Goal: Task Accomplishment & Management: Complete application form

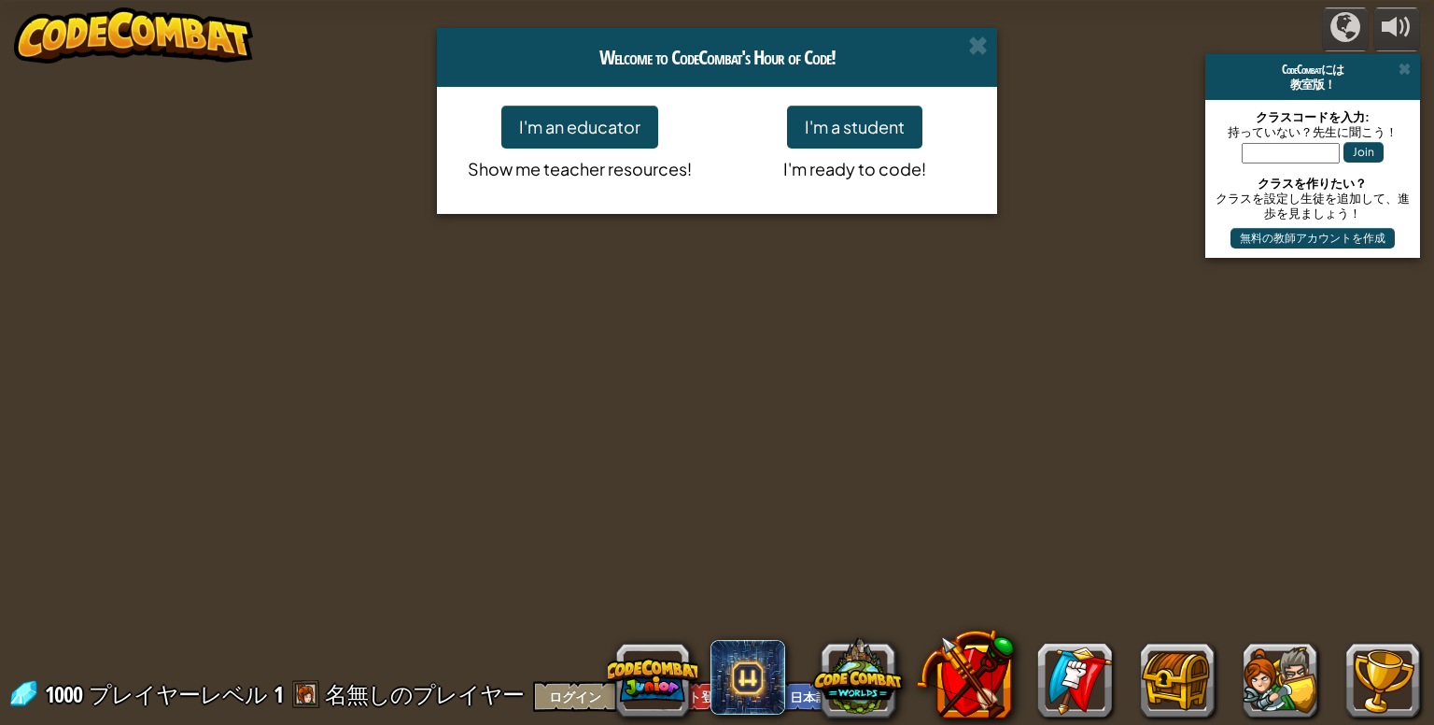
select select "ja"
click at [879, 130] on button "I'm a student" at bounding box center [854, 127] width 135 height 43
select select "ja"
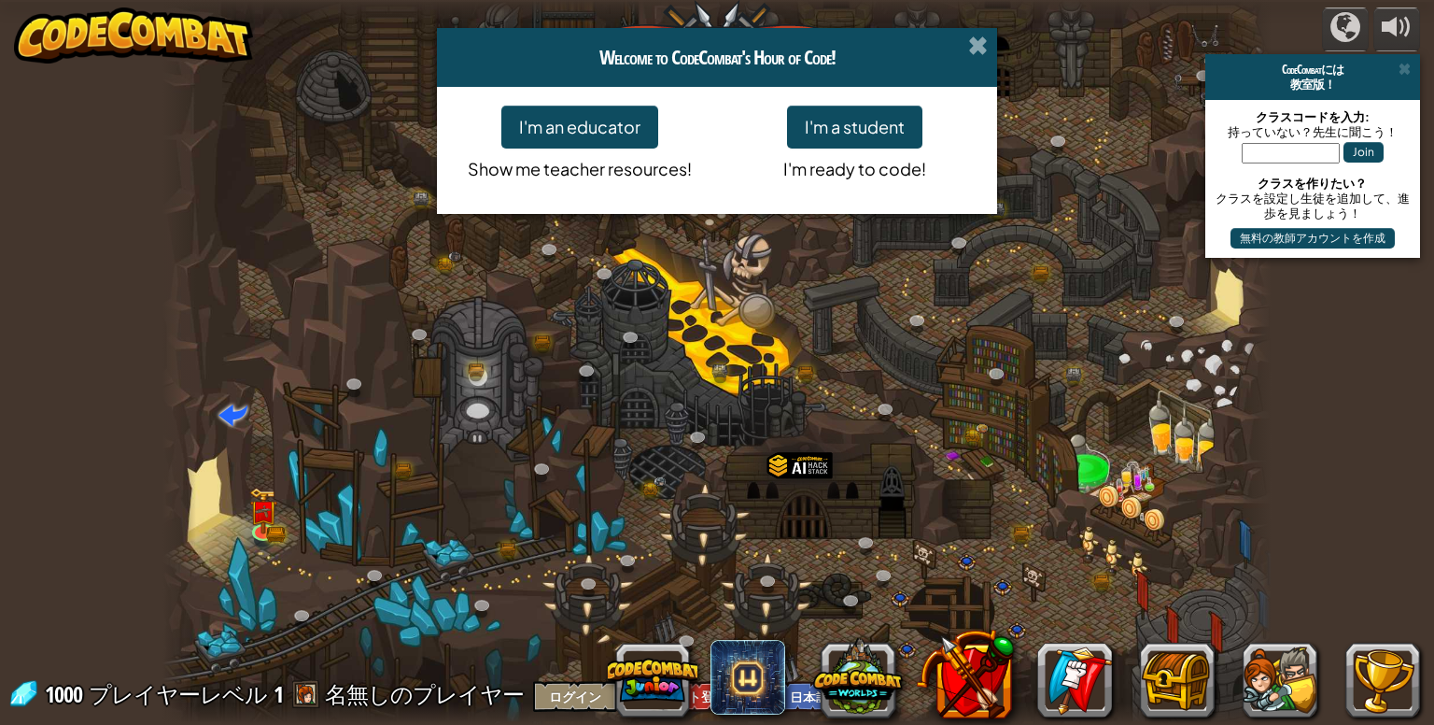
click at [978, 45] on span at bounding box center [978, 45] width 20 height 20
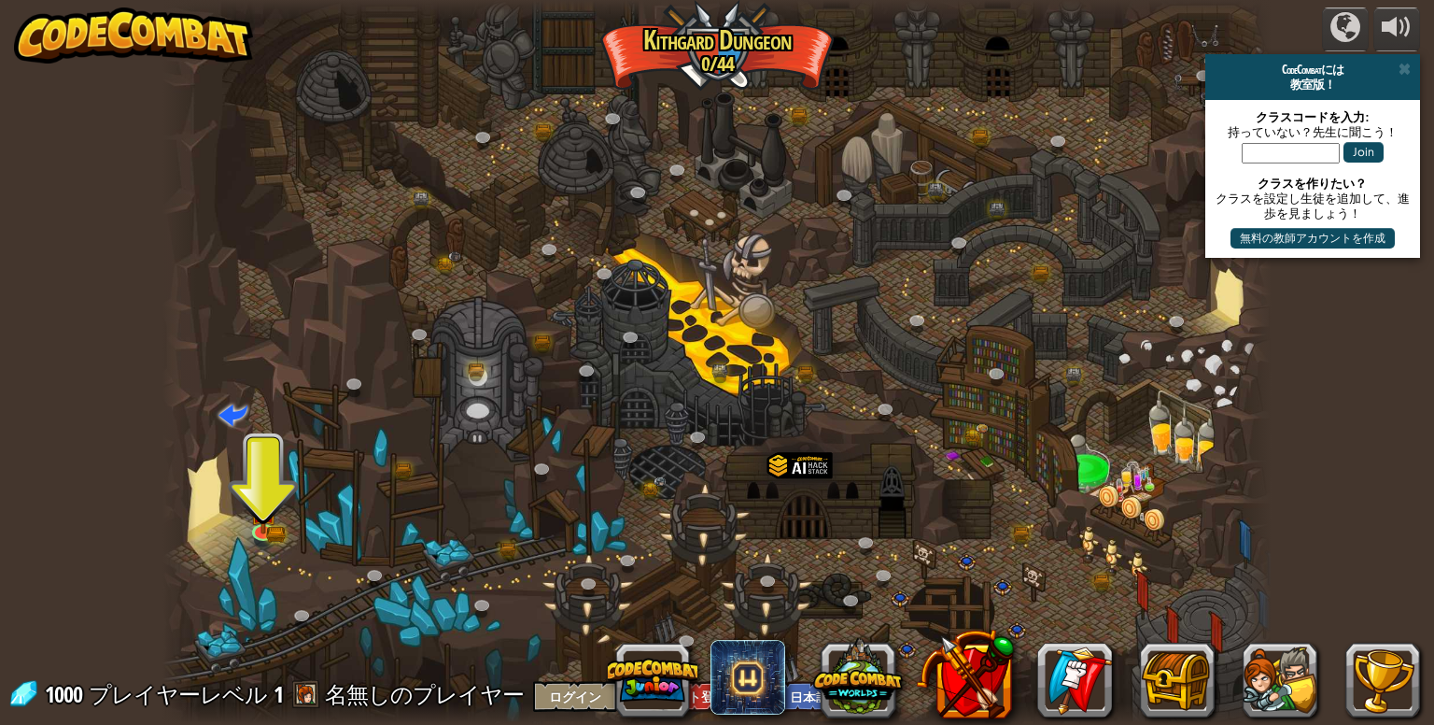
click at [346, 79] on div at bounding box center [716, 362] width 1108 height 725
click at [273, 520] on img at bounding box center [262, 499] width 28 height 62
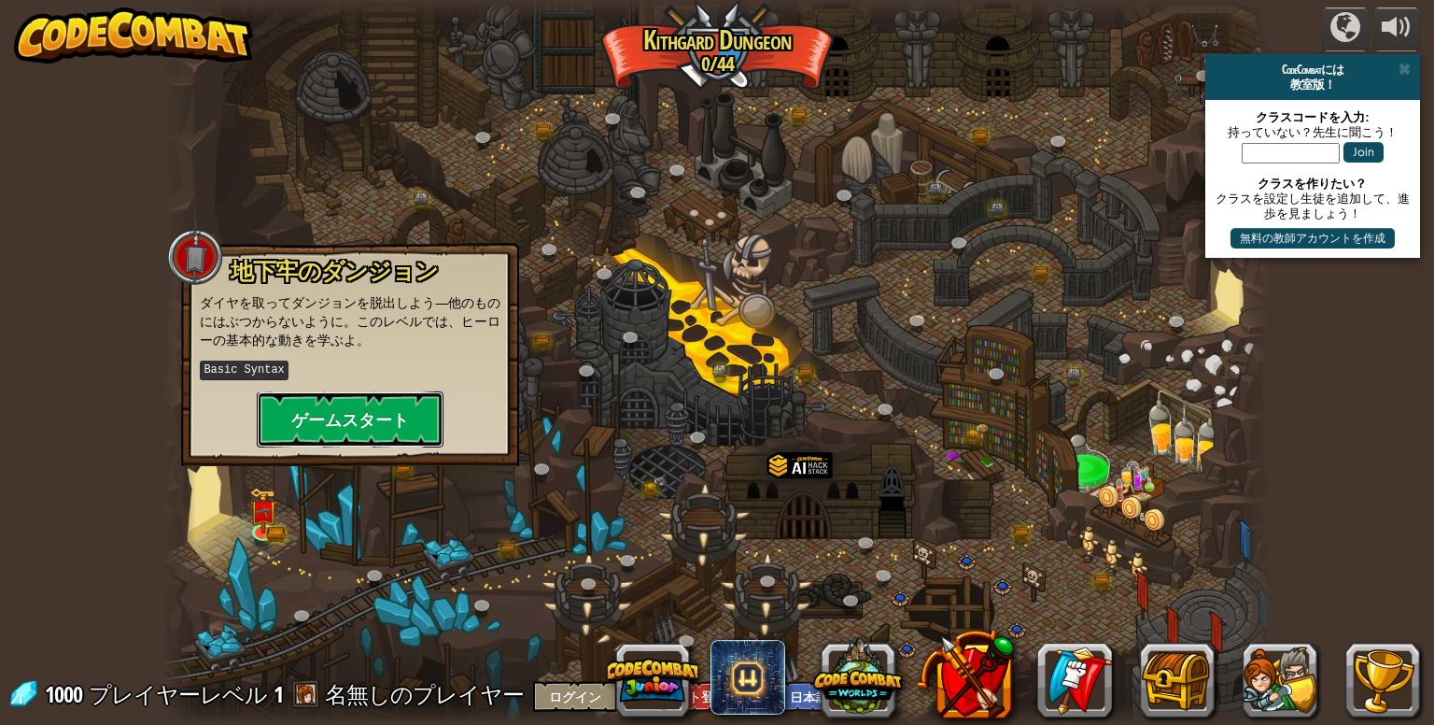
click at [317, 421] on button "ゲームスタート" at bounding box center [350, 419] width 187 height 56
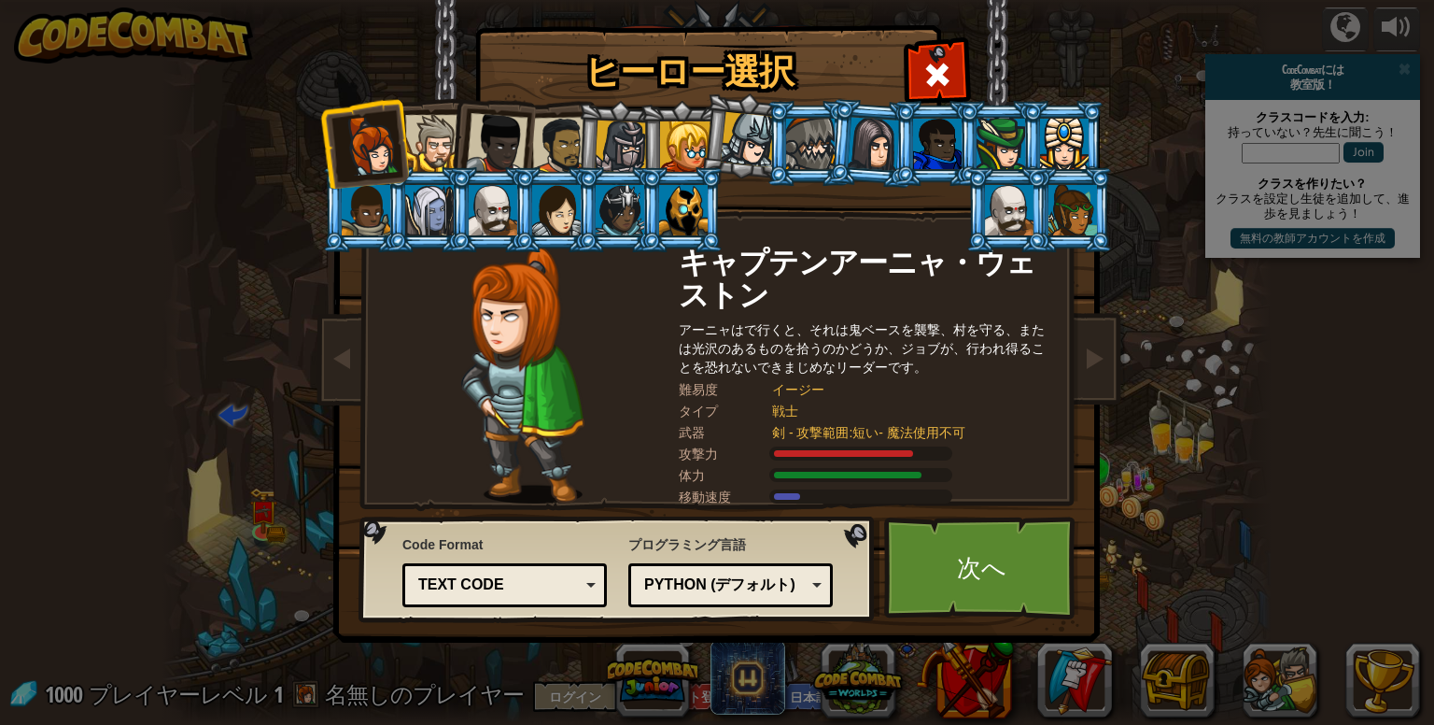
click at [510, 147] on div at bounding box center [497, 144] width 62 height 62
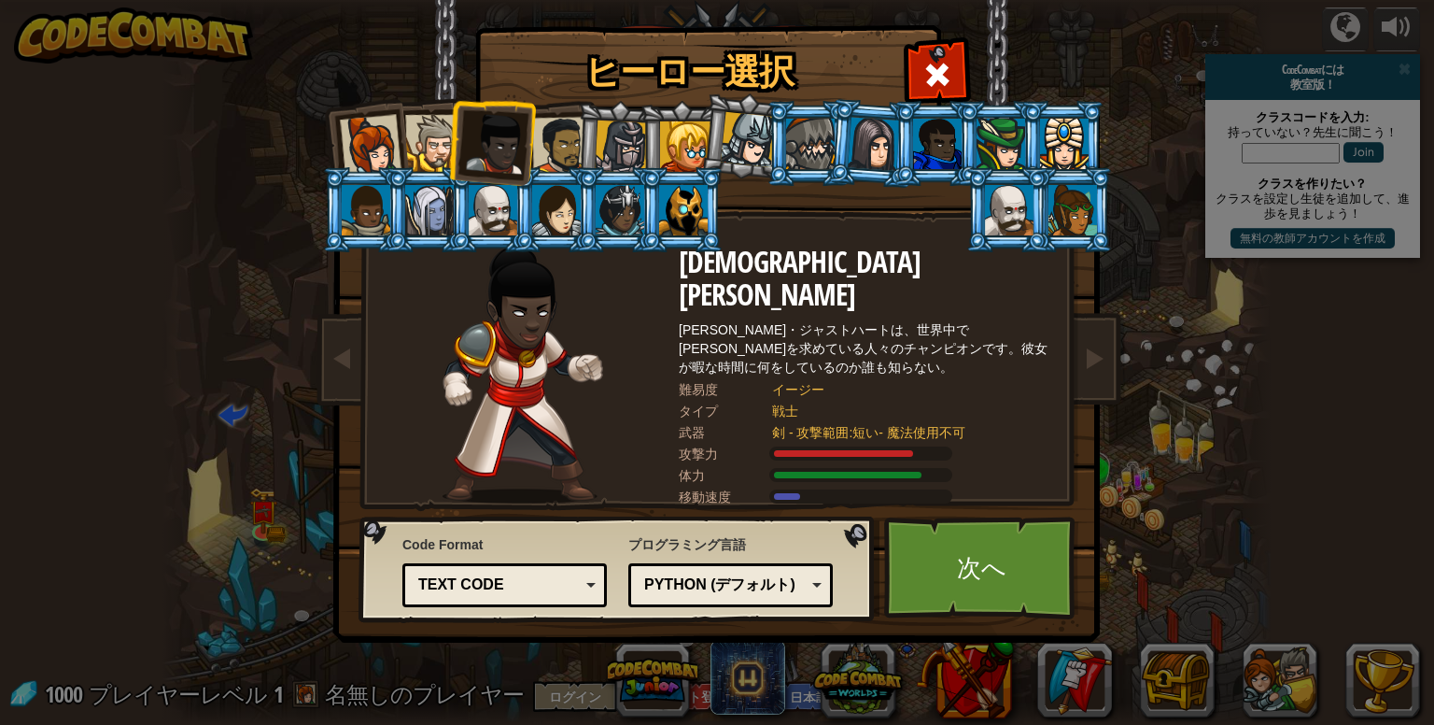
click at [562, 147] on div at bounding box center [561, 146] width 58 height 58
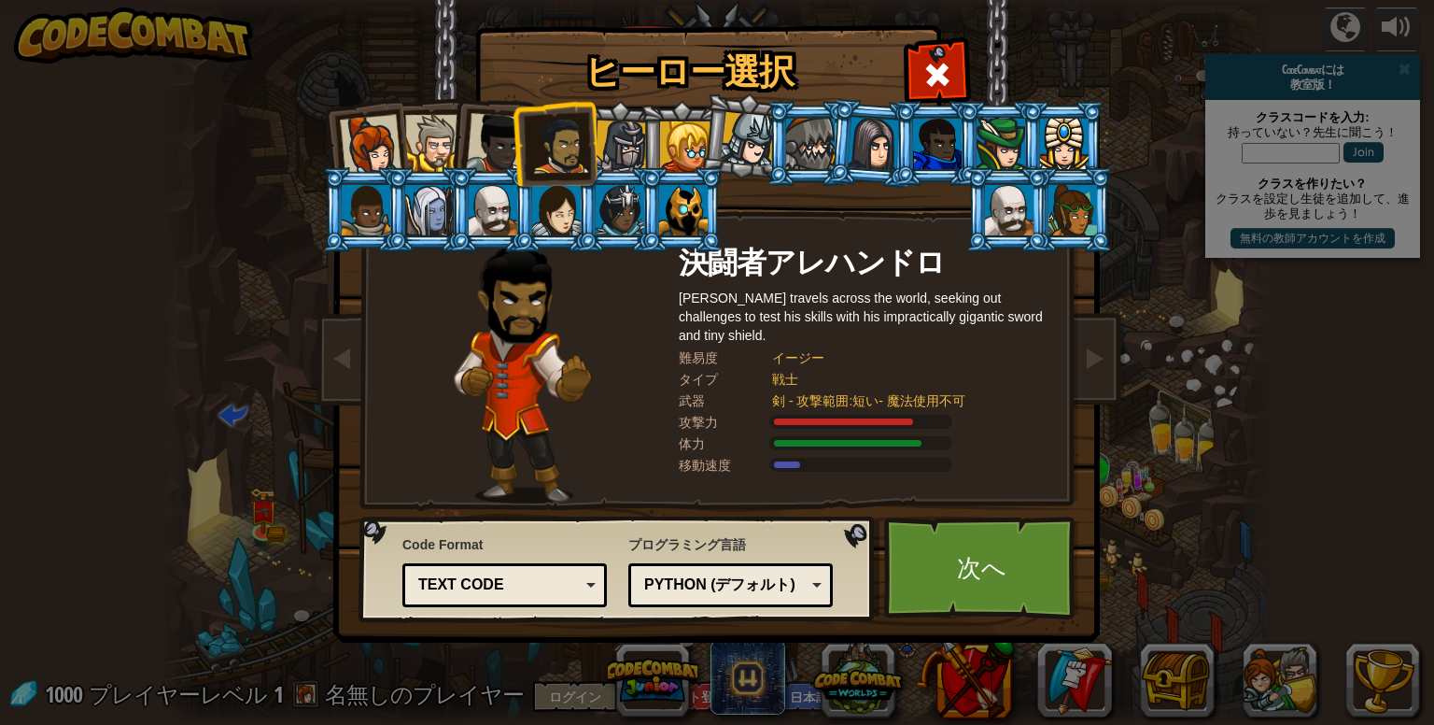
click at [386, 140] on div at bounding box center [371, 146] width 62 height 62
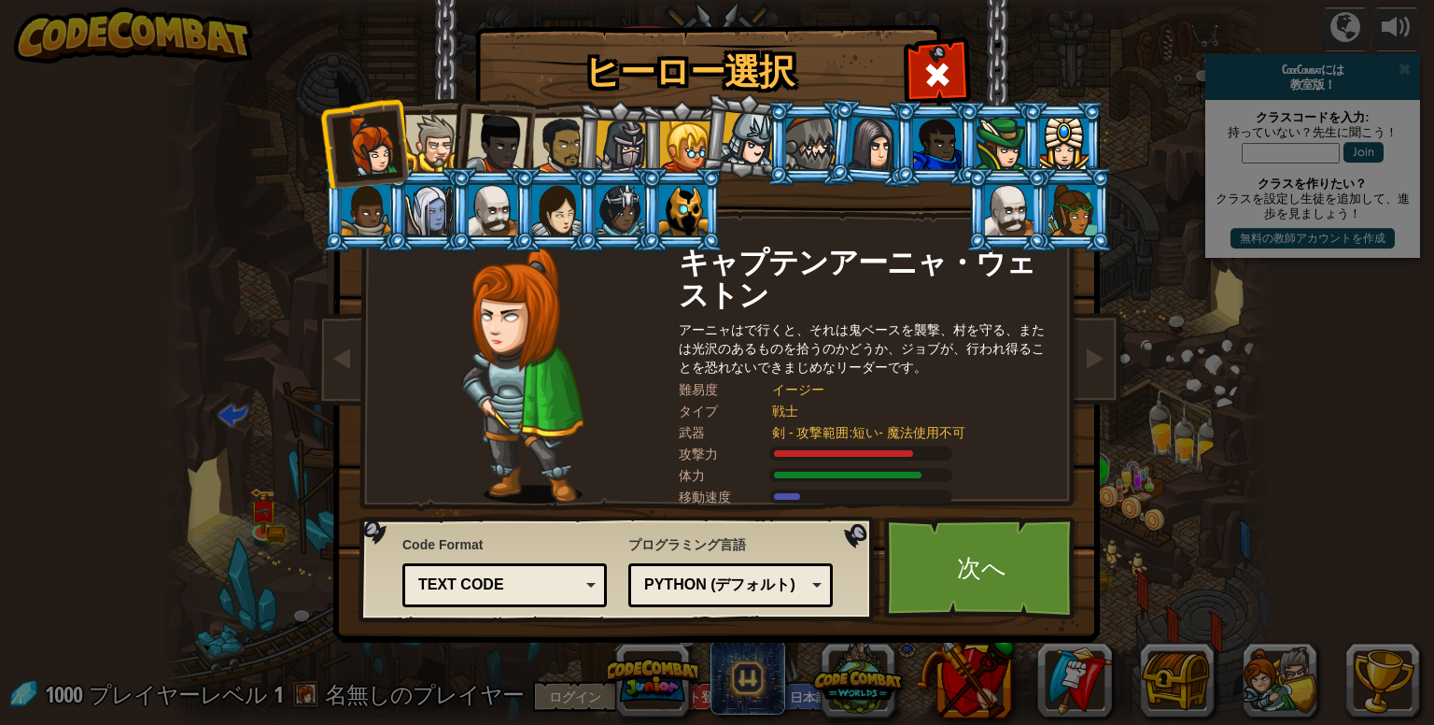
click at [418, 134] on div at bounding box center [433, 143] width 57 height 57
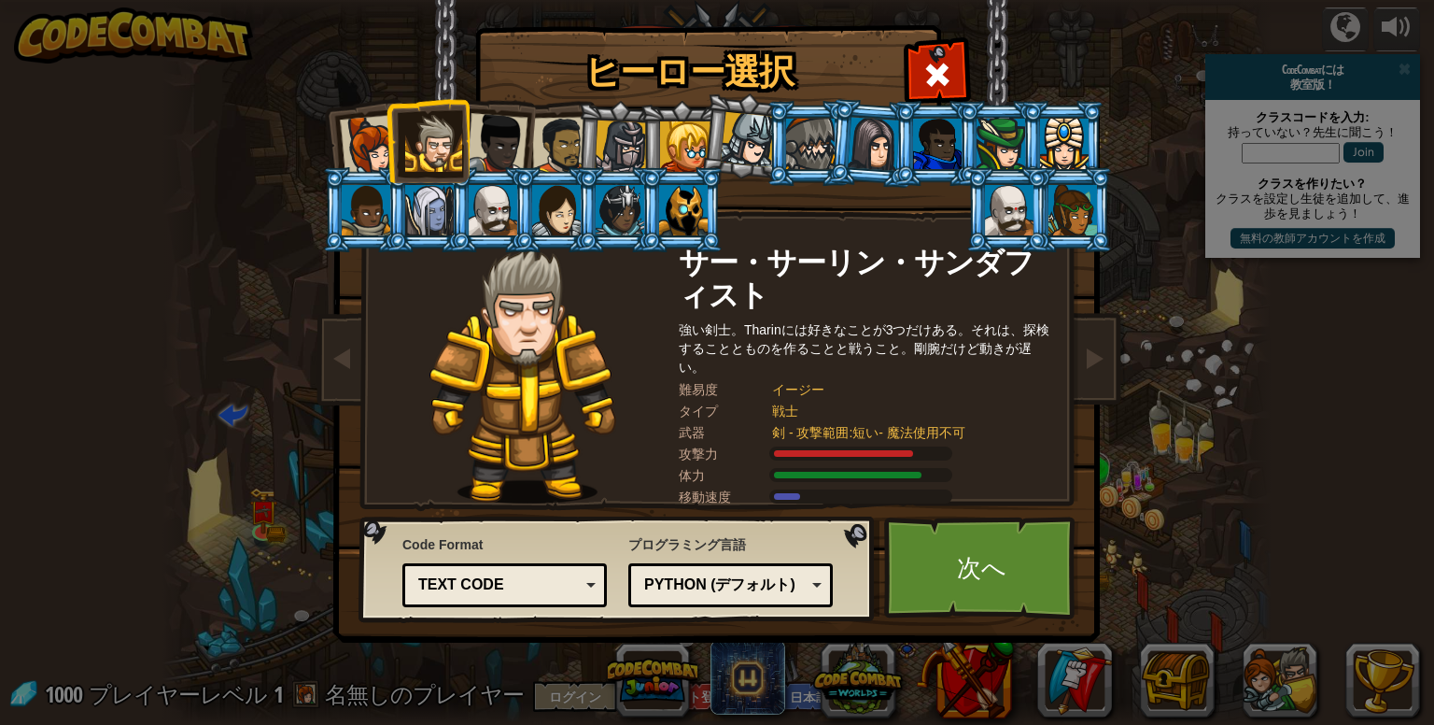
click at [486, 118] on div at bounding box center [497, 144] width 62 height 62
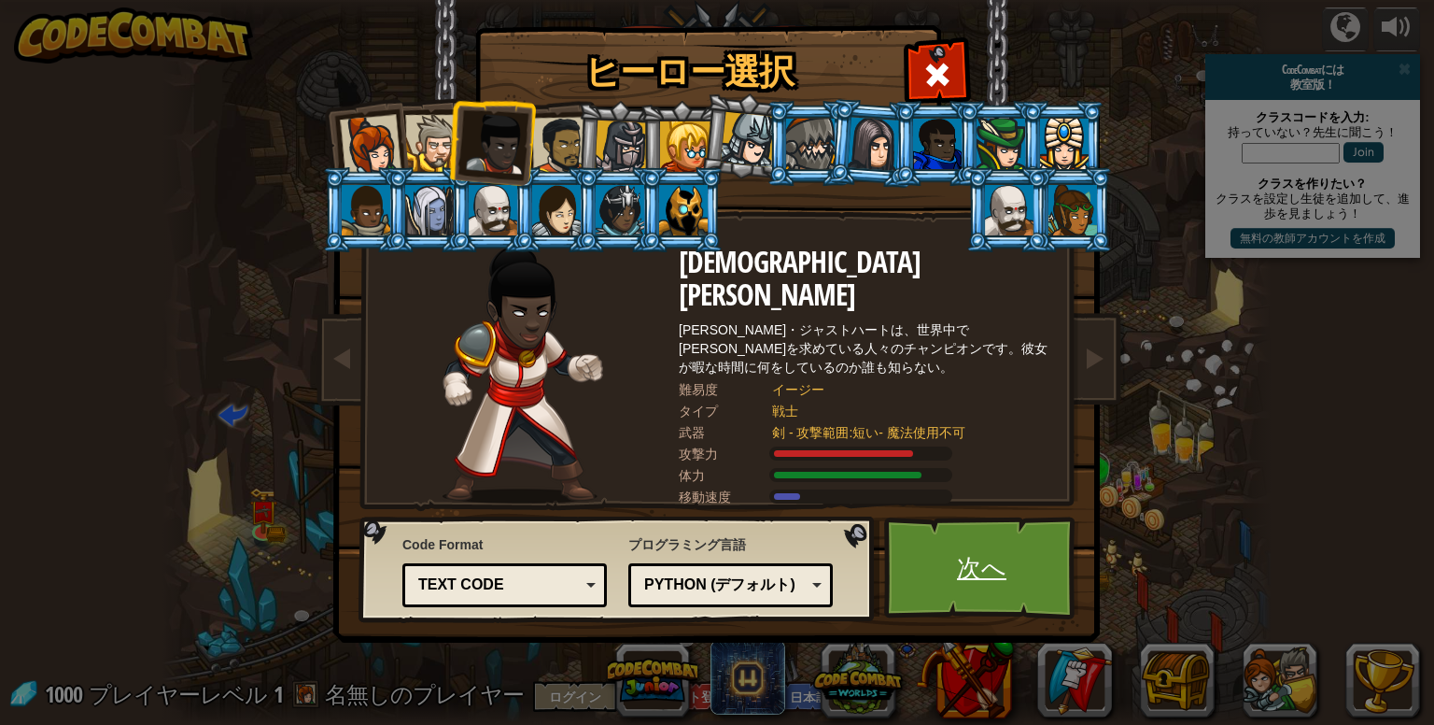
click at [965, 559] on link "次へ" at bounding box center [981, 567] width 195 height 103
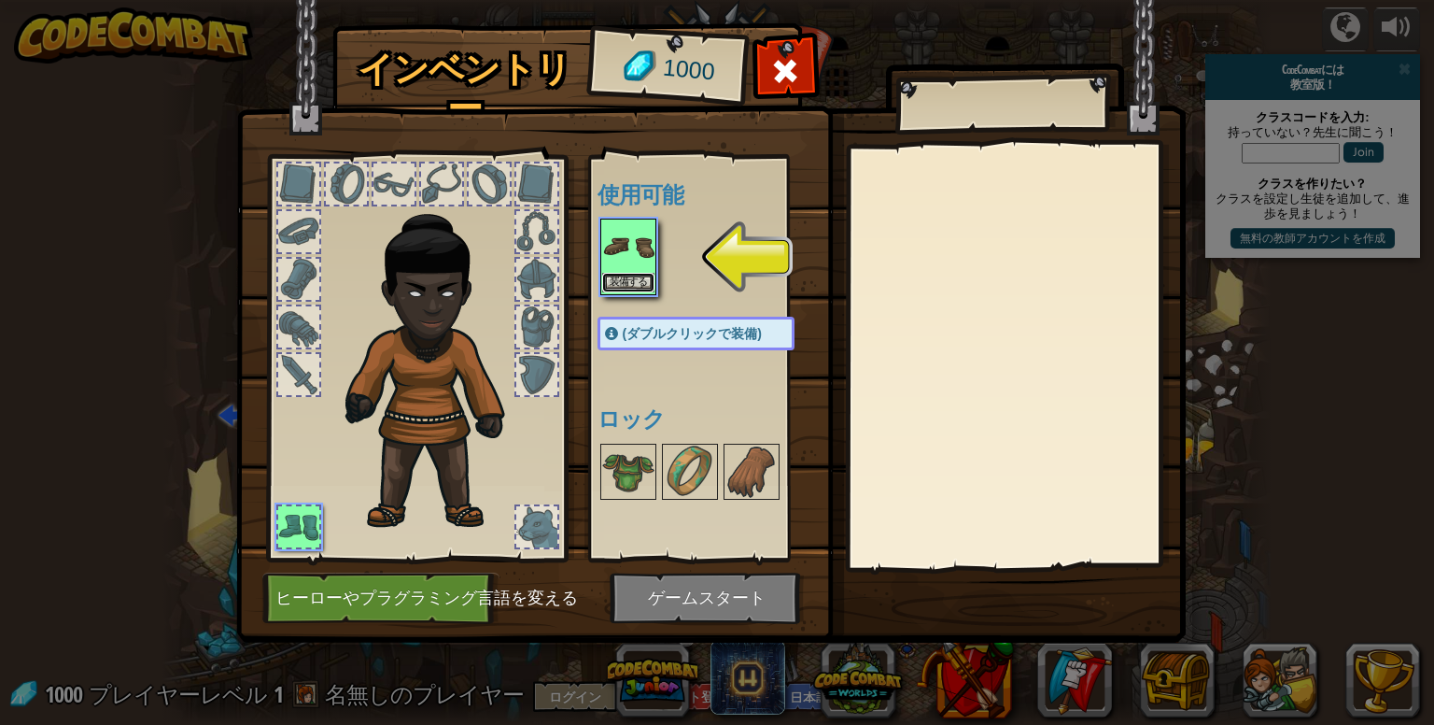
click at [619, 280] on button "装備する" at bounding box center [628, 283] width 52 height 20
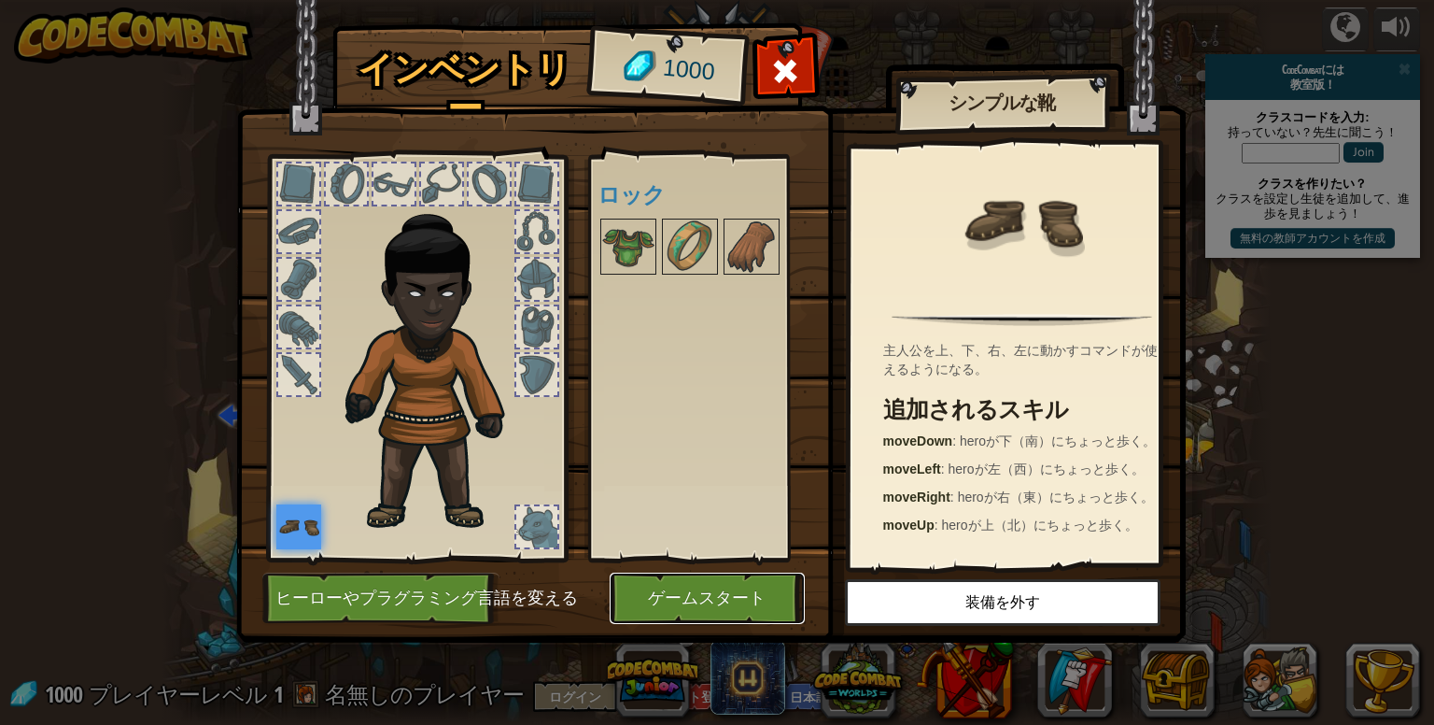
click at [743, 592] on button "ゲームスタート" at bounding box center [707, 597] width 195 height 51
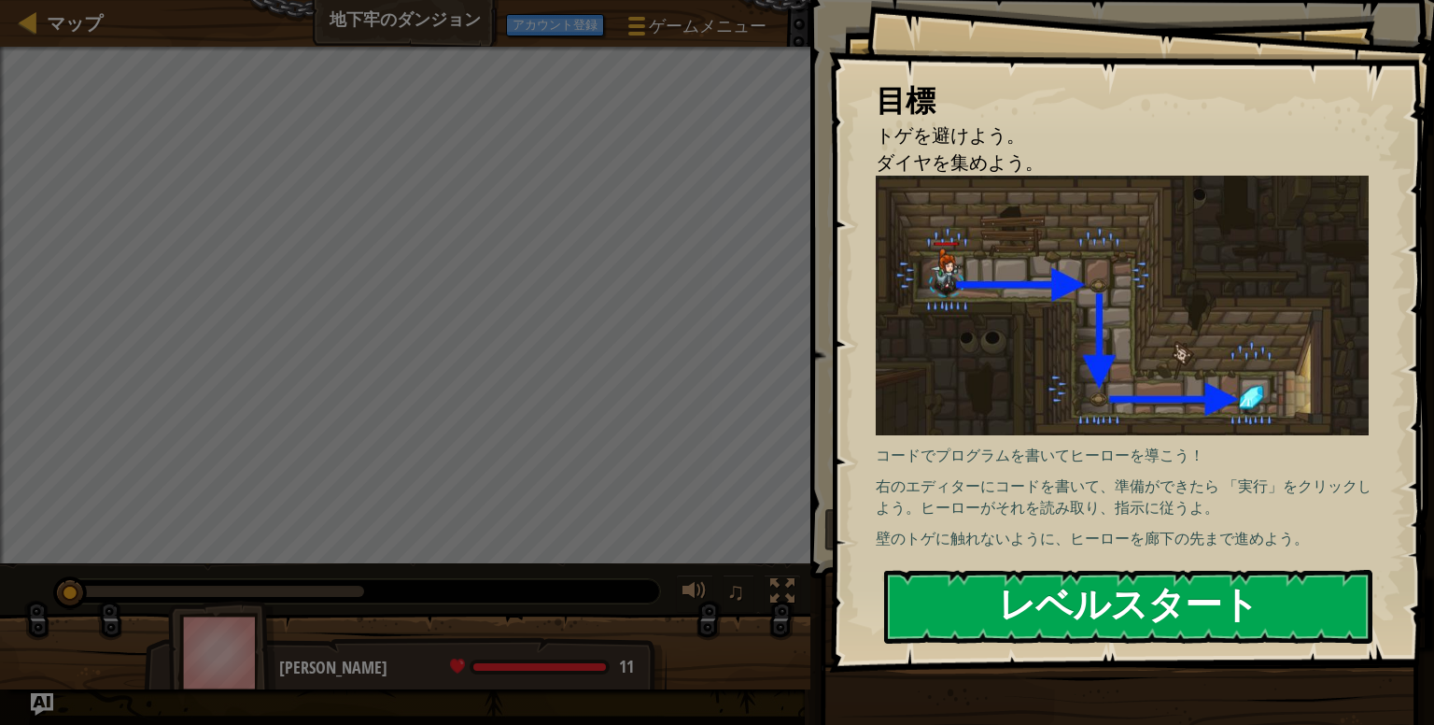
click at [904, 588] on button "レベルスタート" at bounding box center [1128, 607] width 488 height 74
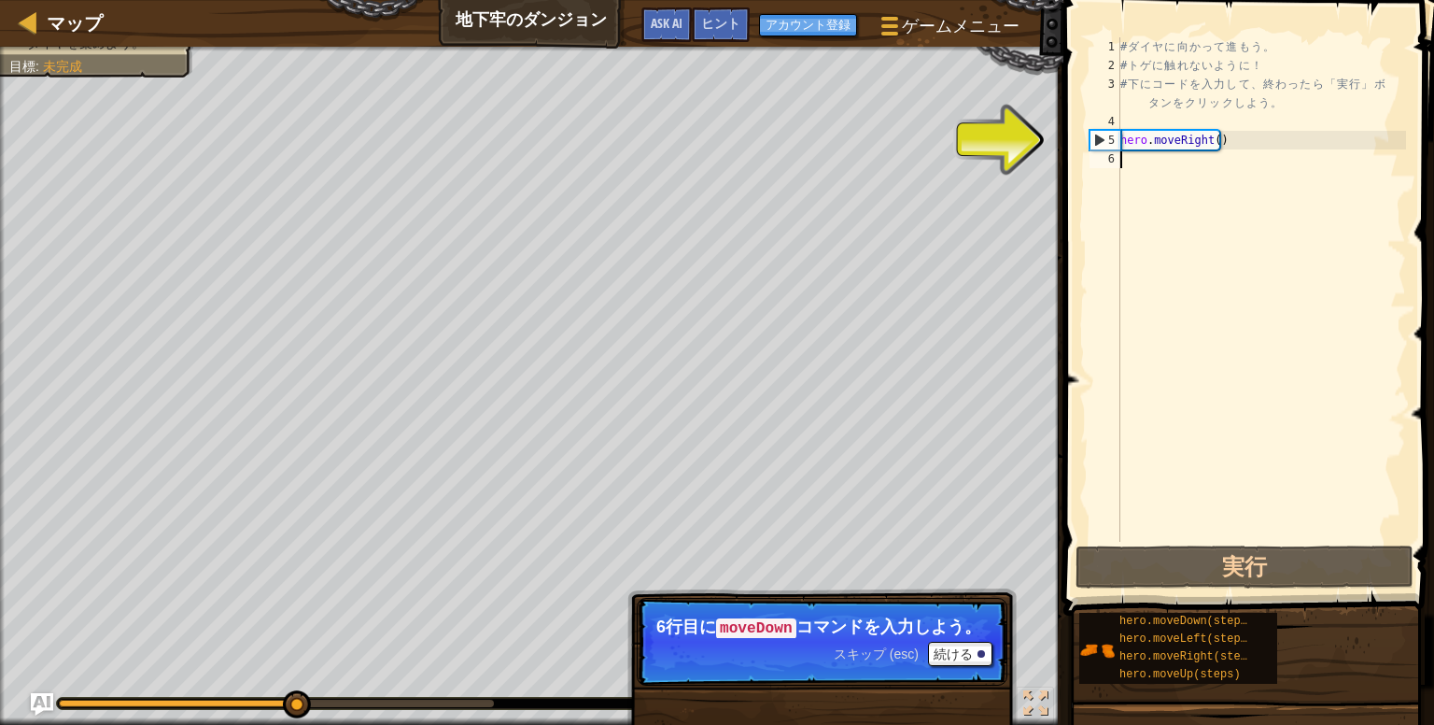
click at [1236, 160] on div "# ダ イ ヤ に 向 か っ て 進 も う 。 # ト ゲ に 触 れ な い よ う に ！ # 下 に コ ー ド を 入 力 し て 、 終 わ っ…" at bounding box center [1261, 308] width 289 height 542
click at [1218, 134] on div "# ダ イ ヤ に 向 か っ て 進 も う 。 # ト ゲ に 触 れ な い よ う に ！ # 下 に コ ー ド を 入 力 し て 、 終 わ っ…" at bounding box center [1261, 308] width 289 height 542
type textarea "hero.moveRight()"
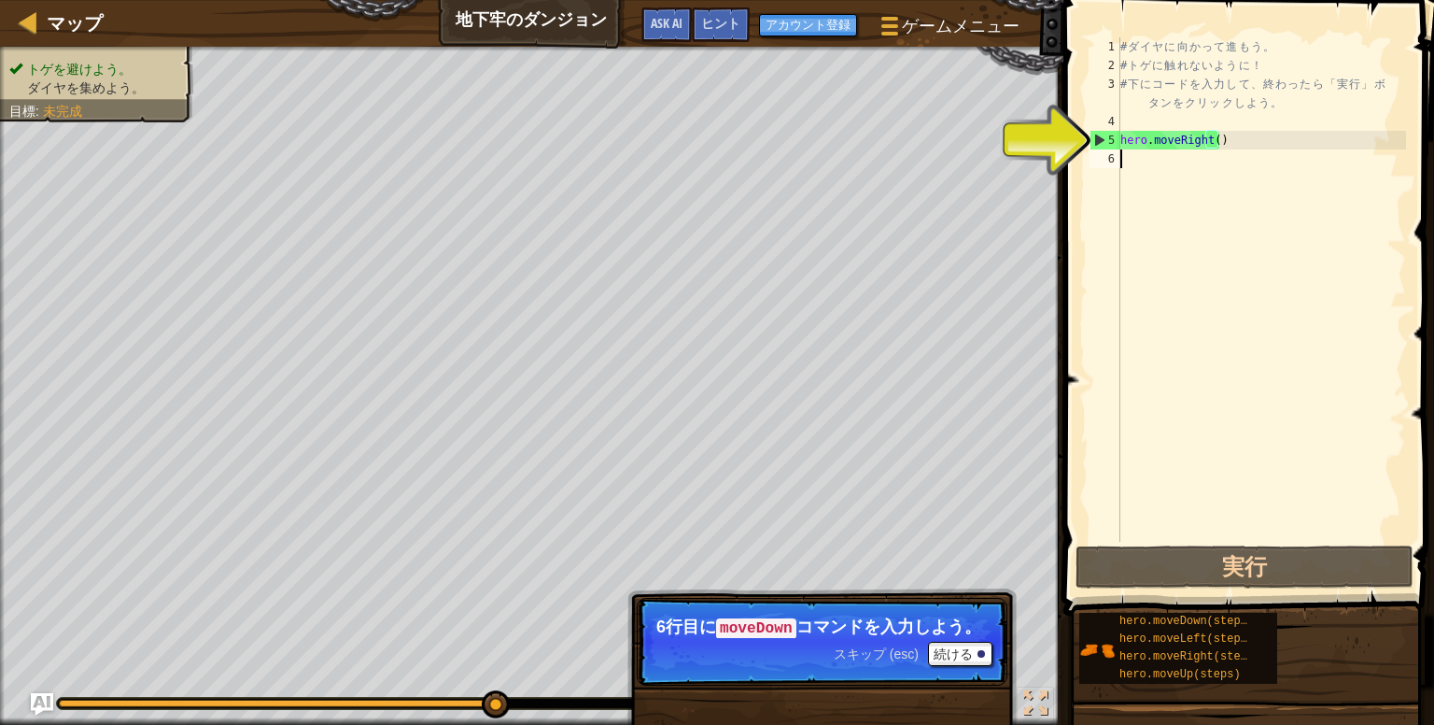
click at [1277, 162] on div "# ダ イ ヤ に 向 か っ て 進 も う 。 # ト ゲ に 触 れ な い よ う に ！ # 下 に コ ー ド を 入 力 し て 、 終 わ っ…" at bounding box center [1261, 308] width 289 height 542
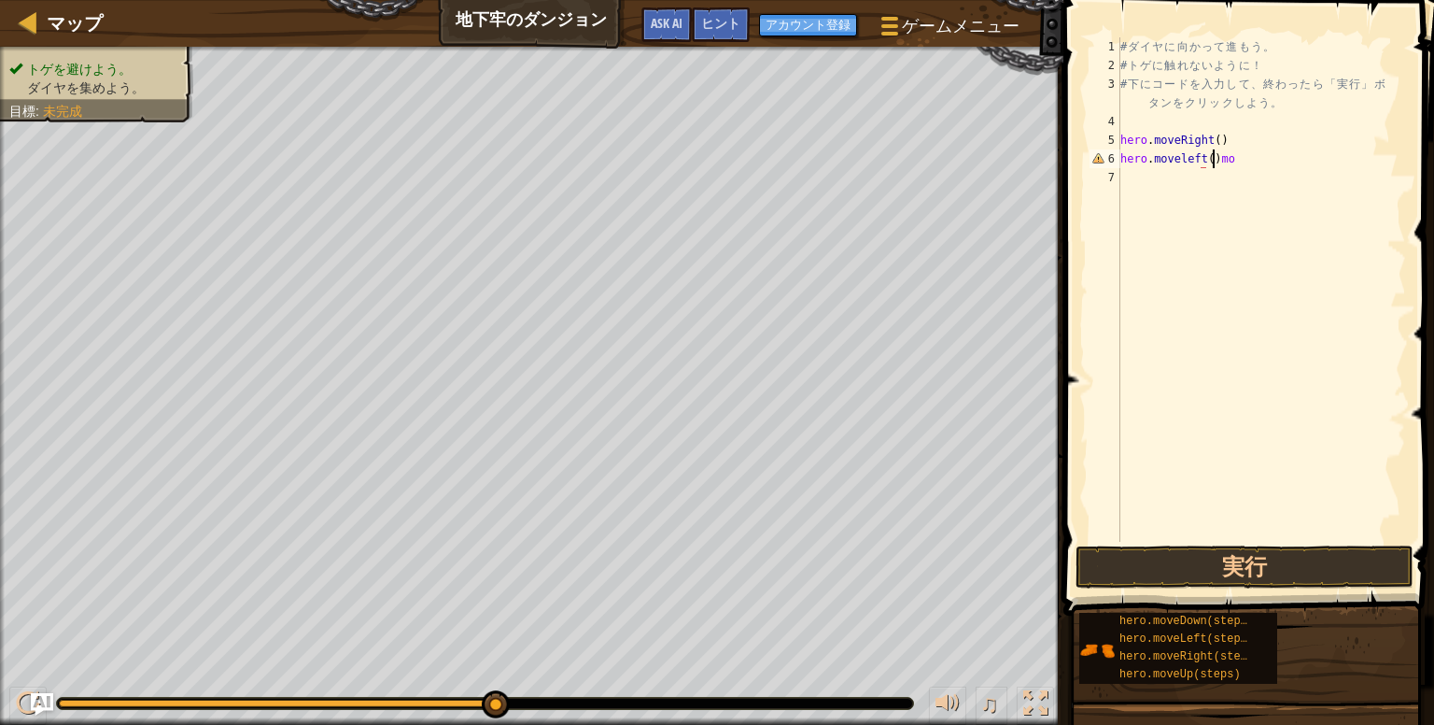
scroll to position [8, 7]
click at [1249, 154] on div "# ダ イ ヤ に 向 か っ て 進 も う 。 # ト ゲ に 触 れ な い よ う に ！ # 下 に コ ー ド を 入 力 し て 、 終 わ っ…" at bounding box center [1261, 308] width 289 height 542
drag, startPoint x: 1248, startPoint y: 155, endPoint x: 1252, endPoint y: 147, distance: 9.6
click at [1248, 156] on div "# ダ イ ヤ に 向 か っ て 進 も う 。 # ト ゲ に 触 れ な い よ う に ！ # 下 に コ ー ド を 入 力 し て 、 終 わ っ…" at bounding box center [1261, 308] width 289 height 542
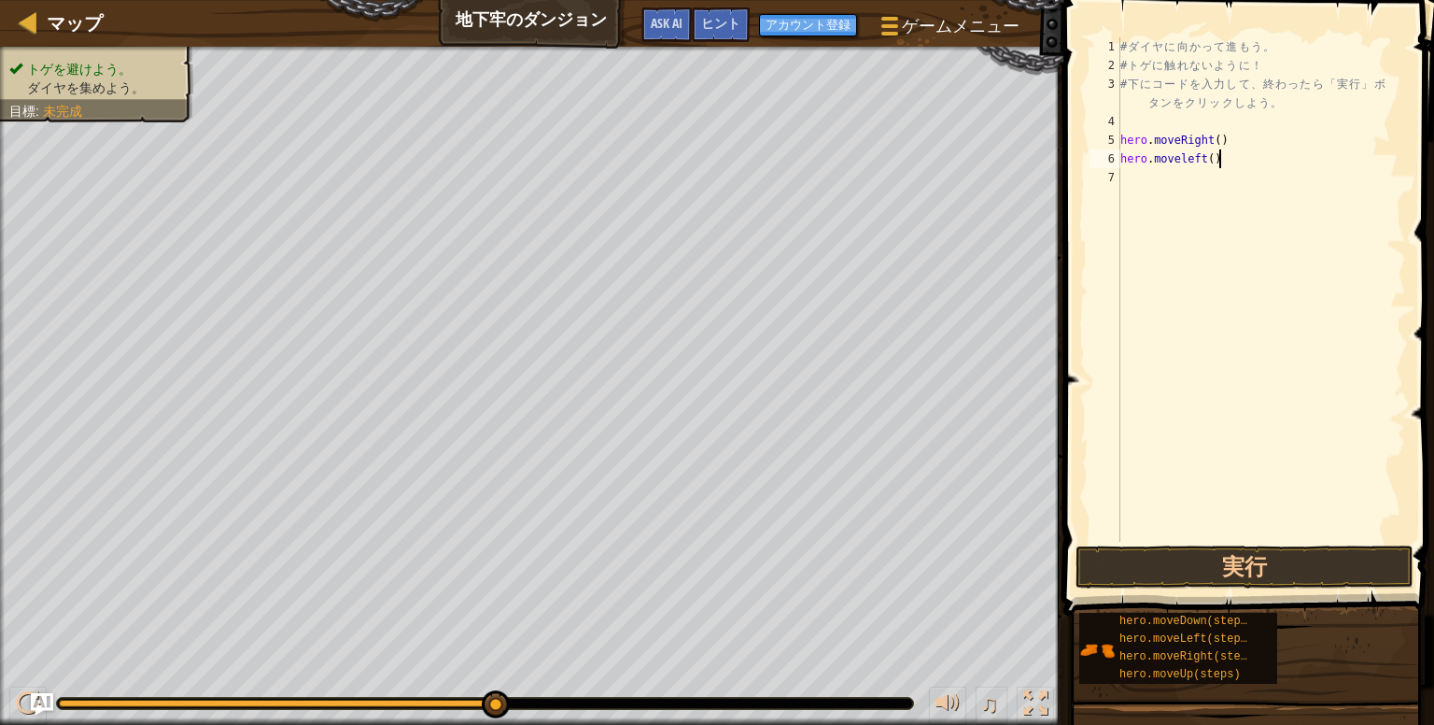
type textarea "hero.moveleft()"
click at [1179, 178] on div "# ダ イ ヤ に 向 か っ て 進 も う 。 # ト ゲ に 触 れ な い よ う に ！ # 下 に コ ー ド を 入 力 し て 、 終 わ っ…" at bounding box center [1261, 308] width 289 height 542
click at [1205, 158] on div "# ダ イ ヤ に 向 か っ て 進 も う 。 # ト ゲ に 触 れ な い よ う に ！ # 下 に コ ー ド を 入 力 し て 、 終 わ っ…" at bounding box center [1261, 308] width 289 height 542
click at [1200, 164] on div "# ダ イ ヤ に 向 か っ て 進 も う 。 # ト ゲ に 触 れ な い よ う に ！ # 下 に コ ー ド を 入 力 し て 、 終 わ っ…" at bounding box center [1261, 308] width 289 height 542
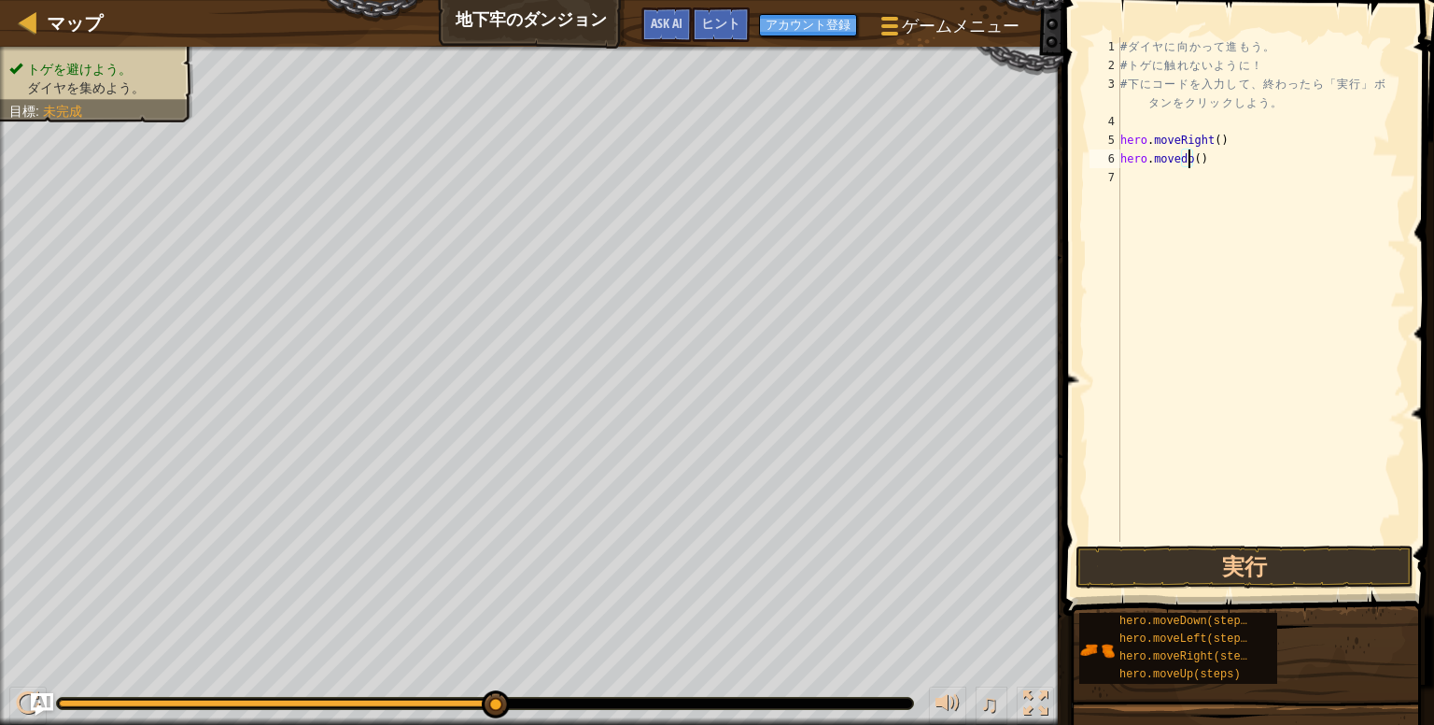
scroll to position [8, 5]
click at [1188, 163] on div "# ダ イ ヤ に 向 か っ て 進 も う 。 # ト ゲ に 触 れ な い よ う に ！ # 下 に コ ー ド を 入 力 し て 、 終 わ っ…" at bounding box center [1261, 308] width 289 height 542
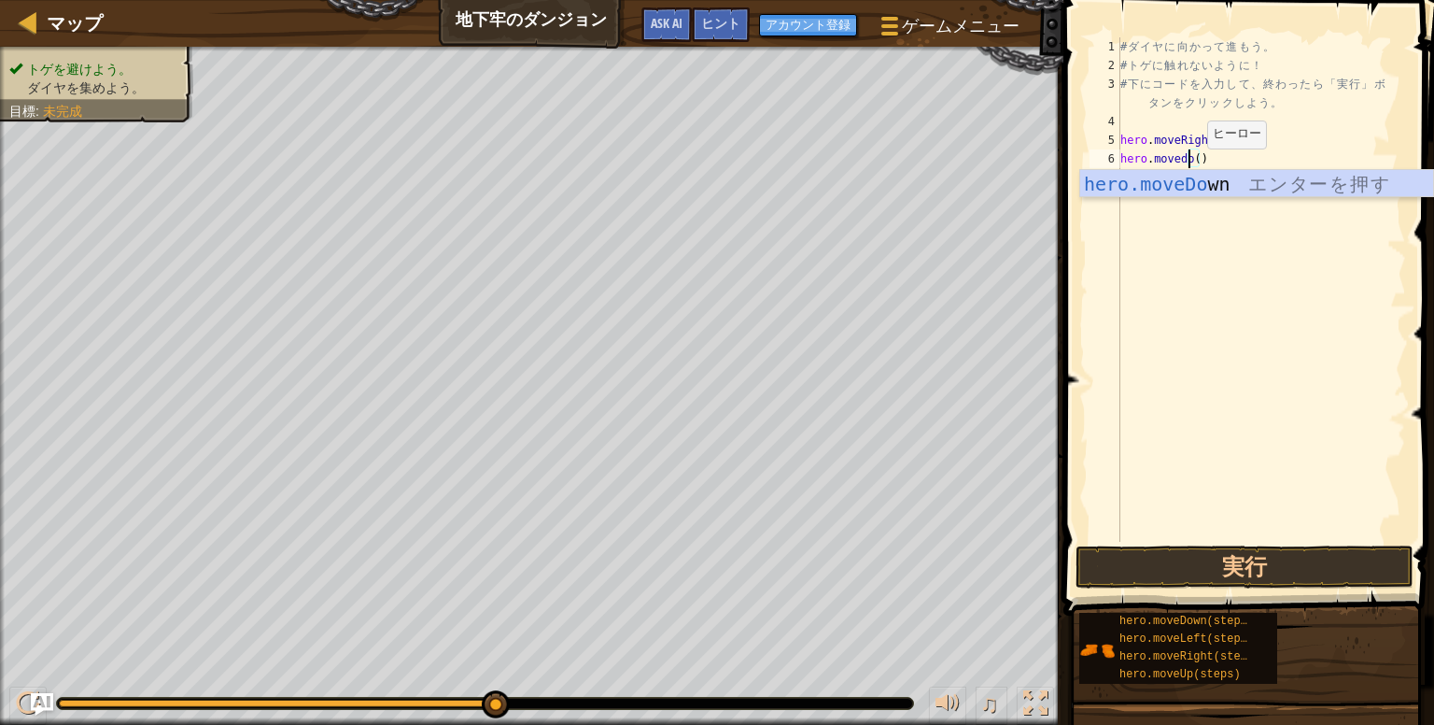
scroll to position [8, 6]
type textarea "hero.movedown()"
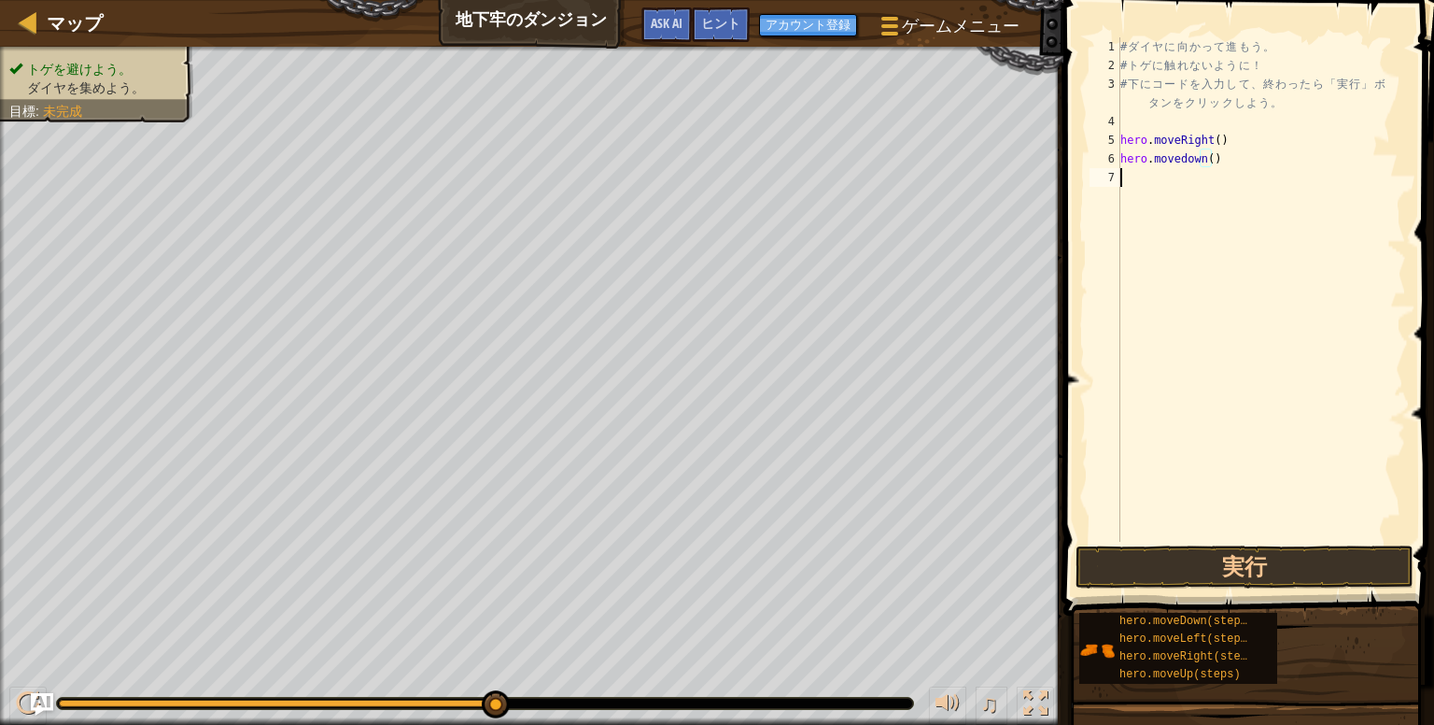
drag, startPoint x: 1193, startPoint y: 219, endPoint x: 1185, endPoint y: 205, distance: 16.3
click at [1192, 219] on div "# ダ イ ヤ に 向 か っ て 進 も う 。 # ト ゲ に 触 れ な い よ う に ！ # 下 に コ ー ド を 入 力 し て 、 終 わ っ…" at bounding box center [1261, 308] width 289 height 542
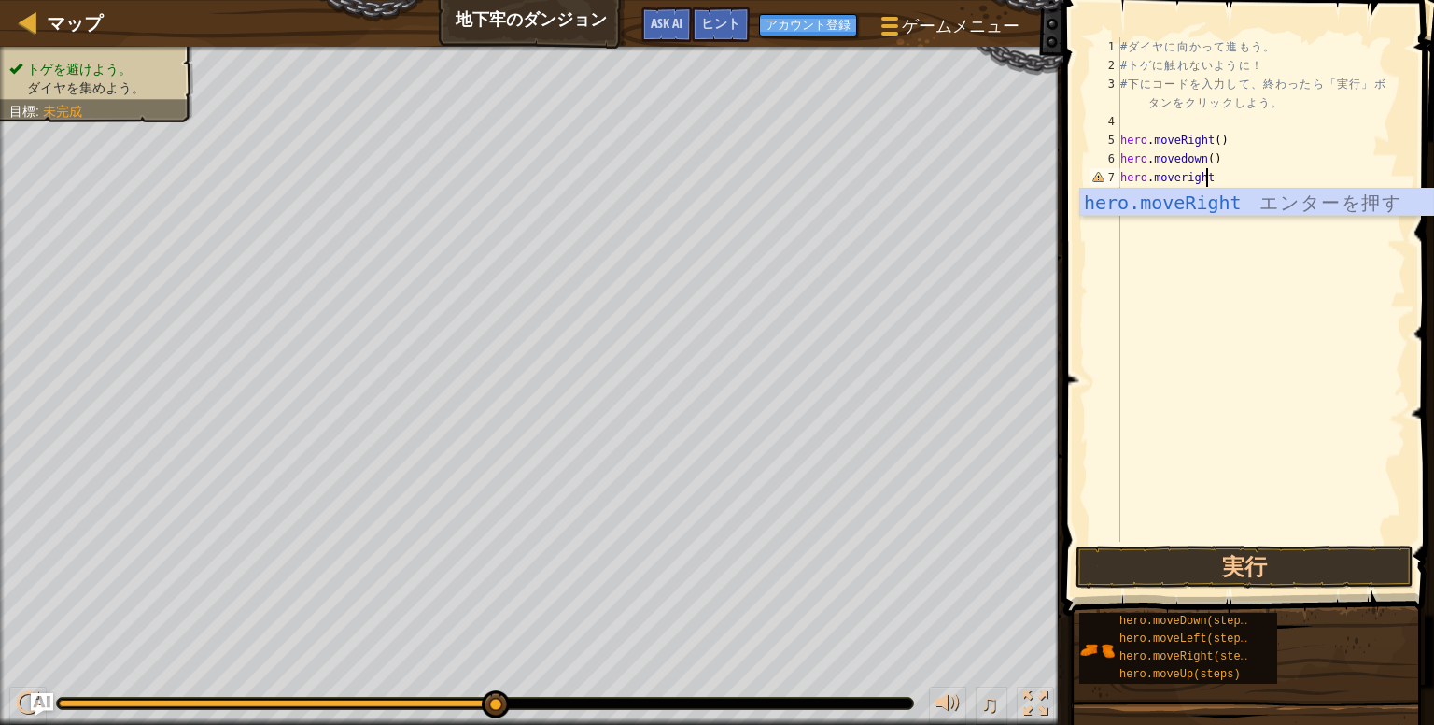
scroll to position [8, 7]
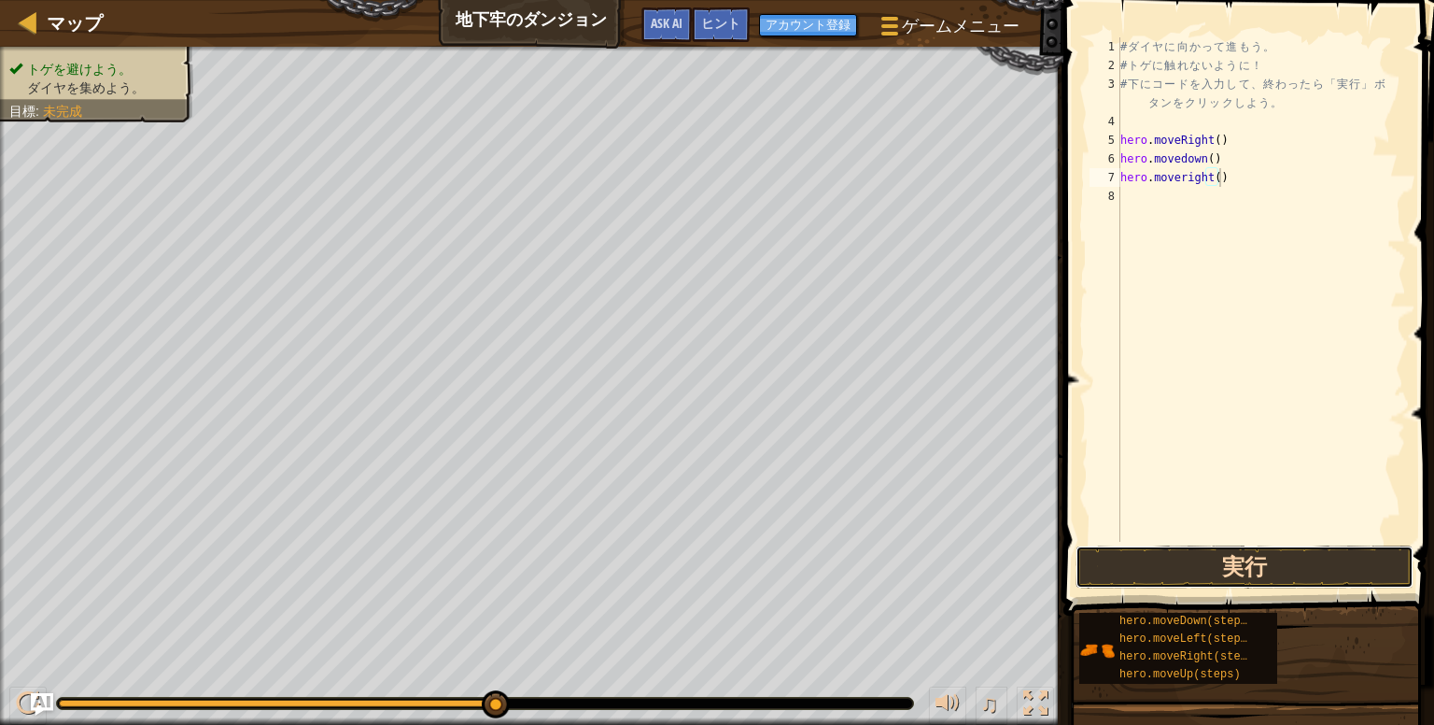
click at [1289, 565] on button "実行" at bounding box center [1245, 566] width 338 height 43
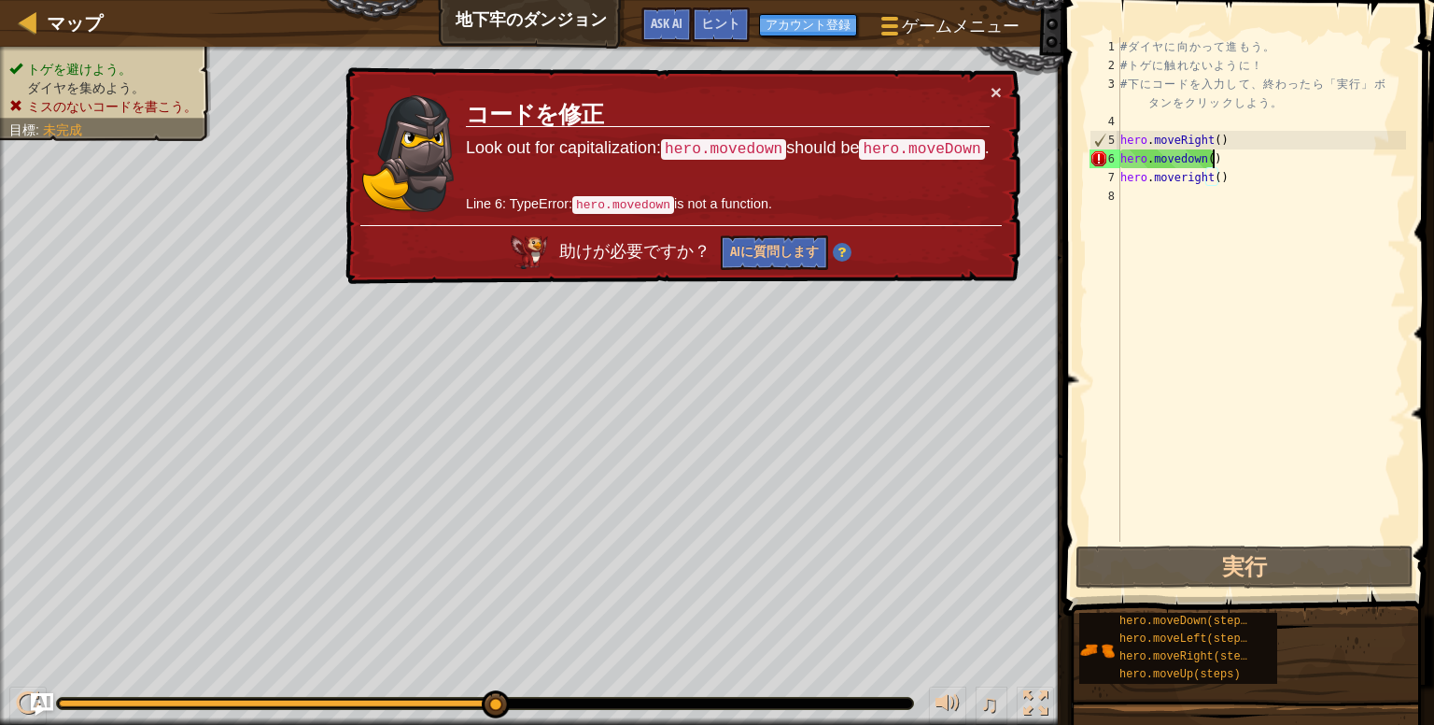
click at [1249, 159] on div "# ダ イ ヤ に 向 か っ て 進 も う 。 # ト ゲ に 触 れ な い よ う に ！ # 下 に コ ー ド を 入 力 し て 、 終 わ っ…" at bounding box center [1261, 308] width 289 height 542
click at [1199, 158] on div "# ダ イ ヤ に 向 か っ て 進 も う 。 # ト ゲ に 触 れ な い よ う に ！ # 下 に コ ー ド を 入 力 し て 、 終 わ っ…" at bounding box center [1261, 308] width 289 height 542
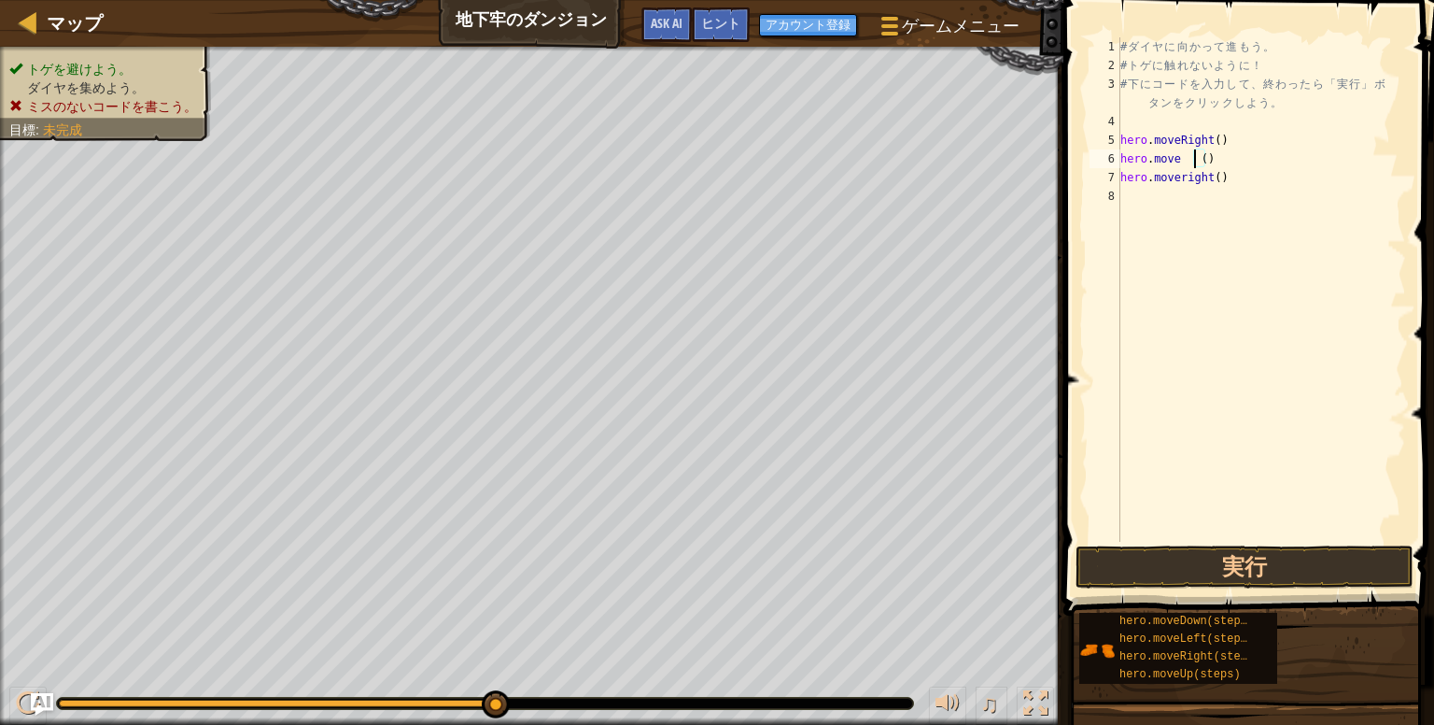
scroll to position [8, 6]
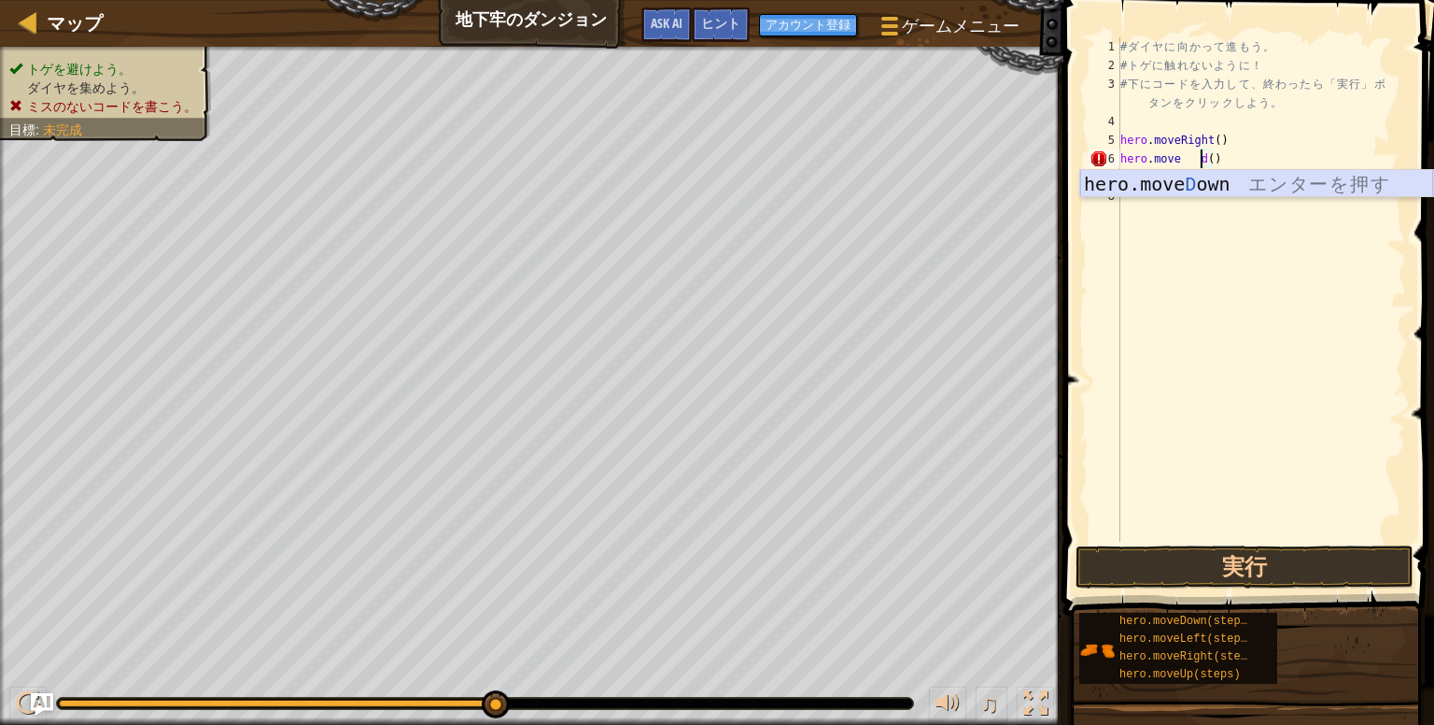
drag, startPoint x: 1223, startPoint y: 169, endPoint x: 1224, endPoint y: 180, distance: 11.2
click at [1225, 173] on div "hero.move D own エ ン タ ー を 押 す" at bounding box center [1256, 212] width 353 height 84
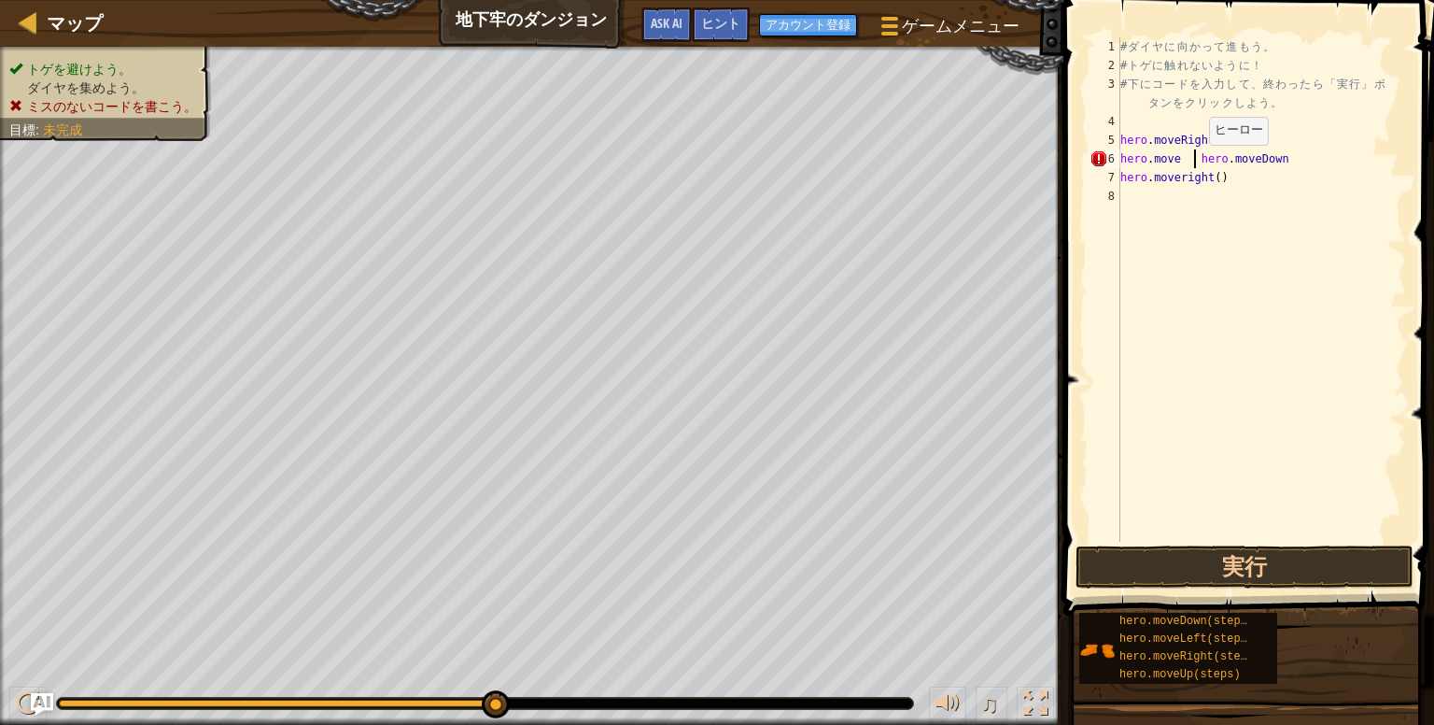
click at [1192, 163] on div "# ダ イ ヤ に 向 か っ て 進 も う 。 # ト ゲ に 触 れ な い よ う に ！ # 下 に コ ー ド を 入 力 し て 、 終 わ っ…" at bounding box center [1261, 308] width 289 height 542
click at [1206, 172] on div "# ダ イ ヤ に 向 か っ て 進 も う 。 # ト ゲ に 触 れ な い よ う に ！ # 下 に コ ー ド を 入 力 し て 、 終 わ っ…" at bounding box center [1261, 308] width 289 height 542
click at [1206, 165] on div "# ダ イ ヤ に 向 か っ て 進 も う 。 # ト ゲ に 触 れ な い よ う に ！ # 下 に コ ー ド を 入 力 し て 、 終 わ っ…" at bounding box center [1261, 308] width 289 height 542
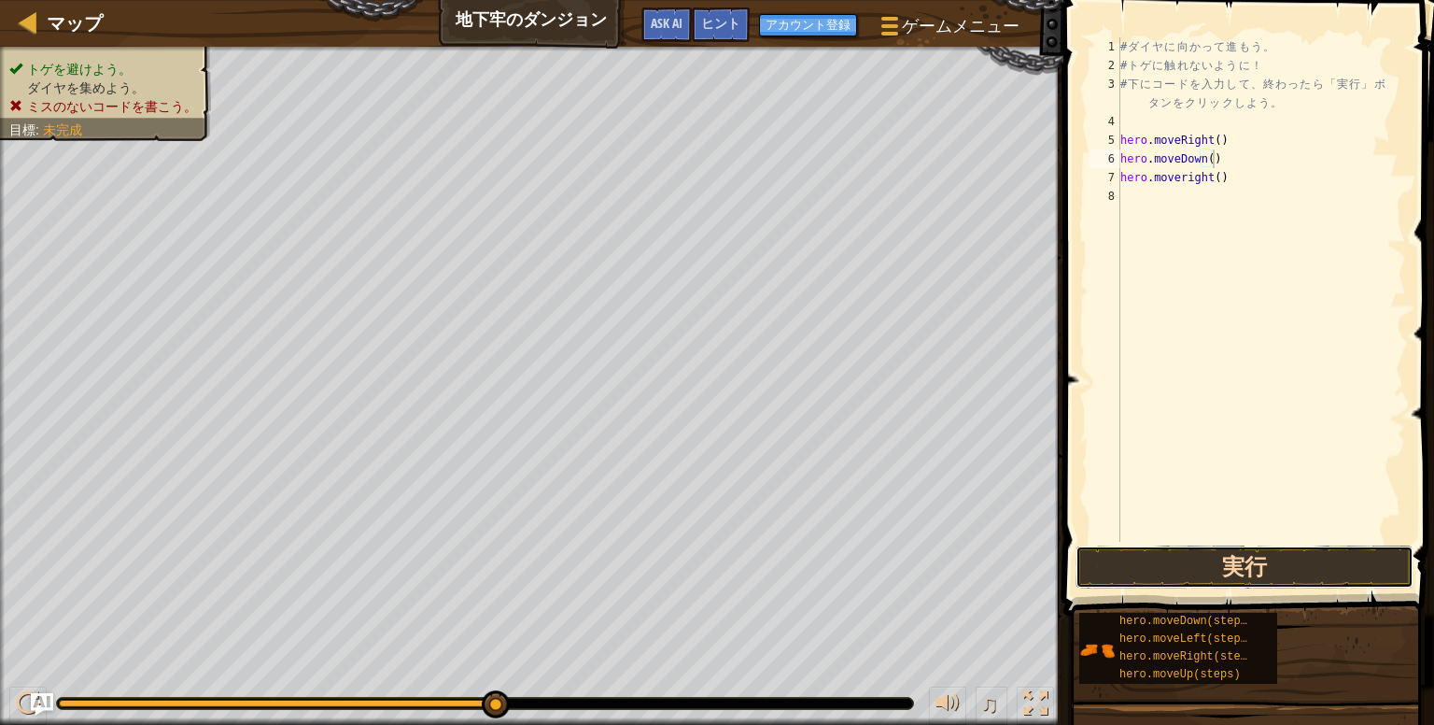
click at [1277, 562] on button "実行" at bounding box center [1245, 566] width 338 height 43
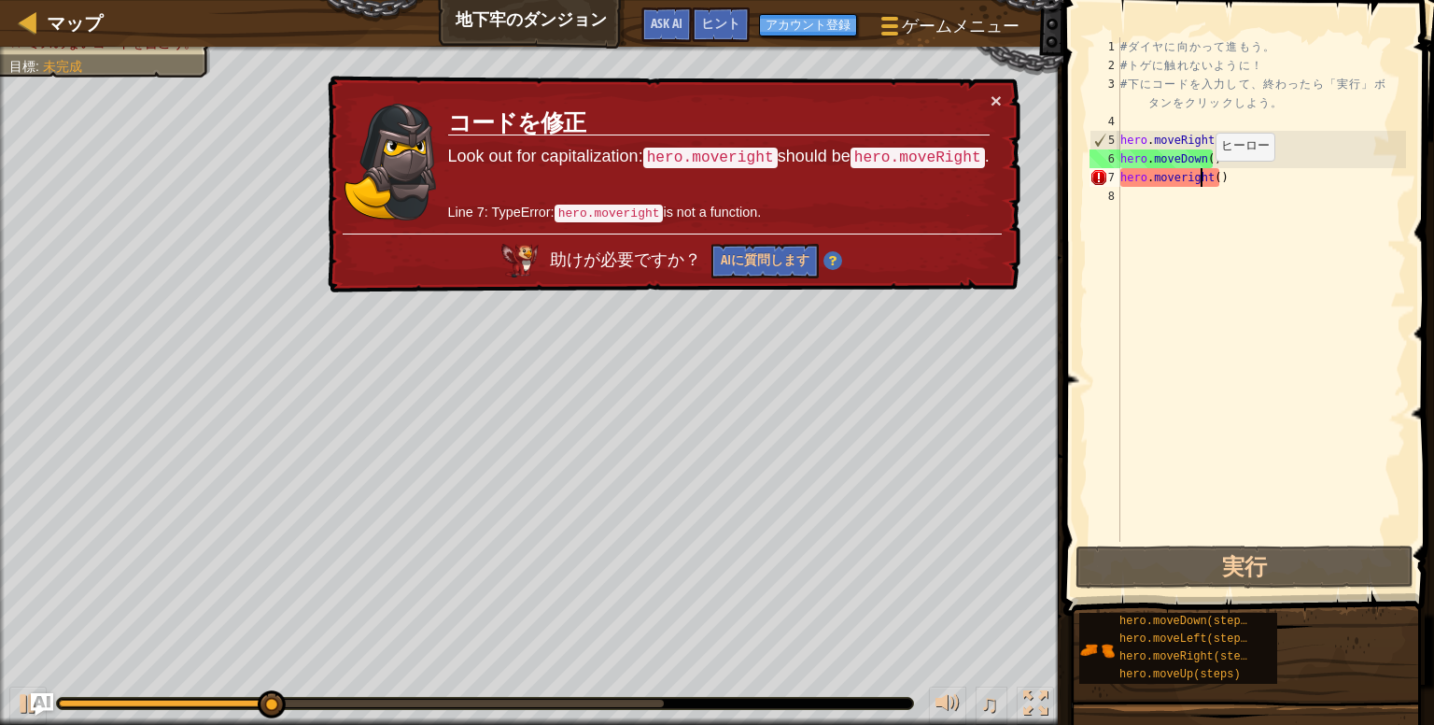
click at [1199, 179] on div "# ダ イ ヤ に 向 か っ て 進 も う 。 # ト ゲ に 触 れ な い よ う に ！ # 下 に コ ー ド を 入 力 し て 、 終 わ っ…" at bounding box center [1261, 308] width 289 height 542
click at [1182, 180] on div "# ダ イ ヤ に 向 か っ て 進 も う 。 # ト ゲ に 触 れ な い よ う に ！ # 下 に コ ー ド を 入 力 し て 、 終 わ っ…" at bounding box center [1261, 308] width 289 height 542
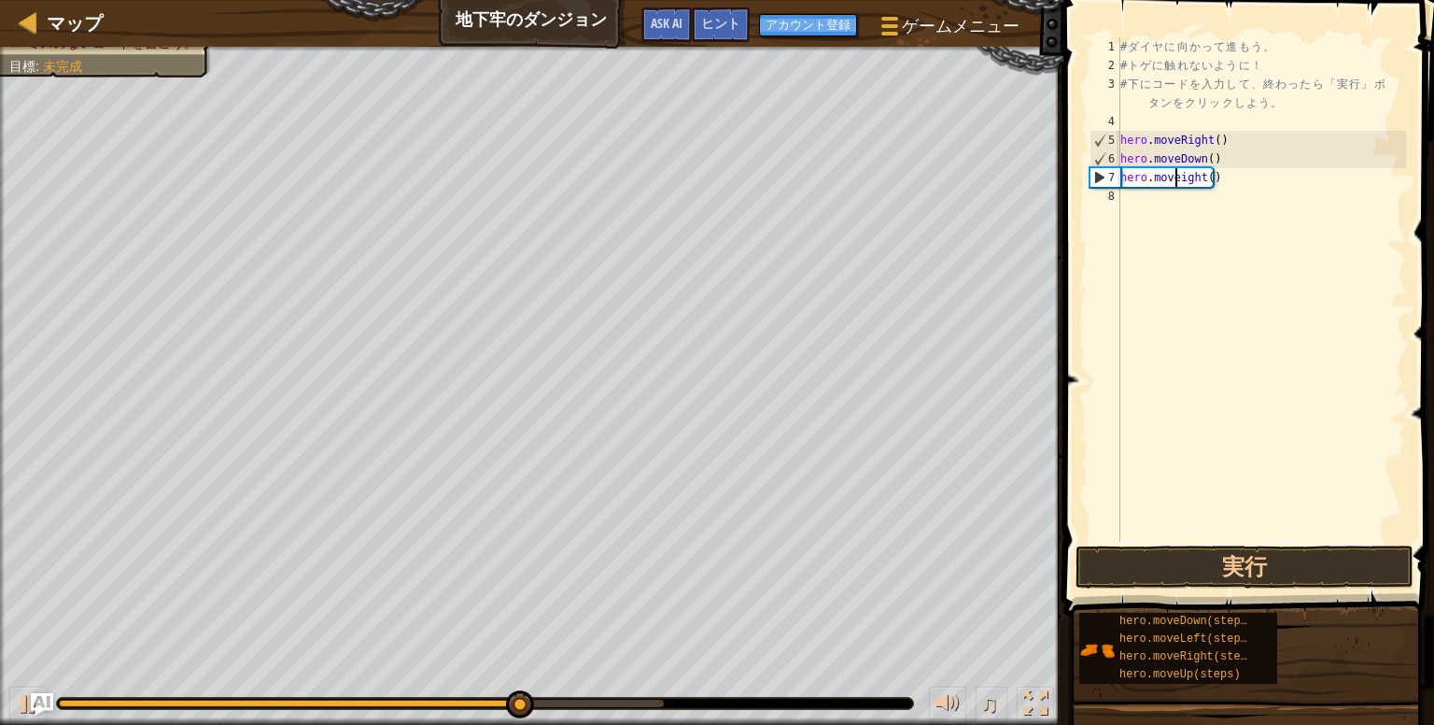
scroll to position [8, 5]
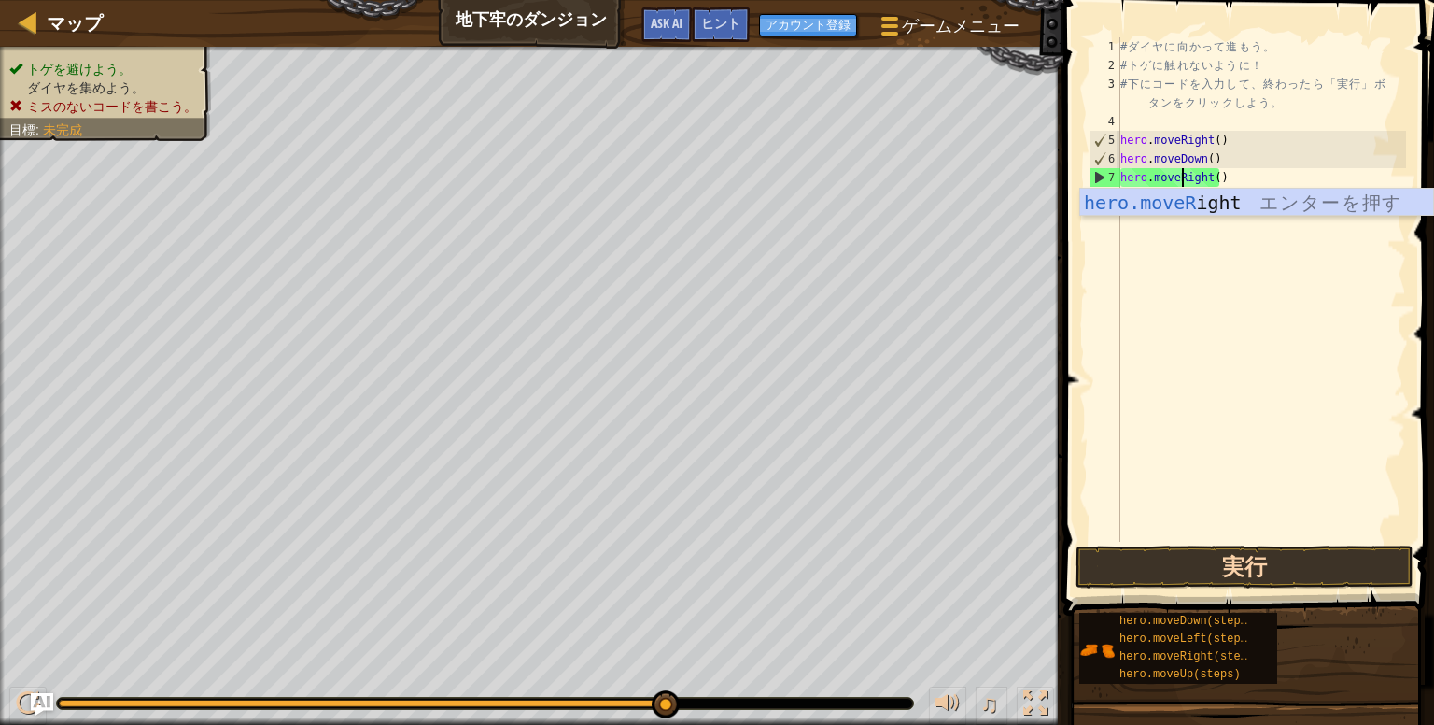
type textarea "hero.moveRight()"
click at [1293, 561] on button "実行" at bounding box center [1245, 566] width 338 height 43
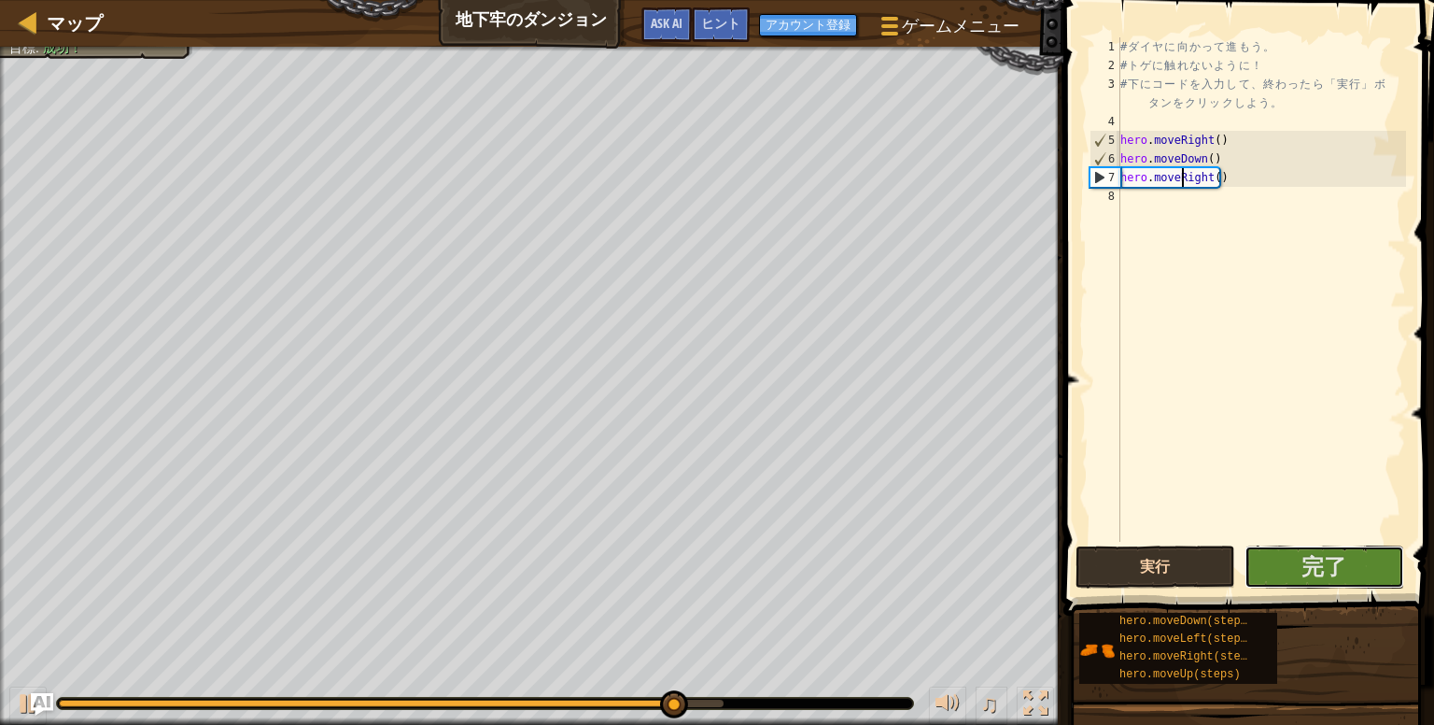
click at [1293, 561] on button "完了" at bounding box center [1325, 566] width 160 height 43
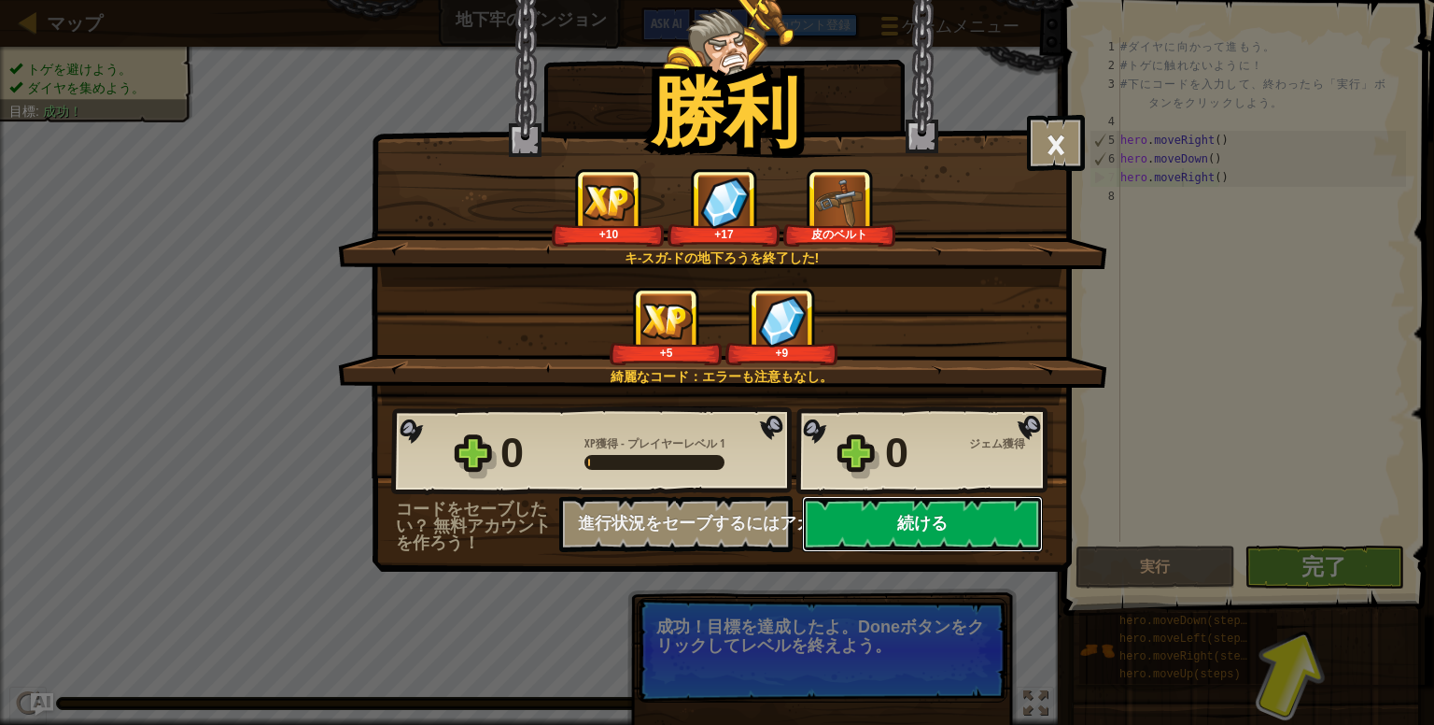
click at [1011, 524] on button "続ける" at bounding box center [922, 524] width 241 height 56
select select "ja"
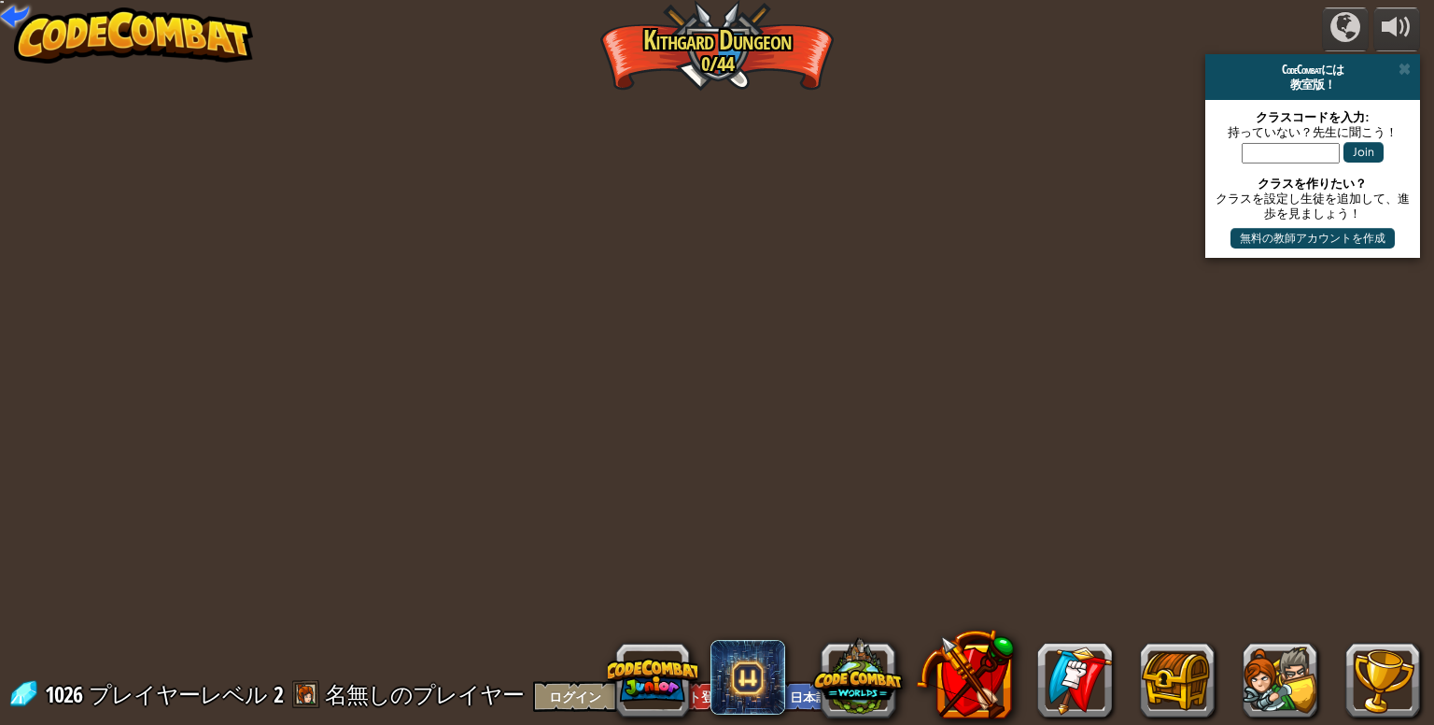
select select "ja"
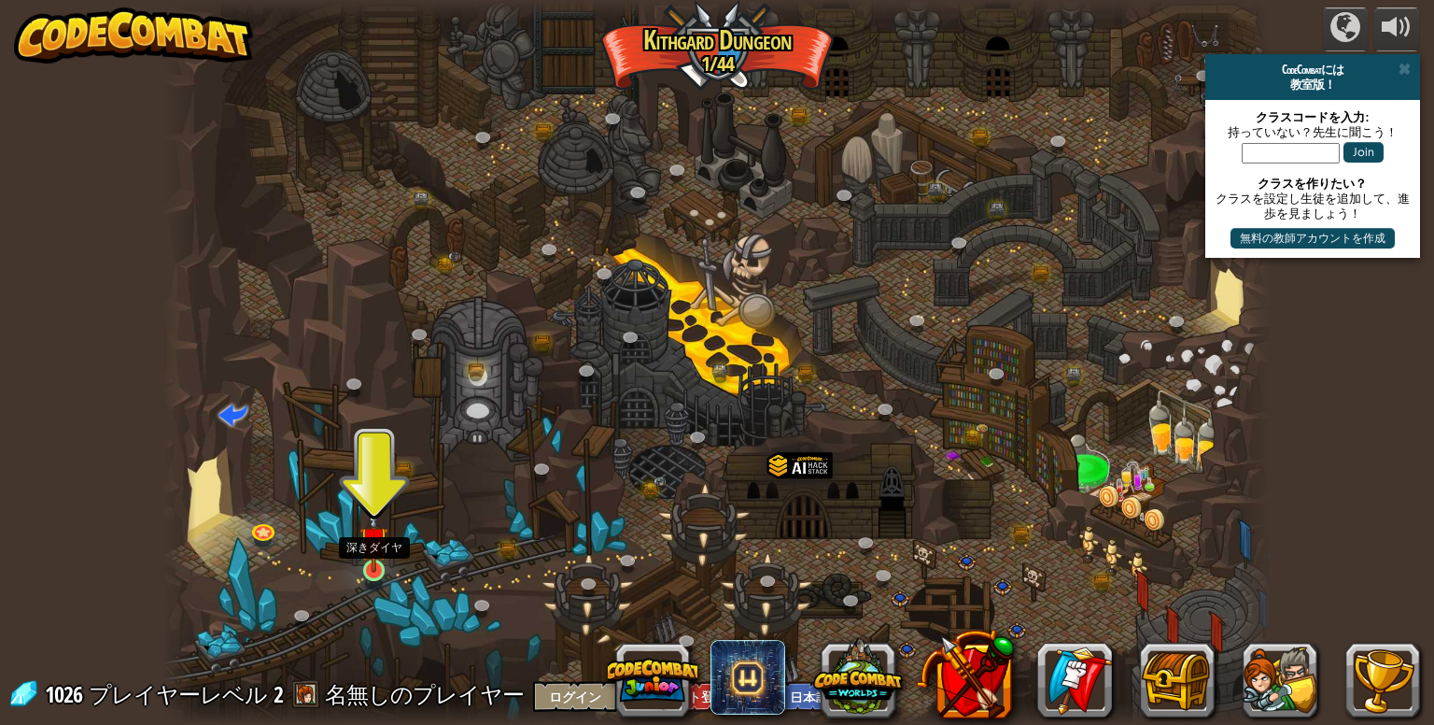
click at [388, 554] on img at bounding box center [374, 540] width 28 height 64
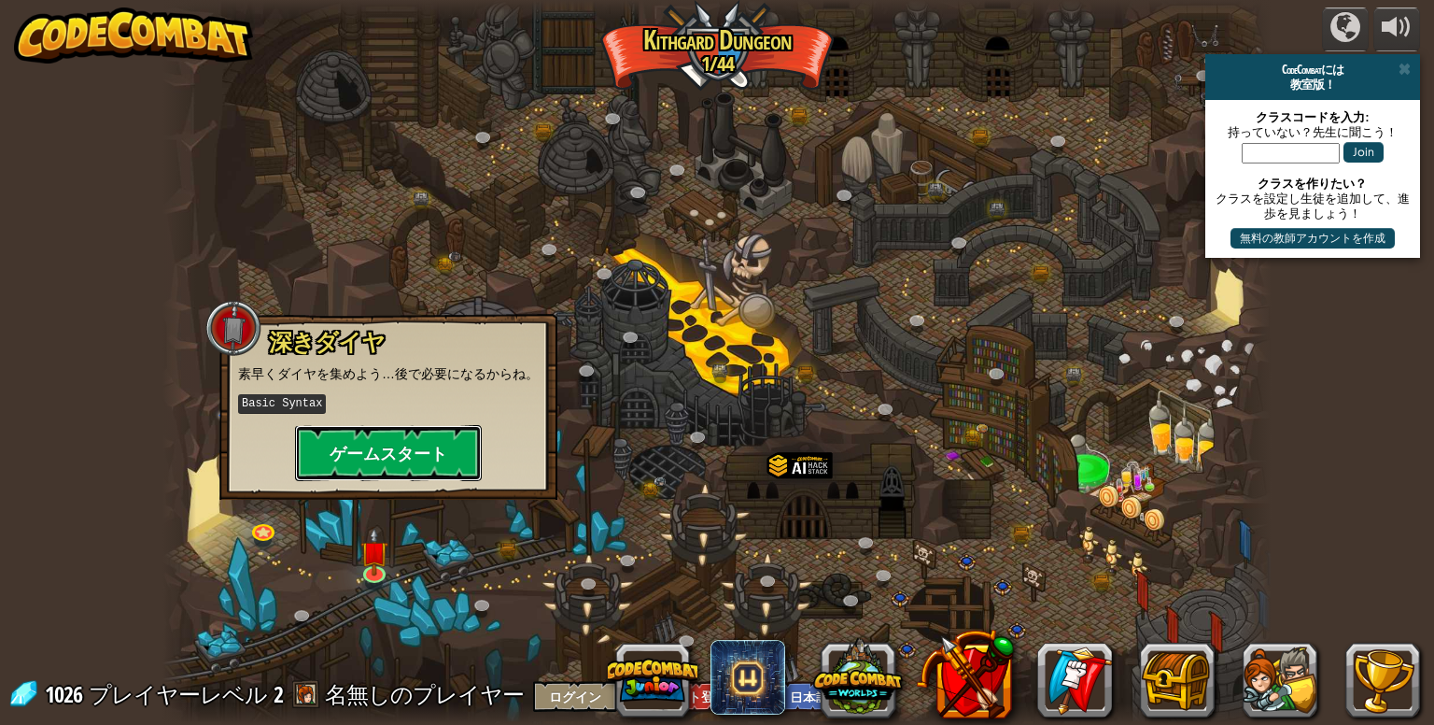
click at [447, 473] on button "ゲームスタート" at bounding box center [388, 453] width 187 height 56
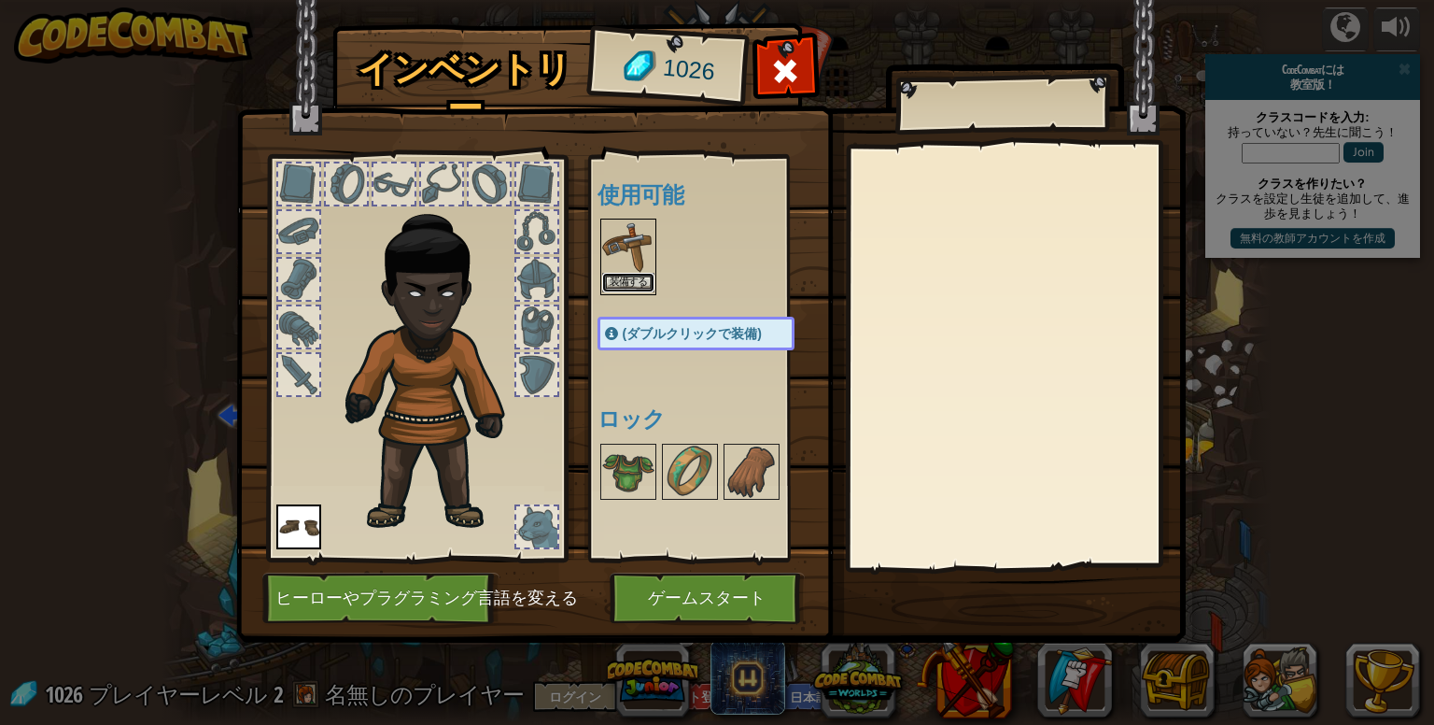
click at [638, 284] on button "装備する" at bounding box center [628, 283] width 52 height 20
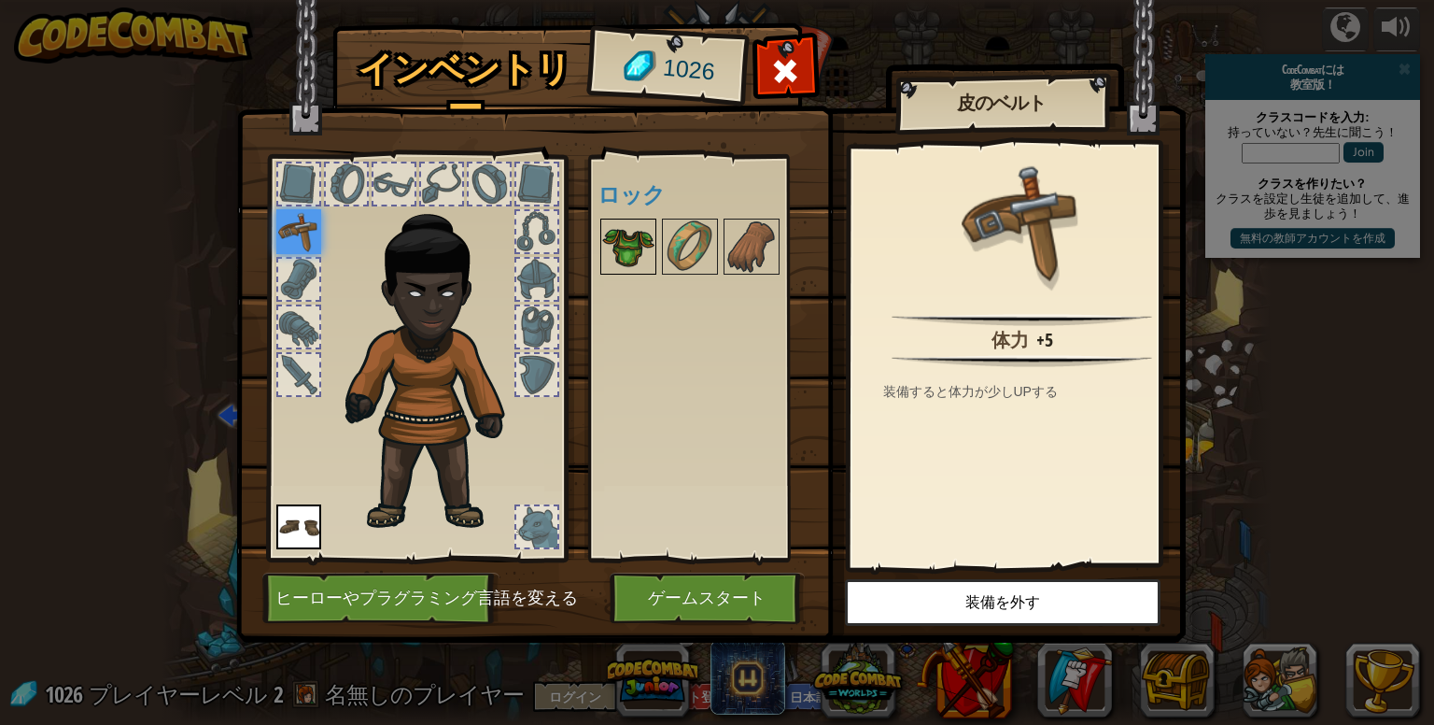
click at [620, 252] on img at bounding box center [628, 246] width 52 height 52
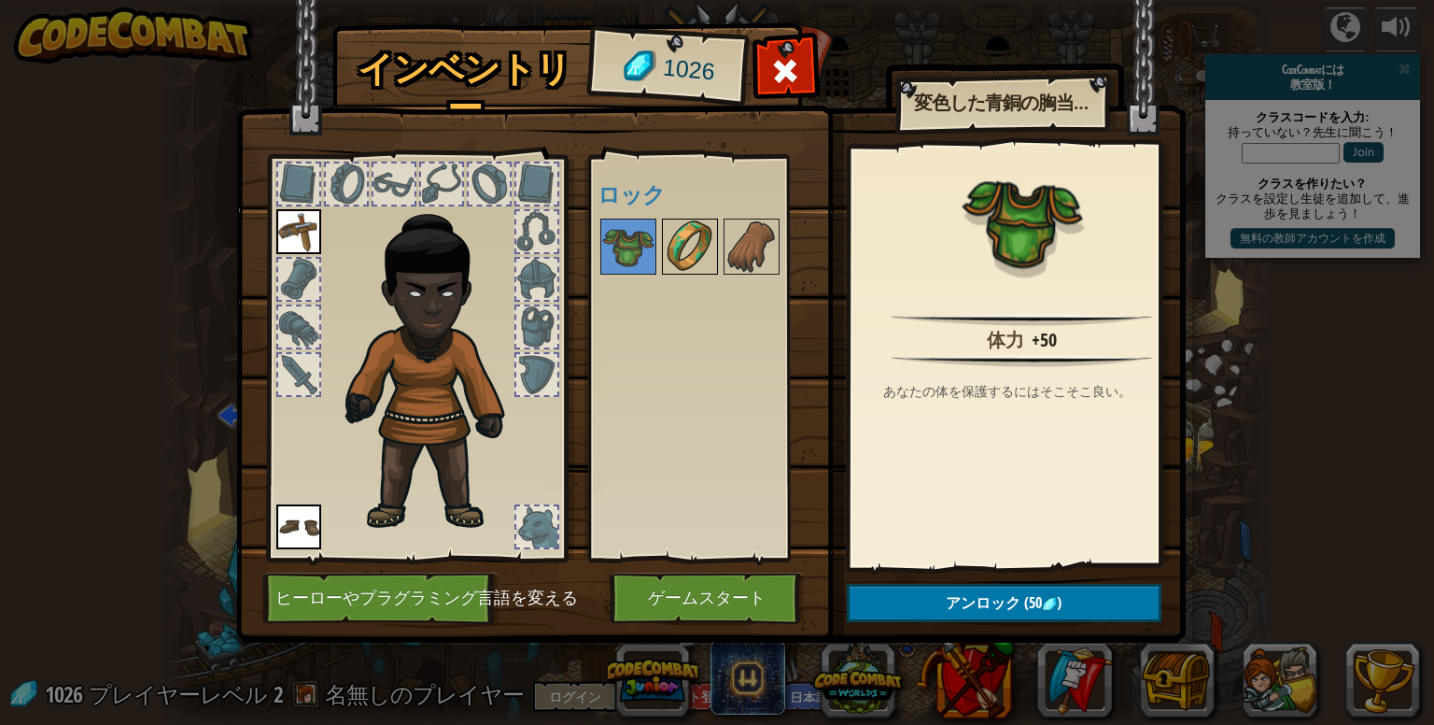
click at [688, 234] on img at bounding box center [690, 246] width 52 height 52
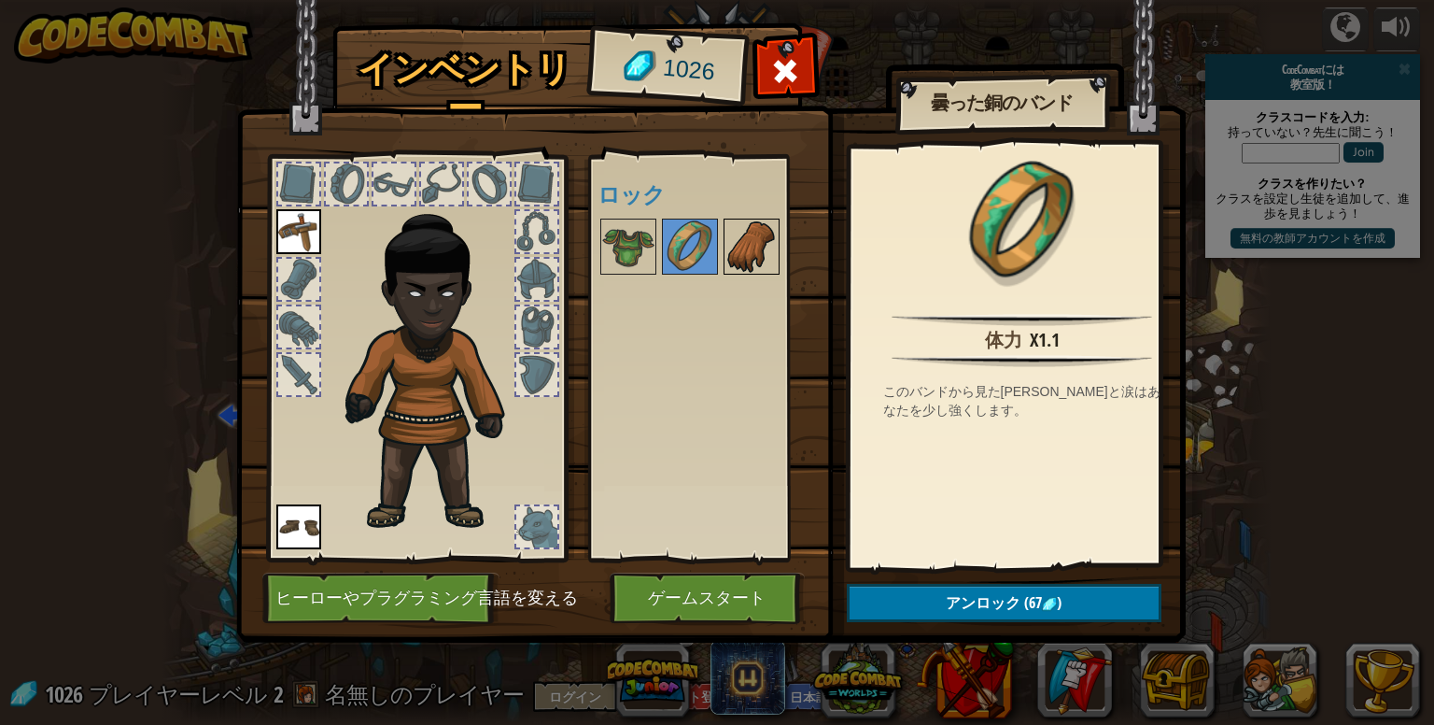
click at [730, 242] on img at bounding box center [752, 246] width 52 height 52
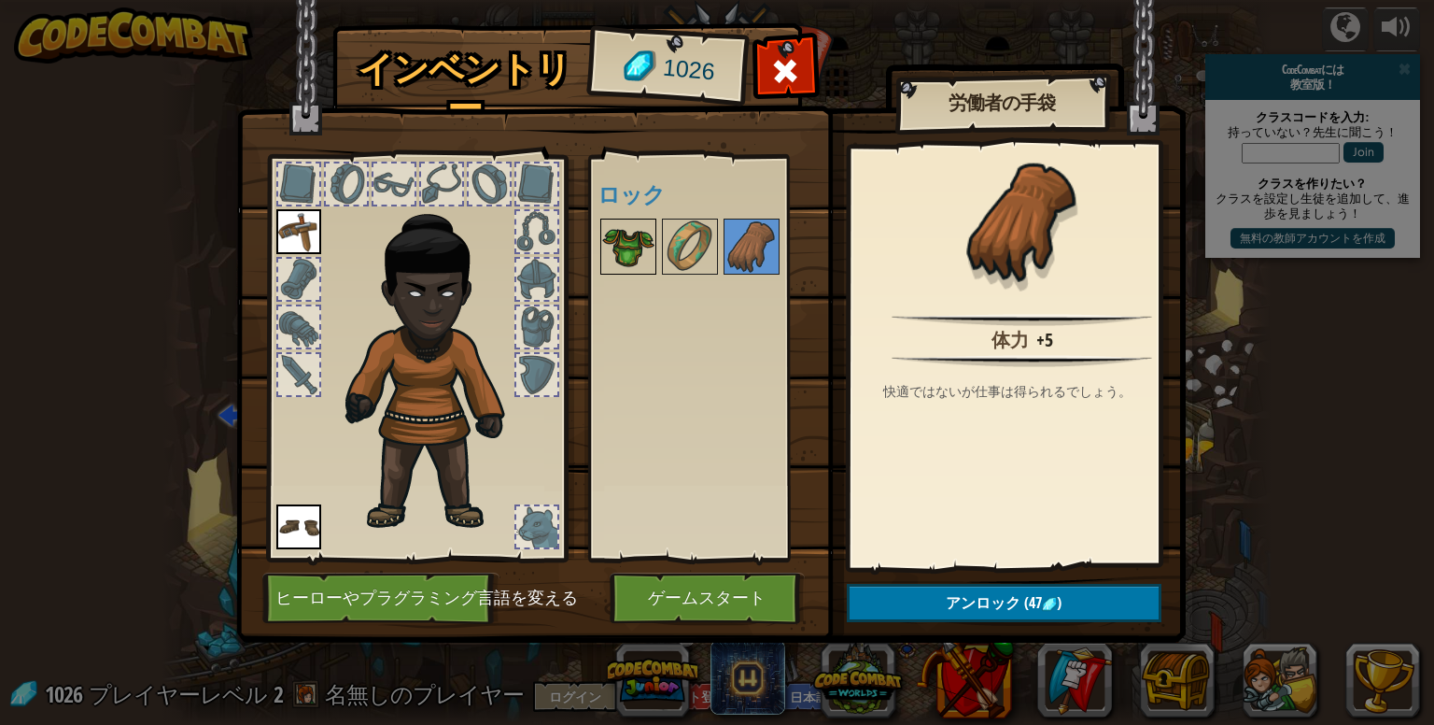
click at [644, 234] on img at bounding box center [628, 246] width 52 height 52
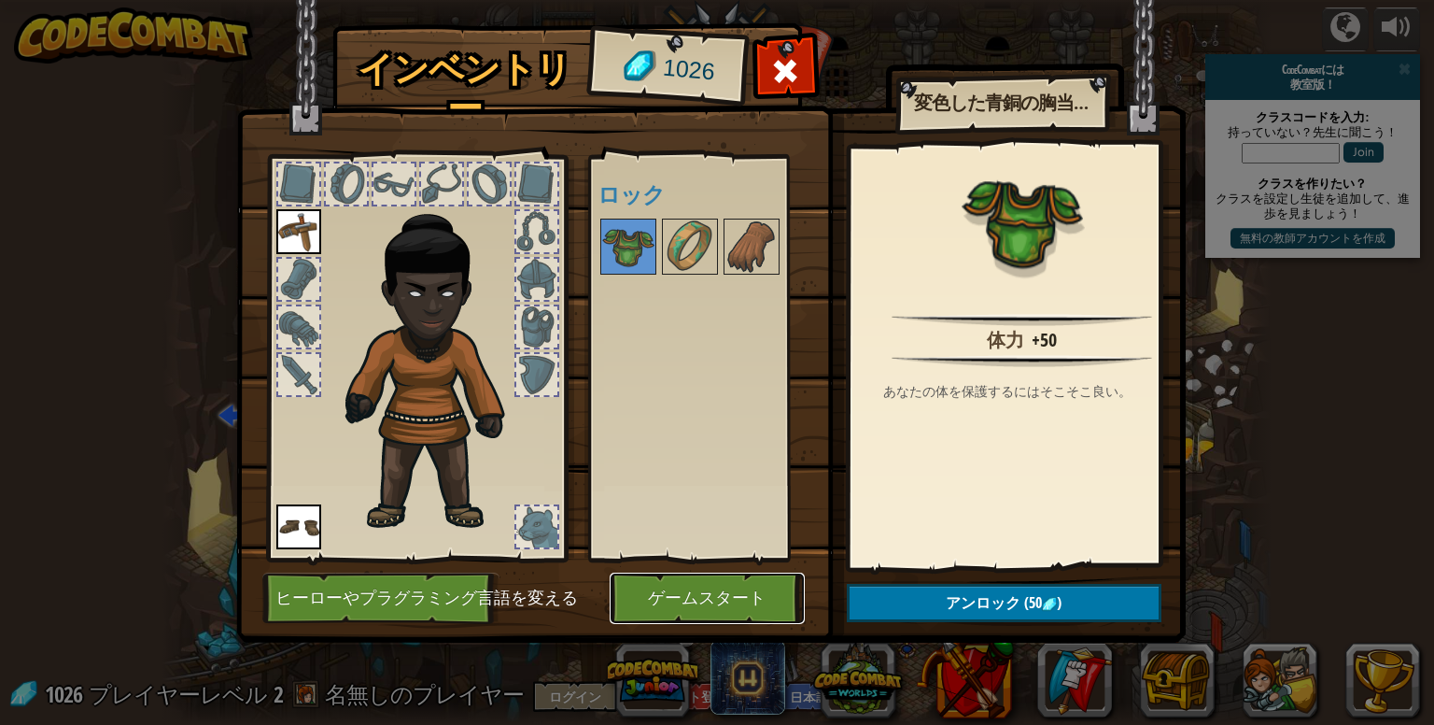
click at [665, 594] on button "ゲームスタート" at bounding box center [707, 597] width 195 height 51
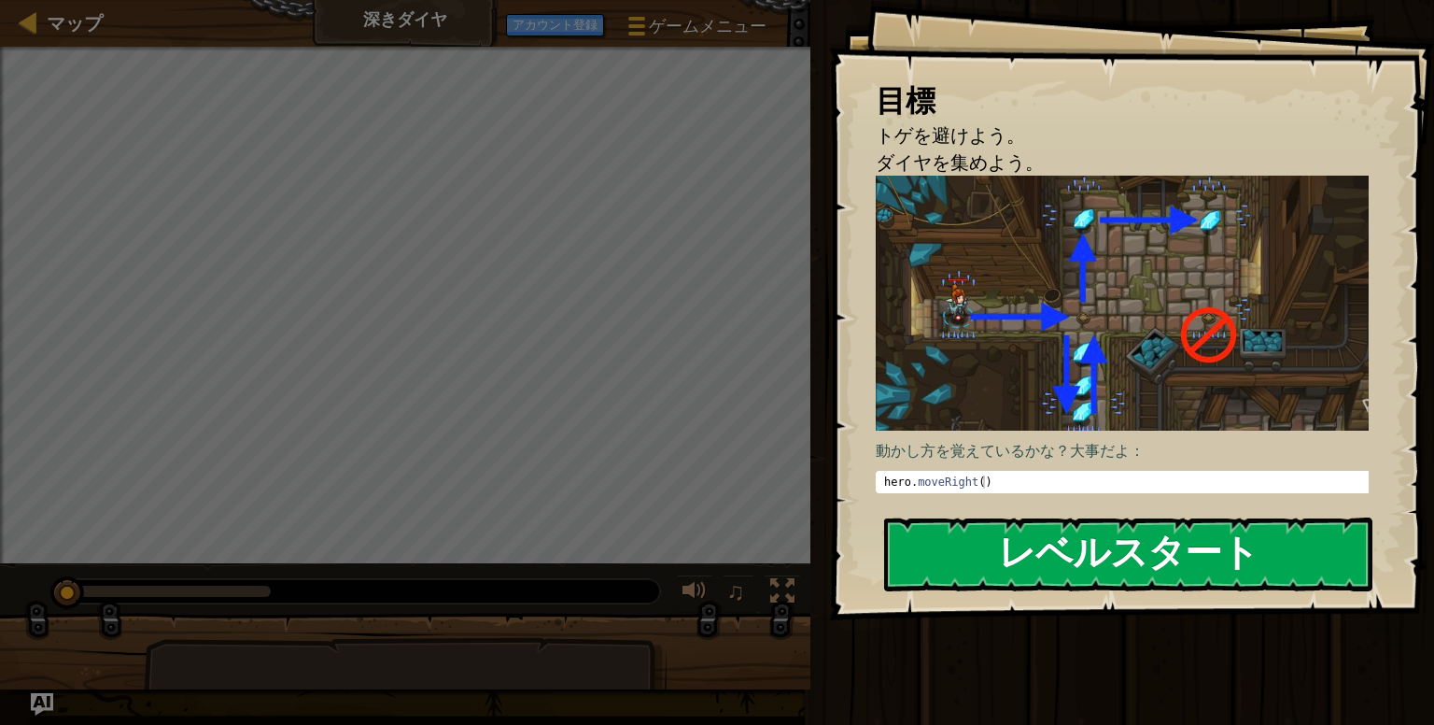
click at [993, 543] on button "レベルスタート" at bounding box center [1128, 554] width 488 height 74
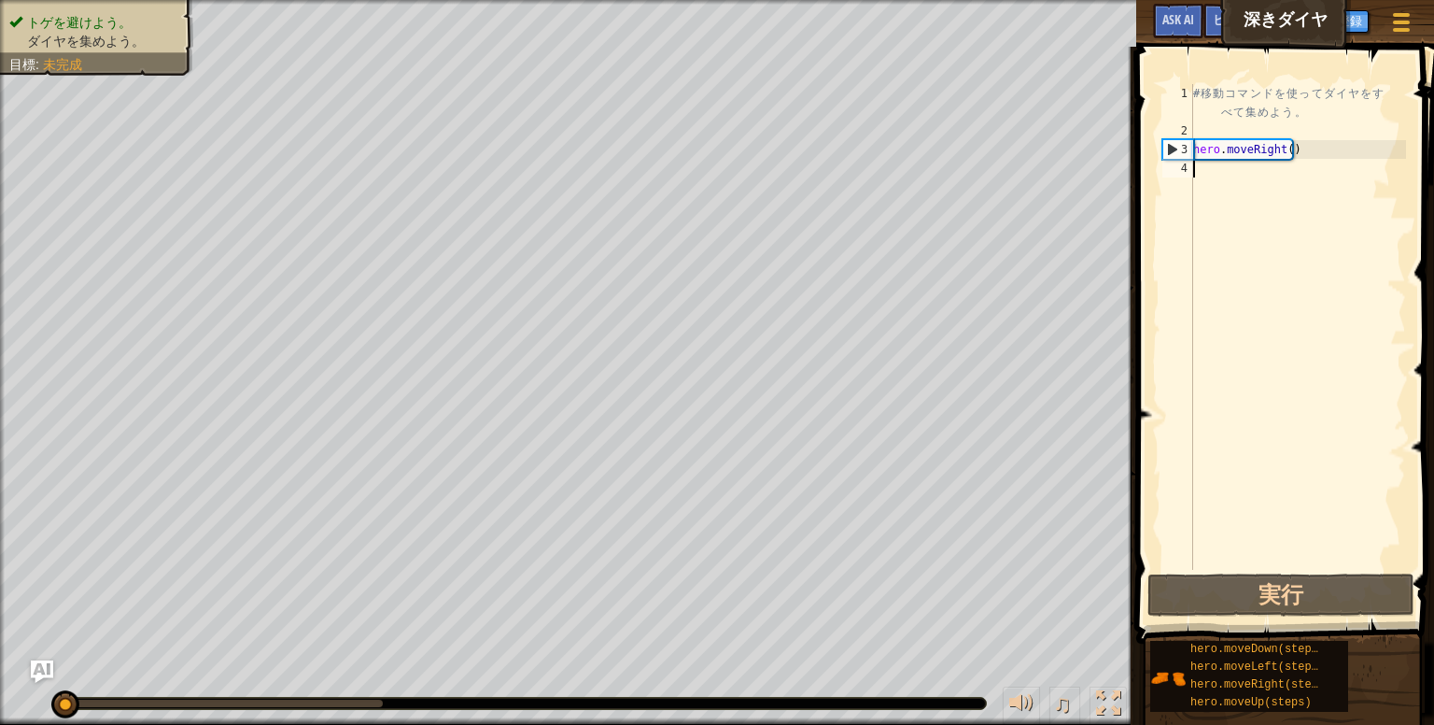
scroll to position [8, 0]
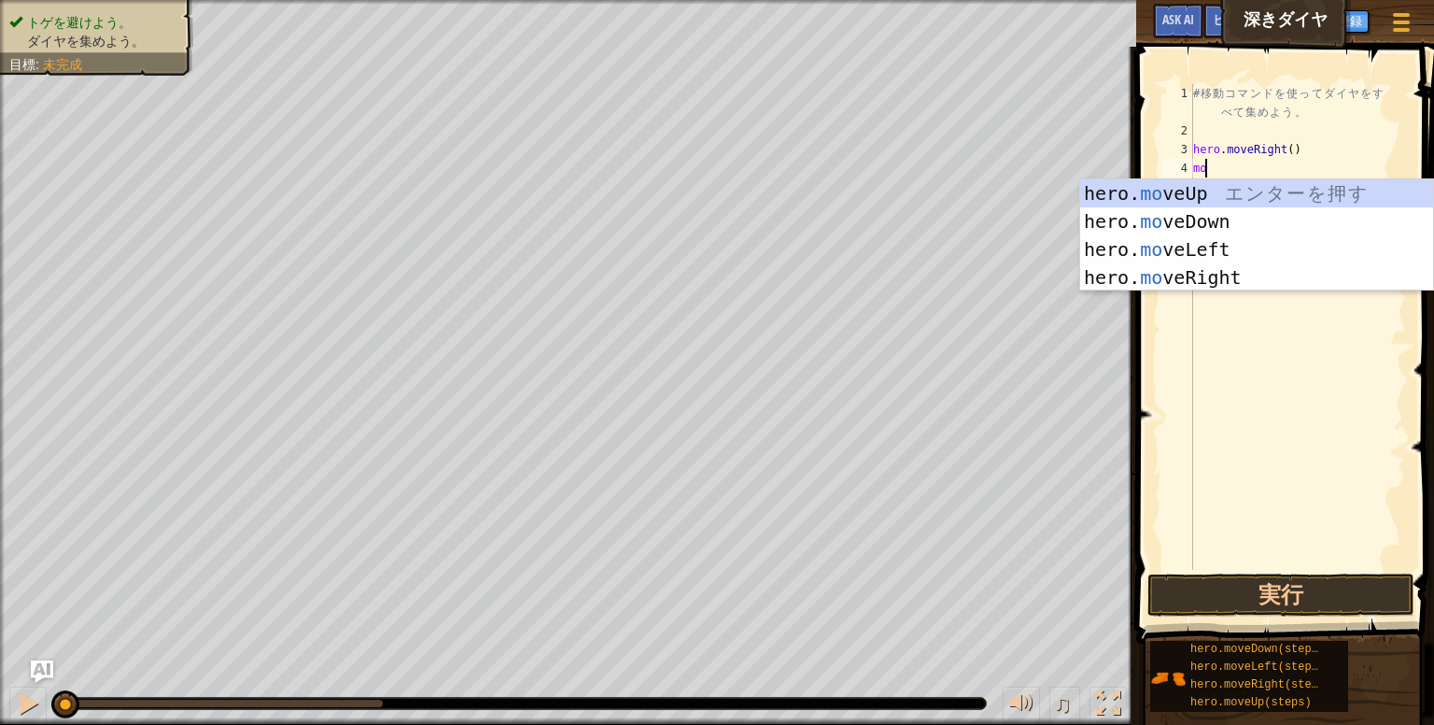
type textarea "m"
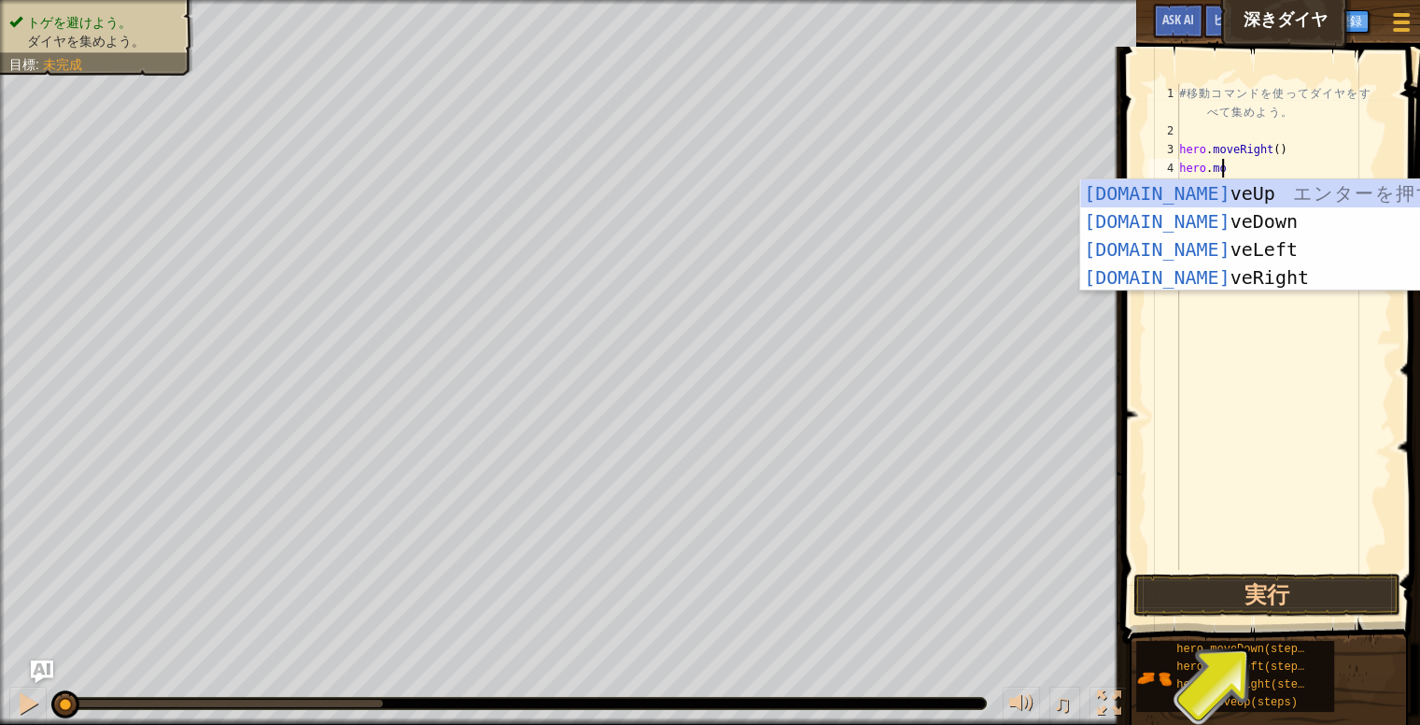
scroll to position [8, 3]
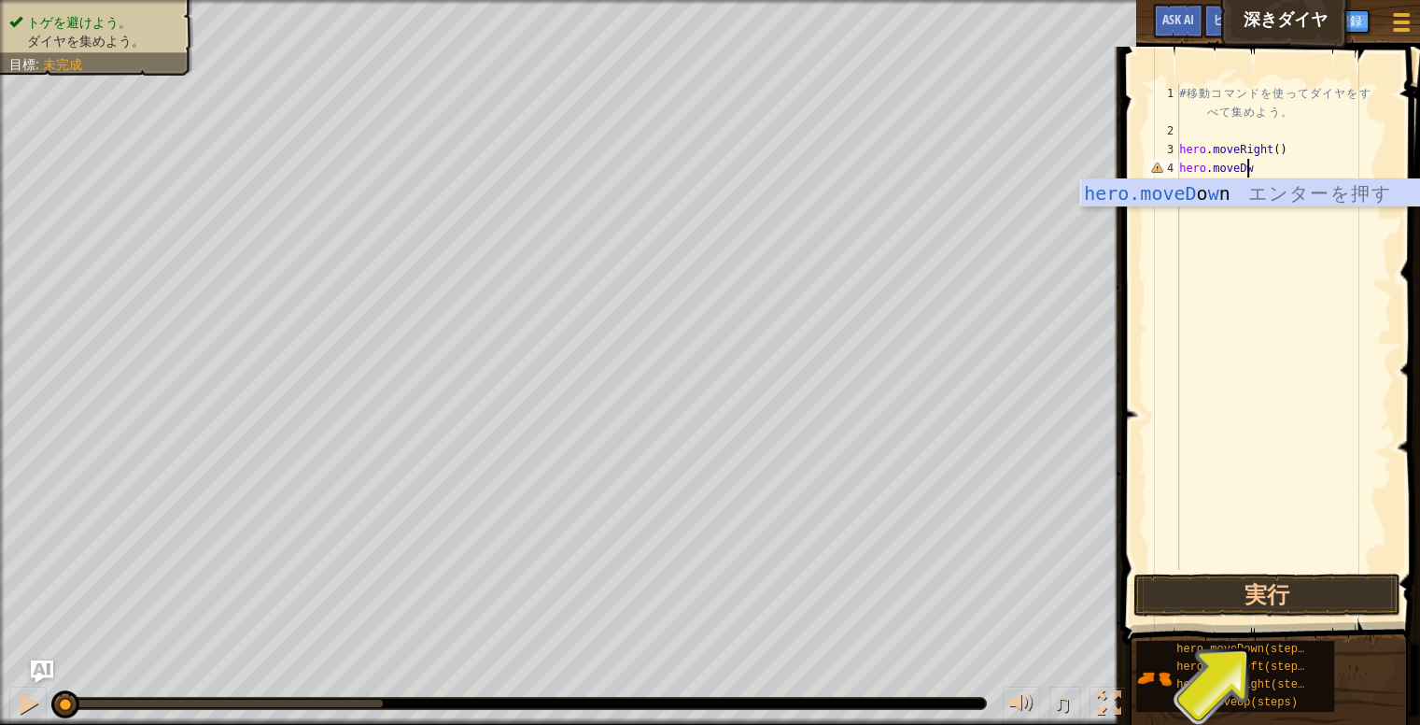
type textarea "hero.moveDwn"
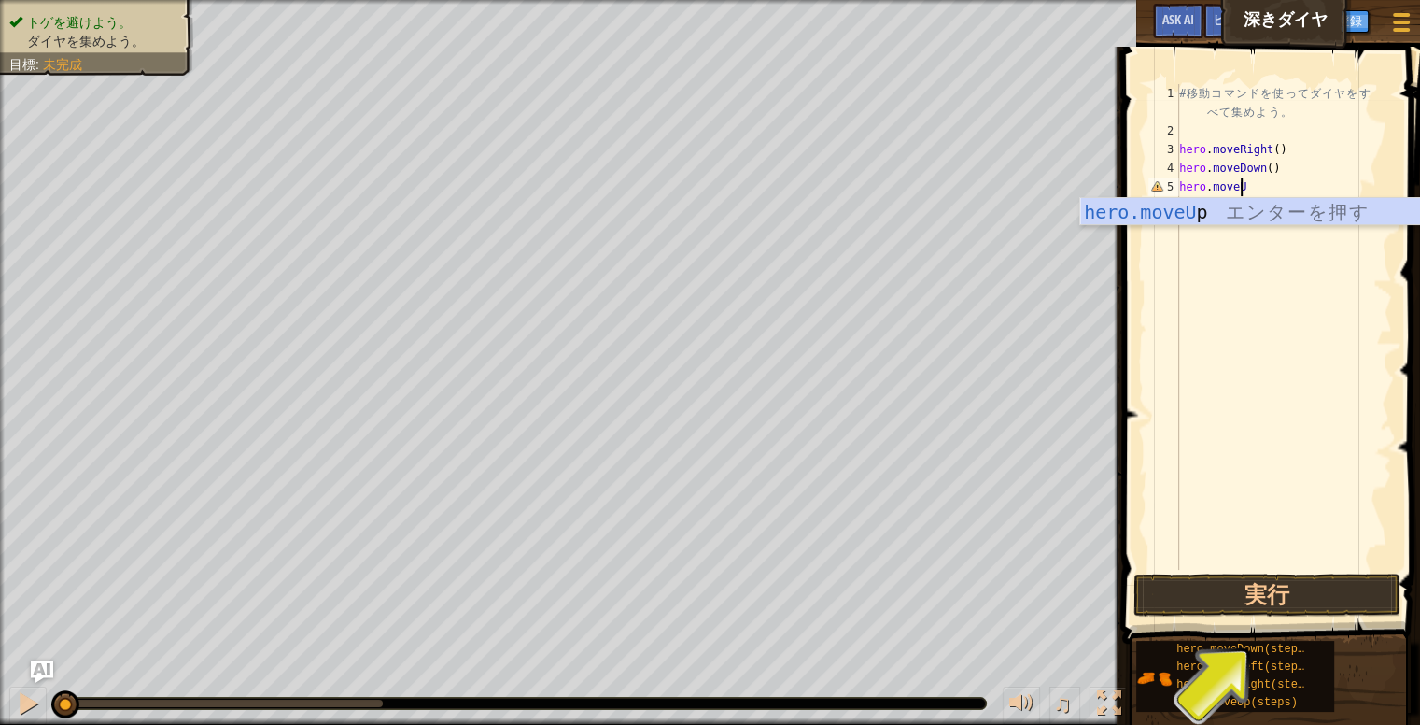
type textarea "hero.moveUp"
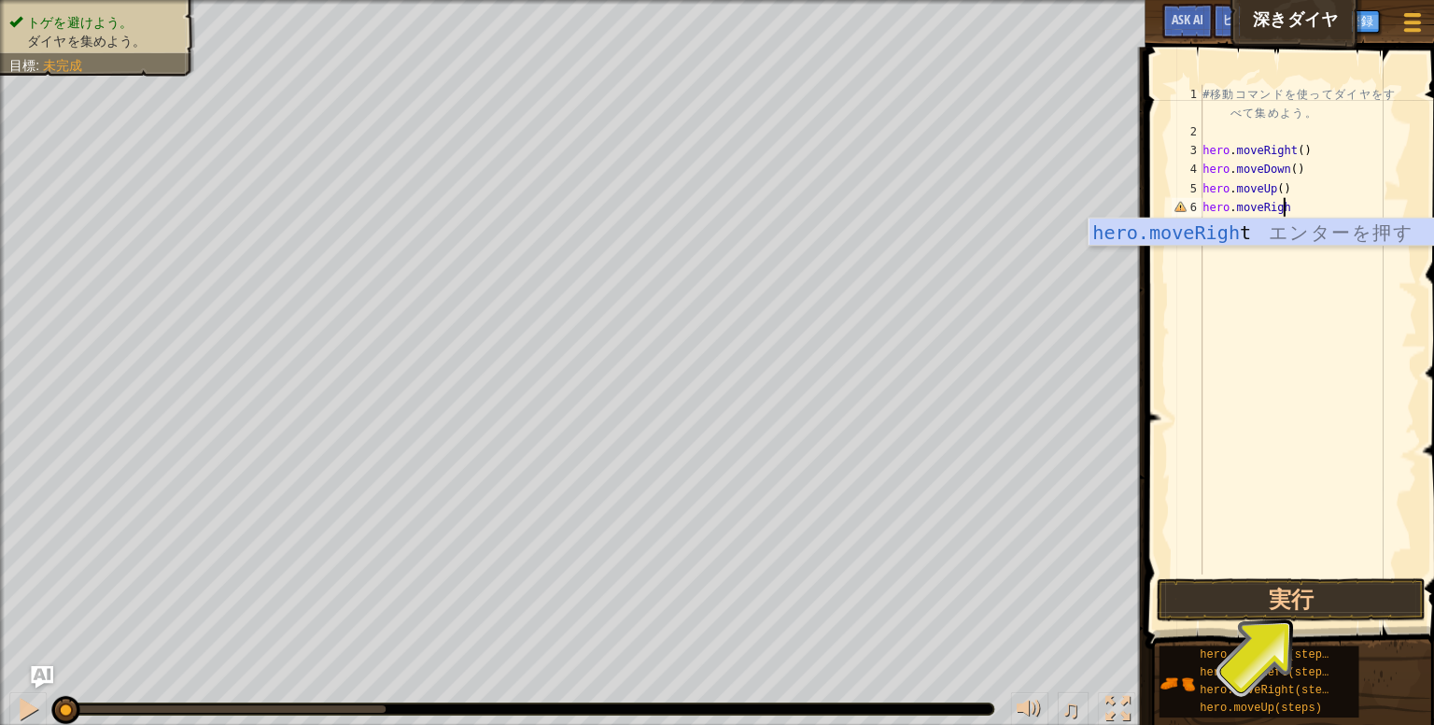
type textarea "hero.moveRight"
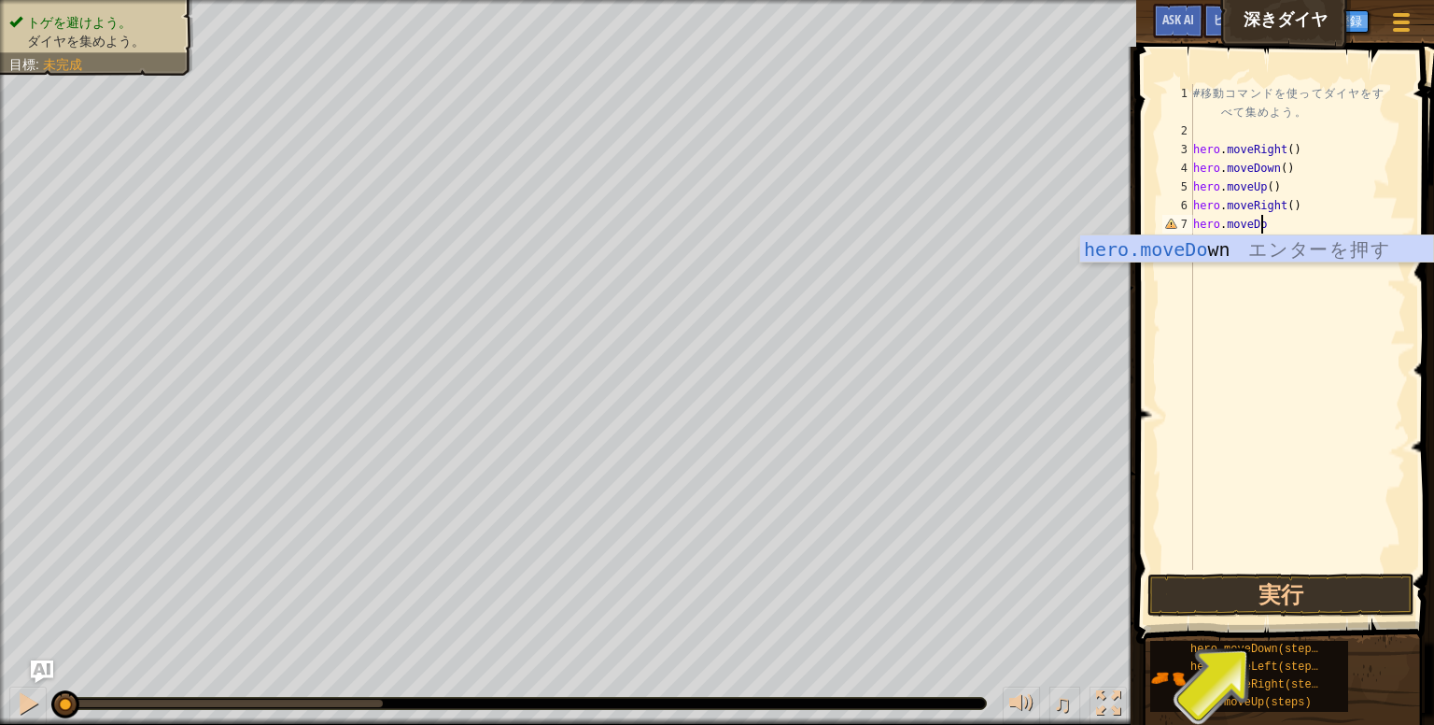
scroll to position [8, 5]
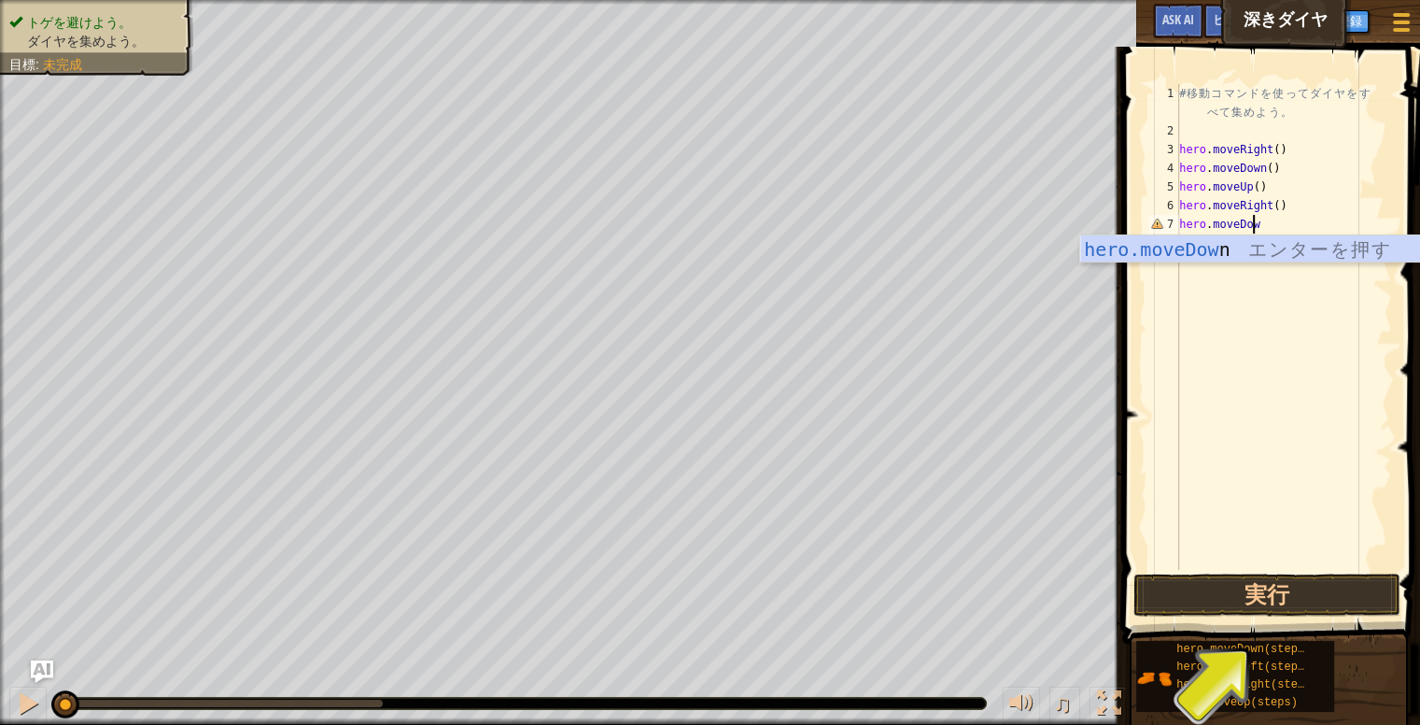
type textarea "hero.moveDown"
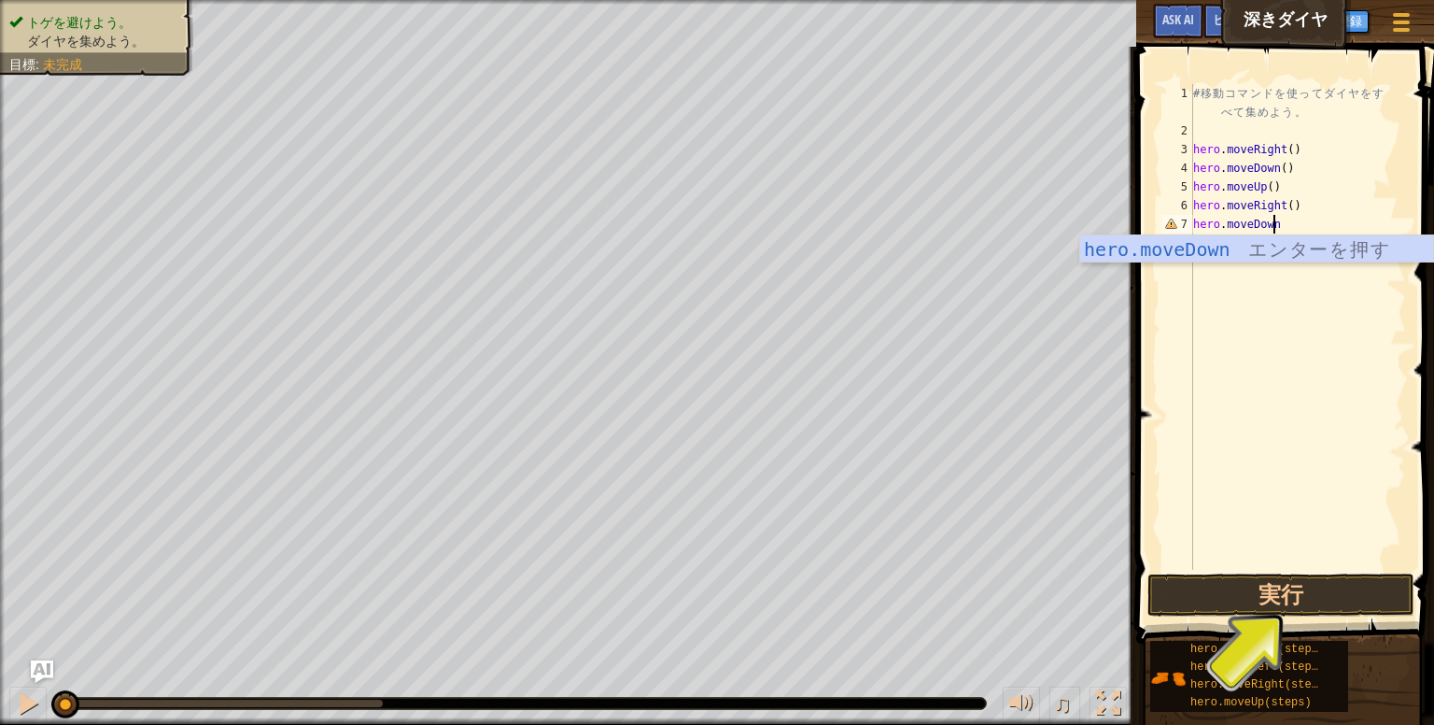
scroll to position [8, 0]
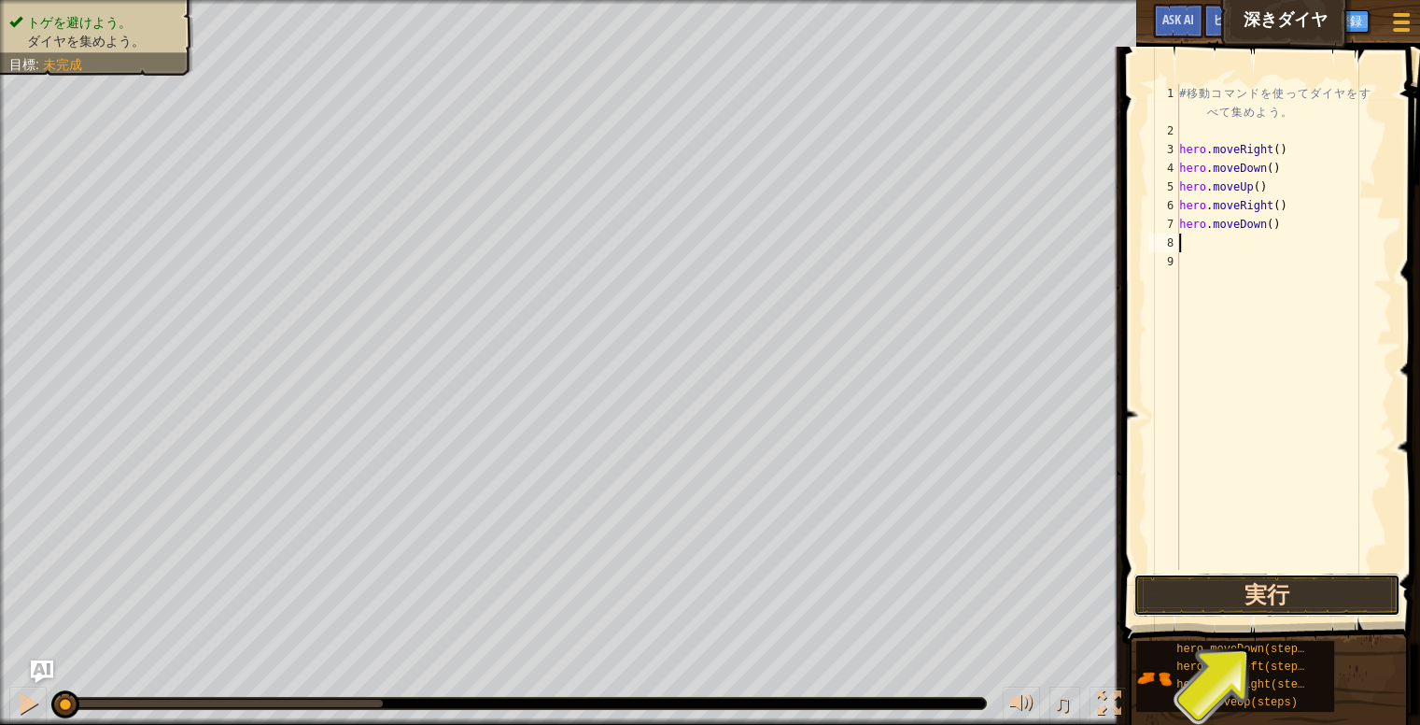
click at [1232, 590] on button "実行" at bounding box center [1267, 594] width 267 height 43
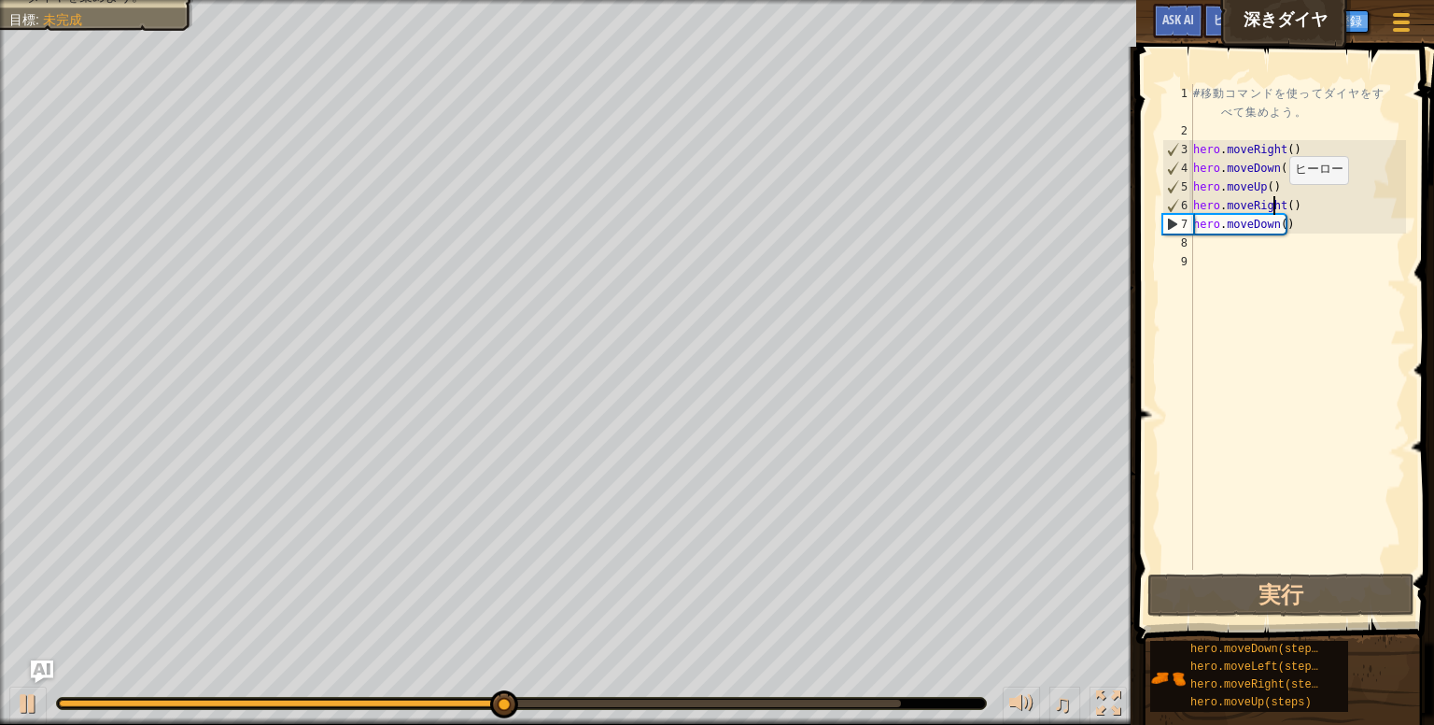
click at [1272, 203] on div "# 移 動 コ マ ン ド を 使 っ て ダ イ ヤ を す べ て 集 め よ う 。 hero . moveRight ( ) hero . moveD…" at bounding box center [1298, 355] width 217 height 542
click at [1192, 204] on div "6" at bounding box center [1179, 205] width 30 height 19
click at [1195, 223] on div "# 移 動 コ マ ン ド を 使 っ て ダ イ ヤ を す べ て 集 め よ う 。 hero . moveRight ( ) hero . moveD…" at bounding box center [1298, 355] width 217 height 542
click at [1190, 226] on div "7" at bounding box center [1179, 224] width 30 height 19
type textarea "hero.moveDown()"
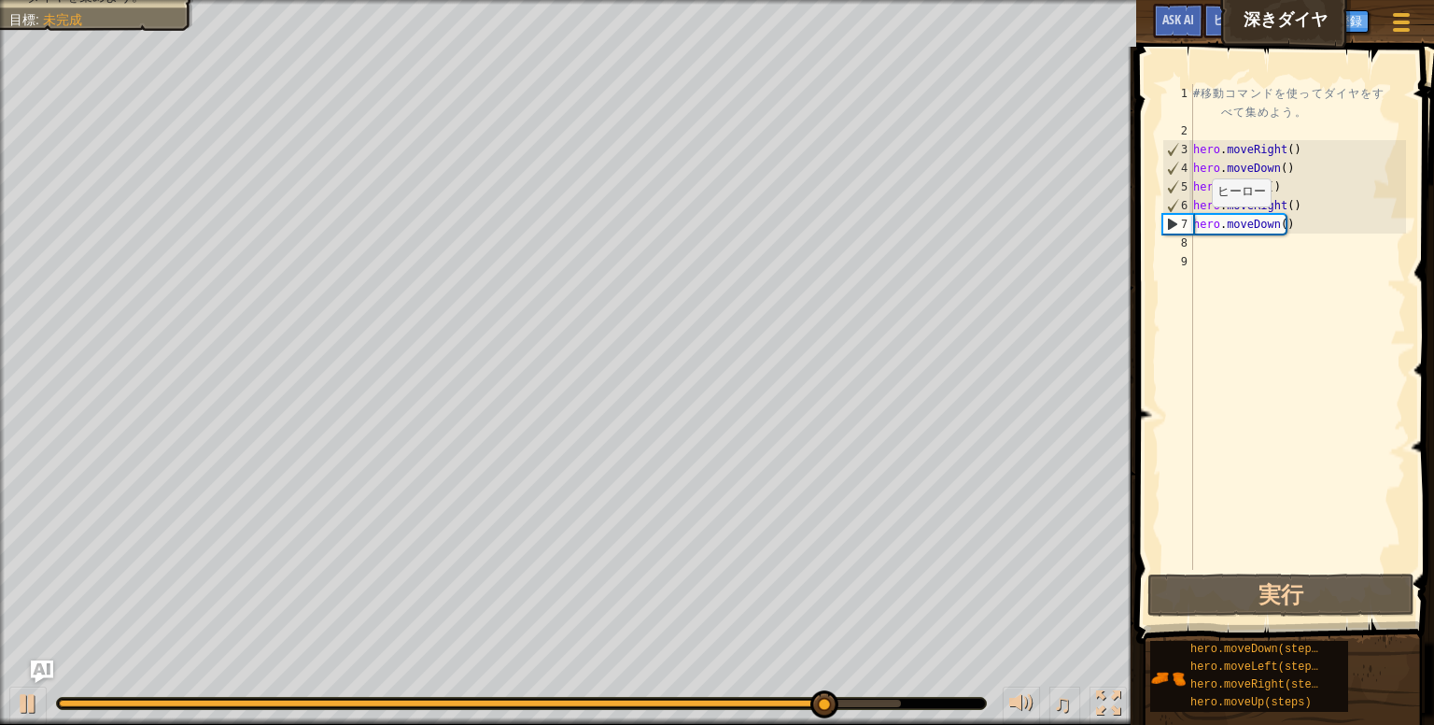
click at [1196, 225] on div "# 移 動 コ マ ン ド を 使 っ て ダ イ ヤ を す べ て 集 め よ う 。 hero . moveRight ( ) hero . moveD…" at bounding box center [1298, 355] width 217 height 542
click at [1215, 255] on div "# 移 動 コ マ ン ド を 使 っ て ダ イ ヤ を す べ て 集 め よ う 。 hero . moveRight ( ) hero . moveD…" at bounding box center [1298, 355] width 217 height 542
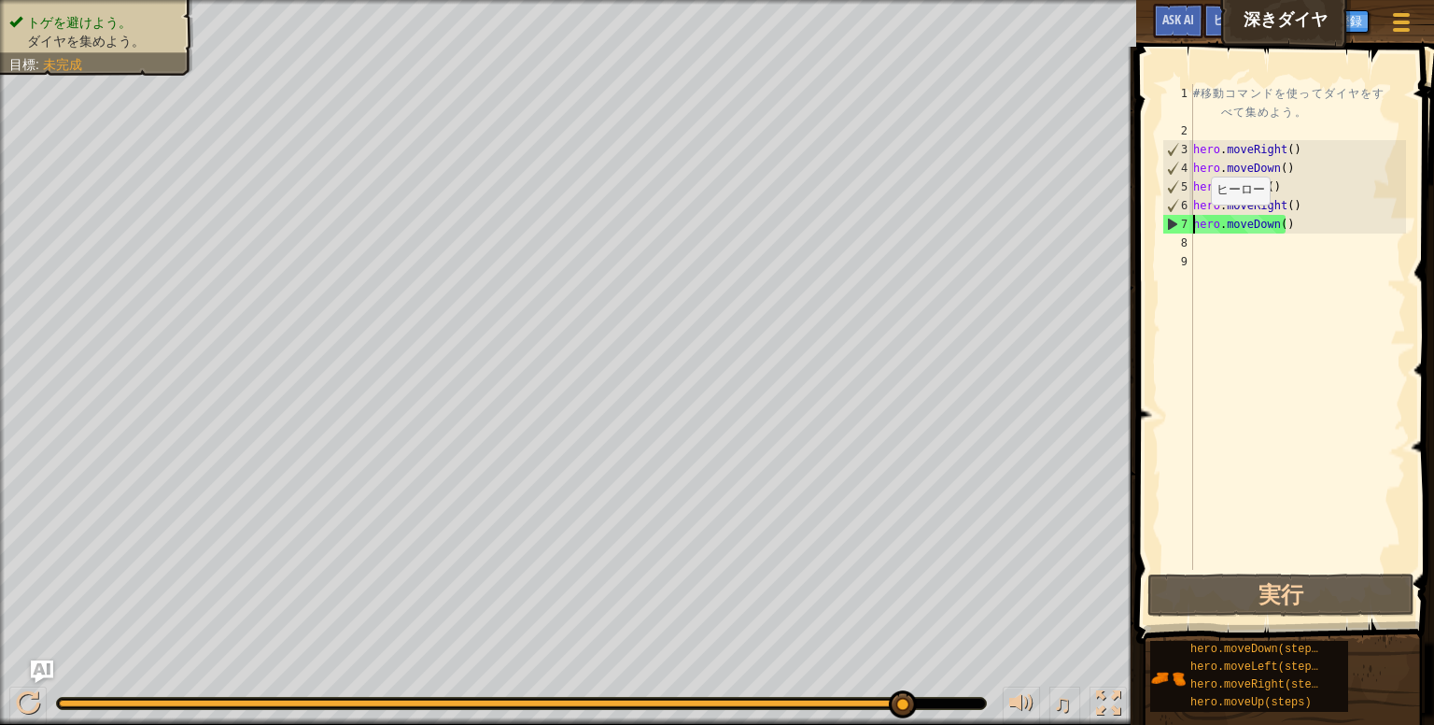
click at [1195, 222] on div "# 移 動 コ マ ン ド を 使 っ て ダ イ ヤ を す べ て 集 め よ う 。 hero . moveRight ( ) hero . moveD…" at bounding box center [1298, 355] width 217 height 542
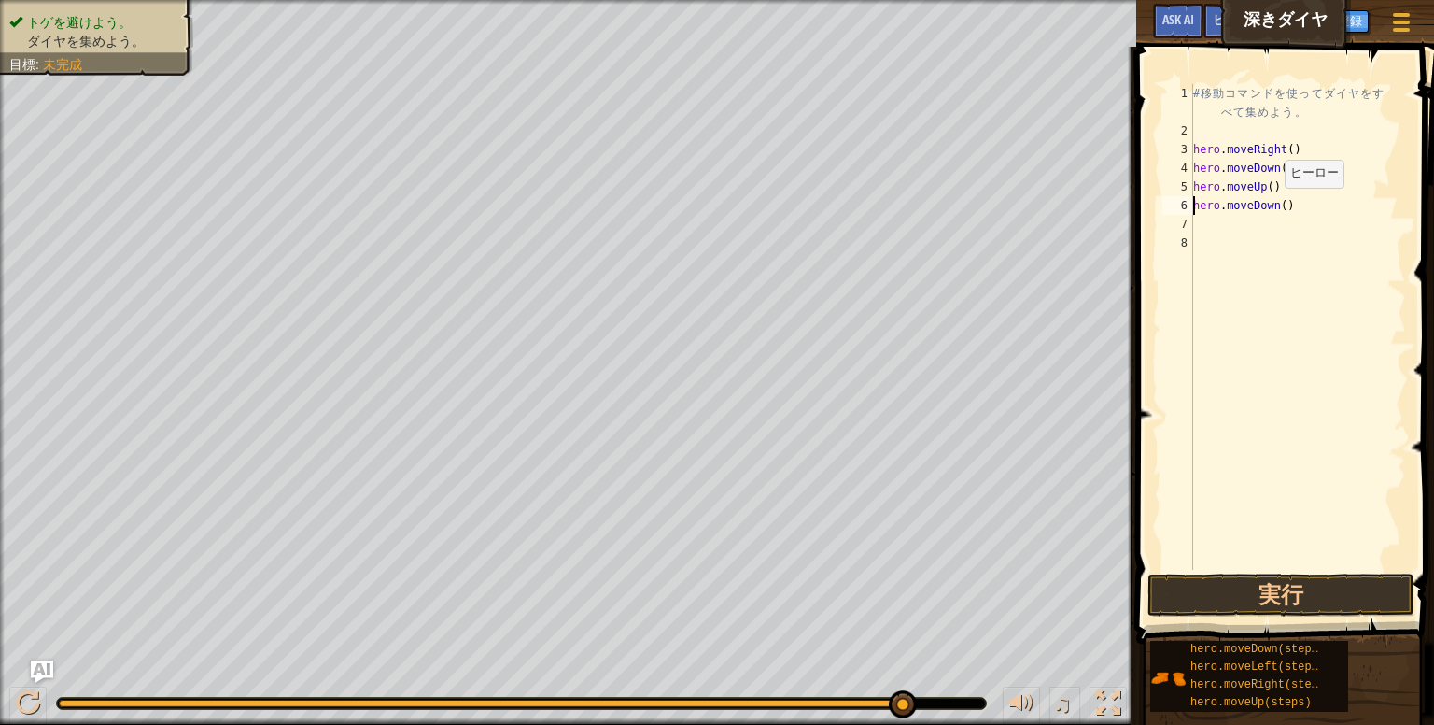
click at [1269, 206] on div "# 移 動 コ マ ン ド を 使 っ て ダ イ ヤ を す べ て 集 め よ う 。 hero . moveRight ( ) hero . moveD…" at bounding box center [1298, 355] width 217 height 542
click at [1274, 205] on div "# 移 動 コ マ ン ド を 使 っ て ダ イ ヤ を す べ て 集 め よ う 。 hero . moveRight ( ) hero . moveD…" at bounding box center [1298, 355] width 217 height 542
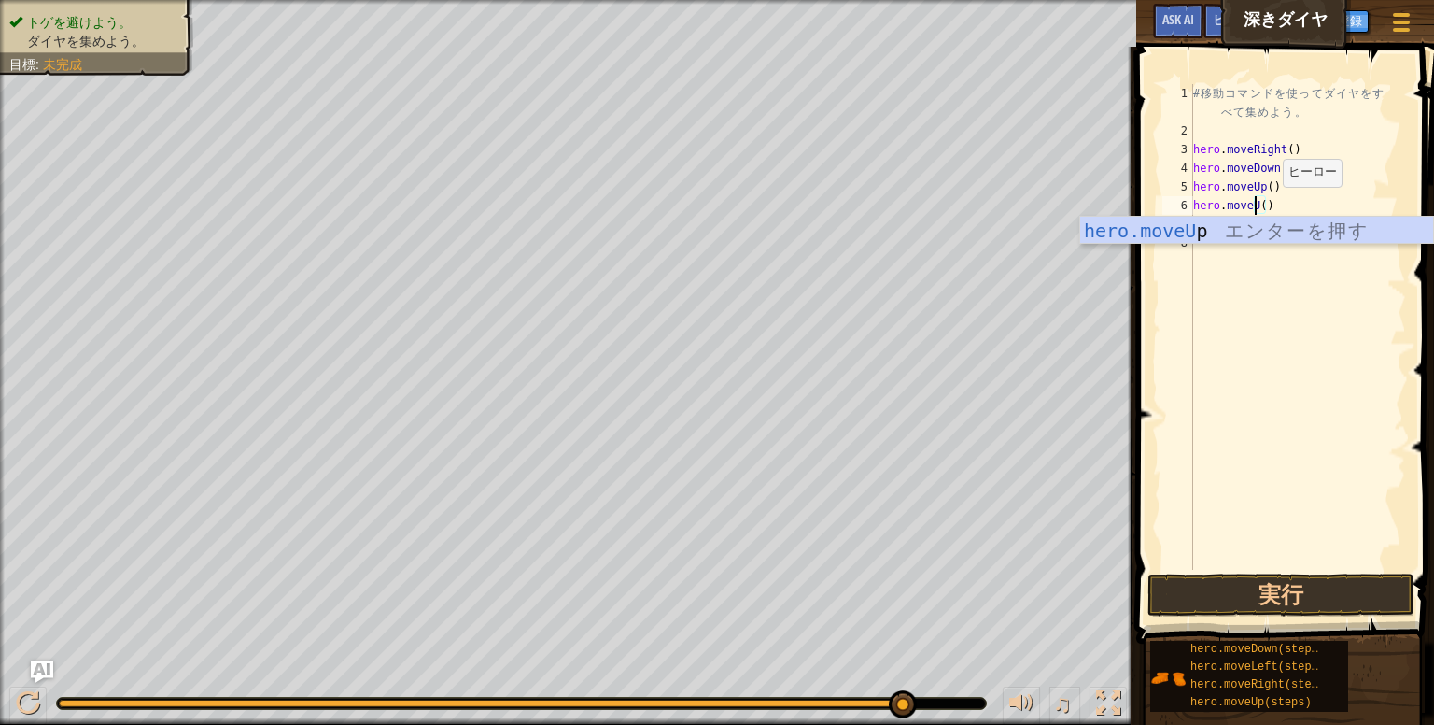
type textarea "hero.moveUp()"
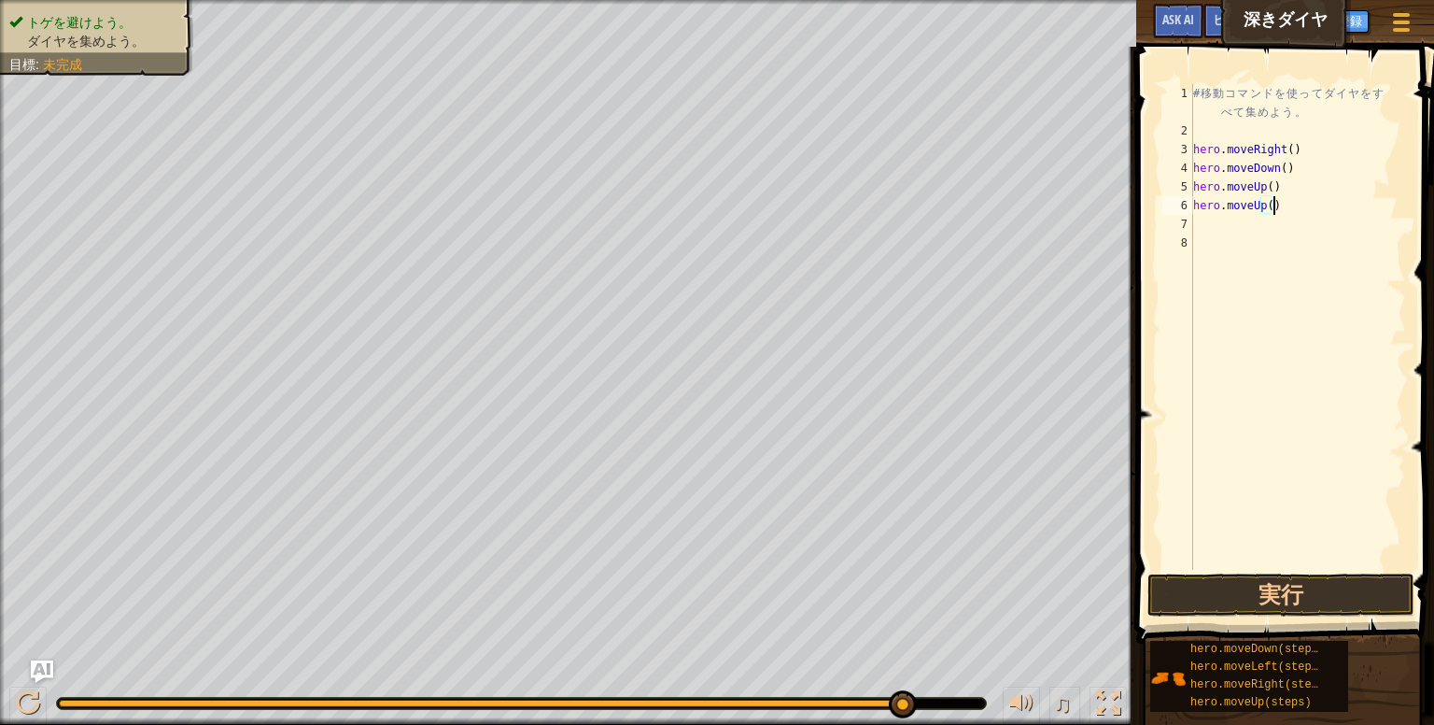
click at [1294, 207] on div "# 移 動 コ マ ン ド を 使 っ て ダ イ ヤ を す べ て 集 め よ う 。 hero . moveRight ( ) hero . moveD…" at bounding box center [1298, 355] width 217 height 542
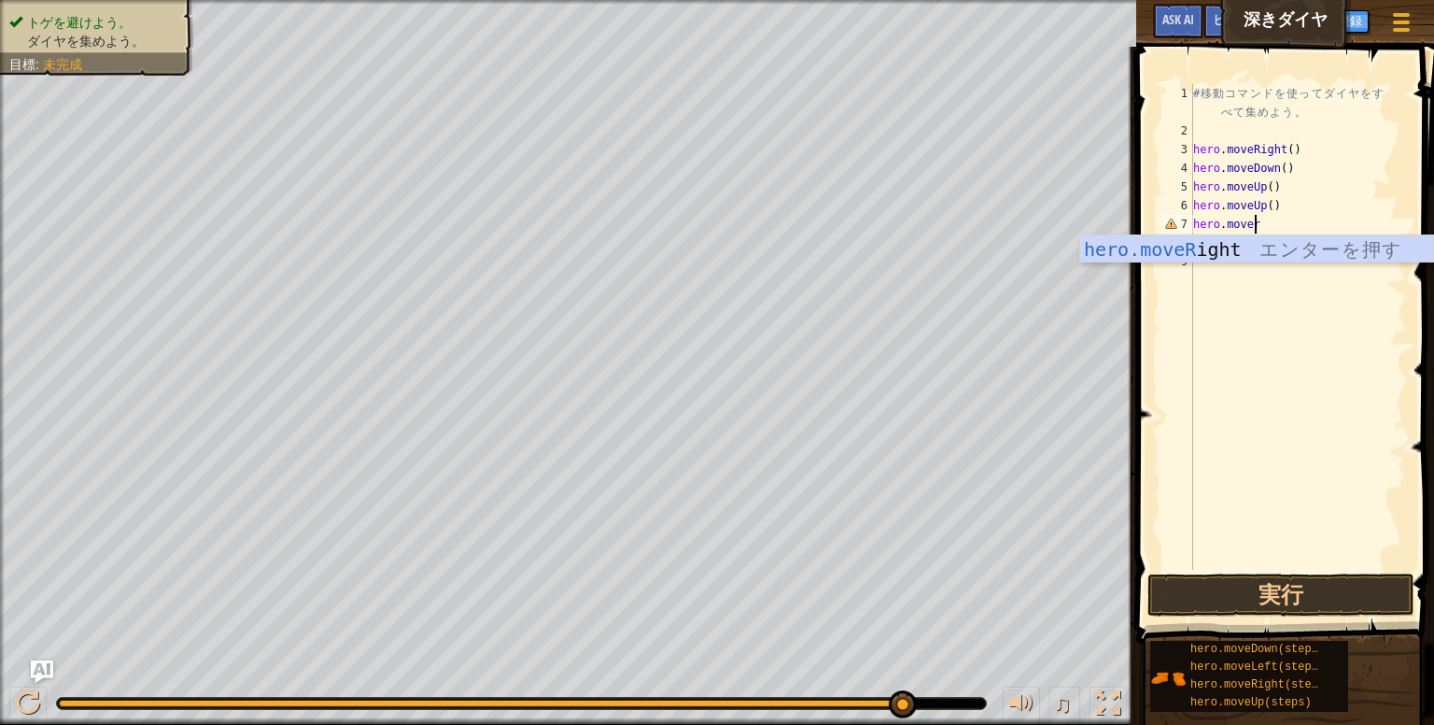
scroll to position [8, 3]
type textarea "hero.moveRight"
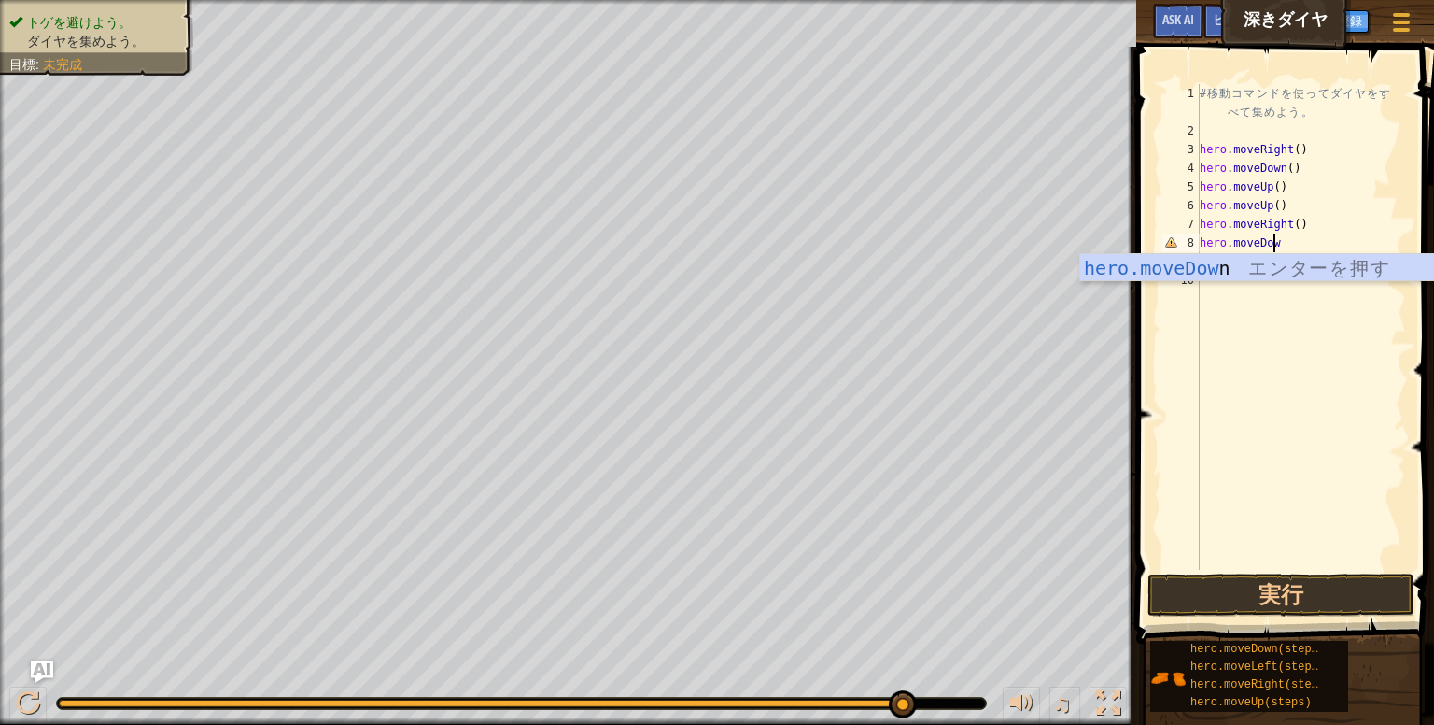
scroll to position [8, 5]
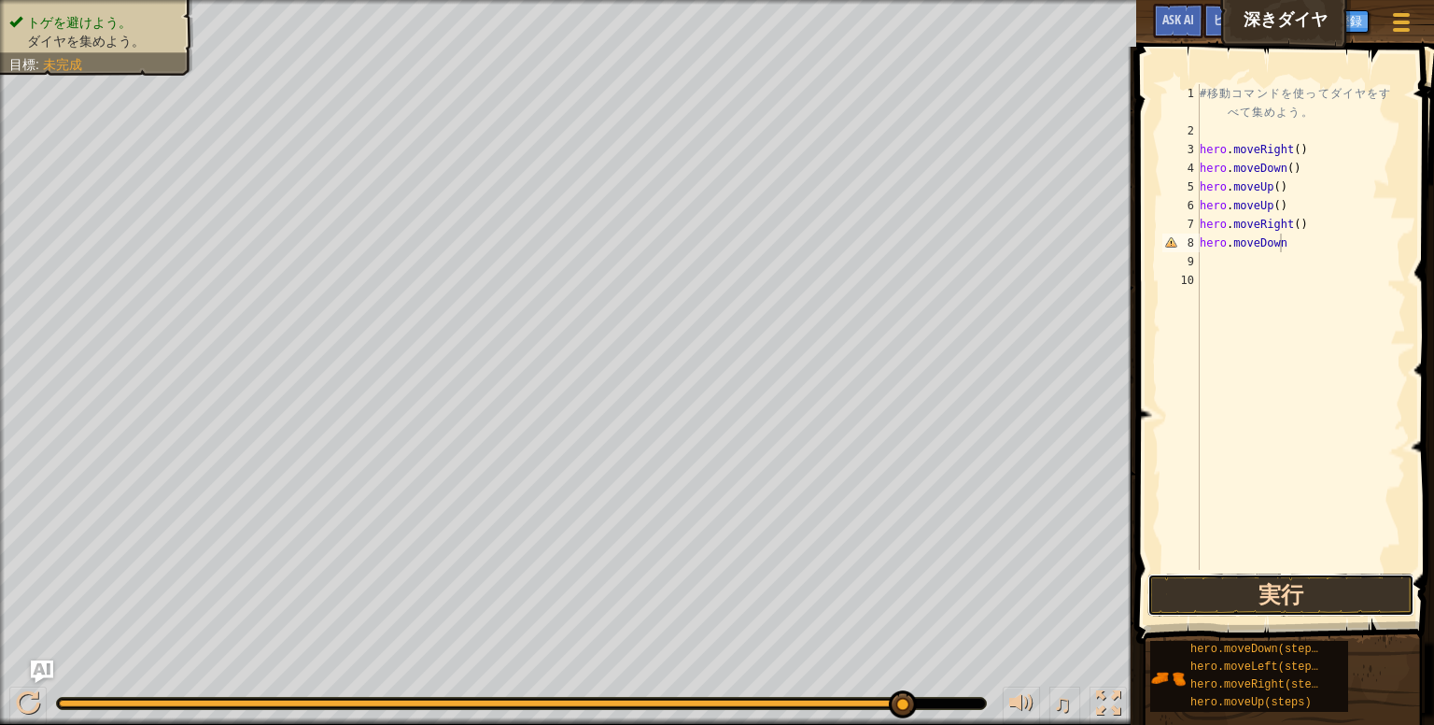
click at [1291, 602] on button "実行" at bounding box center [1281, 594] width 267 height 43
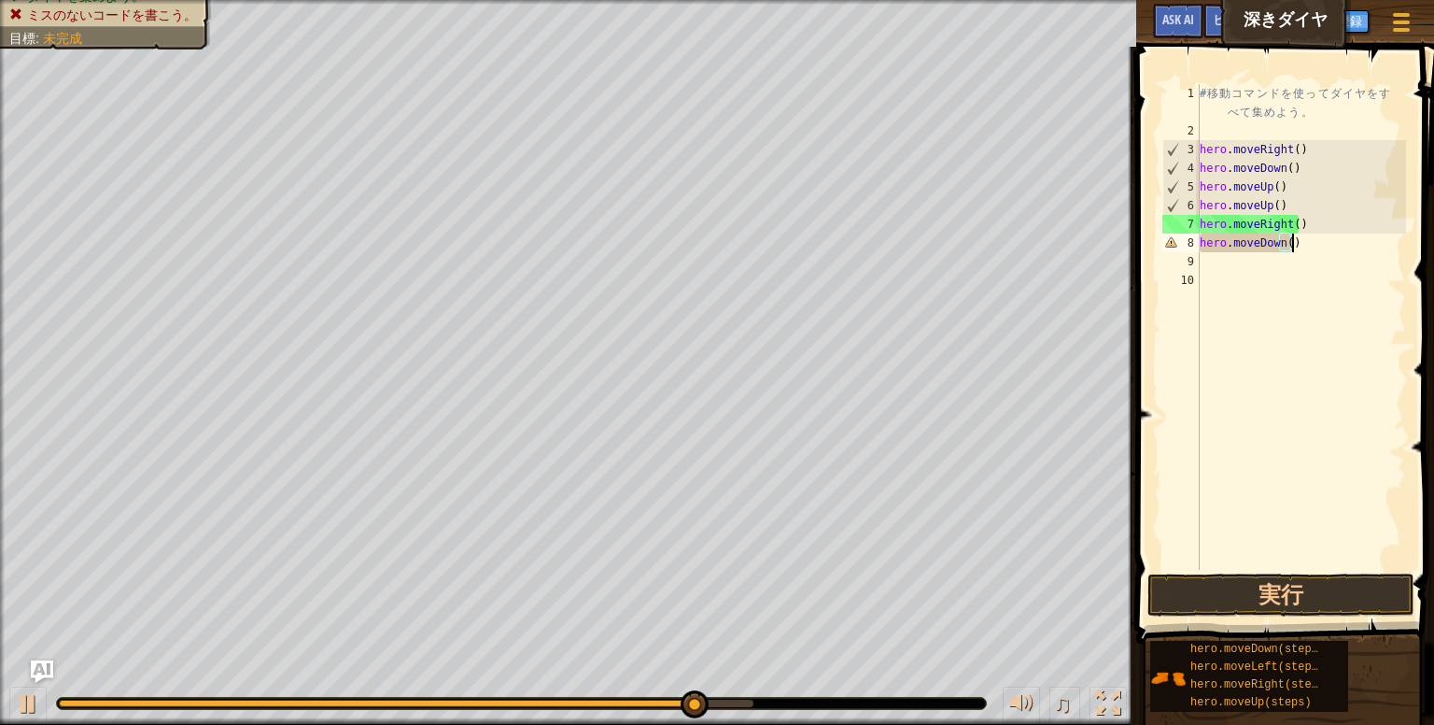
scroll to position [8, 7]
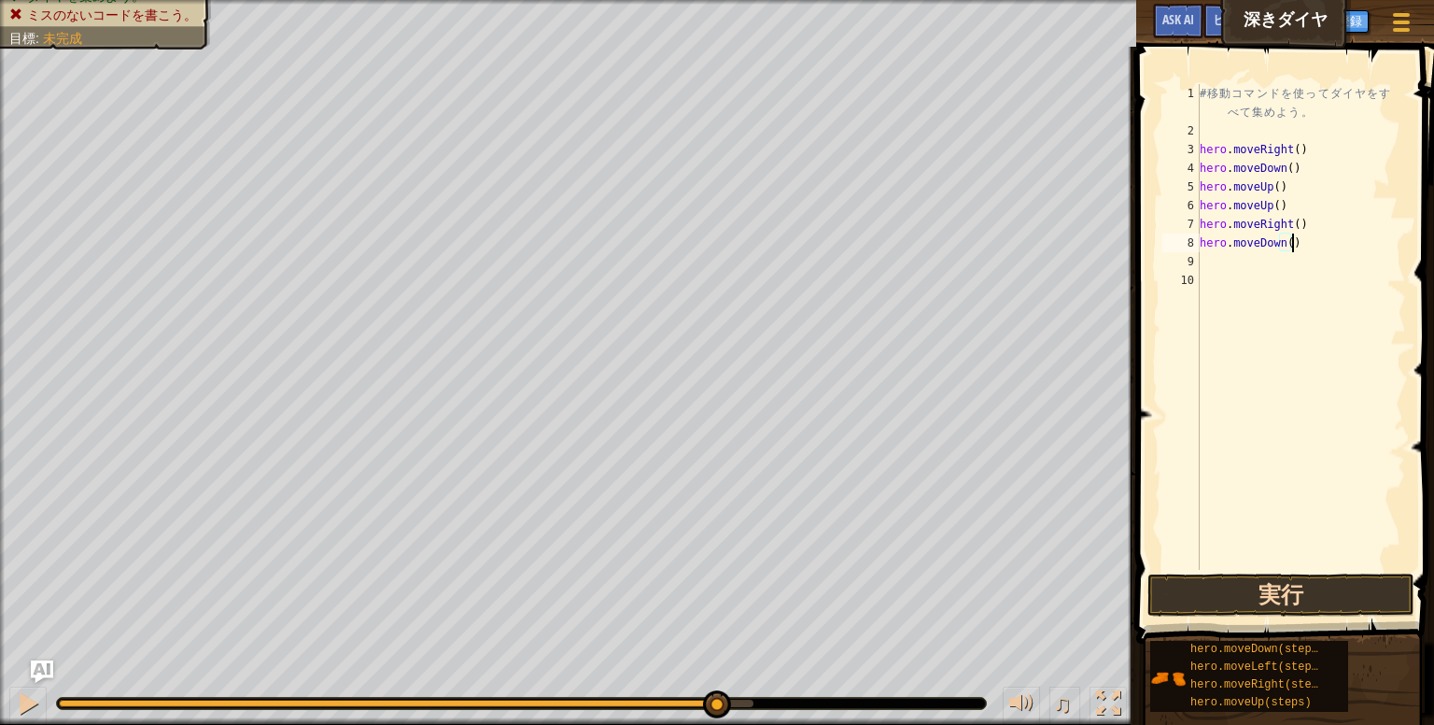
type textarea "hero.moveDown()"
click at [1291, 585] on button "実行" at bounding box center [1281, 594] width 267 height 43
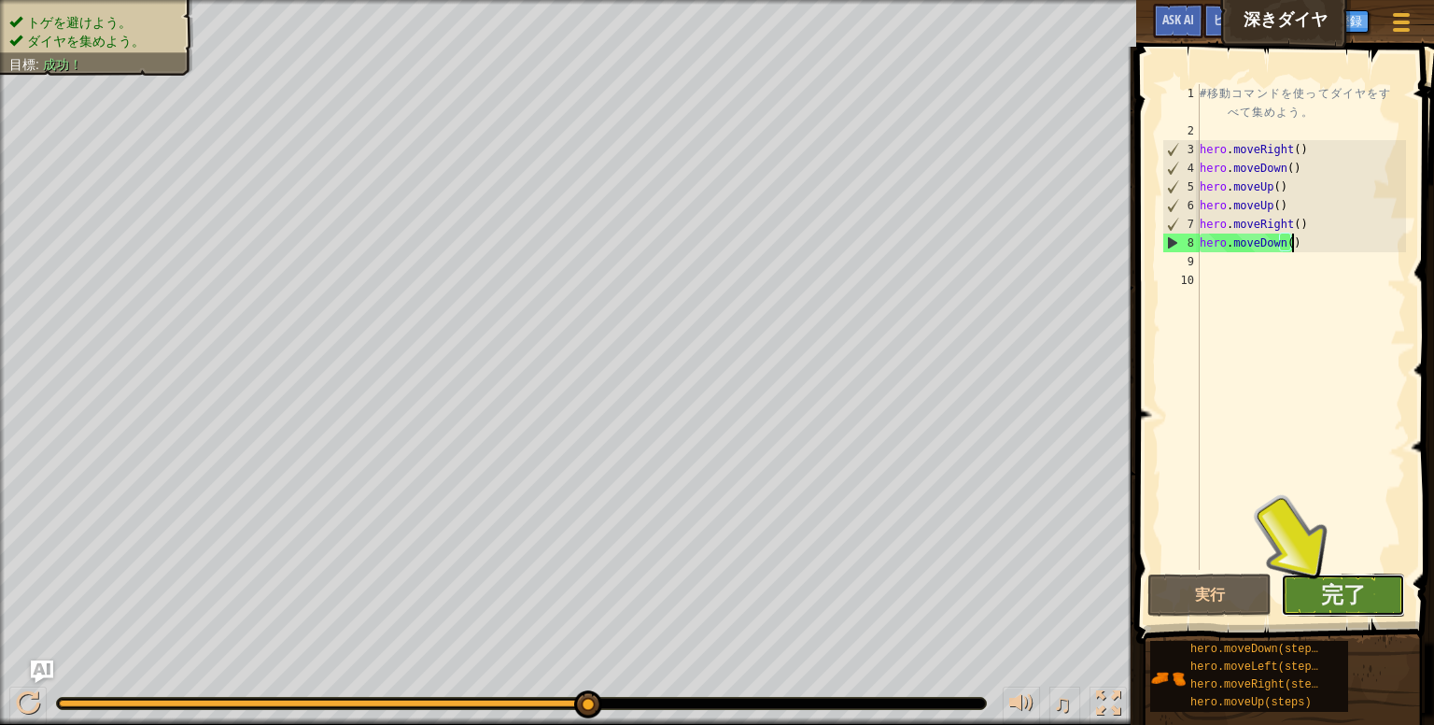
click at [1315, 604] on button "完了" at bounding box center [1343, 594] width 124 height 43
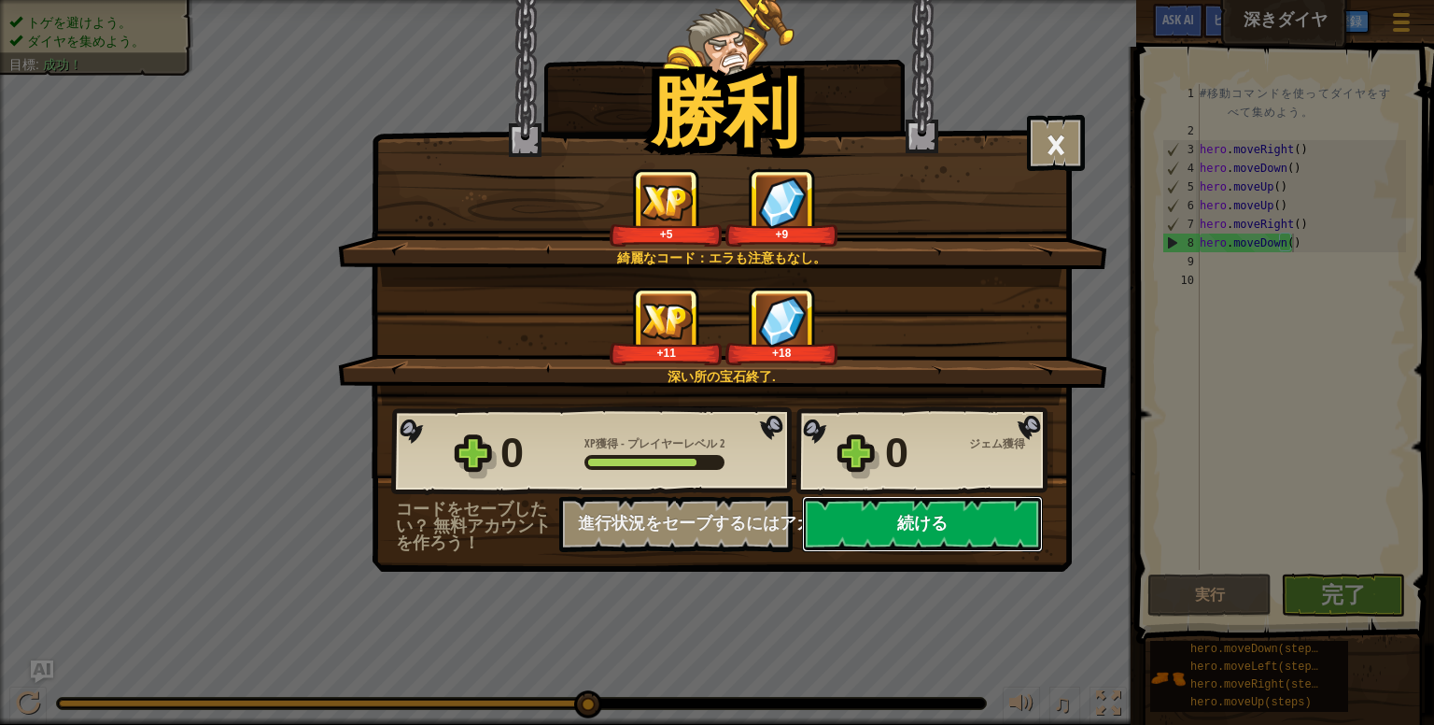
click at [1012, 519] on button "続ける" at bounding box center [922, 524] width 241 height 56
select select "ja"
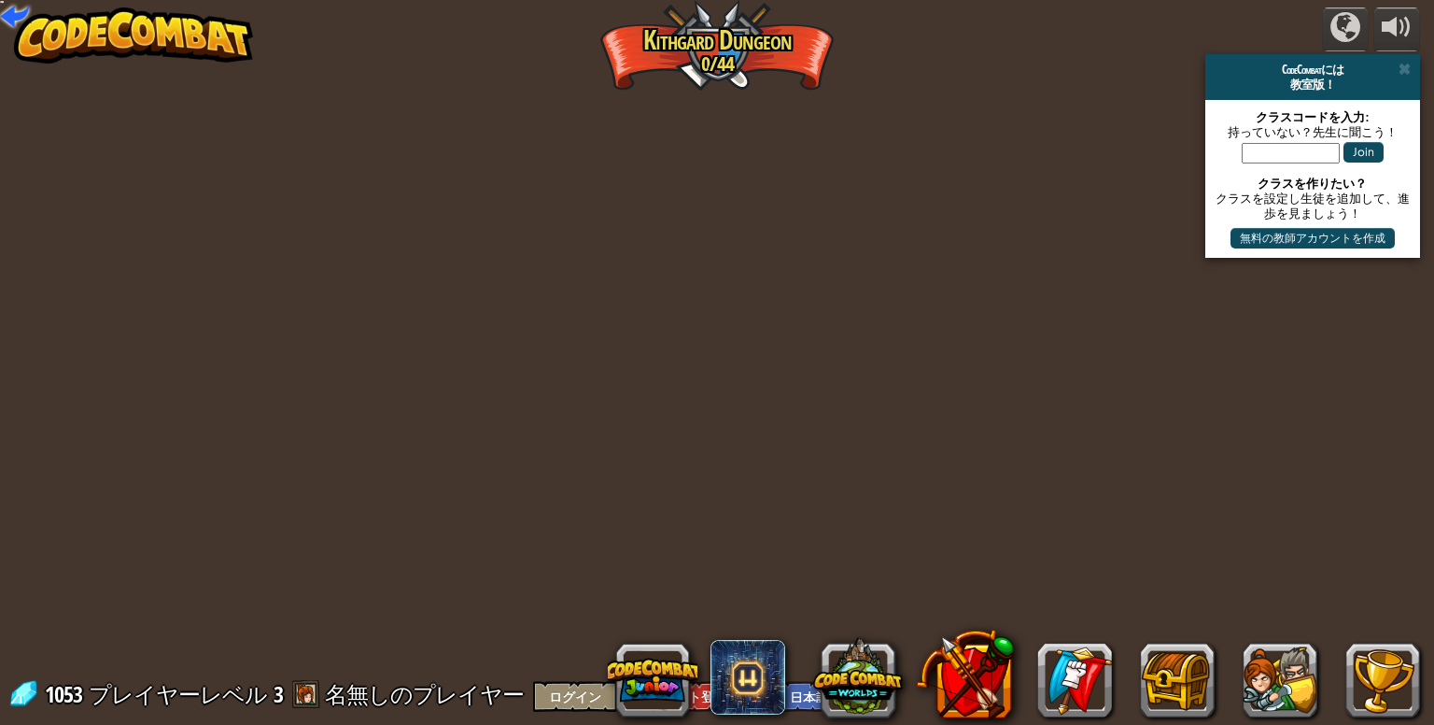
select select "ja"
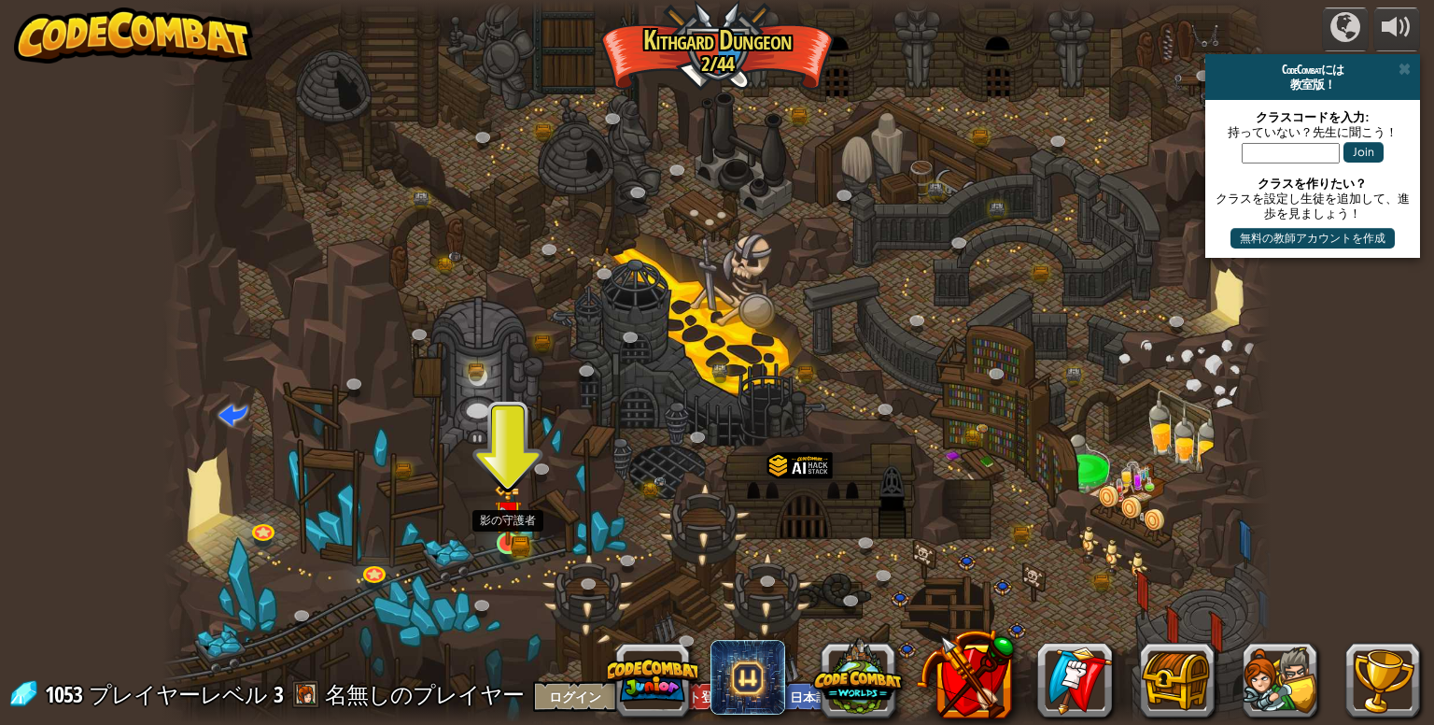
click at [519, 535] on img at bounding box center [508, 514] width 28 height 62
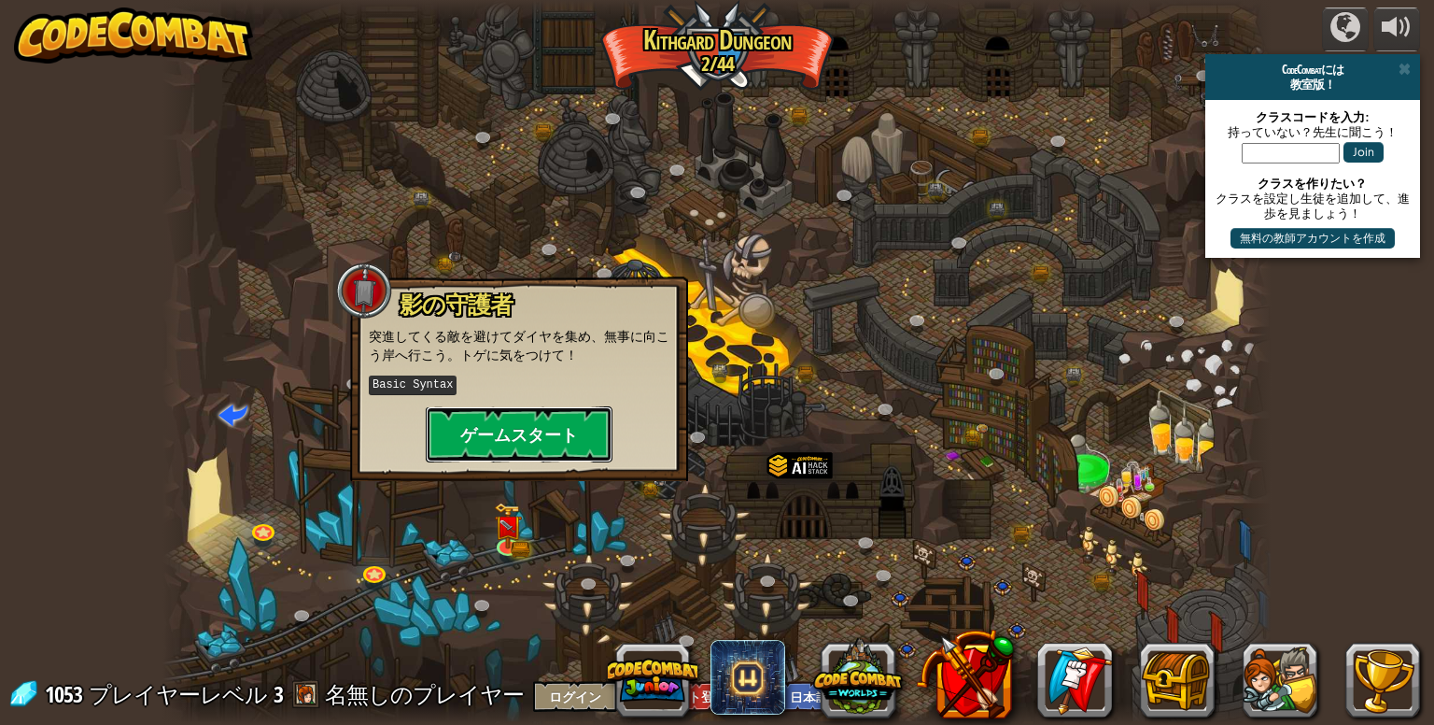
click at [568, 449] on button "ゲームスタート" at bounding box center [519, 434] width 187 height 56
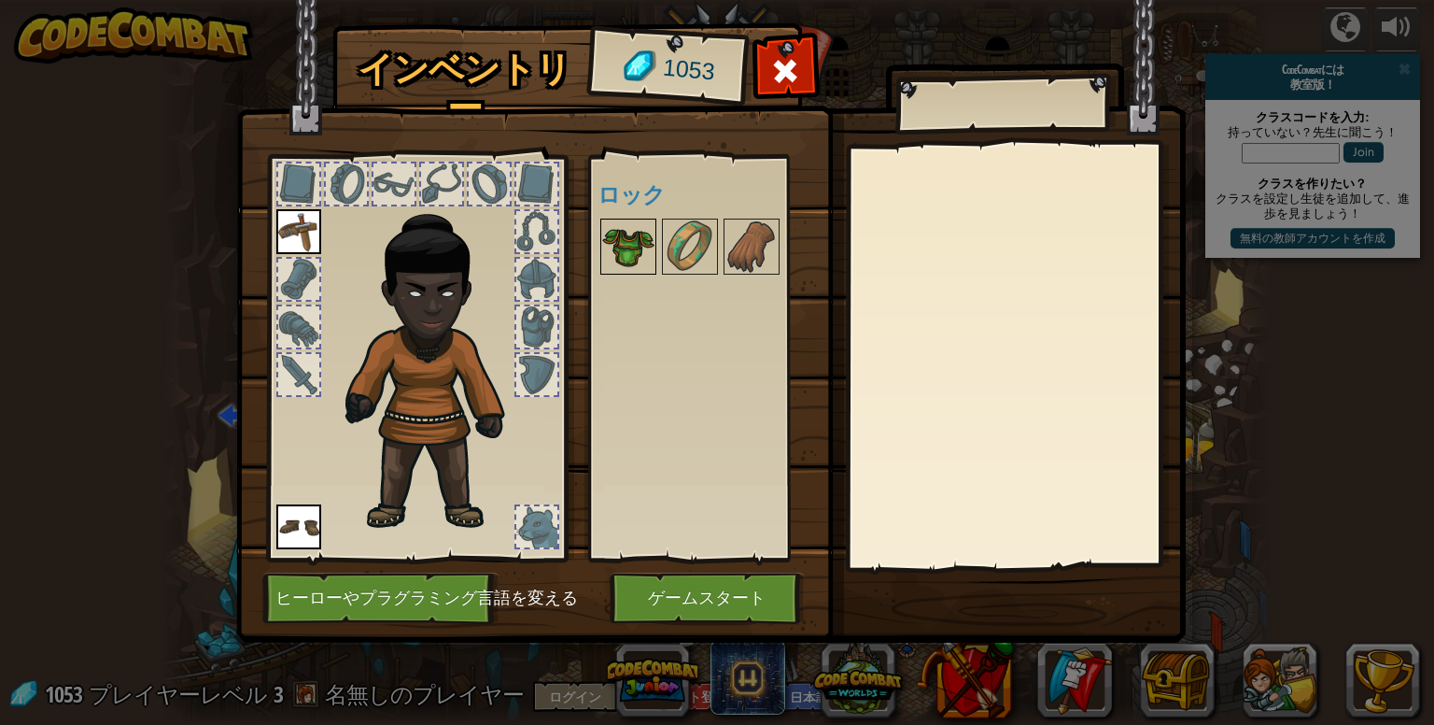
click at [649, 245] on img at bounding box center [628, 246] width 52 height 52
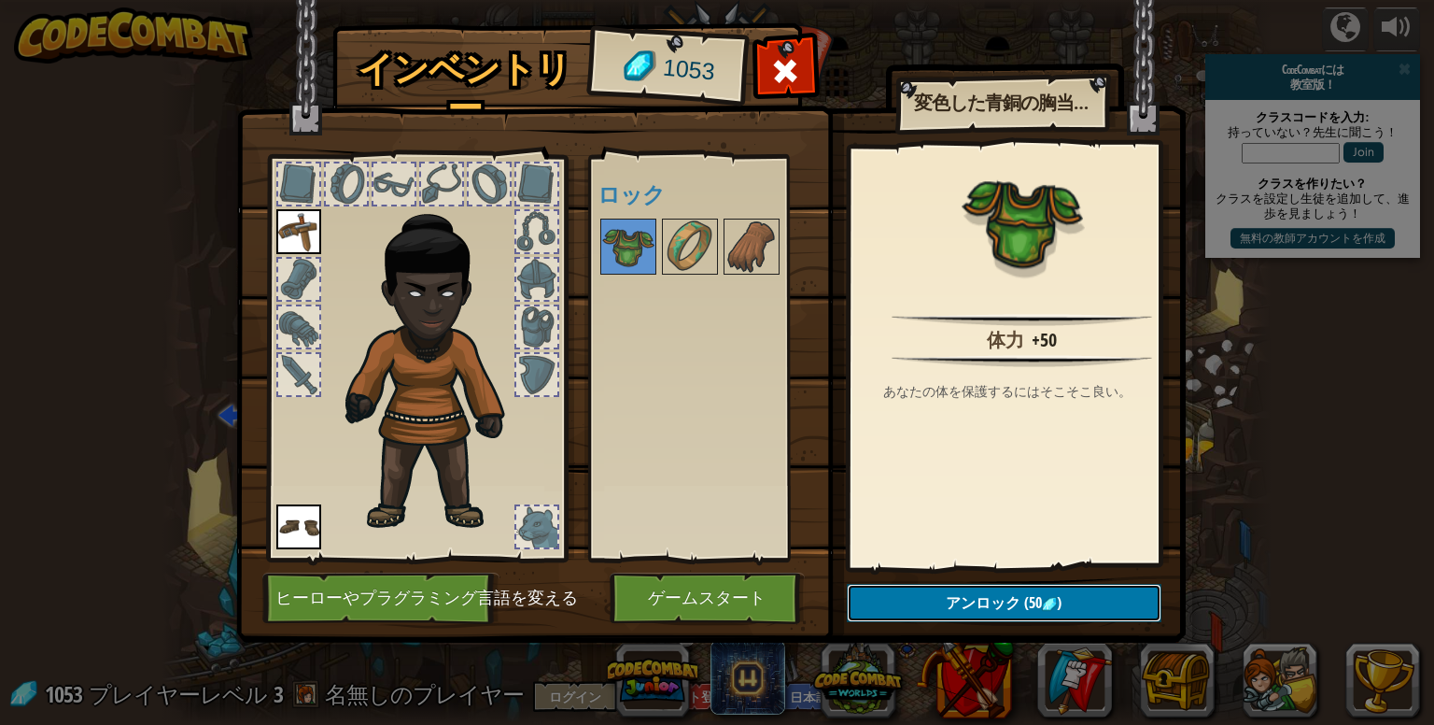
click at [994, 591] on button "アンロック (50 )" at bounding box center [1004, 603] width 315 height 38
click at [908, 597] on button "ロックを解除？" at bounding box center [1004, 603] width 315 height 38
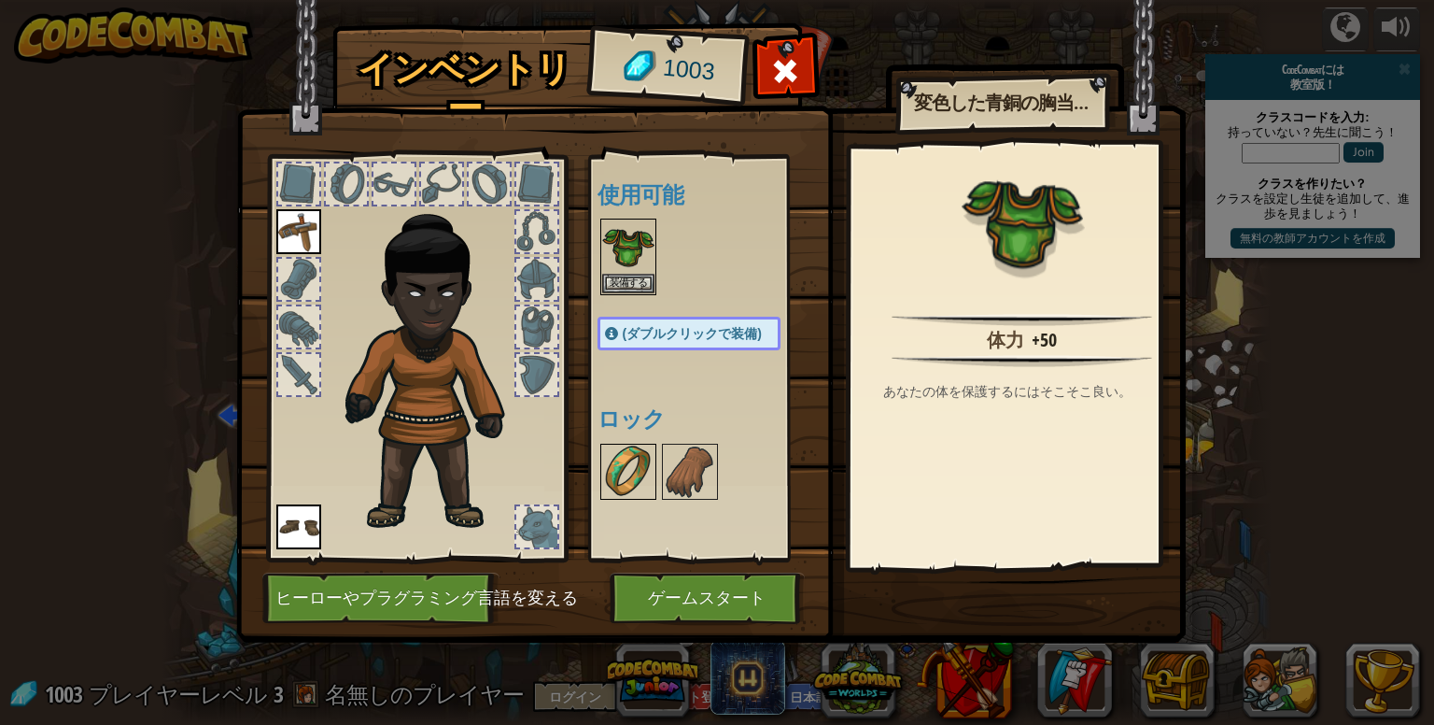
click at [626, 445] on img at bounding box center [628, 471] width 52 height 52
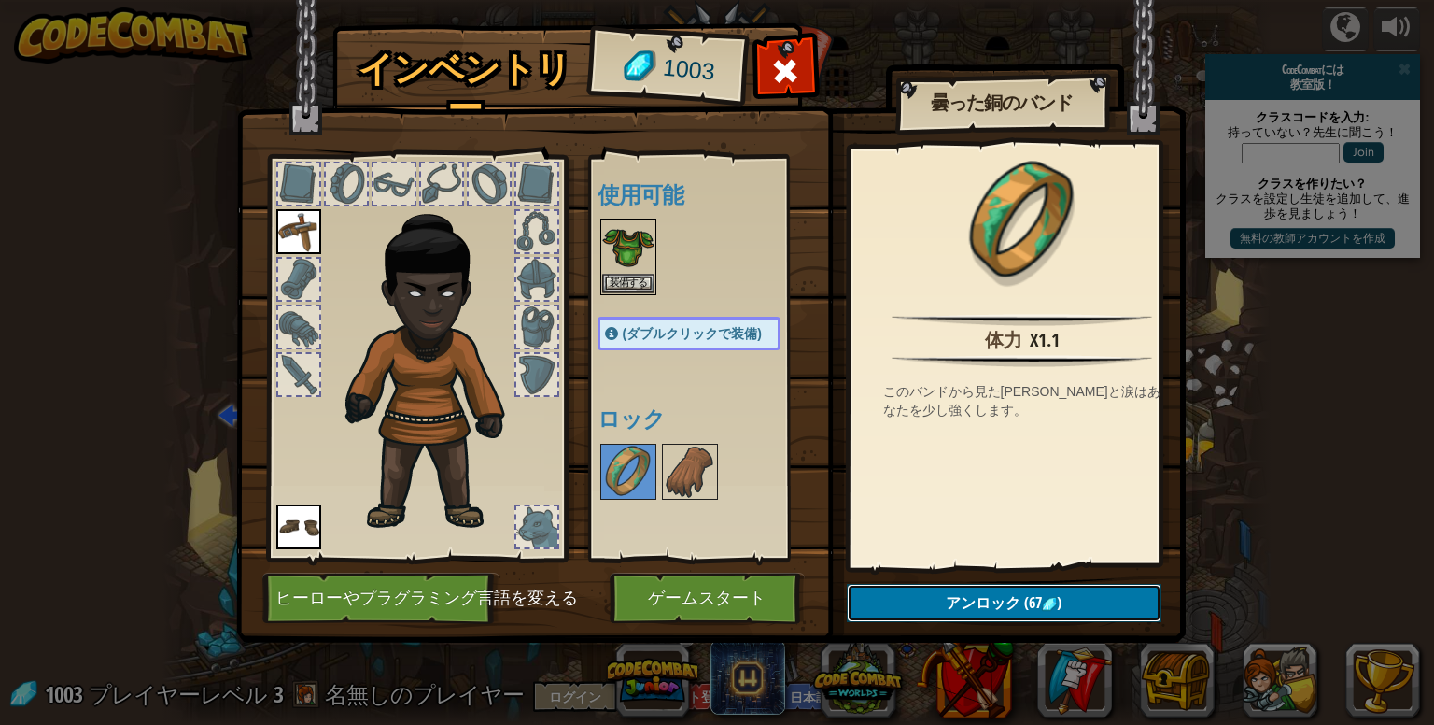
click at [971, 610] on span "アンロック" at bounding box center [983, 602] width 75 height 21
click at [971, 610] on button "ロックを解除？" at bounding box center [1004, 603] width 315 height 38
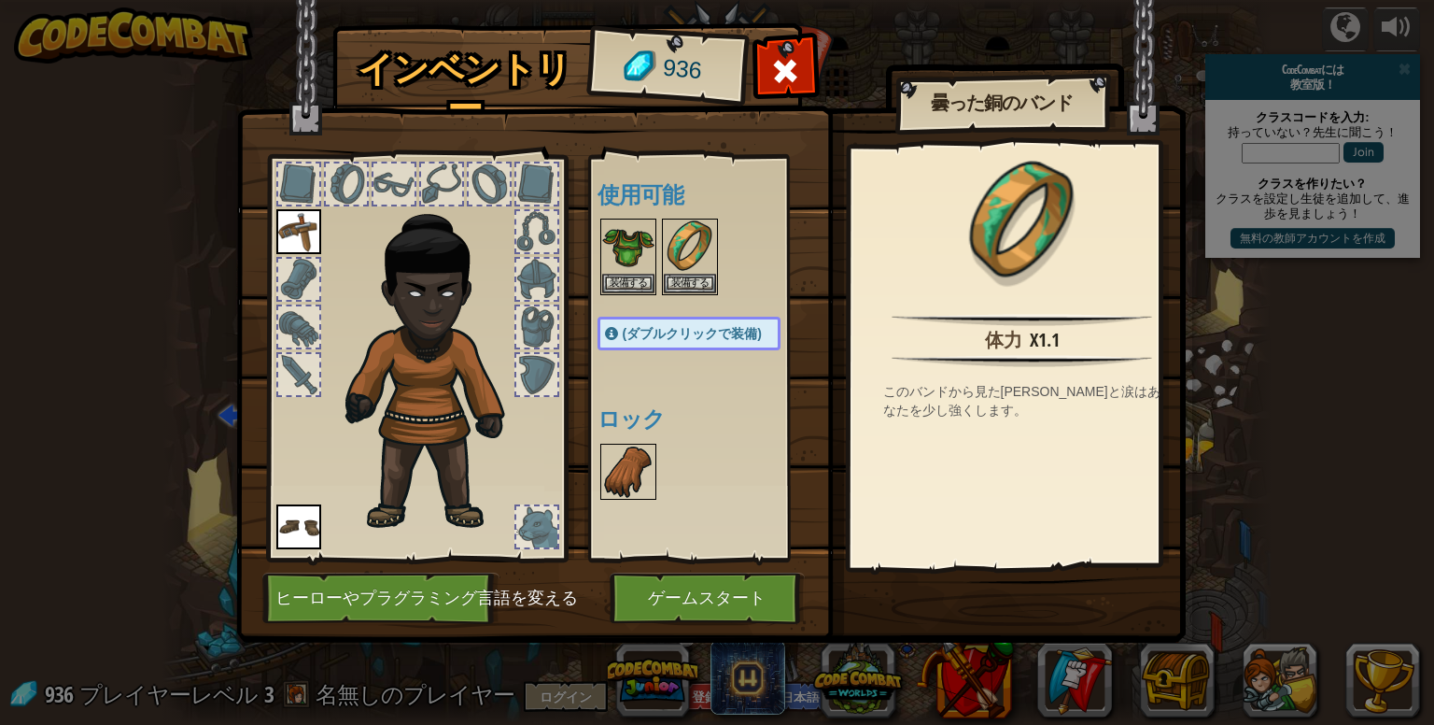
click at [642, 475] on img at bounding box center [628, 471] width 52 height 52
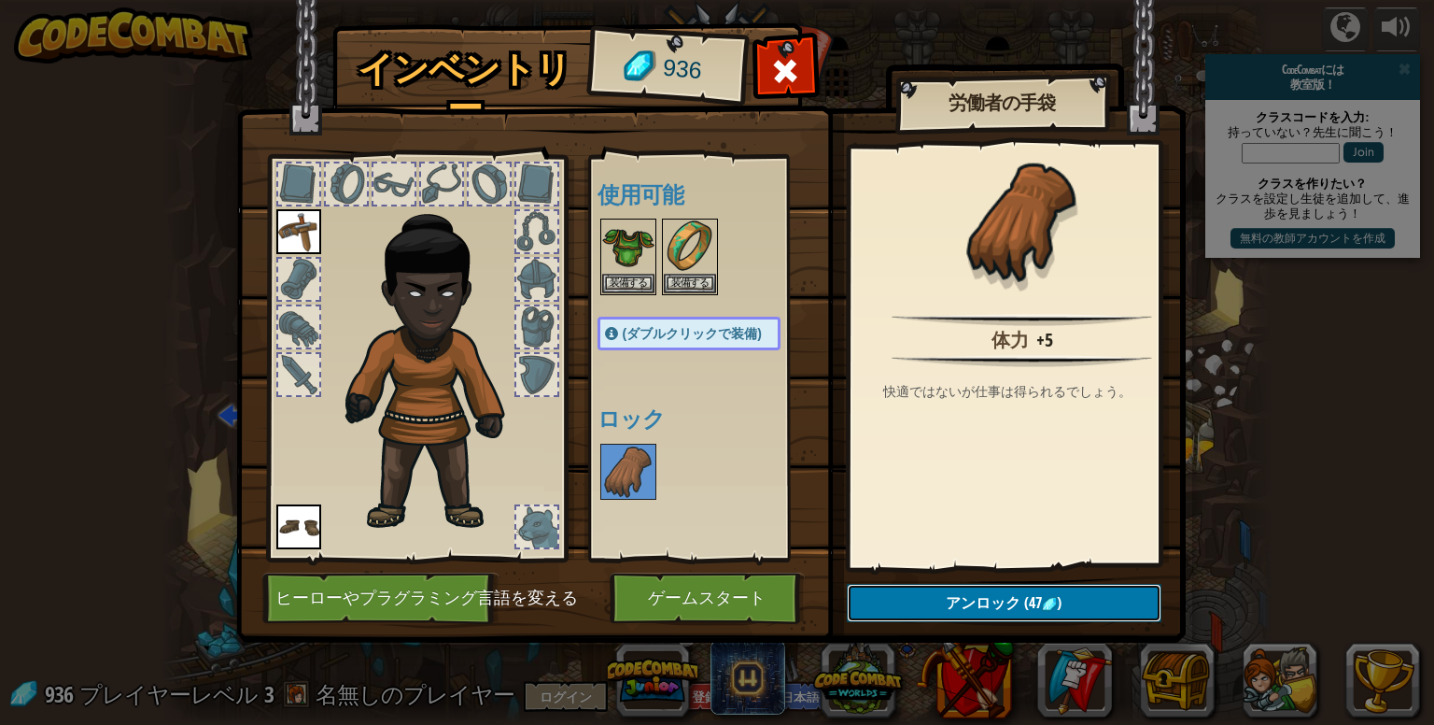
click at [906, 596] on button "アンロック (47 )" at bounding box center [1004, 603] width 315 height 38
click at [906, 596] on button "ロックを解除？" at bounding box center [1004, 603] width 315 height 38
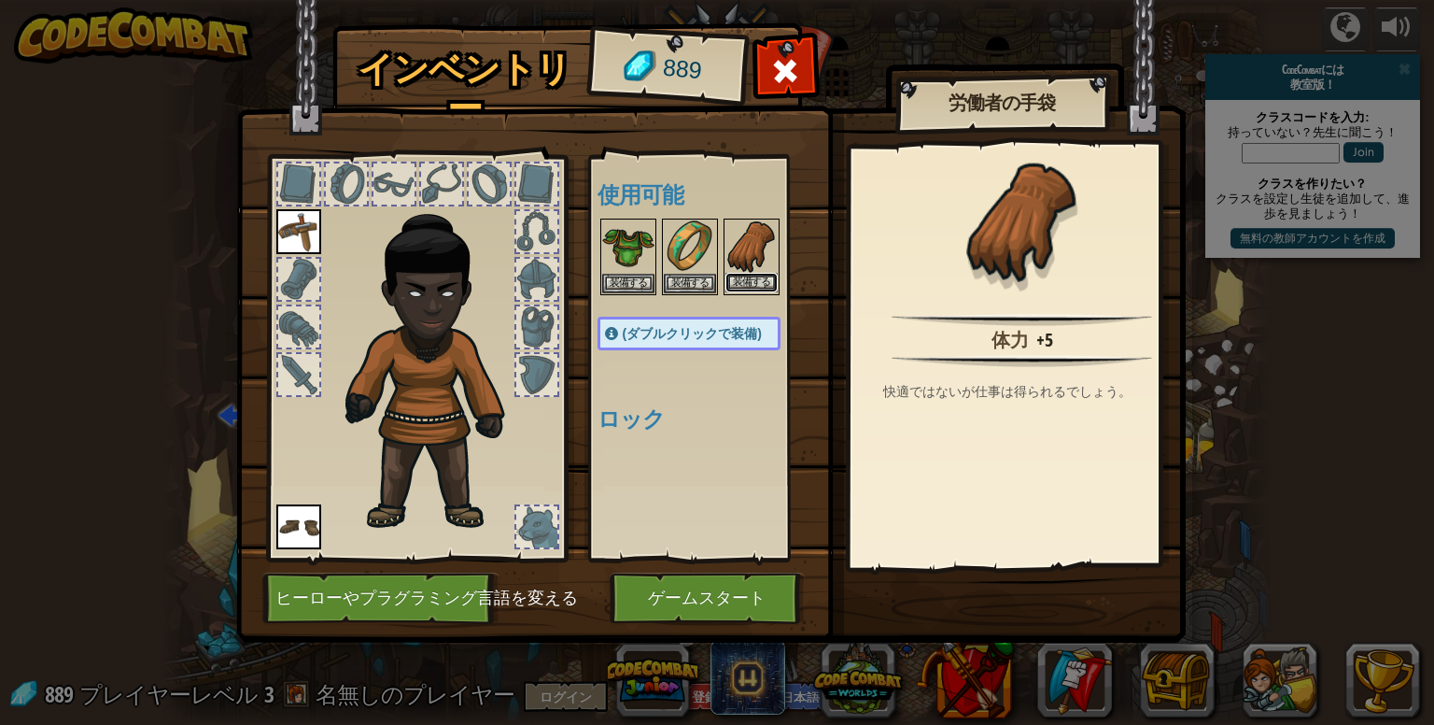
click at [751, 284] on button "装備する" at bounding box center [752, 283] width 52 height 20
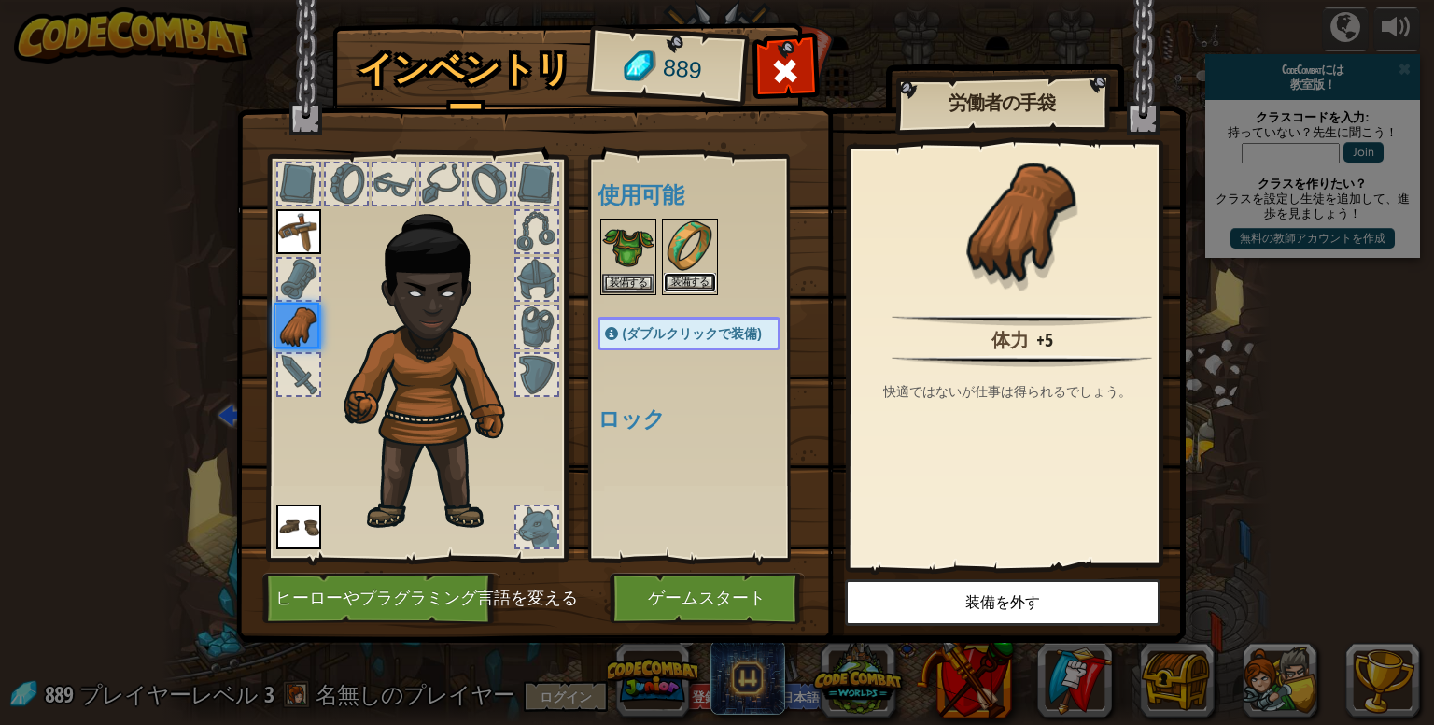
click at [679, 274] on button "装備する" at bounding box center [690, 283] width 52 height 20
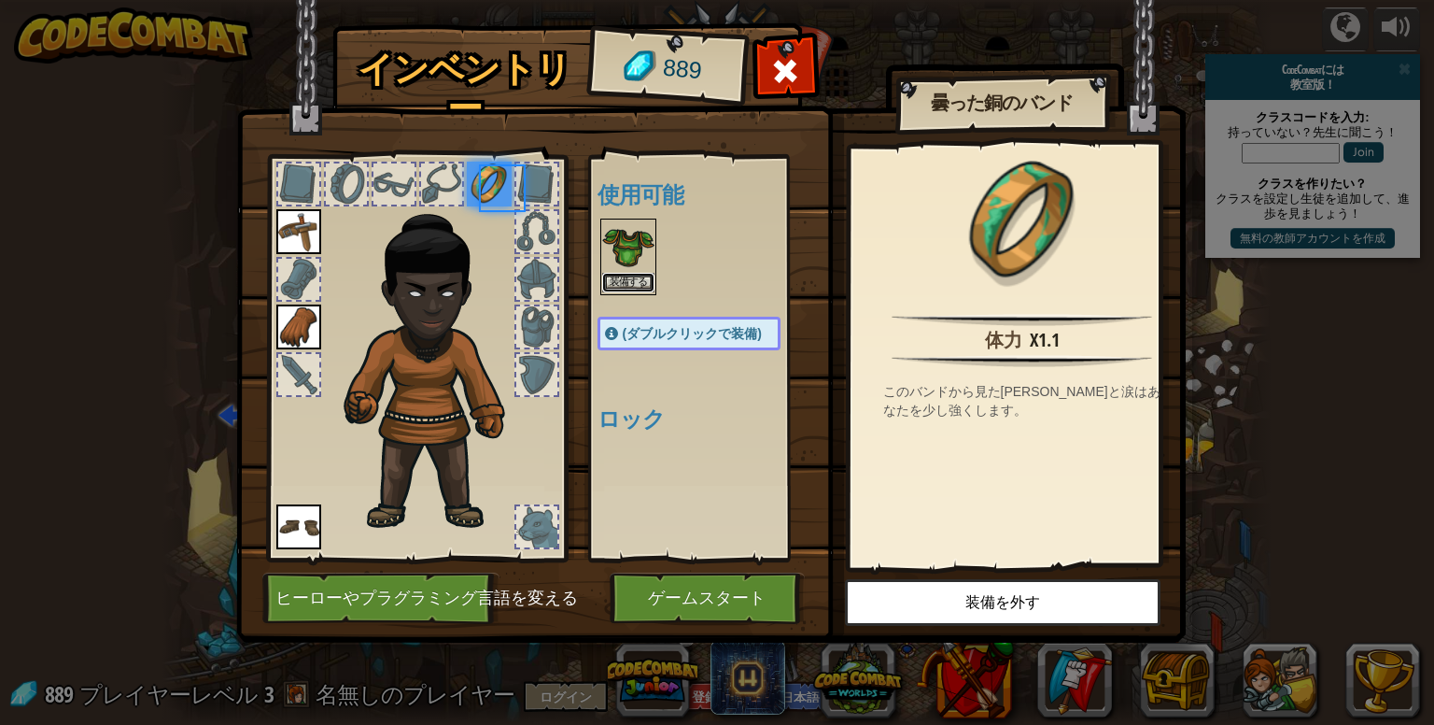
click at [642, 276] on button "装備する" at bounding box center [628, 283] width 52 height 20
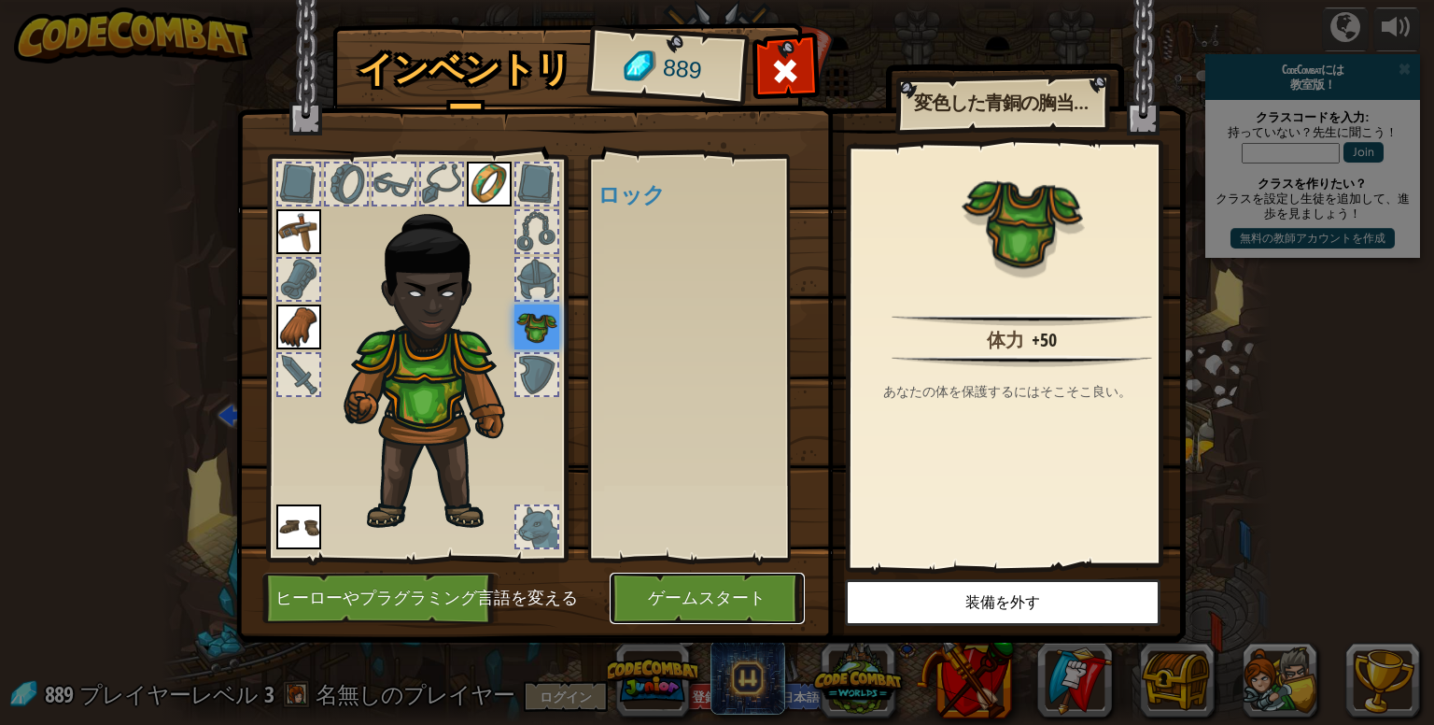
click at [783, 588] on button "ゲームスタート" at bounding box center [707, 597] width 195 height 51
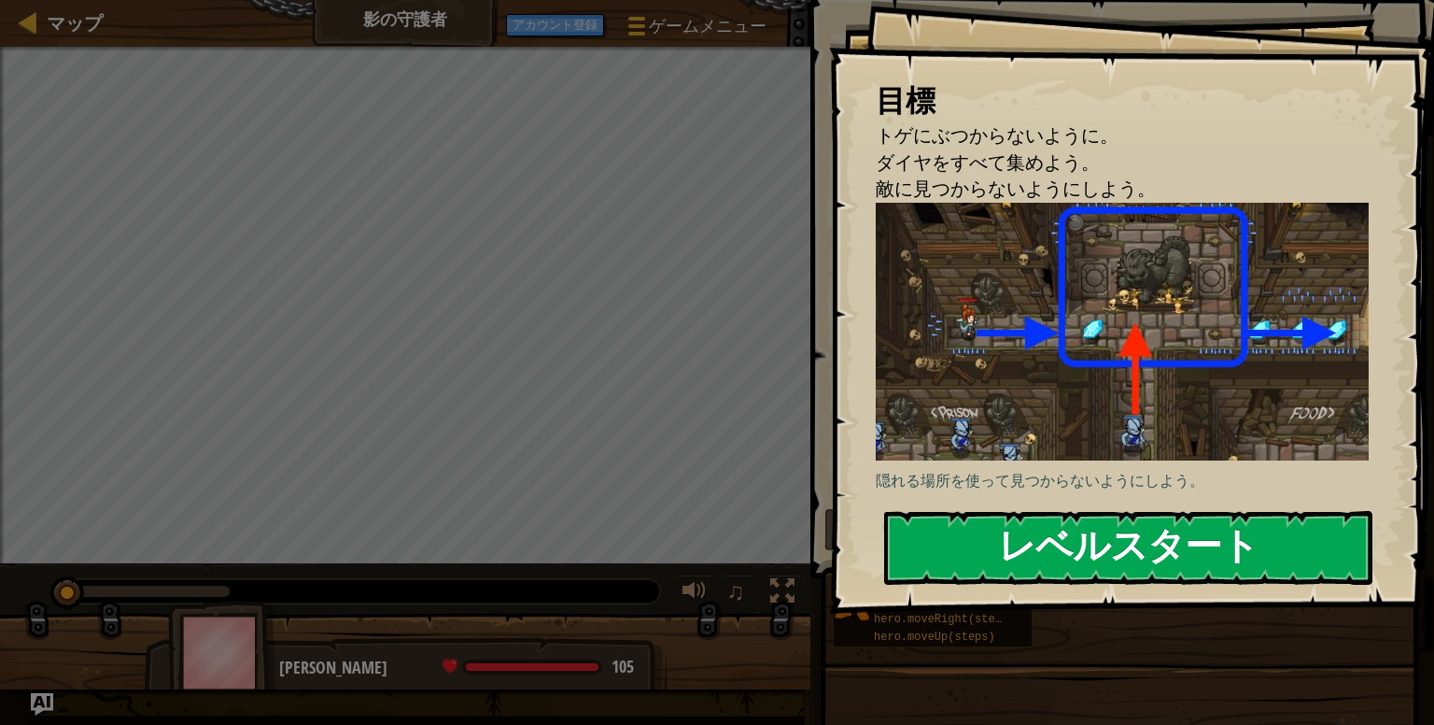
click at [952, 557] on button "レベルスタート" at bounding box center [1128, 548] width 488 height 74
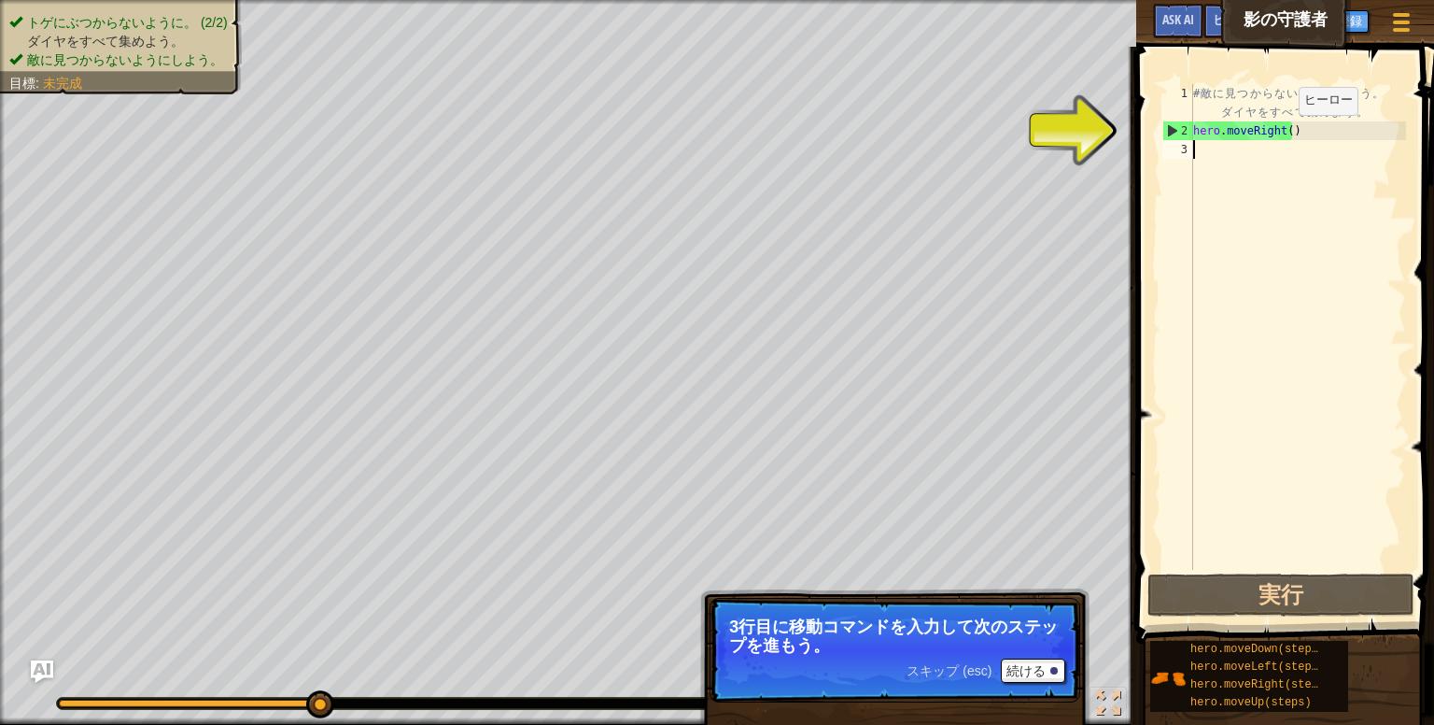
click at [1283, 133] on div "# 敵 に 見 つ か ら な い よ う に し よ う 。 ダ イ ヤ を す べ て 集 め よ う 。 hero . moveRight ( )" at bounding box center [1298, 355] width 217 height 542
click at [1288, 128] on div "# 敵 に 見 つ か ら な い よ う に し よ う 。 ダ イ ヤ を す べ て 集 め よ う 。 hero . moveRight ( )" at bounding box center [1298, 355] width 217 height 542
type textarea "hero.moveRight(1)"
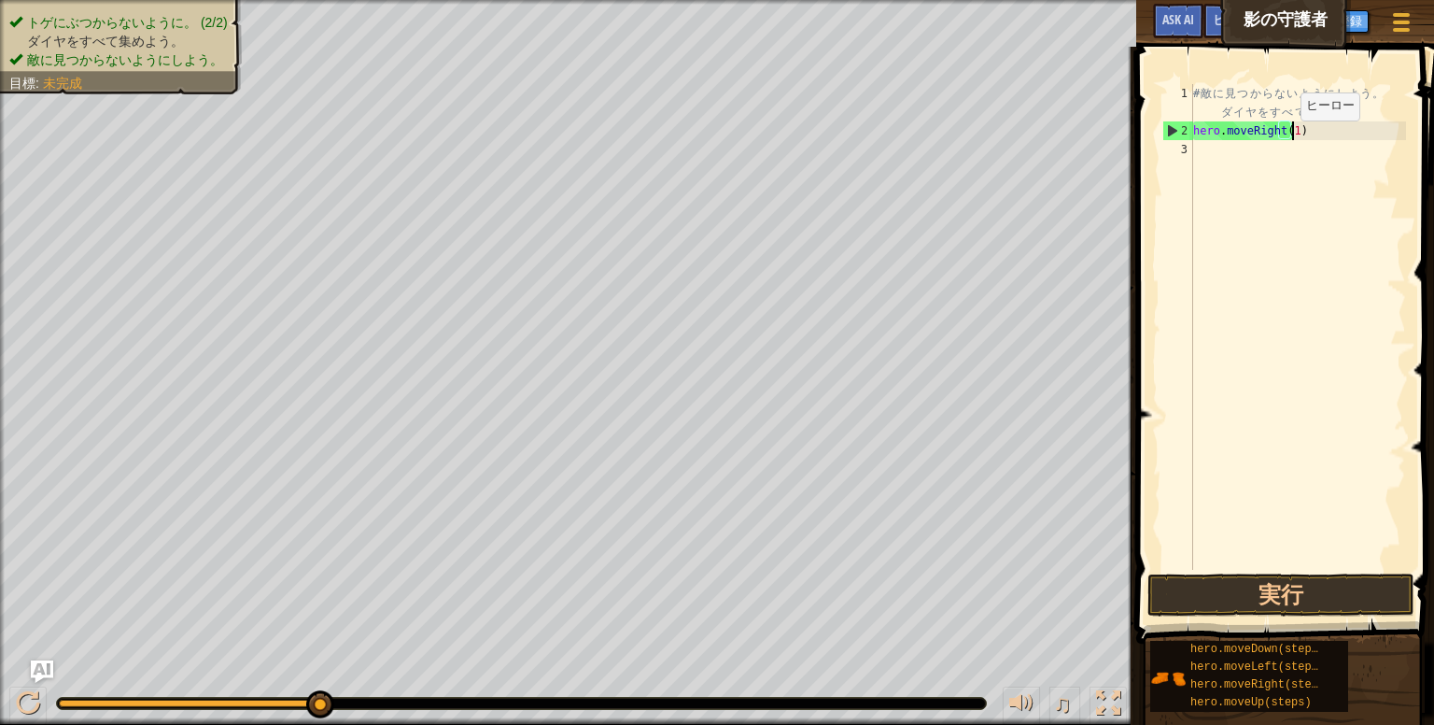
scroll to position [8, 7]
click at [1305, 130] on div "# 敵 に 見 つ か ら な い よ う に し よ う 。 ダ イ ヤ を す べ て 集 め よ う 。 hero . moveRight ( 1 )" at bounding box center [1298, 355] width 217 height 542
click at [1207, 147] on div "# 敵 に 見 つ か ら な い よ う に し よ う 。 ダ イ ヤ を す べ て 集 め よ う 。 hero . moveRight ( 1 )" at bounding box center [1298, 355] width 217 height 542
click at [1229, 158] on div "# 敵 に 見 つ か ら な い よ う に し よ う 。 ダ イ ヤ を す べ て 集 め よ う 。 hero . moveRight ( 1 )" at bounding box center [1298, 355] width 217 height 542
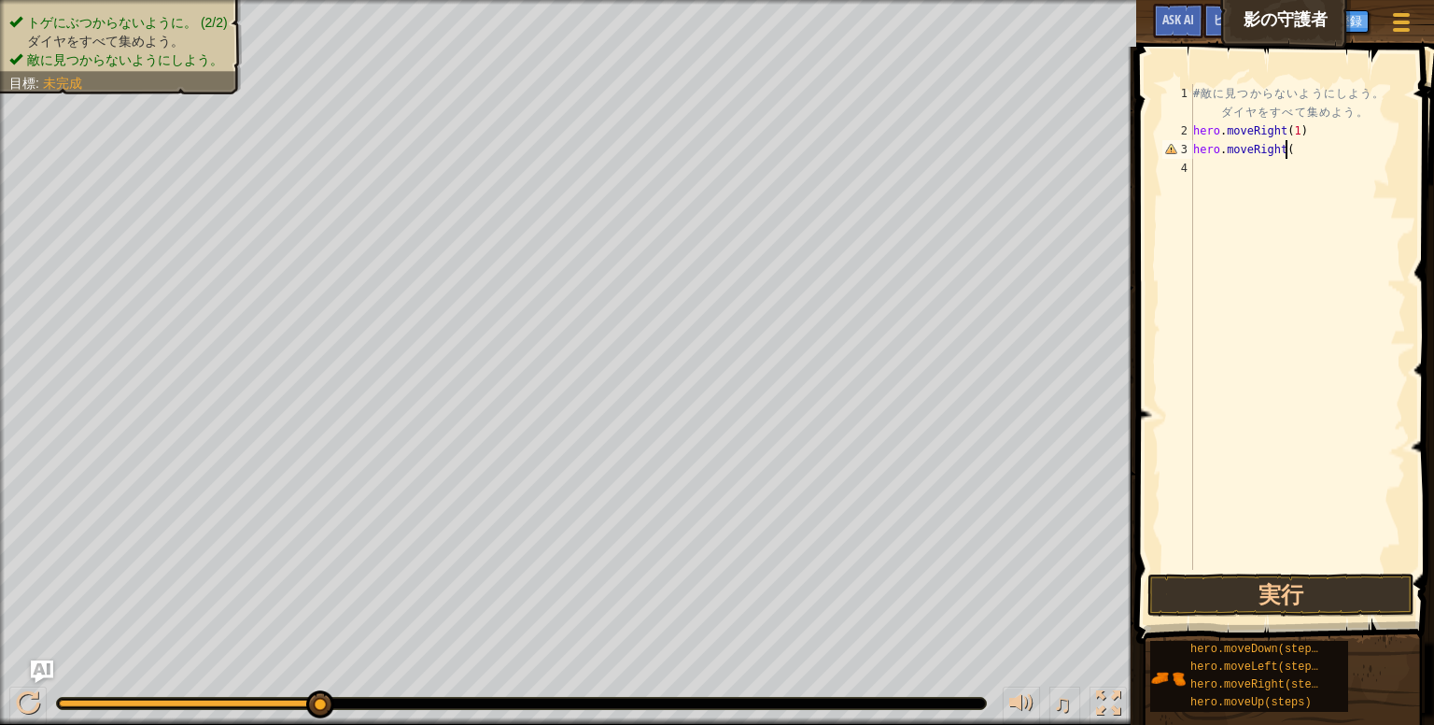
scroll to position [8, 7]
click at [1295, 132] on div "# 敵 に 見 つ か ら な い よ う に し よ う 。 ダ イ ヤ を す べ て 集 め よ う 。 hero . moveRight ( 1 ) …" at bounding box center [1298, 355] width 217 height 542
type textarea "hero.moveRight()"
click at [1248, 600] on button "実行" at bounding box center [1281, 594] width 267 height 43
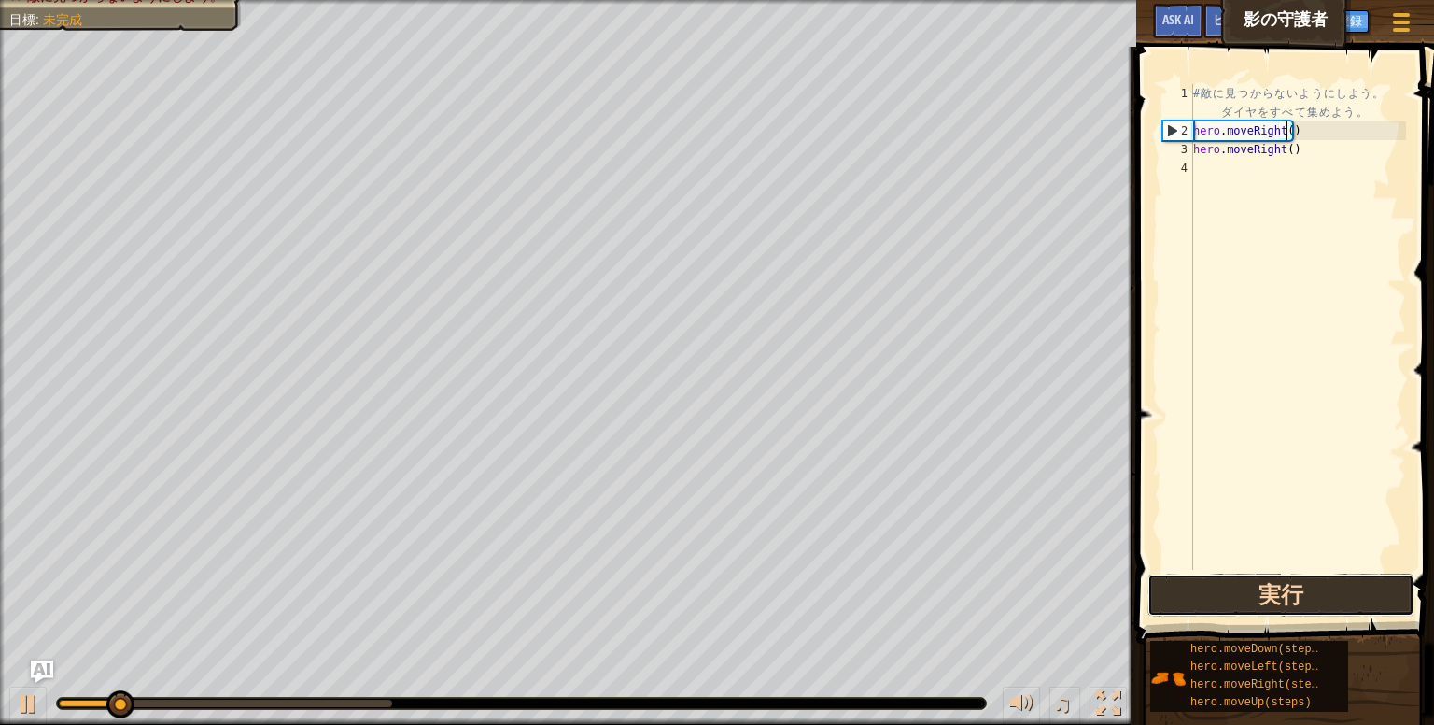
click at [1246, 601] on button "実行" at bounding box center [1281, 594] width 267 height 43
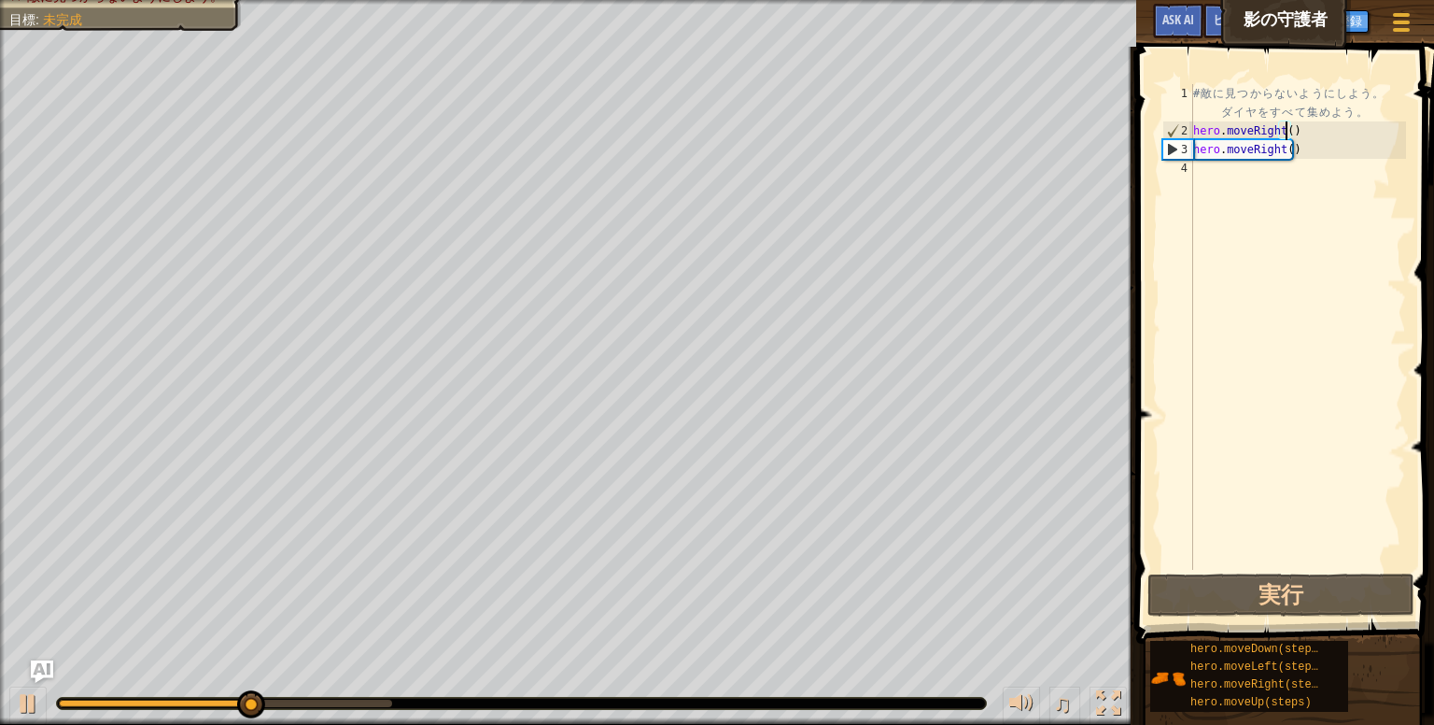
click at [1236, 171] on div "# 敵 に 見 つ か ら な い よ う に し よ う 。 ダ イ ヤ を す べ て 集 め よ う 。 hero . moveRight ( ) he…" at bounding box center [1298, 355] width 217 height 542
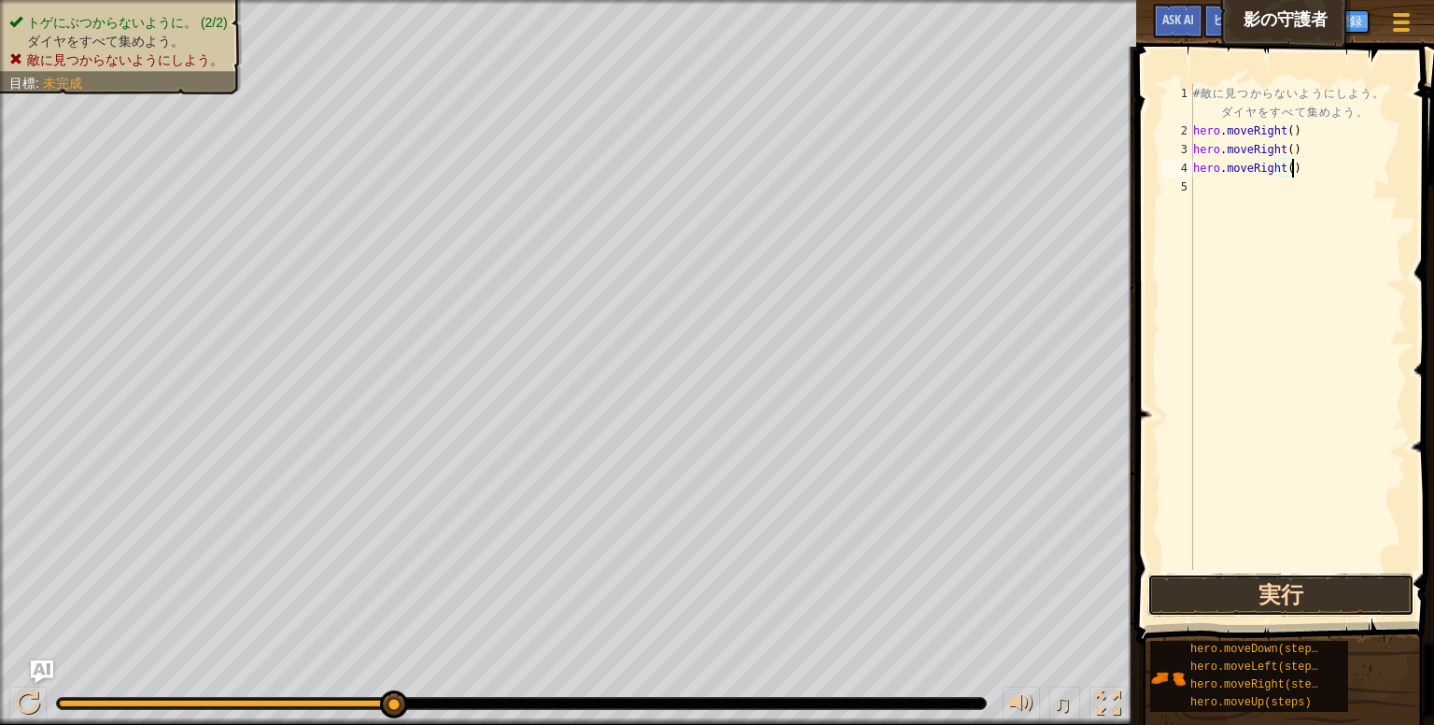
click at [1202, 591] on button "実行" at bounding box center [1281, 594] width 267 height 43
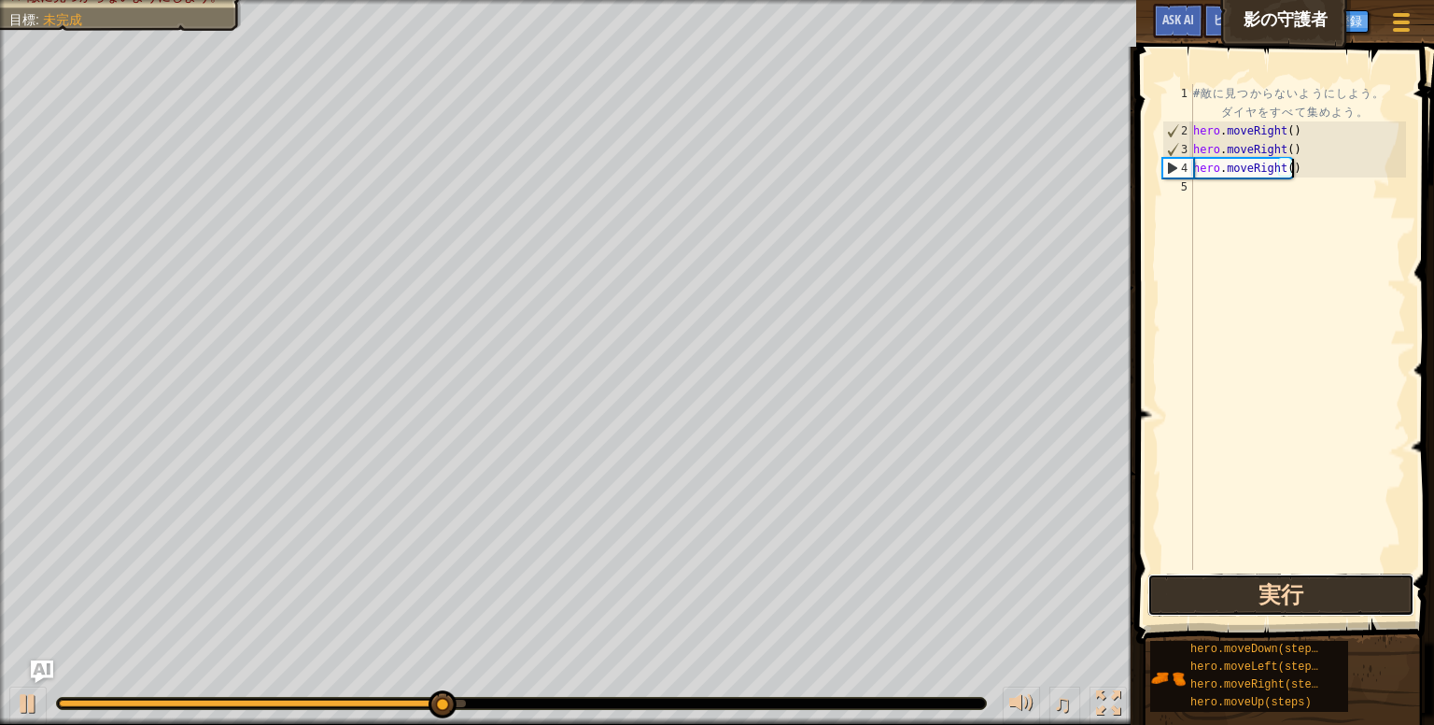
click at [1279, 590] on button "実行" at bounding box center [1281, 594] width 267 height 43
click at [1274, 592] on button "実行" at bounding box center [1281, 594] width 267 height 43
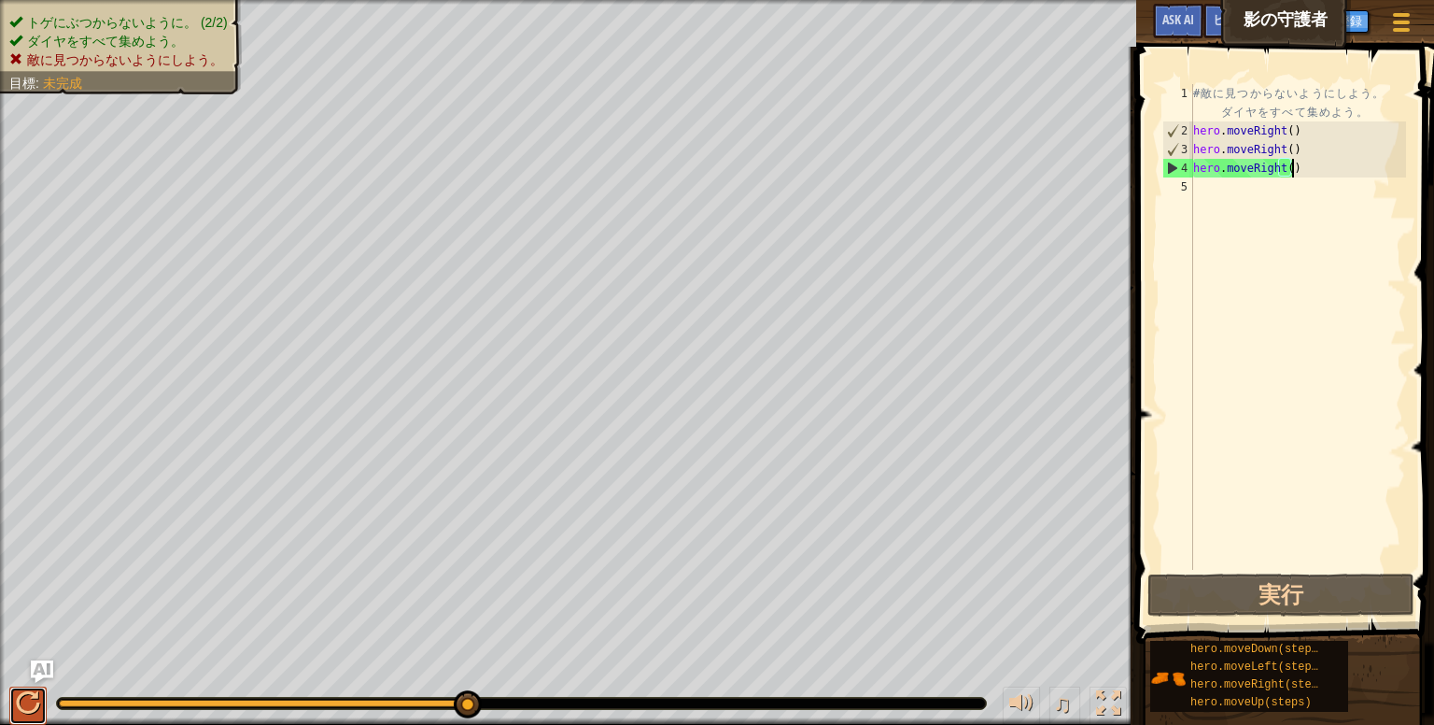
click at [30, 698] on div at bounding box center [28, 703] width 24 height 24
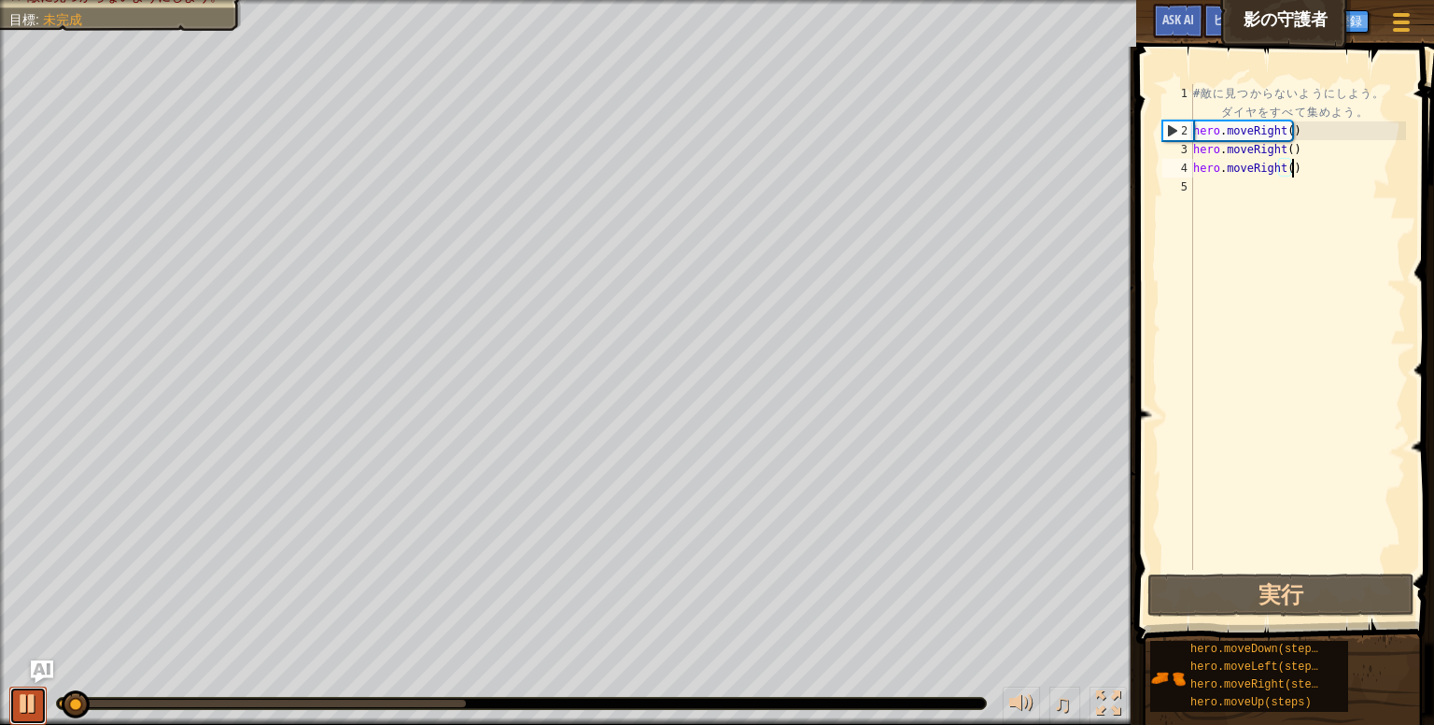
click at [31, 698] on div at bounding box center [28, 703] width 24 height 24
click at [1275, 150] on div "# 敵 に 見 つ か ら な い よ う に し よ う 。 ダ イ ヤ を す べ て 集 め よ う 。 hero . moveRight ( ) he…" at bounding box center [1298, 355] width 217 height 542
click at [1277, 150] on div "# 敵 に 見 つ か ら な い よ う に し よ う 。 ダ イ ヤ を す べ て 集 め よ う 。 hero . moveRight ( ) he…" at bounding box center [1298, 355] width 217 height 542
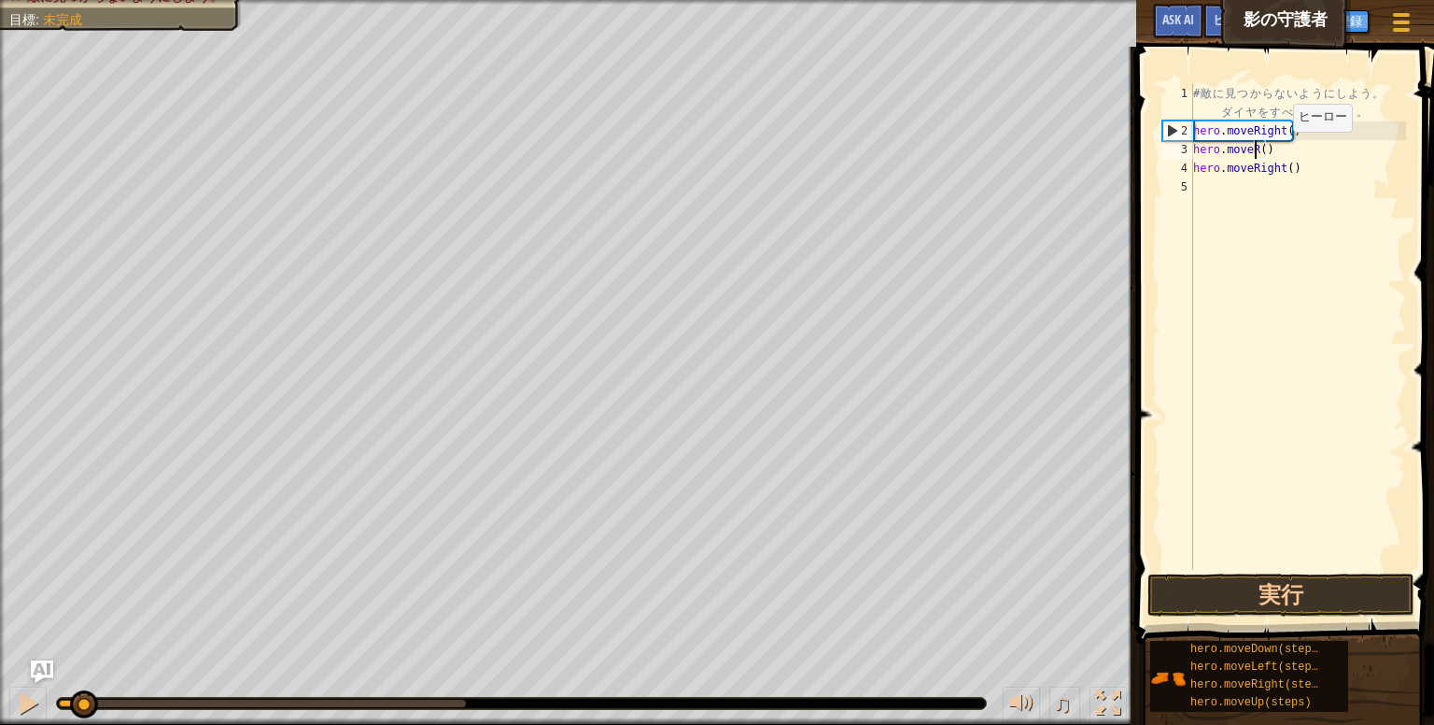
scroll to position [8, 4]
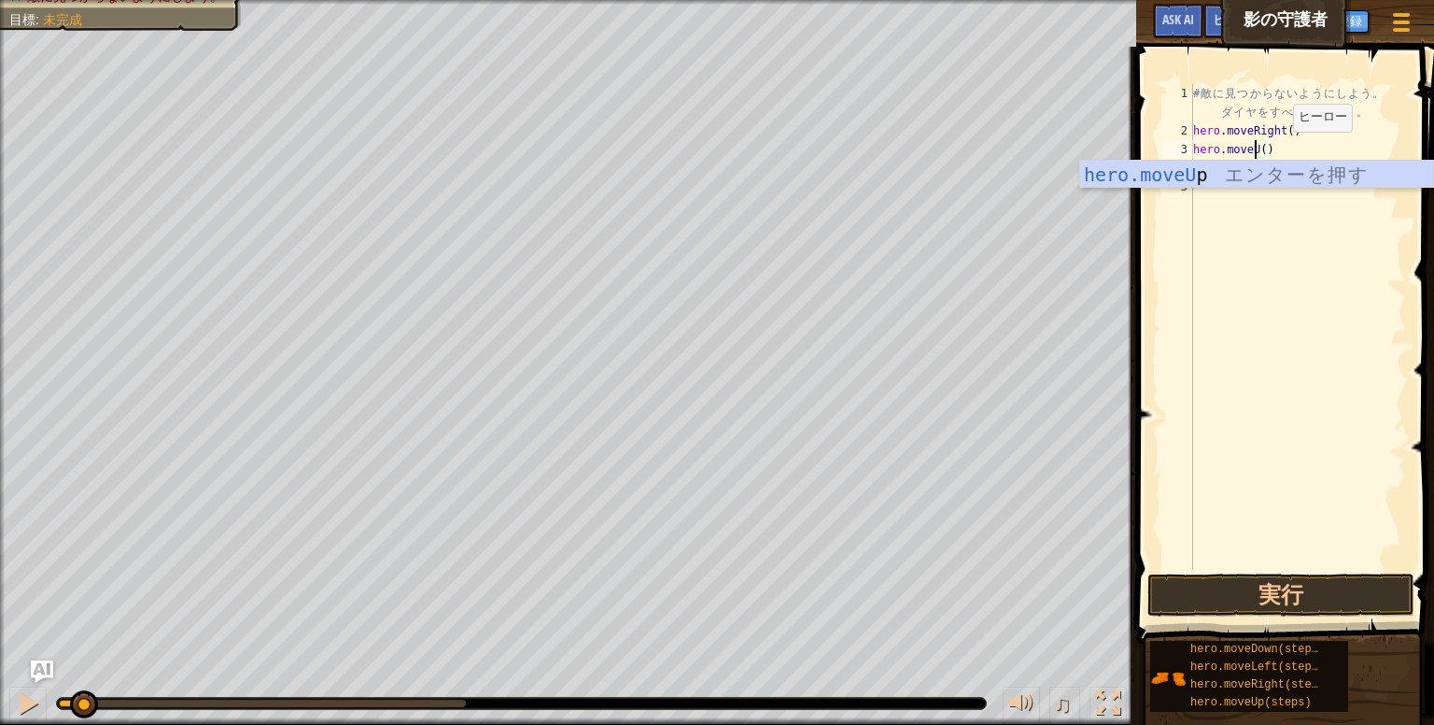
type textarea "hero.moveUp()"
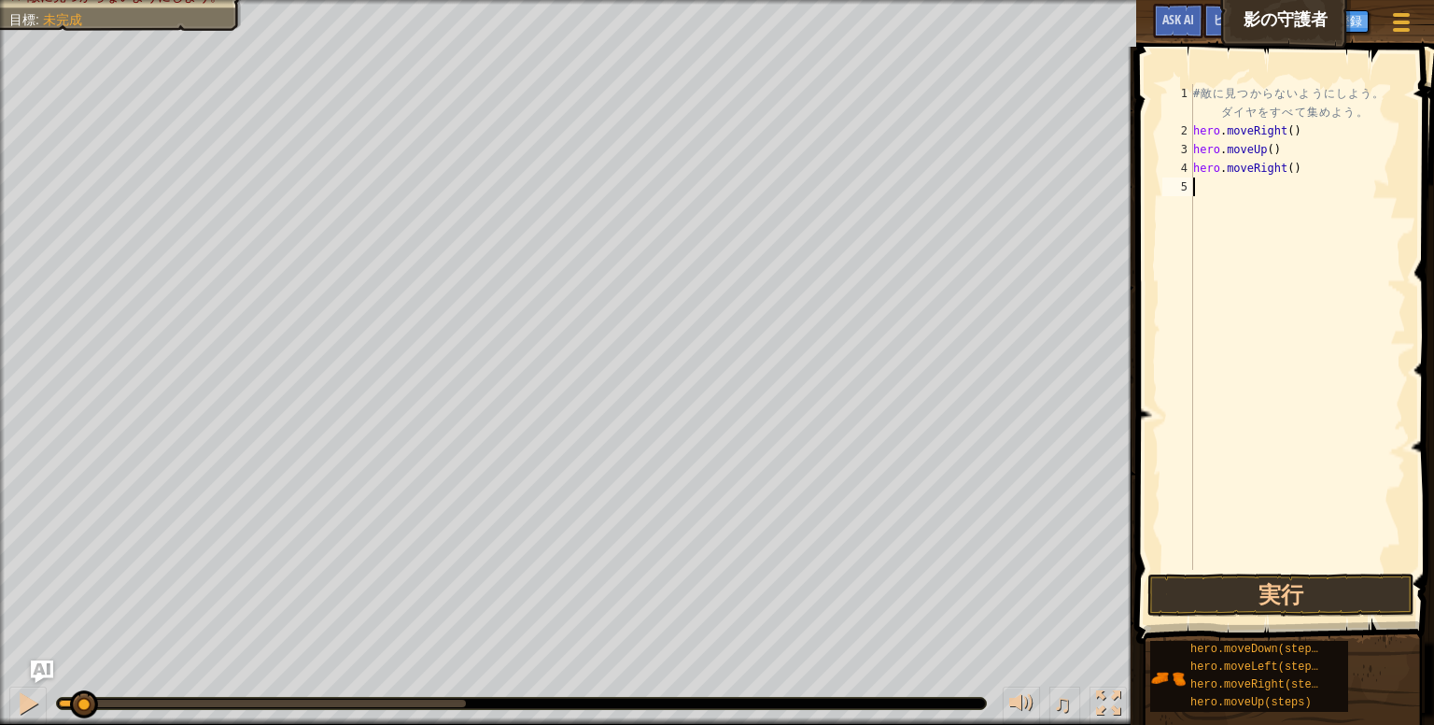
click at [1266, 205] on div "# 敵 に 見 つ か ら な い よ う に し よ う 。 ダ イ ヤ を す べ て 集 め よ う 。 hero . moveRight ( ) he…" at bounding box center [1298, 355] width 217 height 542
click at [1281, 177] on div "# 敵 に 見 つ か ら な い よ う に し よ う 。 ダ イ ヤ を す べ て 集 め よ う 。 hero . moveRight ( ) he…" at bounding box center [1298, 355] width 217 height 542
click at [1277, 167] on div "# 敵 に 見 つ か ら な い よ う に し よ う 。 ダ イ ヤ を す べ て 集 め よ う 。 hero . moveRight ( ) he…" at bounding box center [1298, 355] width 217 height 542
type textarea "hero.moveRight()"
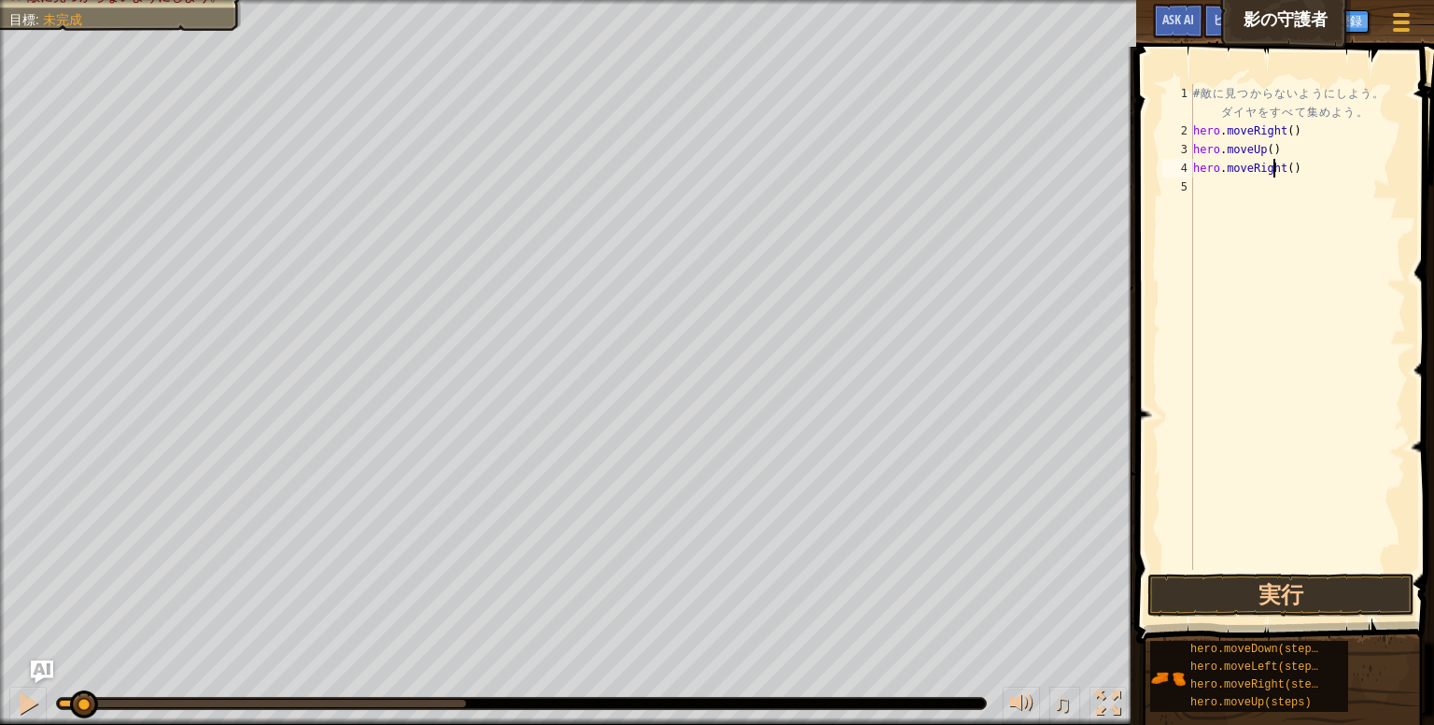
click at [1319, 169] on div "# 敵 に 見 つ か ら な い よ う に し よ う 。 ダ イ ヤ を す べ て 集 め よ う 。 hero . moveRight ( ) he…" at bounding box center [1298, 355] width 217 height 542
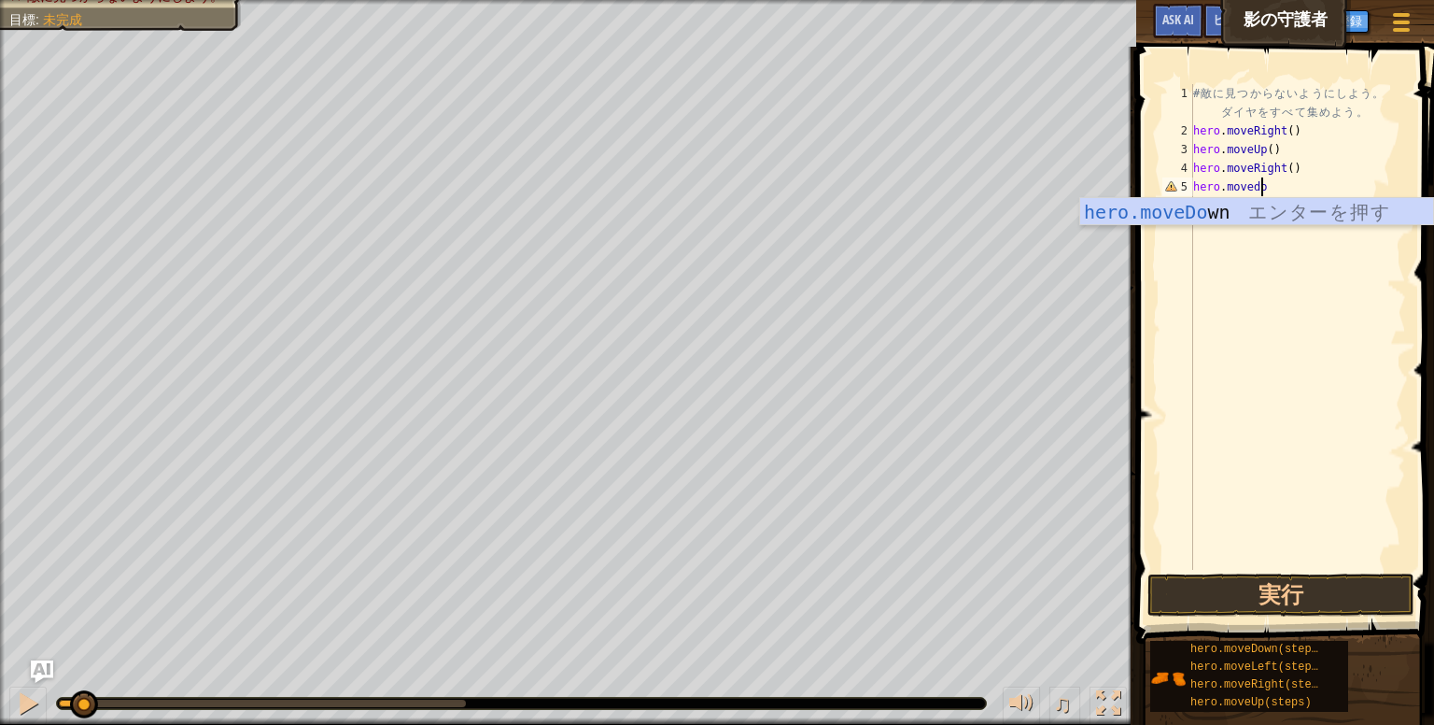
scroll to position [8, 5]
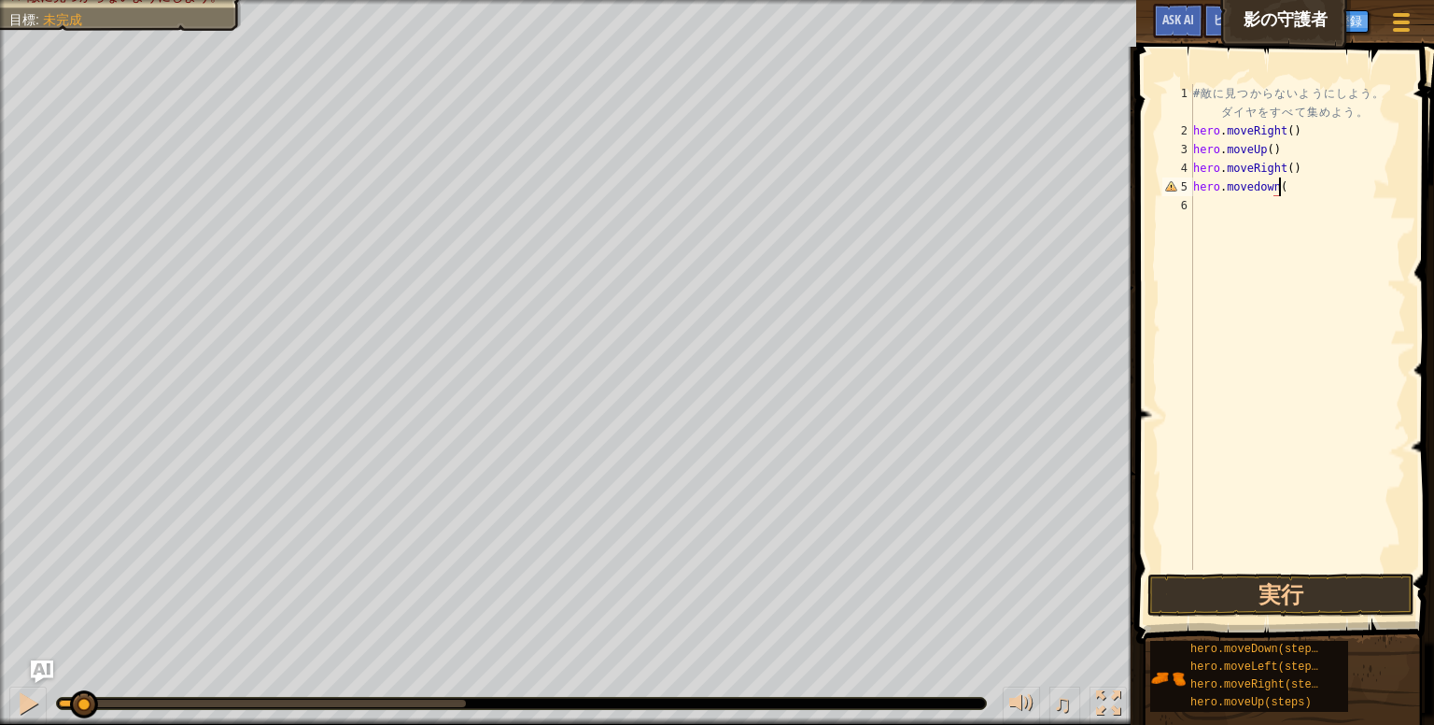
type textarea "hero.movedown()"
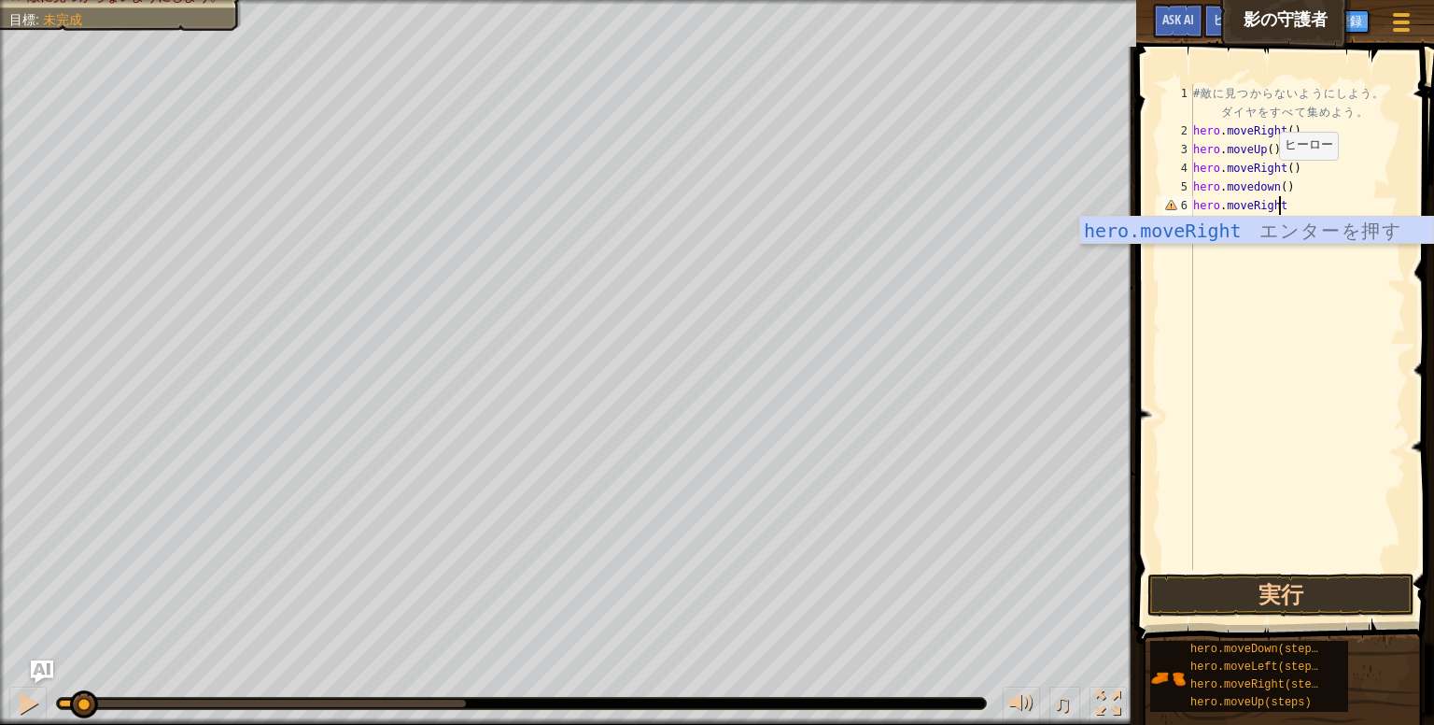
scroll to position [8, 7]
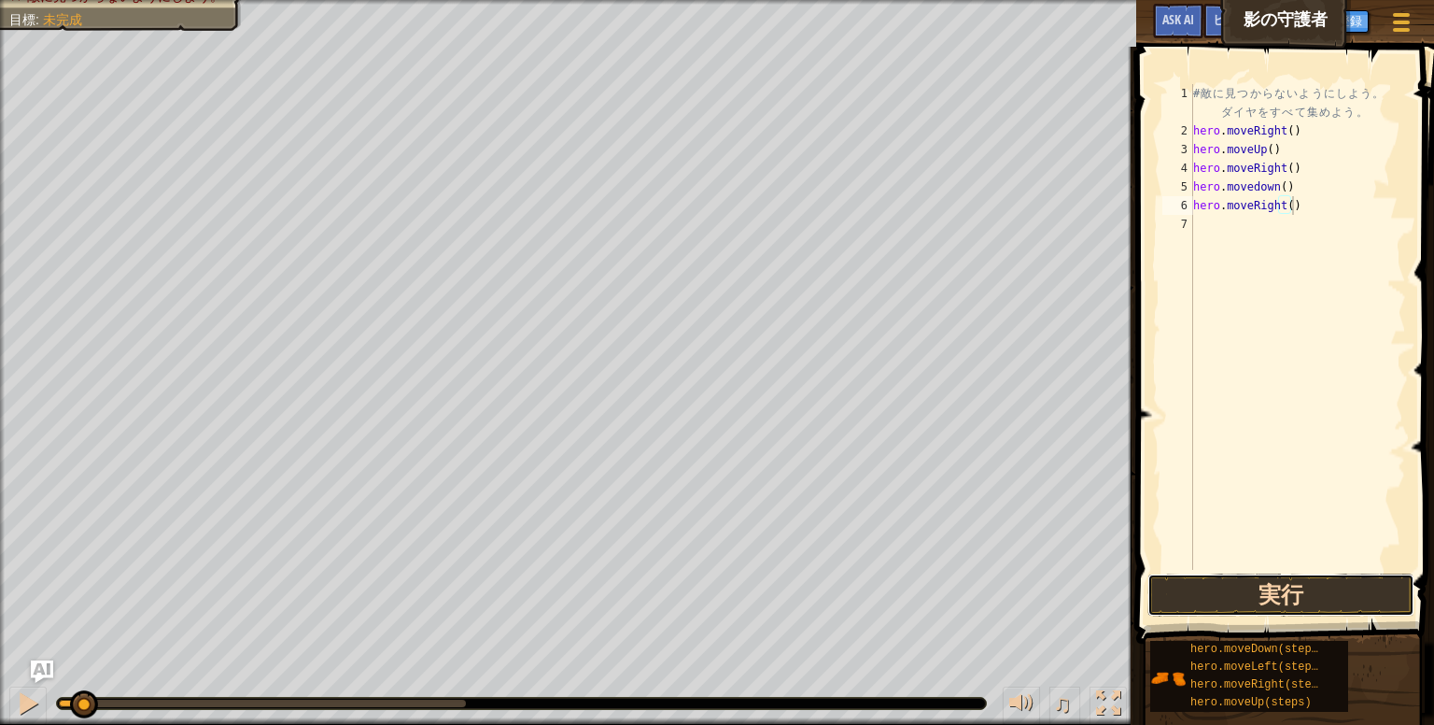
click at [1289, 585] on button "実行" at bounding box center [1281, 594] width 267 height 43
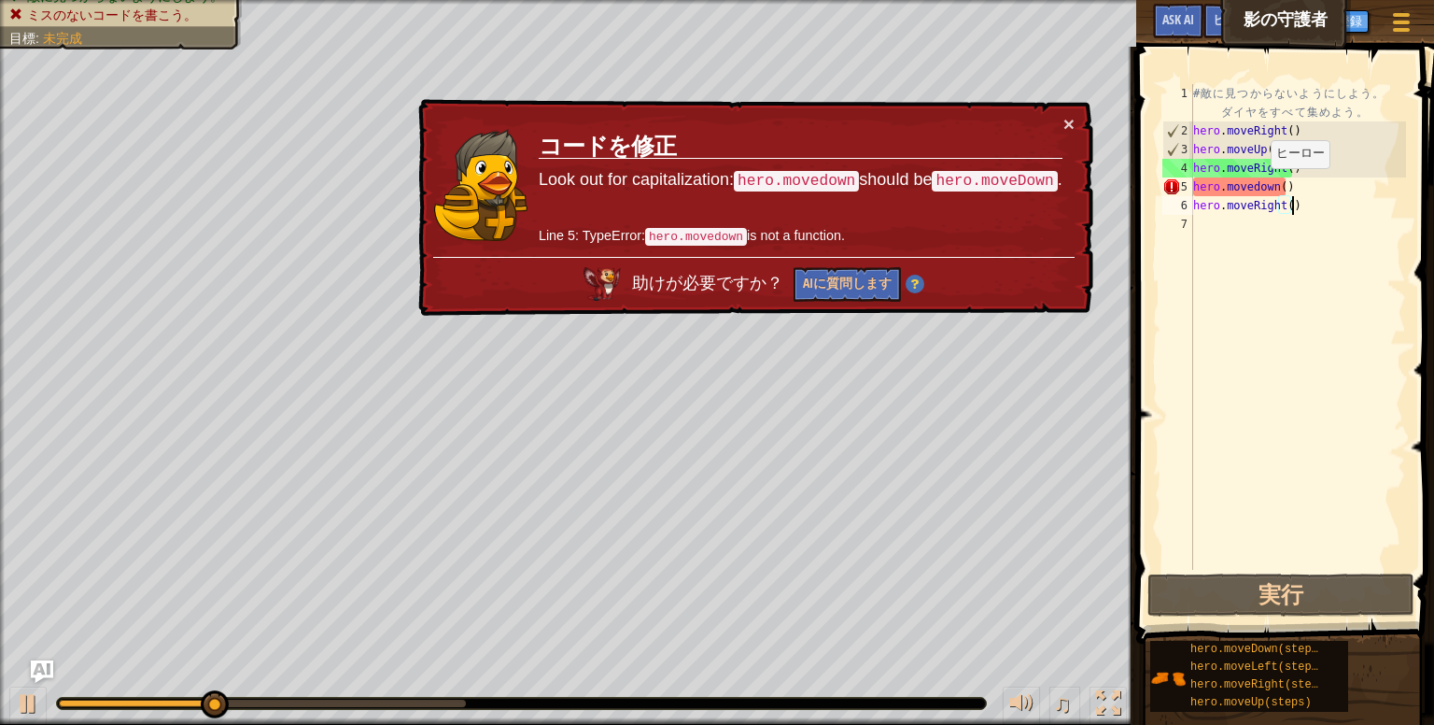
click at [1256, 187] on div "# 敵 に 見 つ か ら な い よ う に し よ う 。 ダ イ ヤ を す べ て 集 め よ う 。 hero . moveRight ( ) he…" at bounding box center [1298, 355] width 217 height 542
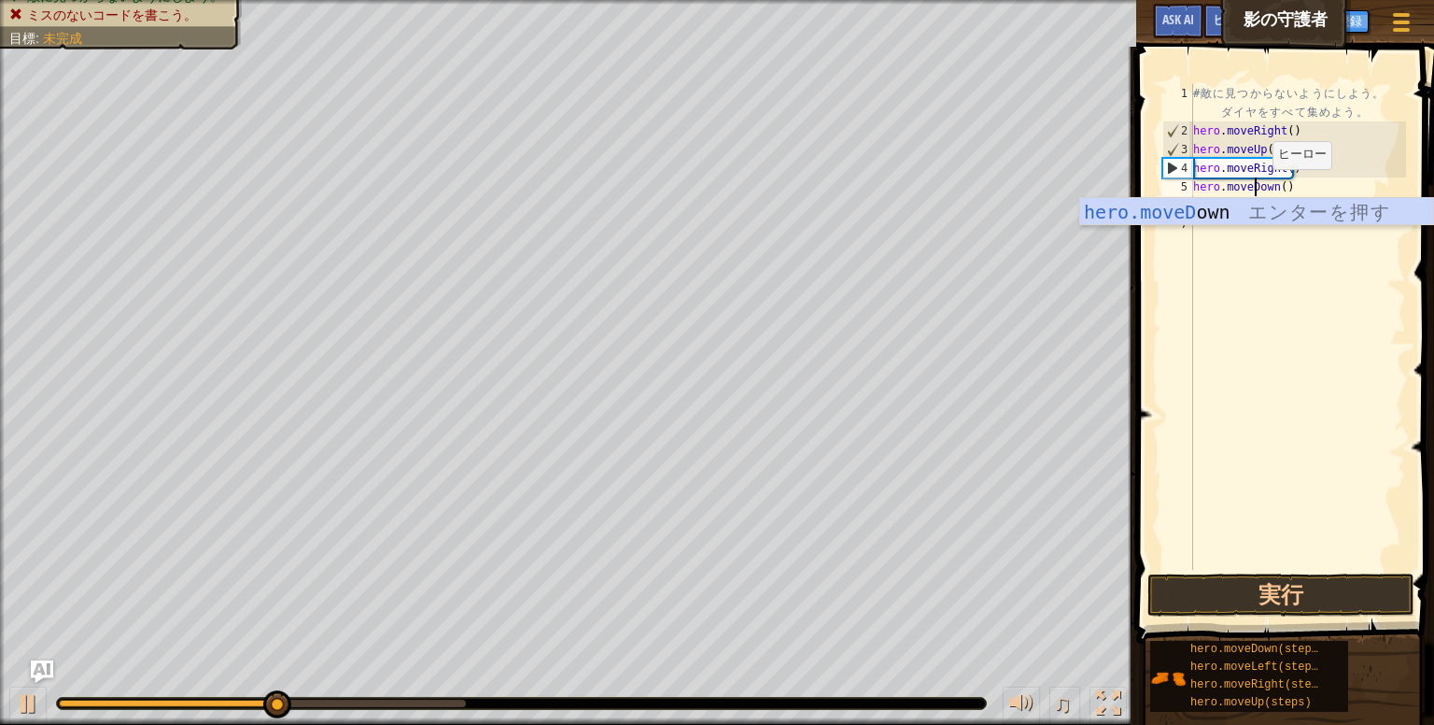
scroll to position [8, 5]
type textarea "hero.moveDown()"
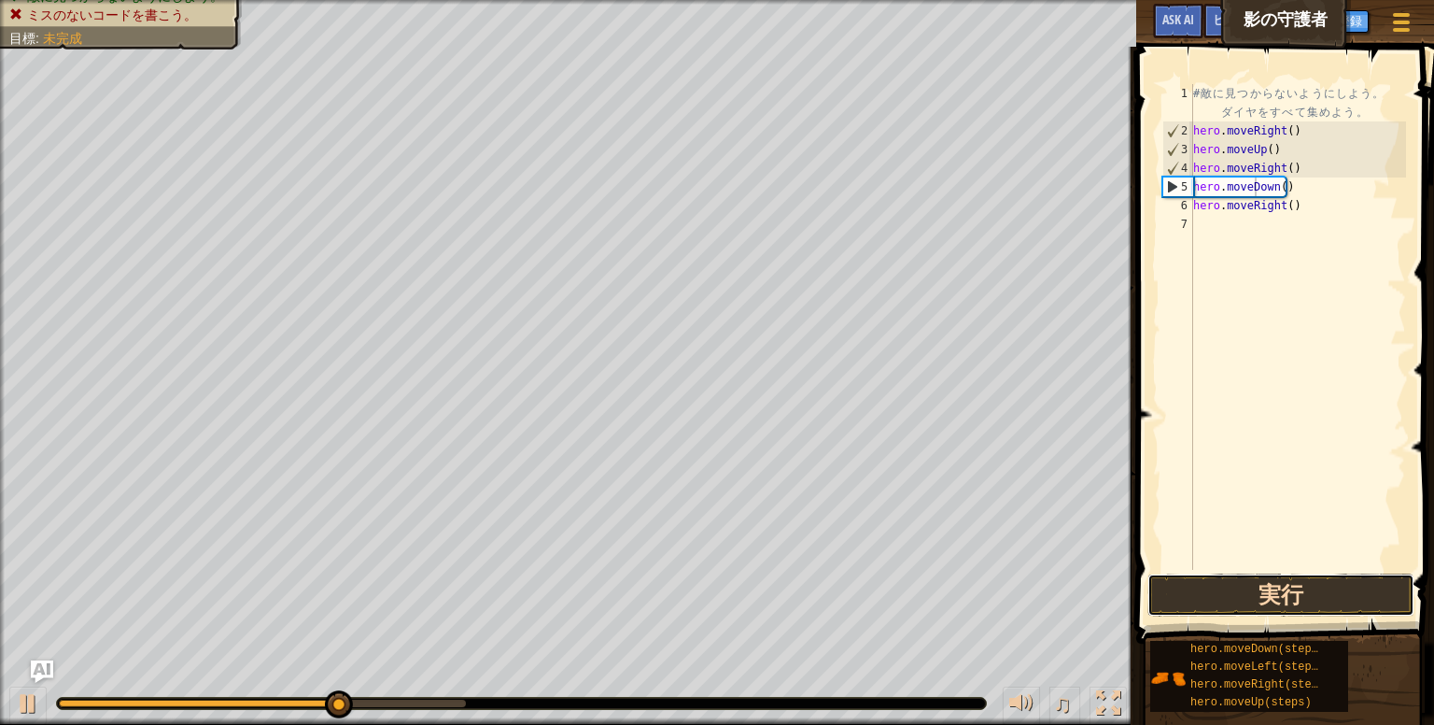
click at [1229, 588] on button "実行" at bounding box center [1281, 594] width 267 height 43
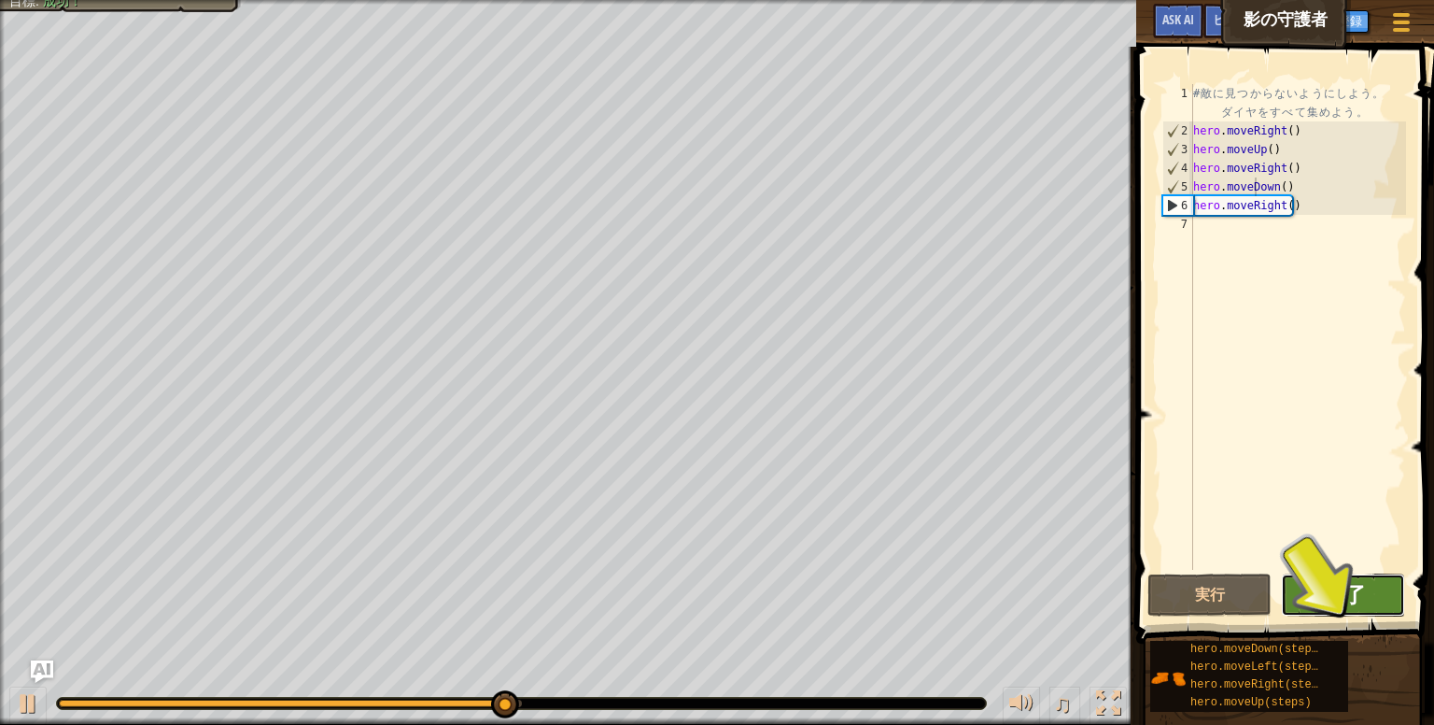
click at [1322, 589] on span "完了" at bounding box center [1343, 594] width 45 height 30
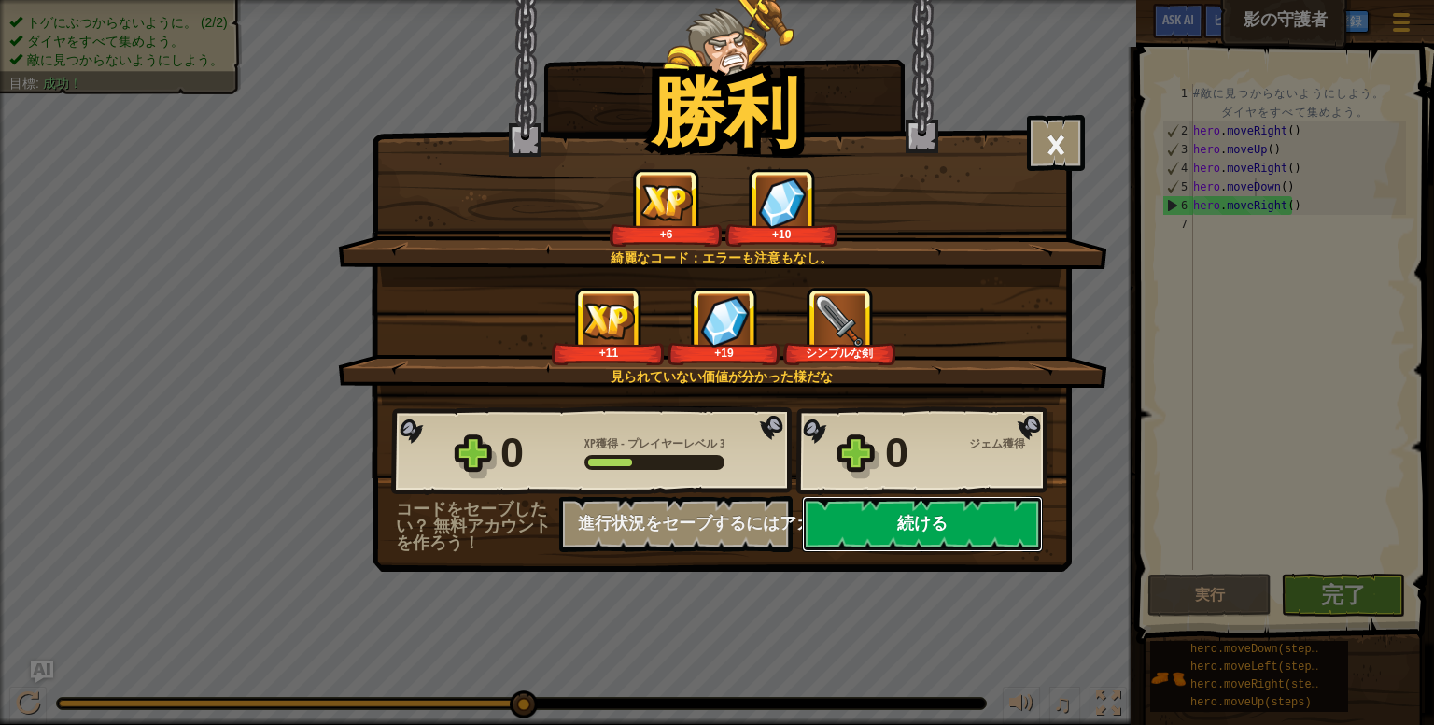
click at [997, 520] on button "続ける" at bounding box center [922, 524] width 241 height 56
select select "ja"
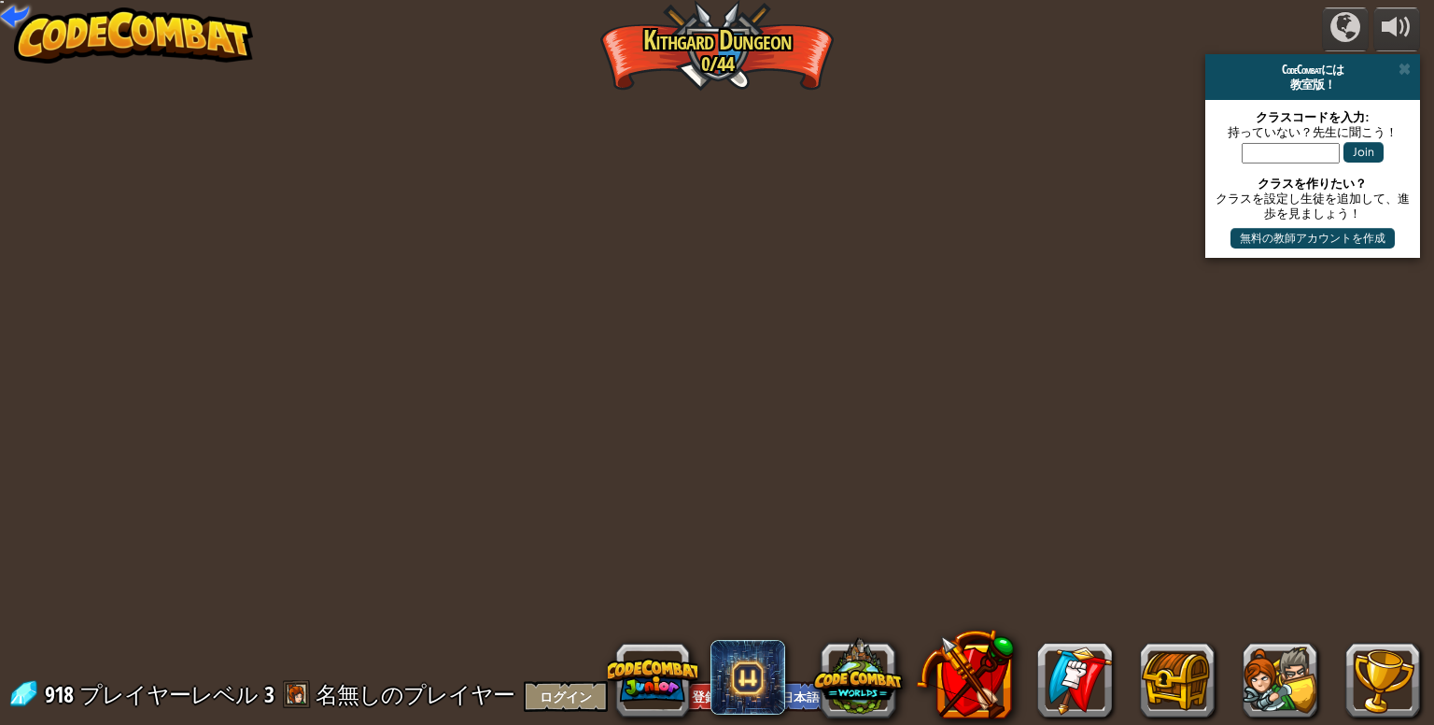
select select "ja"
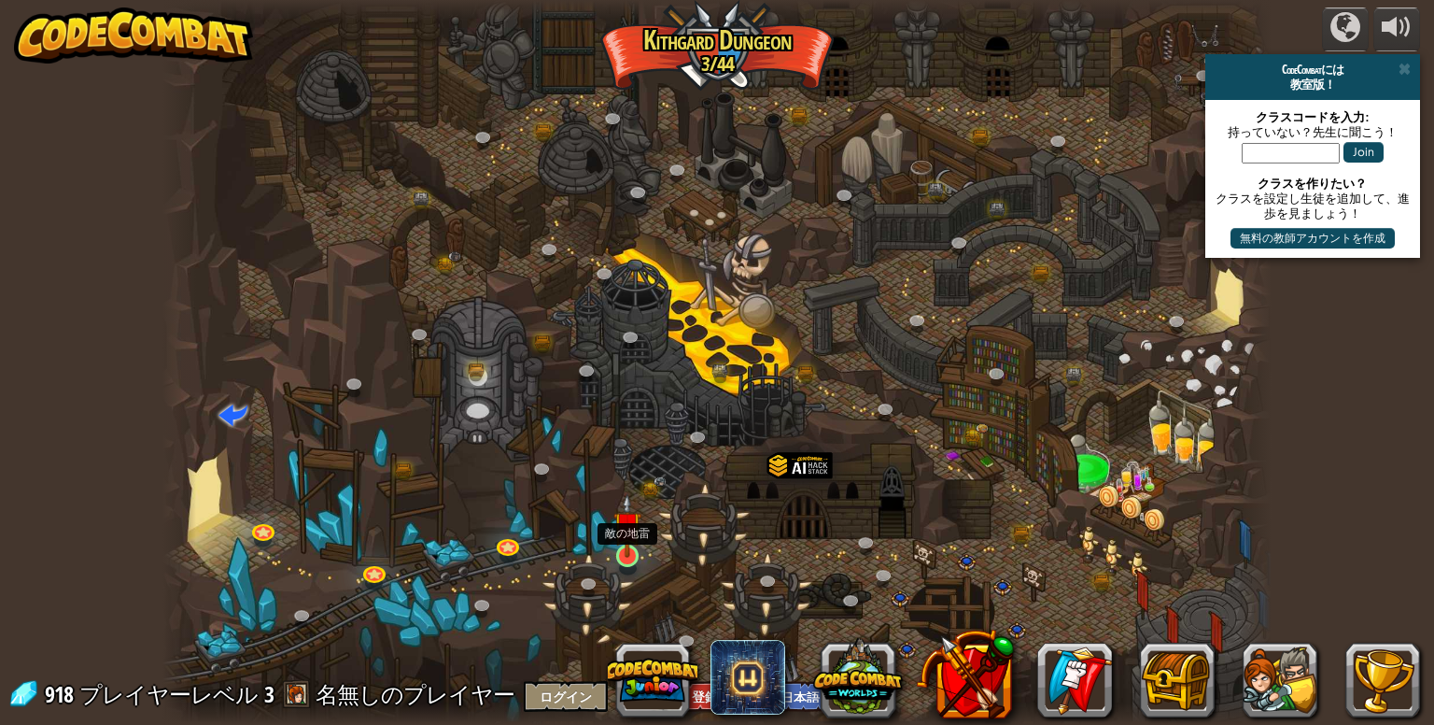
click at [636, 535] on img at bounding box center [628, 525] width 28 height 64
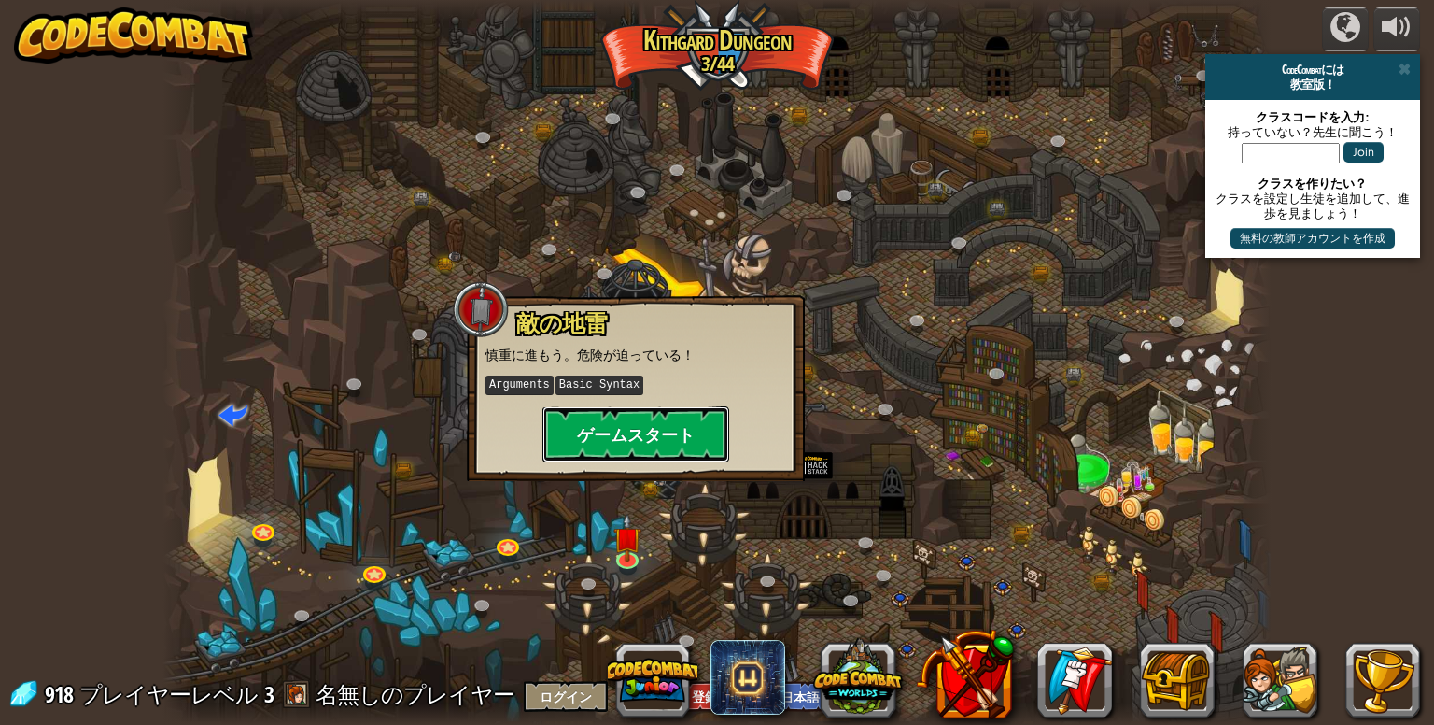
click at [695, 447] on button "ゲームスタート" at bounding box center [636, 434] width 187 height 56
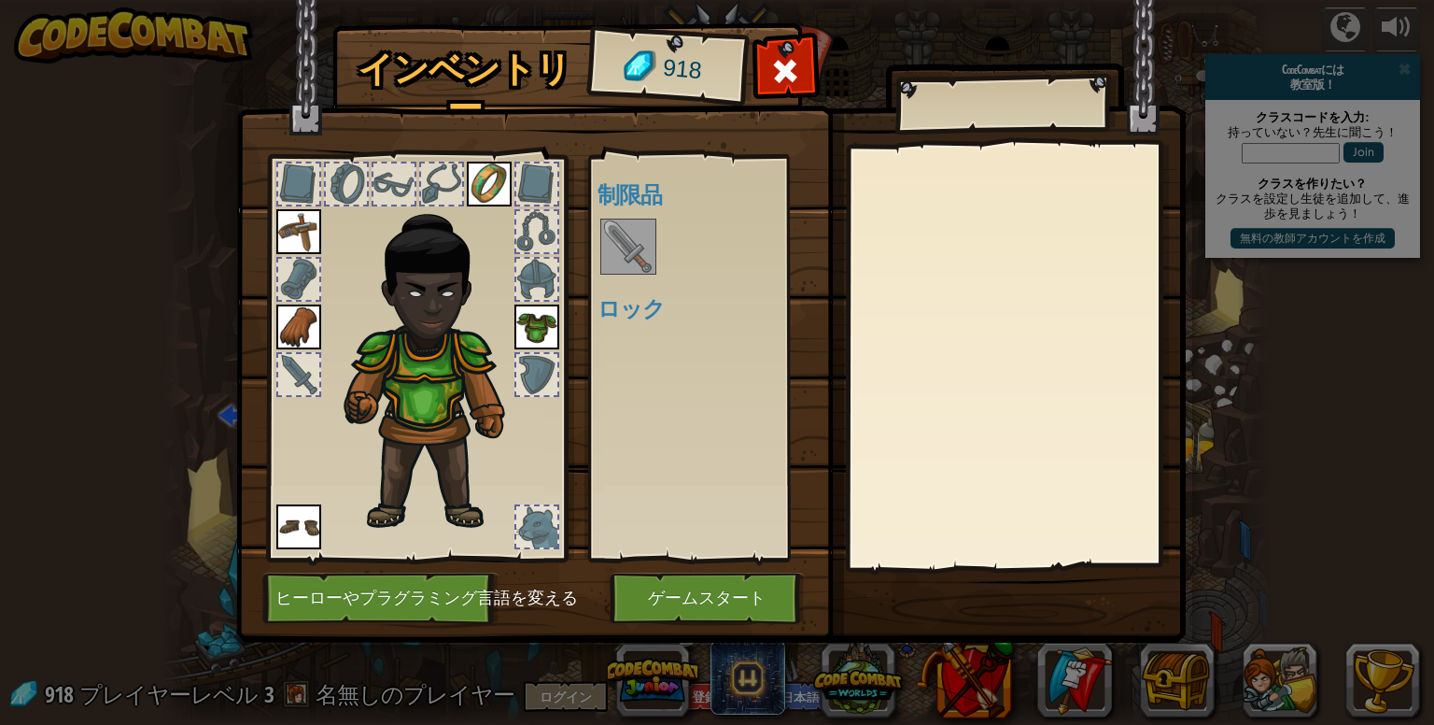
click at [625, 239] on img at bounding box center [628, 246] width 52 height 52
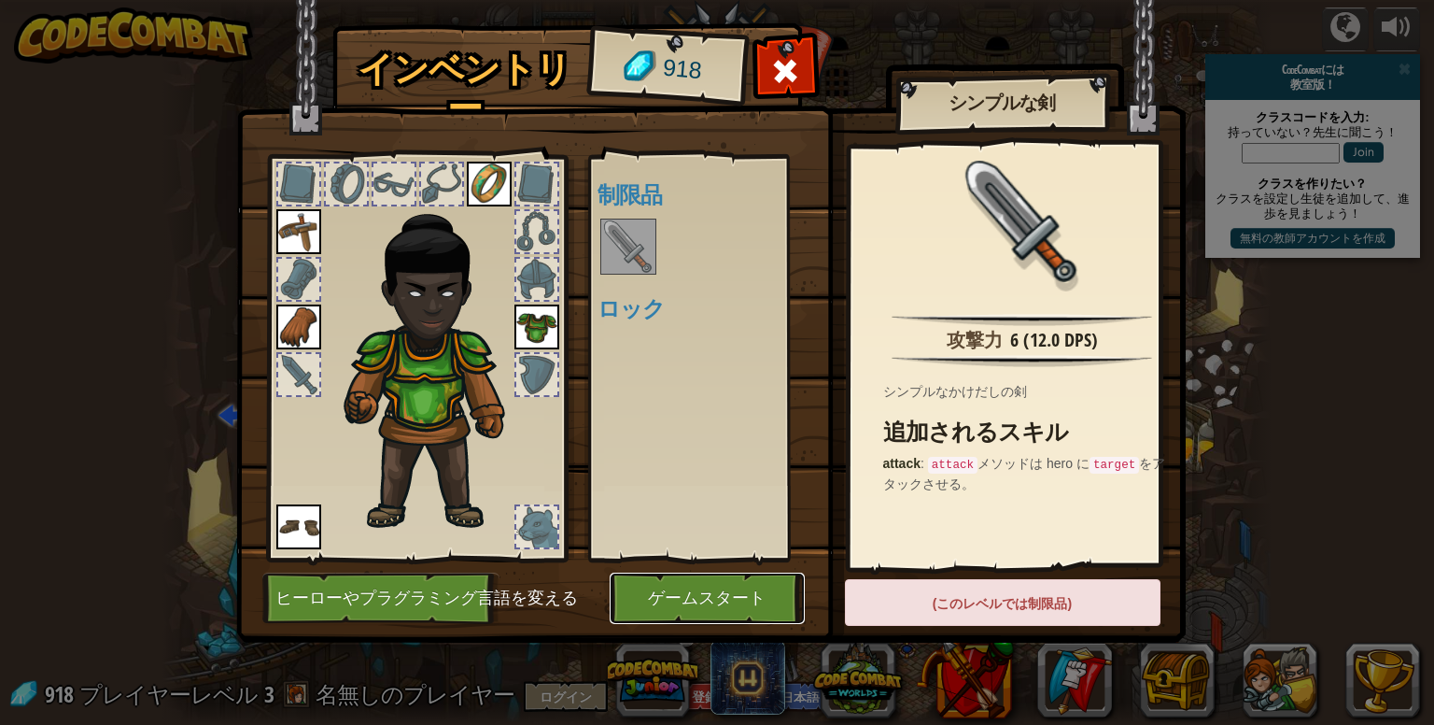
click at [760, 597] on button "ゲームスタート" at bounding box center [707, 597] width 195 height 51
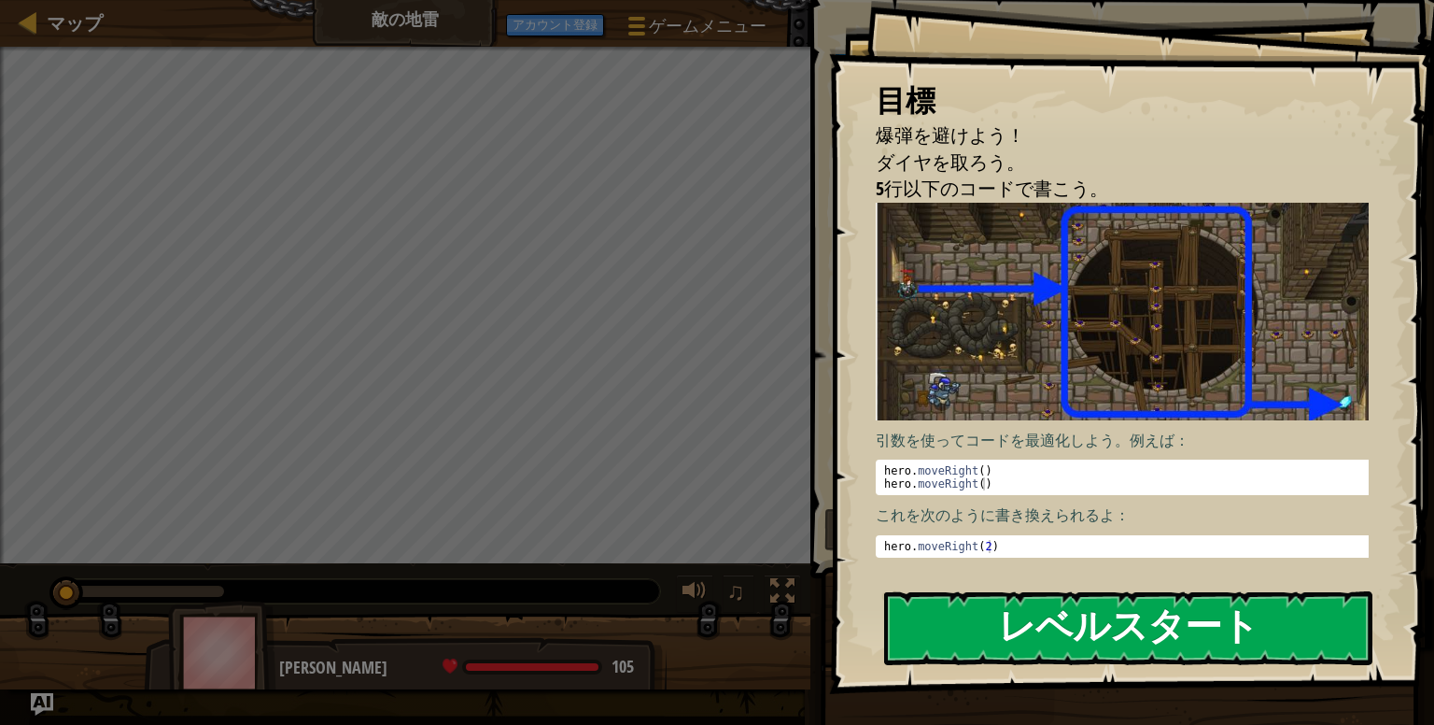
click at [981, 617] on button "レベルスタート" at bounding box center [1128, 628] width 488 height 74
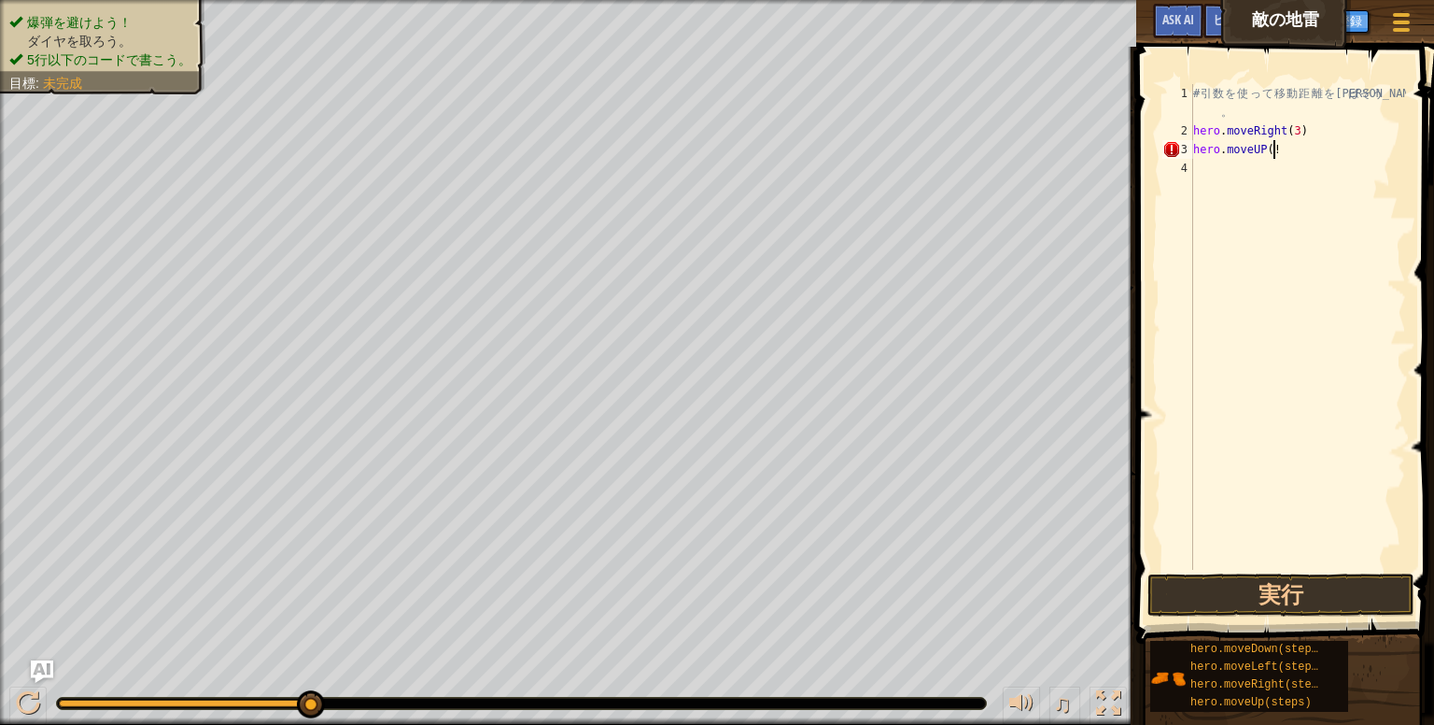
scroll to position [8, 5]
type textarea "hero.moveUP(1)"
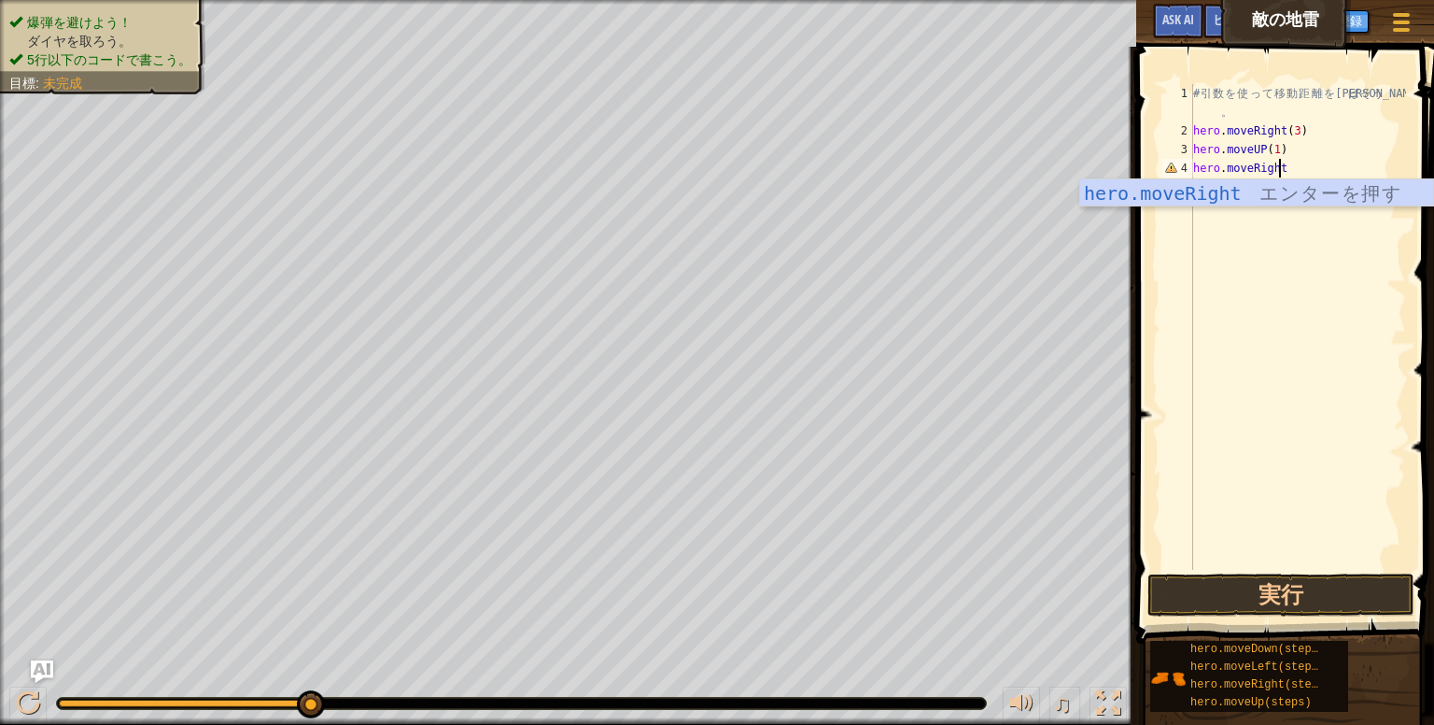
scroll to position [8, 7]
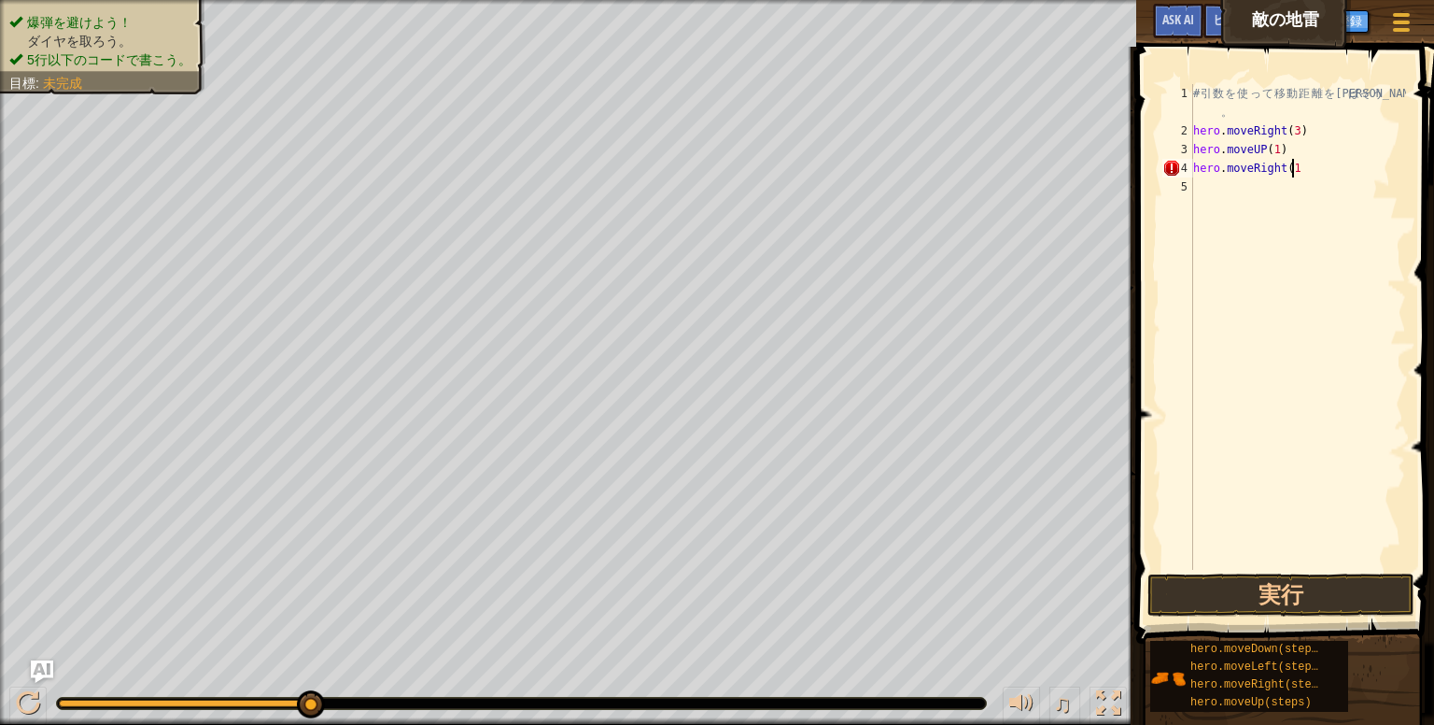
type textarea "hero.moveRight(1)"
type textarea "hero.moveDown(4)"
click at [1263, 590] on button "実行" at bounding box center [1281, 594] width 267 height 43
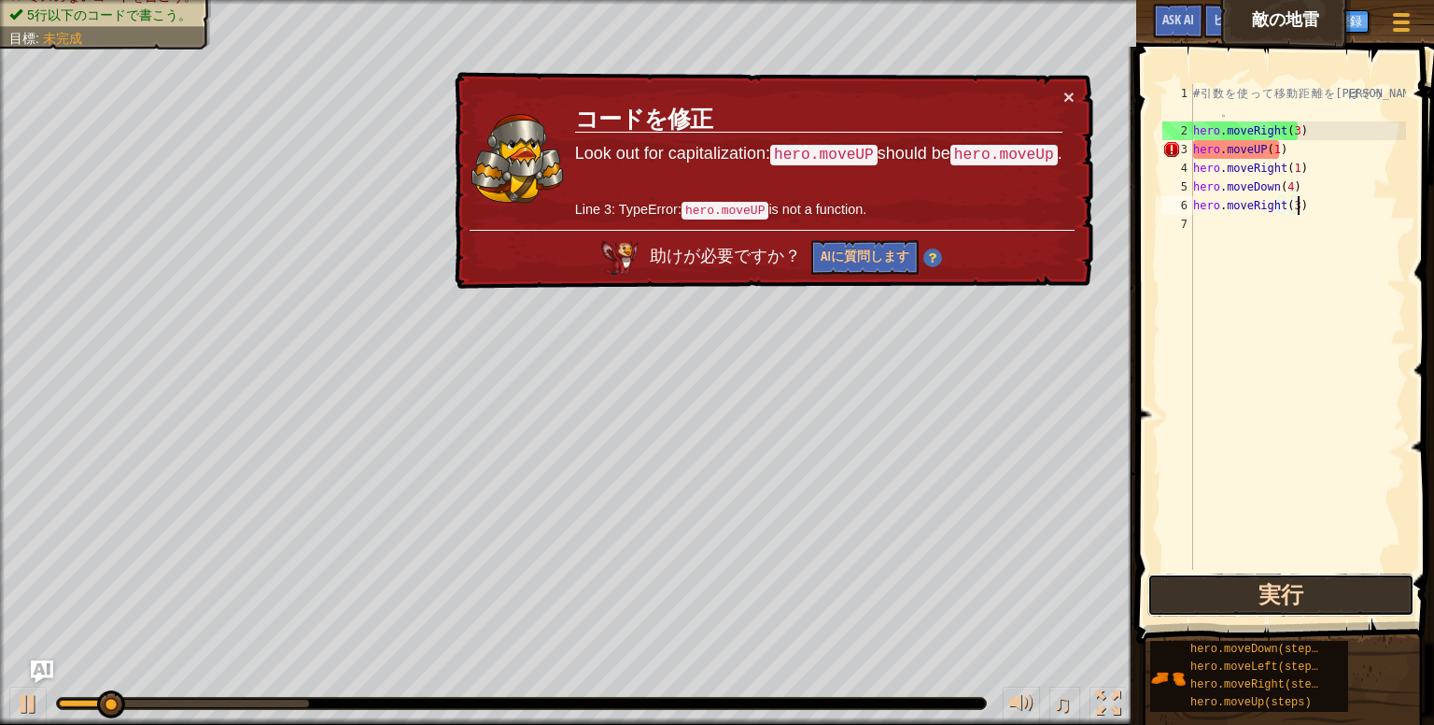
click at [1263, 590] on button "実行" at bounding box center [1281, 594] width 267 height 43
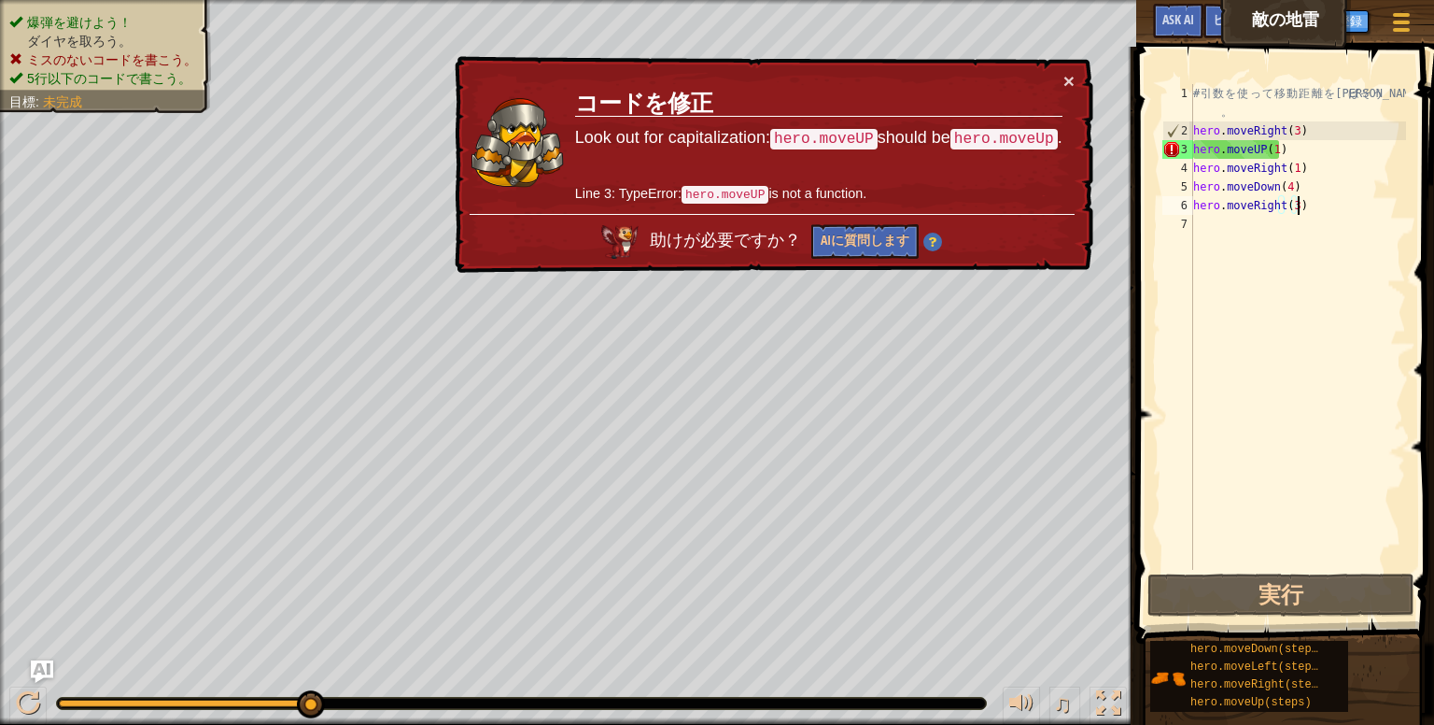
click at [1277, 156] on div "# 引 数 を 使 っ て 移 動 距 離 を 伸 ば そ う 。 hero . moveRight ( 3 ) hero . moveUP ( 1 ) he…" at bounding box center [1298, 355] width 217 height 542
click at [1273, 148] on div "# 引 数 を 使 っ て 移 動 距 離 を 伸 ば そ う 。 hero . moveRight ( 3 ) hero . moveUP ( 1 ) he…" at bounding box center [1298, 355] width 217 height 542
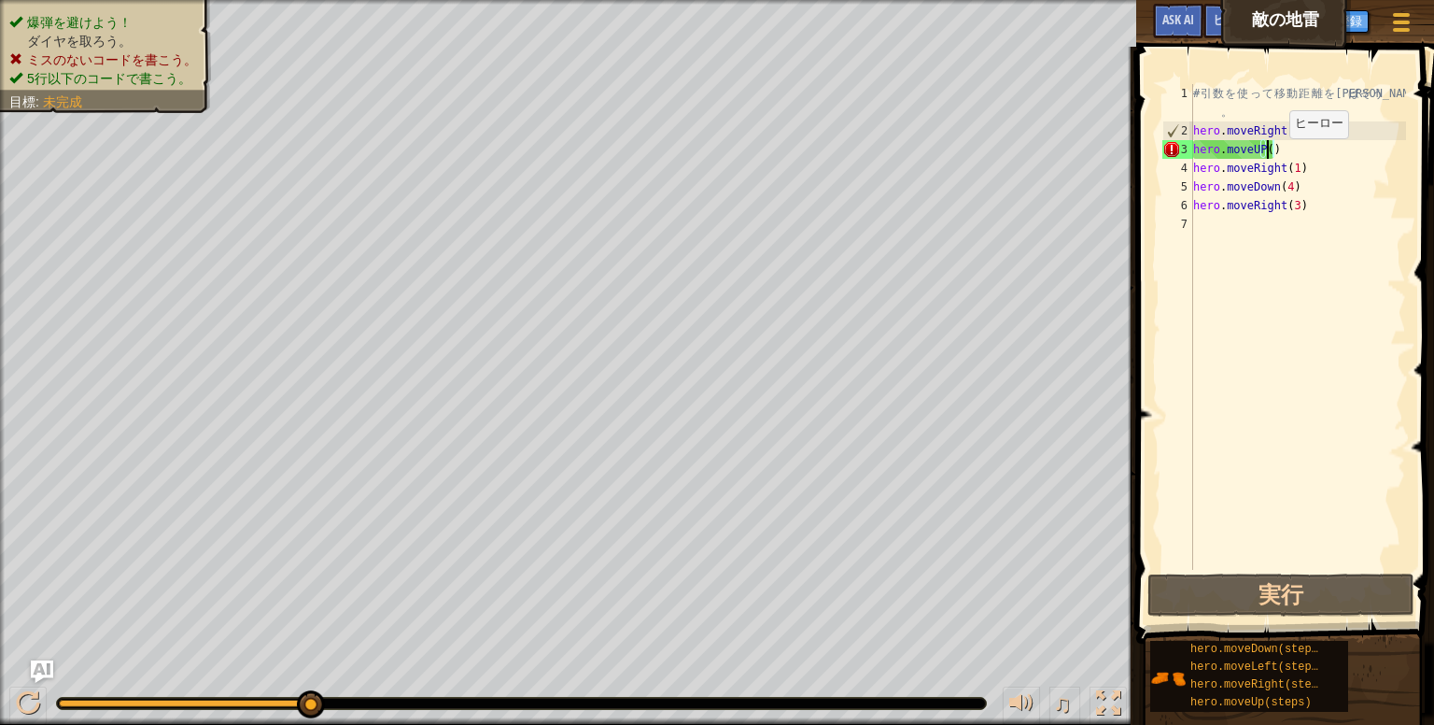
scroll to position [8, 5]
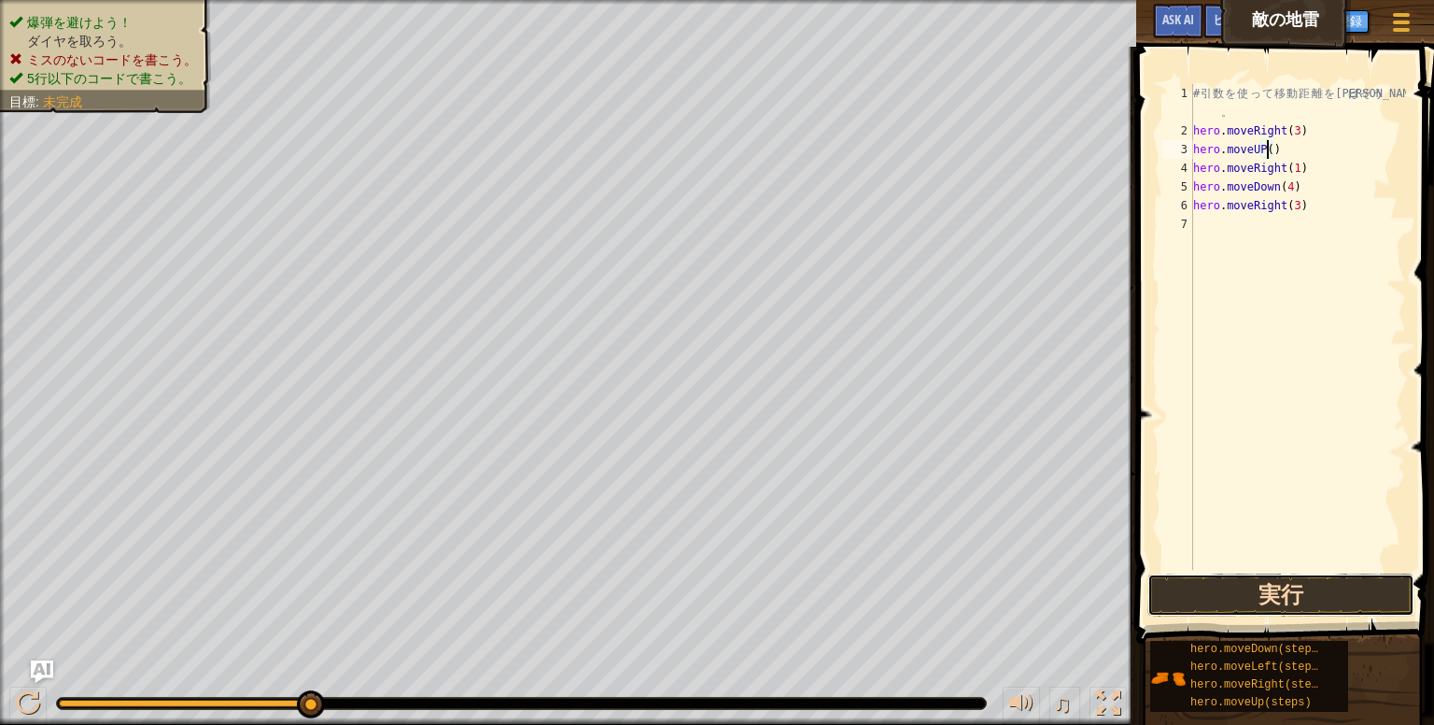
click at [1212, 594] on button "実行" at bounding box center [1281, 594] width 267 height 43
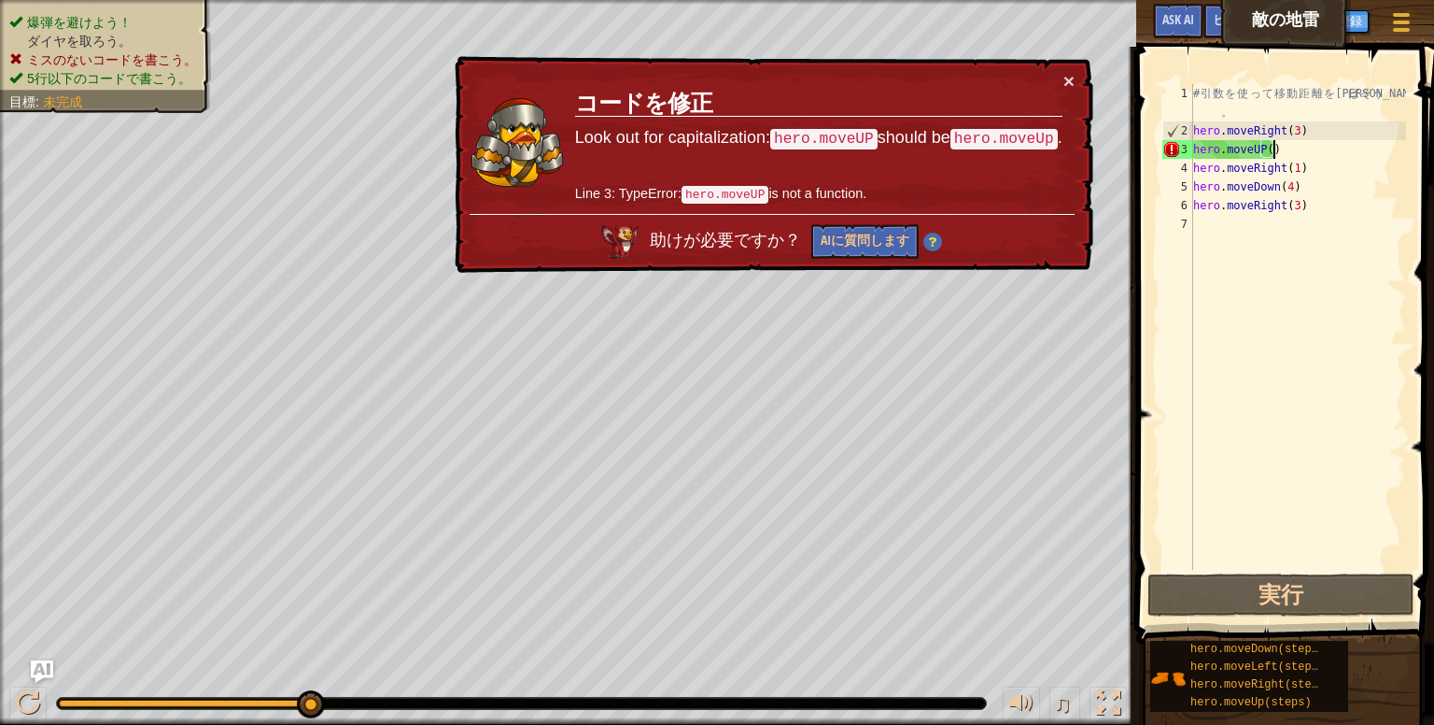
click at [1306, 148] on div "# 引 数 を 使 っ て 移 動 距 離 を 伸 ば そ う 。 hero . moveRight ( 3 ) hero . moveUP ( ) hero…" at bounding box center [1298, 355] width 217 height 542
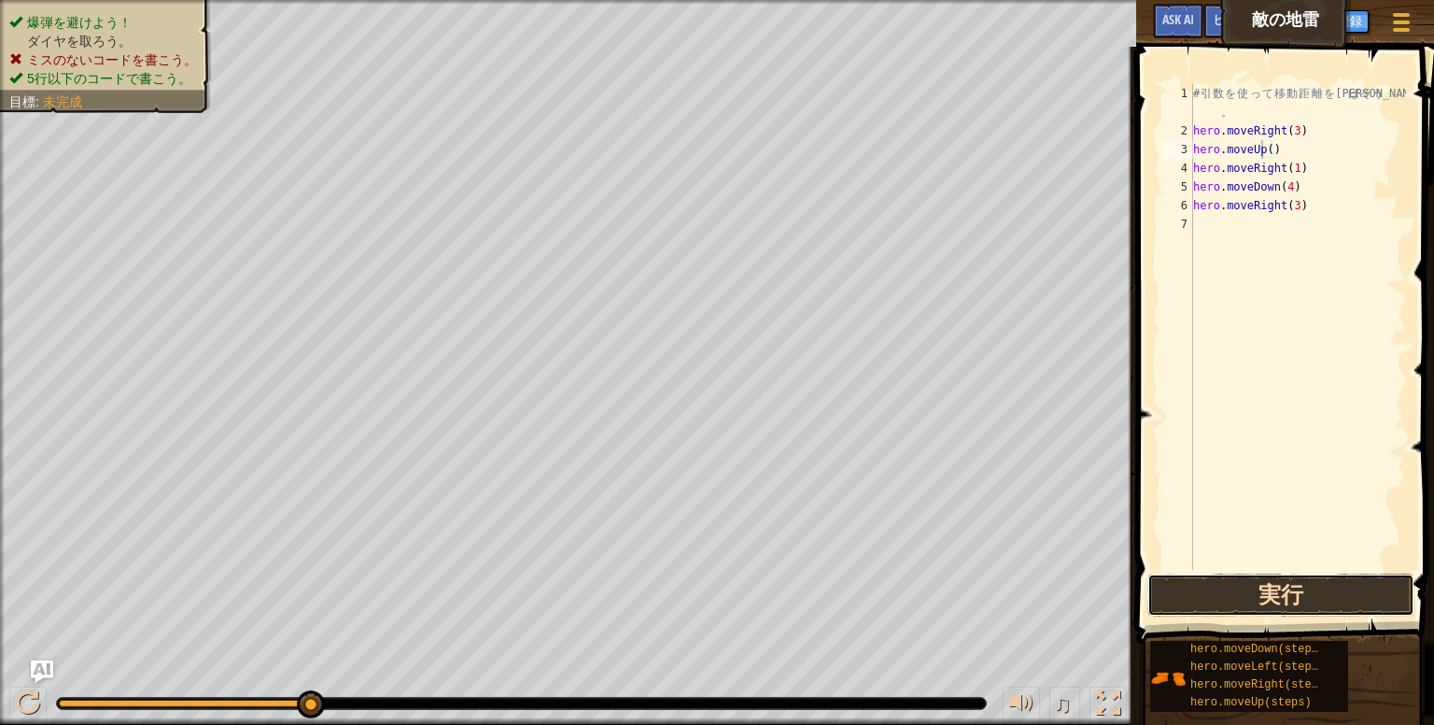
drag, startPoint x: 1251, startPoint y: 591, endPoint x: 1259, endPoint y: 601, distance: 12.7
click at [1257, 599] on button "実行" at bounding box center [1281, 594] width 267 height 43
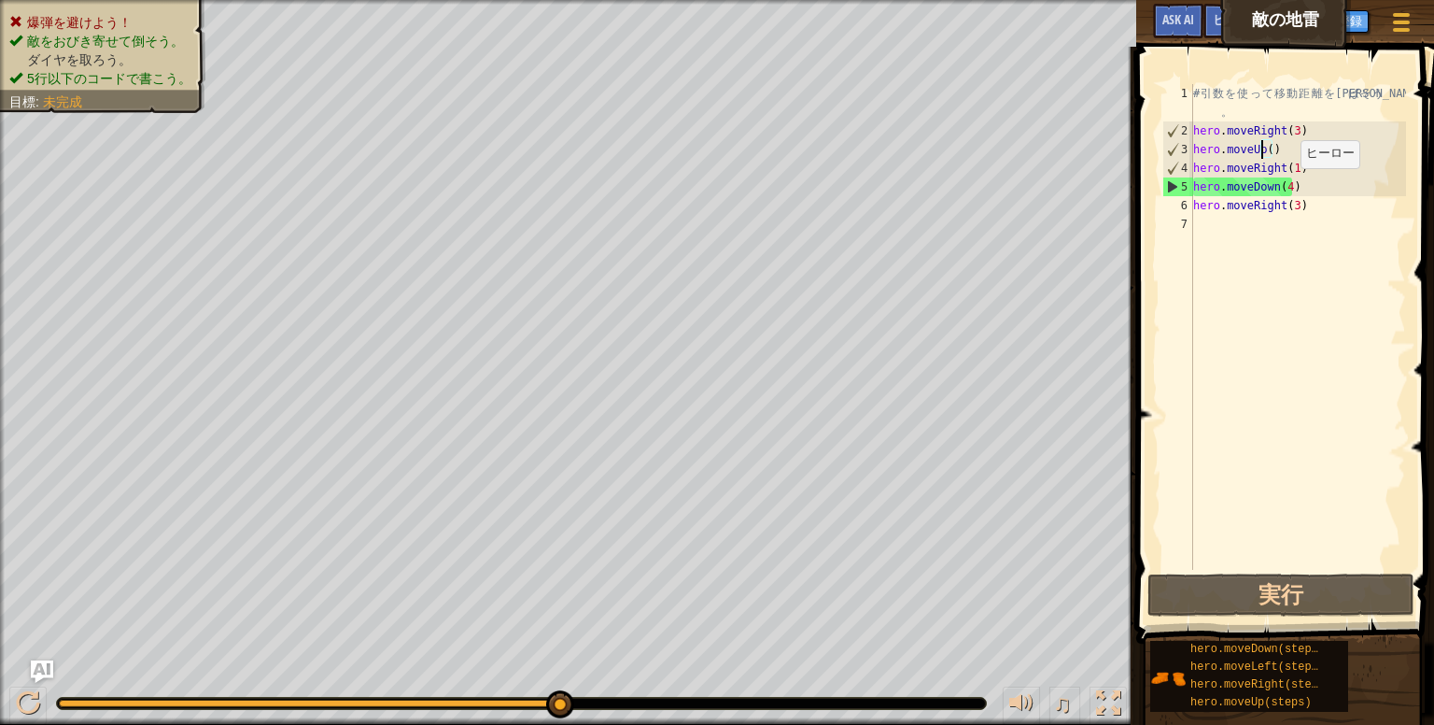
click at [1285, 187] on div "# 引 数 を 使 っ て 移 動 距 離 を 伸 ば そ う 。 hero . moveRight ( 3 ) hero . moveUp ( ) hero…" at bounding box center [1298, 355] width 217 height 542
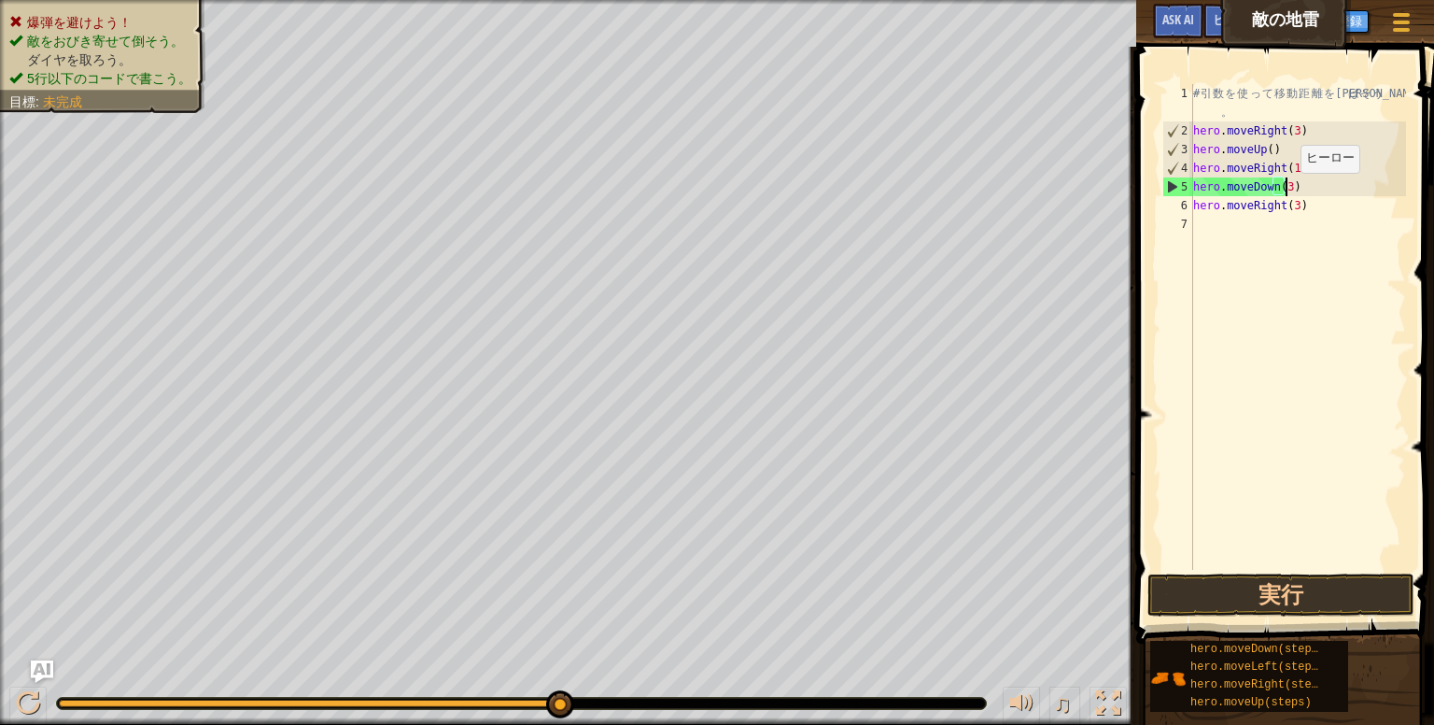
scroll to position [8, 7]
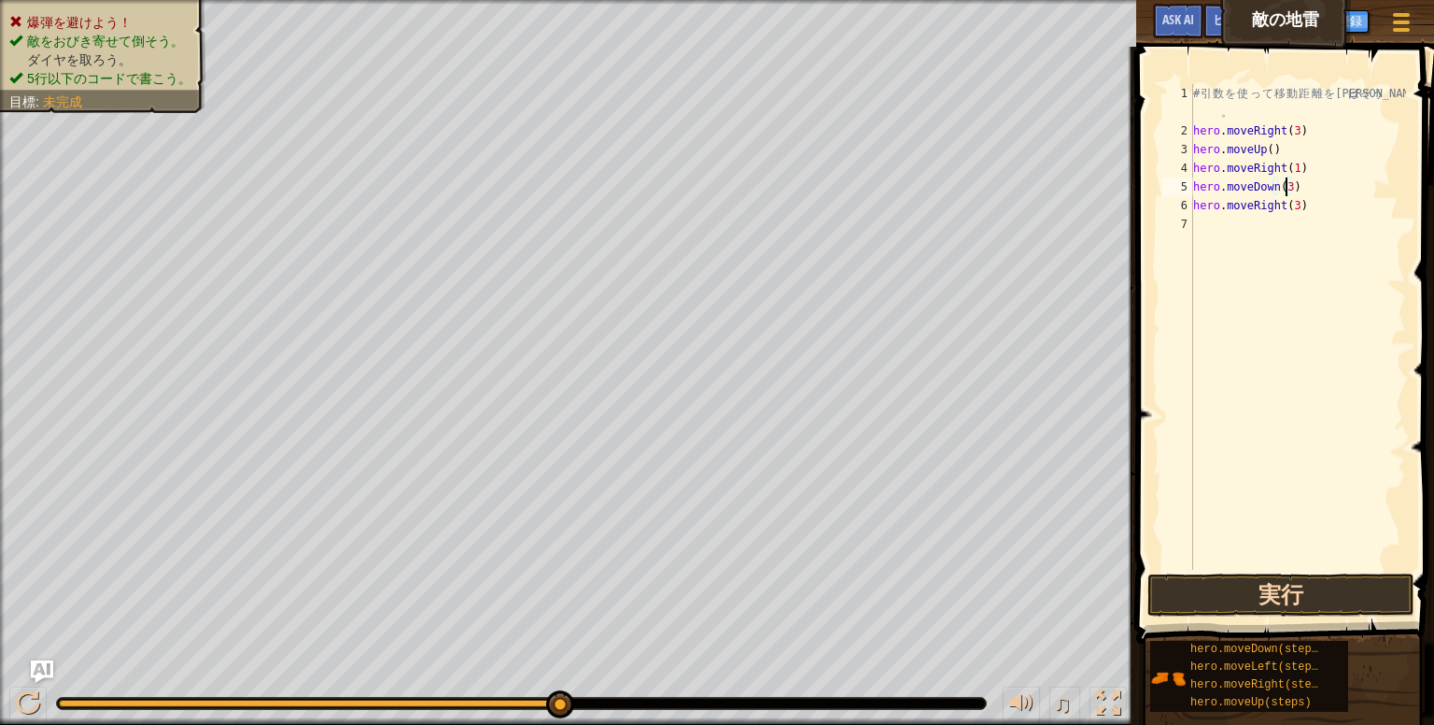
type textarea "hero.moveDown(3)"
click at [1240, 591] on button "実行" at bounding box center [1281, 594] width 267 height 43
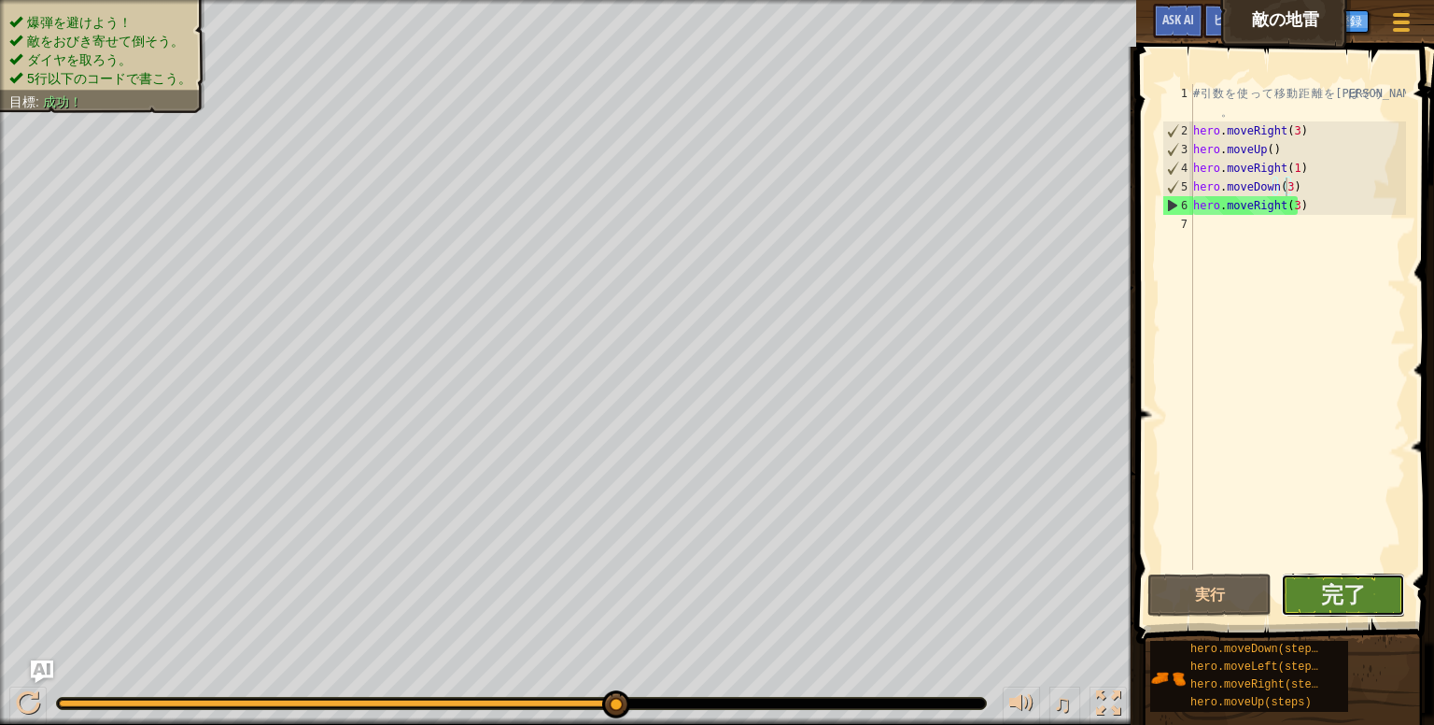
click at [1340, 576] on button "完了" at bounding box center [1343, 594] width 124 height 43
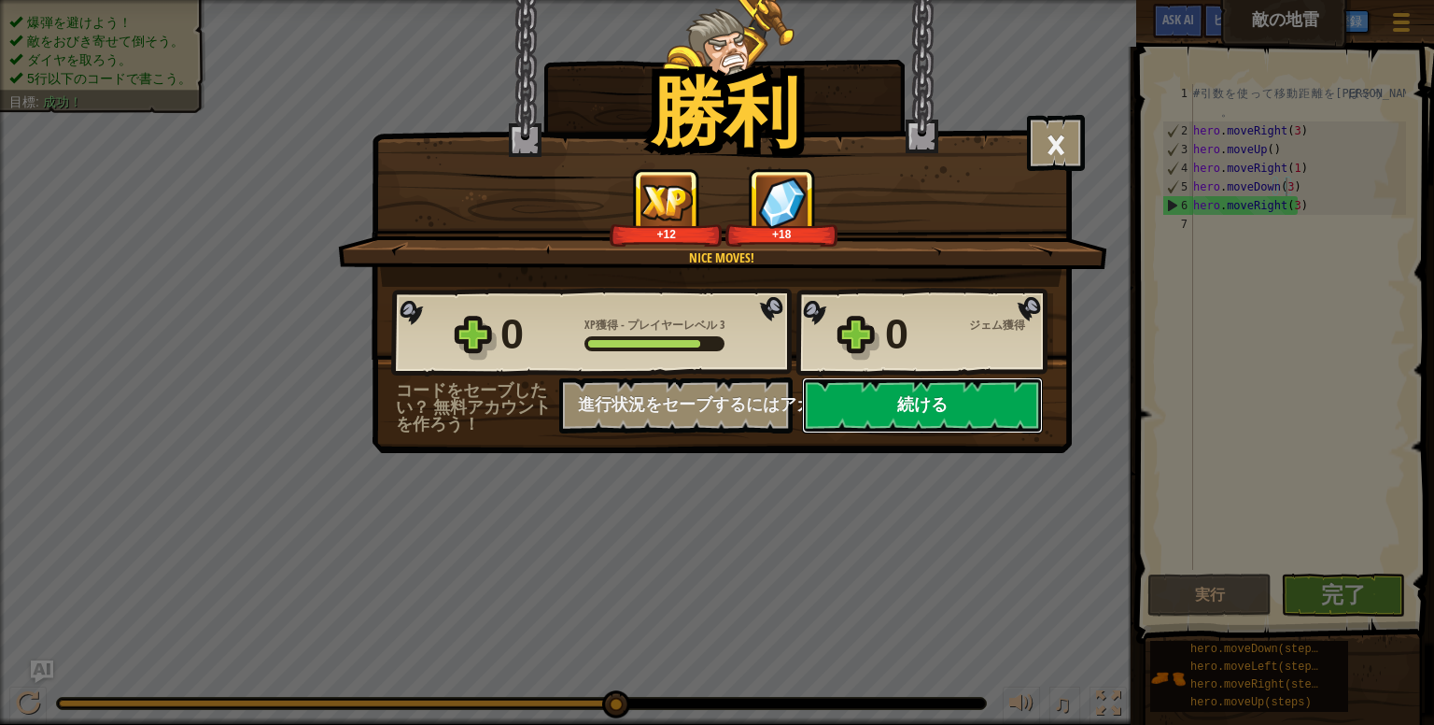
click at [994, 395] on button "続ける" at bounding box center [922, 405] width 241 height 56
select select "ja"
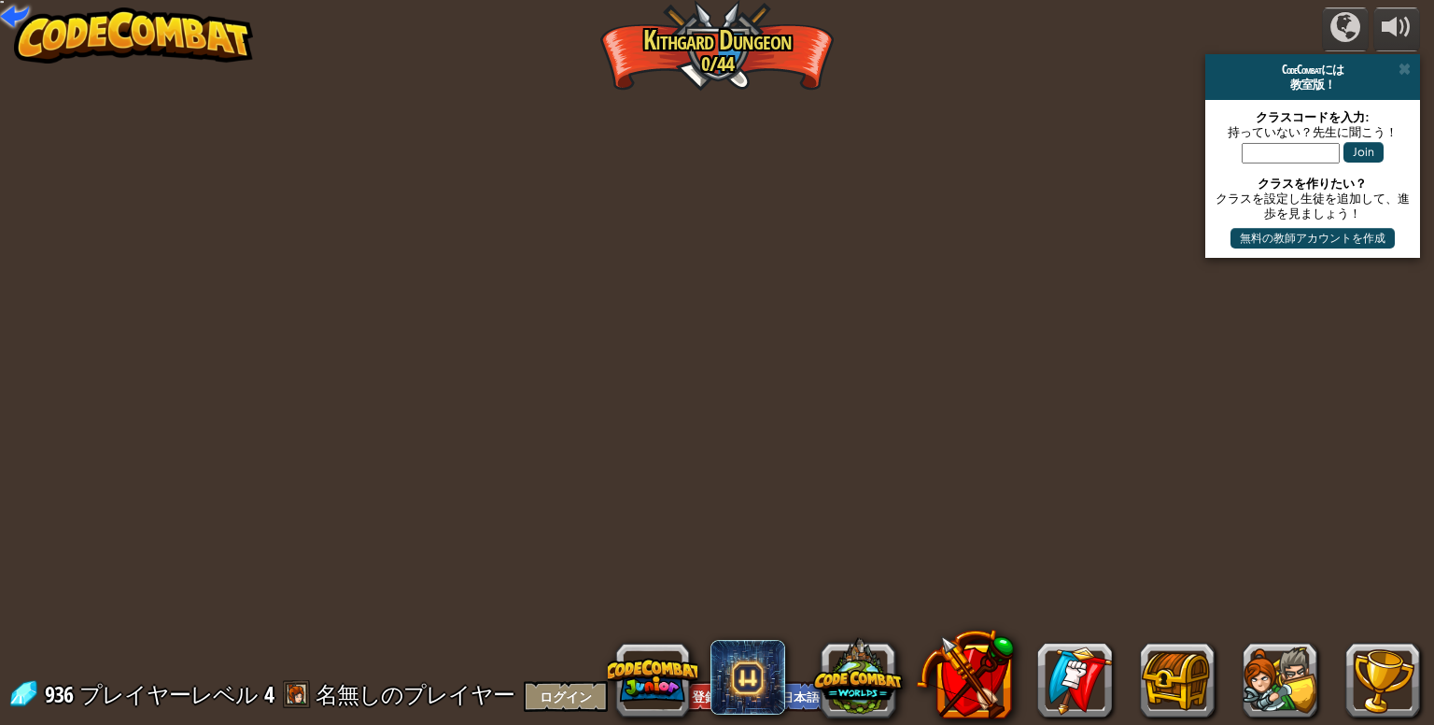
select select "ja"
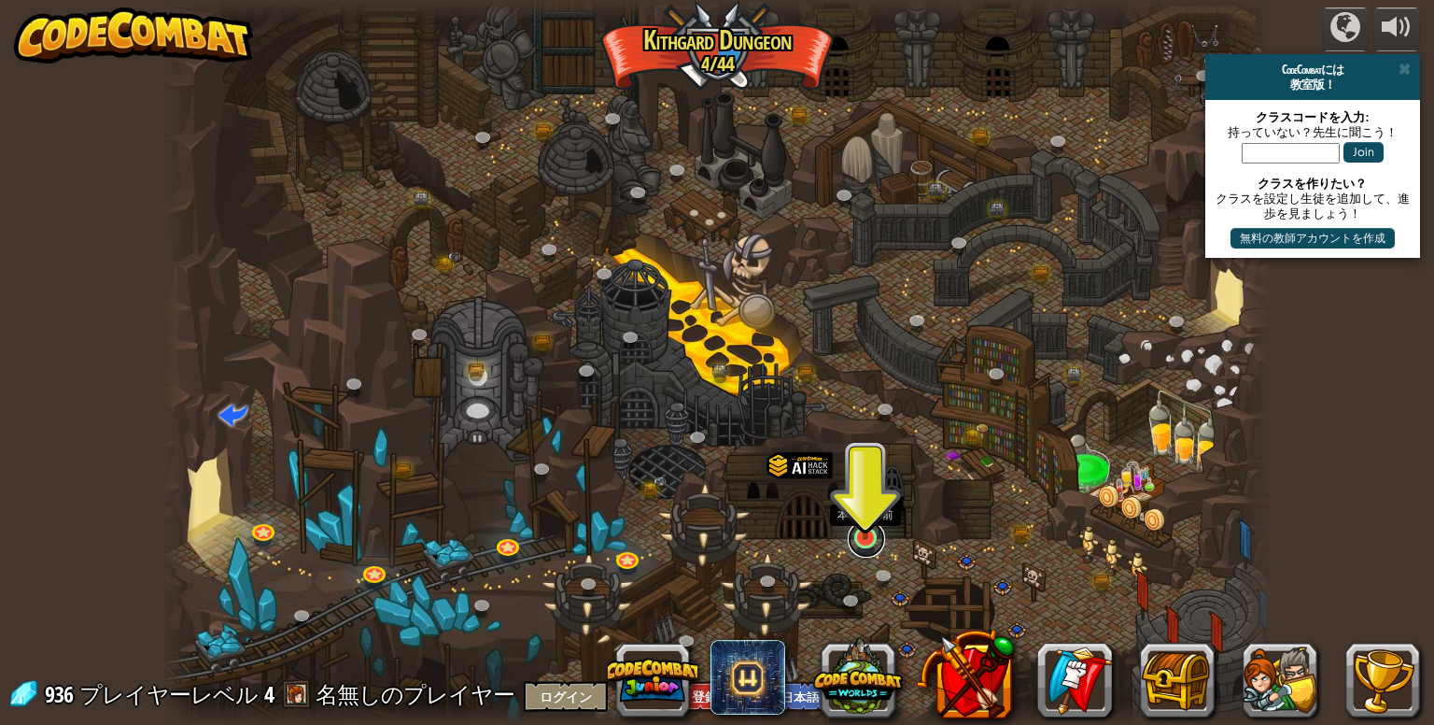
click at [854, 543] on link at bounding box center [866, 538] width 37 height 37
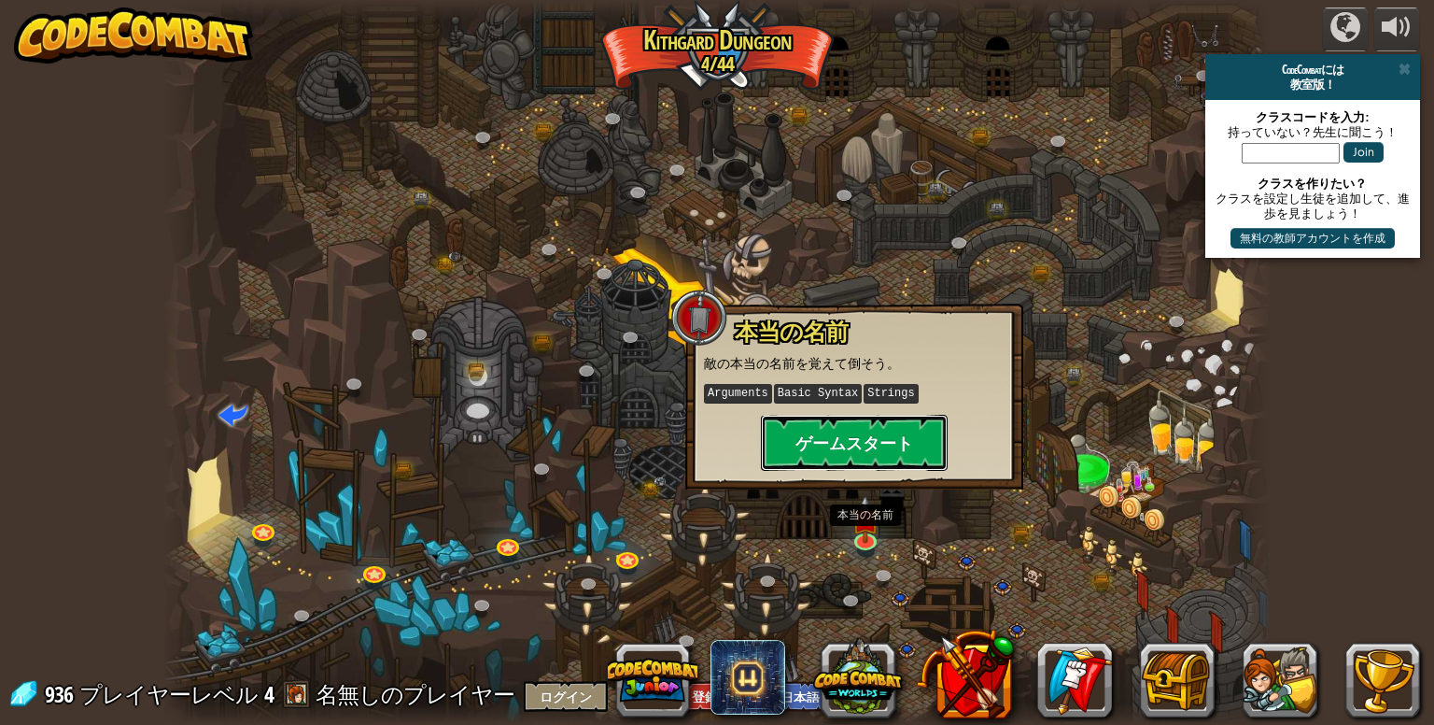
click at [866, 466] on button "ゲームスタート" at bounding box center [854, 443] width 187 height 56
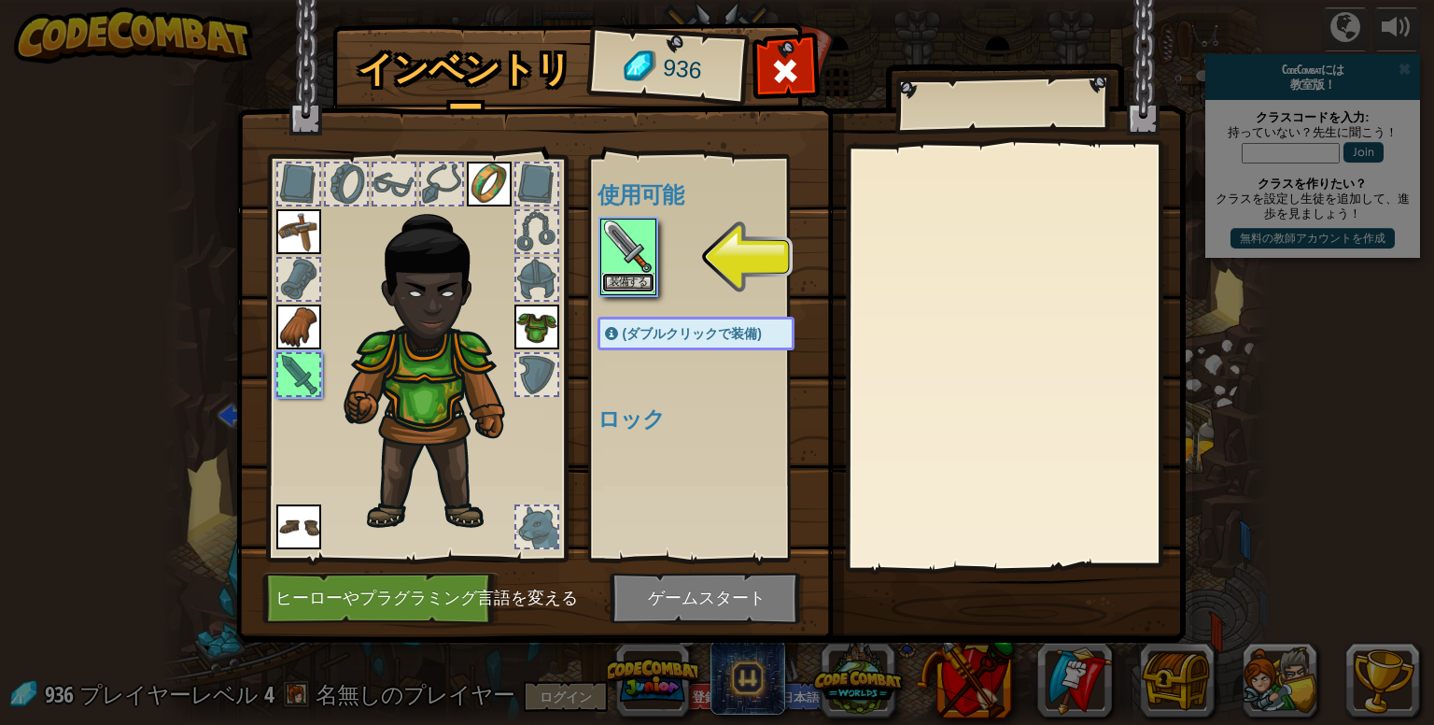
click at [642, 289] on button "装備する" at bounding box center [628, 283] width 52 height 20
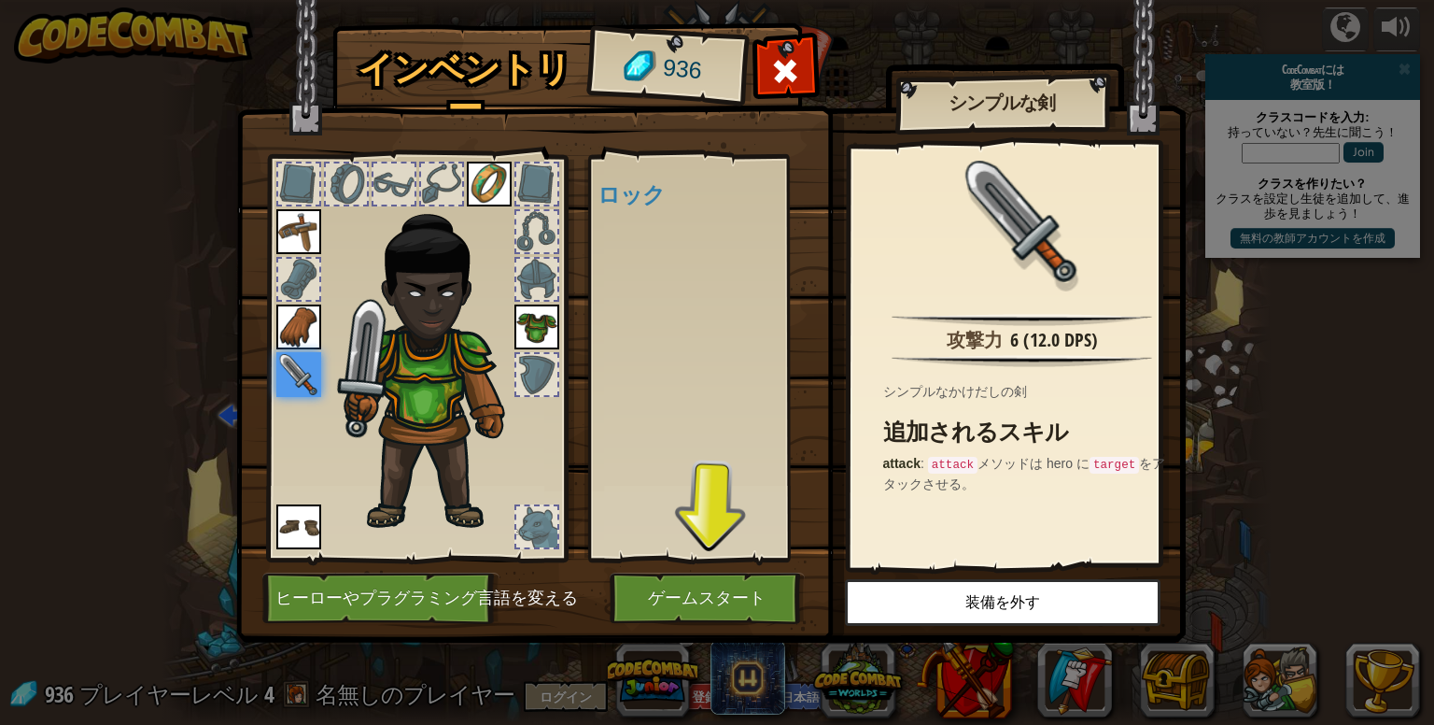
click at [682, 402] on div "使用可能 装備する 装備する 装備する 装備する 装備する 装備する (ダブルクリックで装備) ロック" at bounding box center [715, 357] width 234 height 389
click at [726, 606] on button "ゲームスタート" at bounding box center [707, 597] width 195 height 51
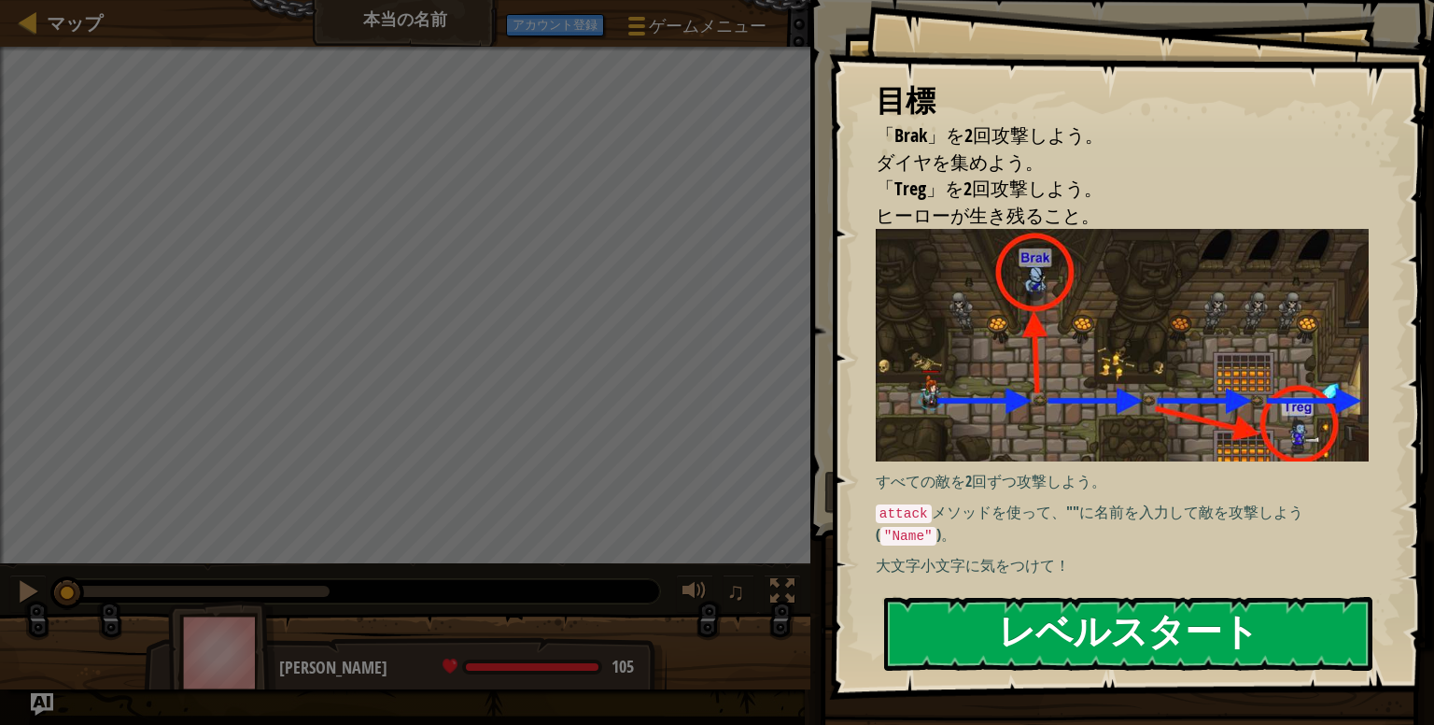
click at [999, 634] on button "レベルスタート" at bounding box center [1128, 634] width 488 height 74
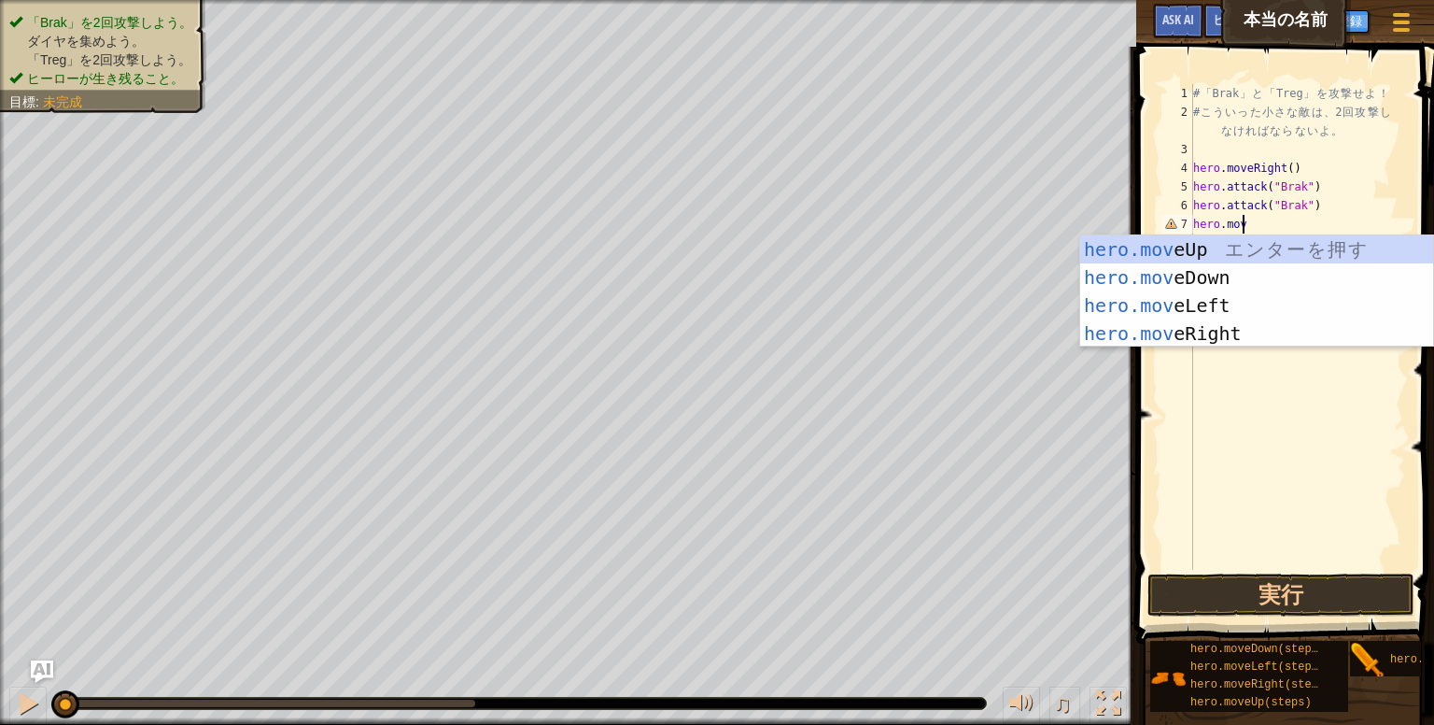
scroll to position [8, 3]
type textarea "hero.moveR"
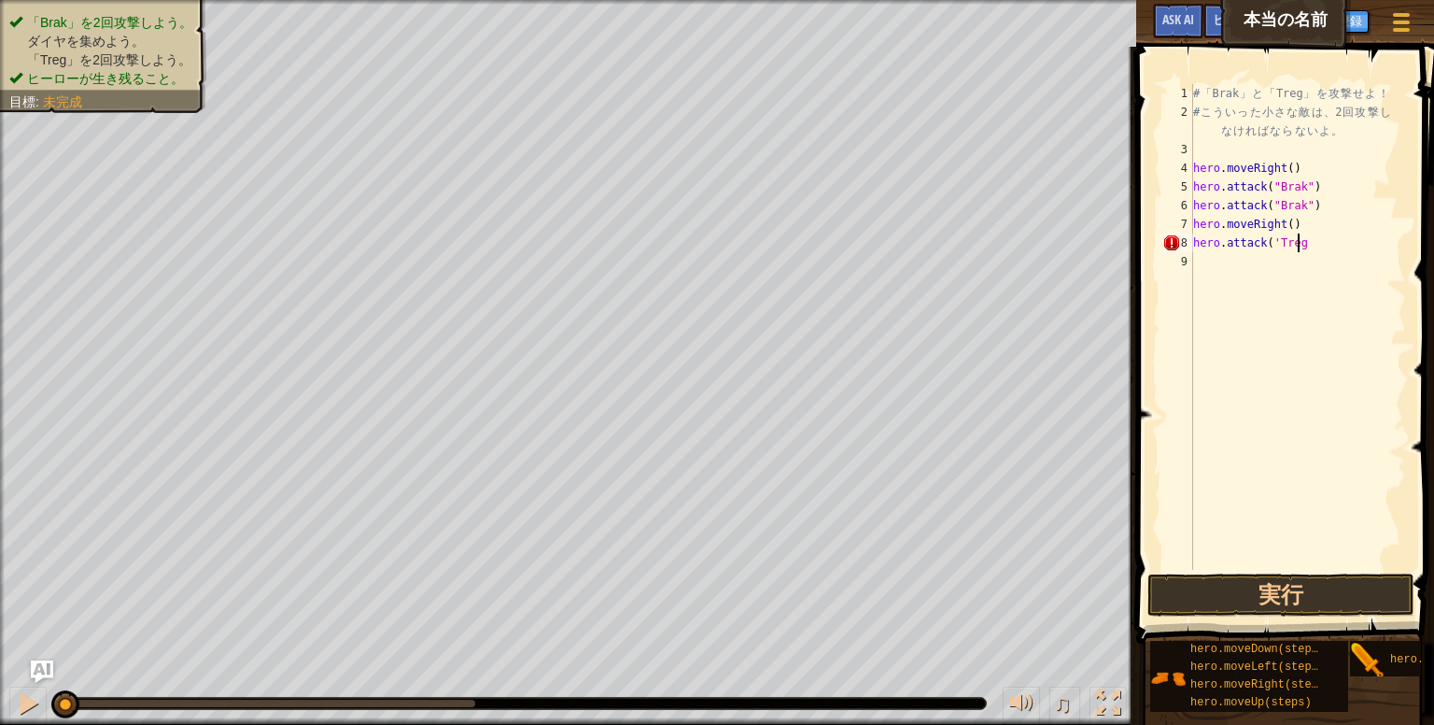
scroll to position [8, 7]
type textarea "hero.attack('Treg')"
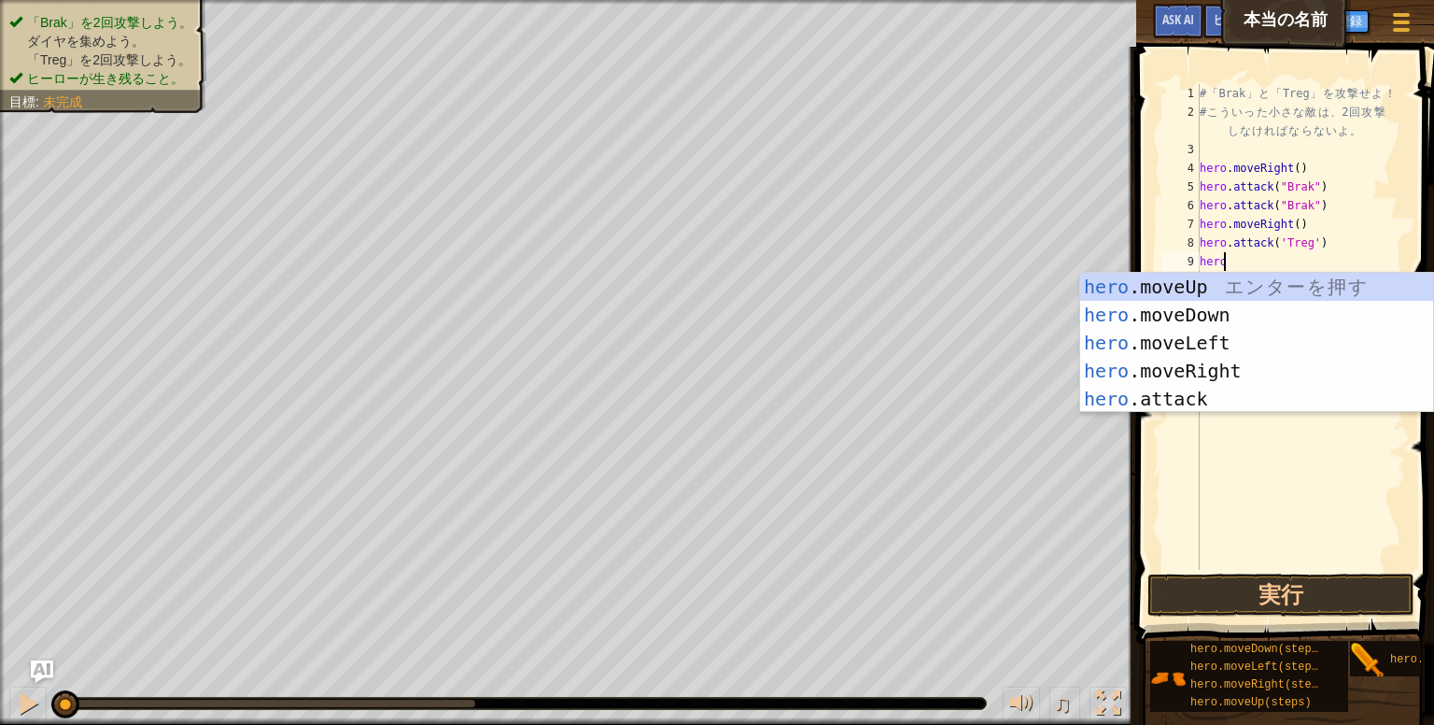
scroll to position [8, 1]
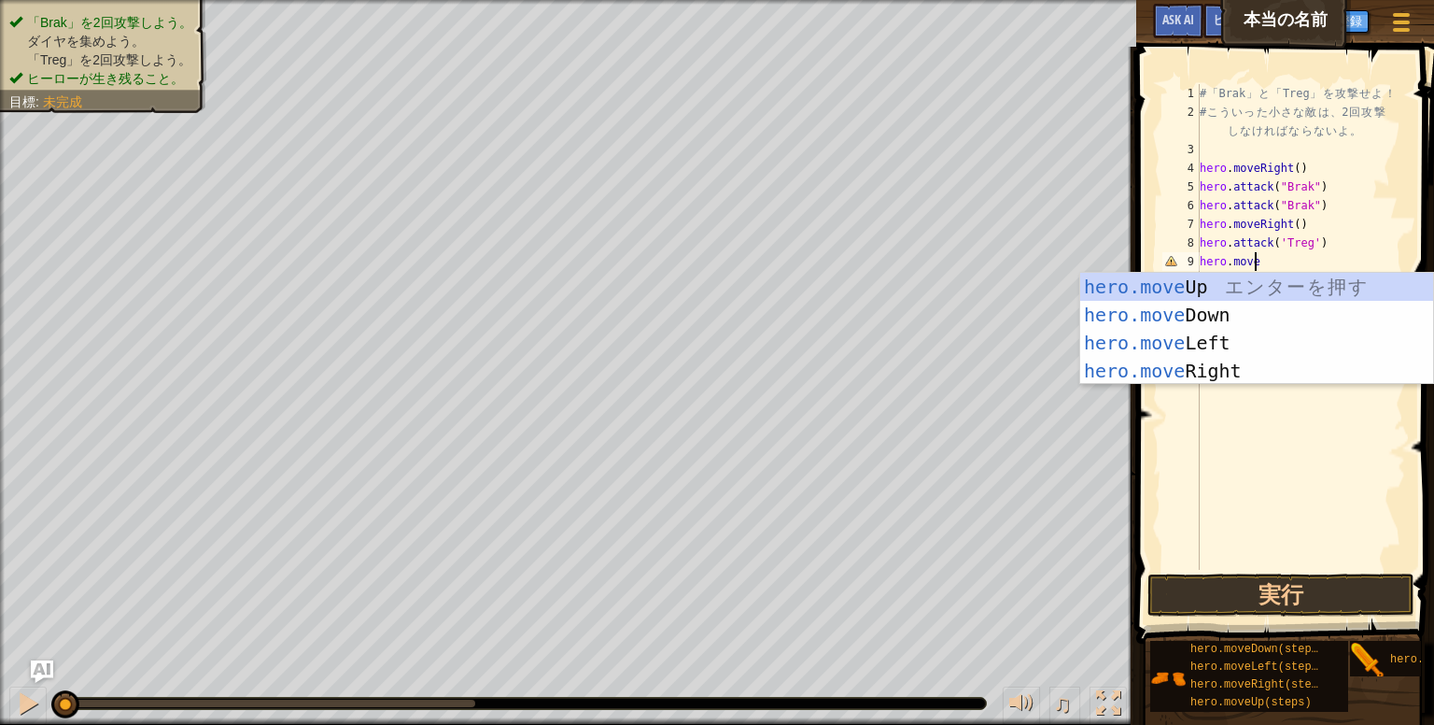
type textarea "hero.moveR"
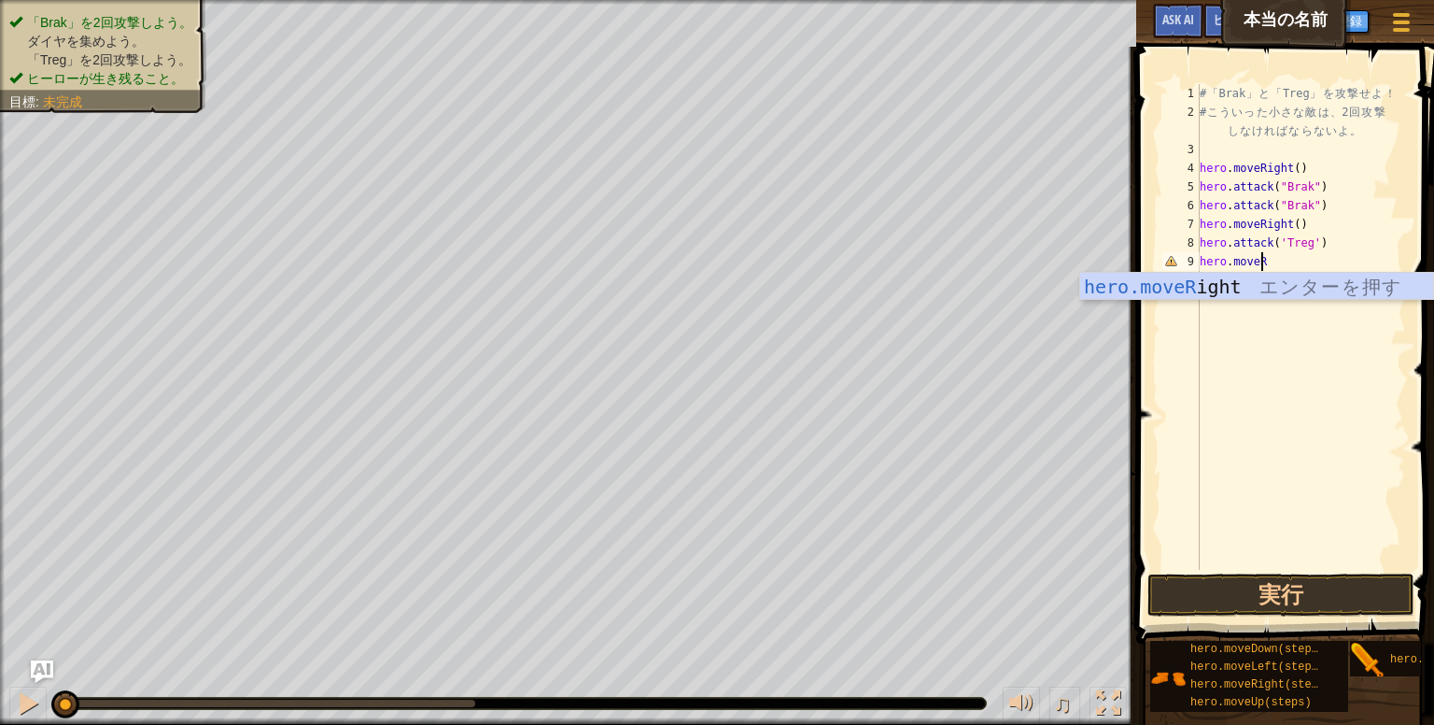
scroll to position [8, 0]
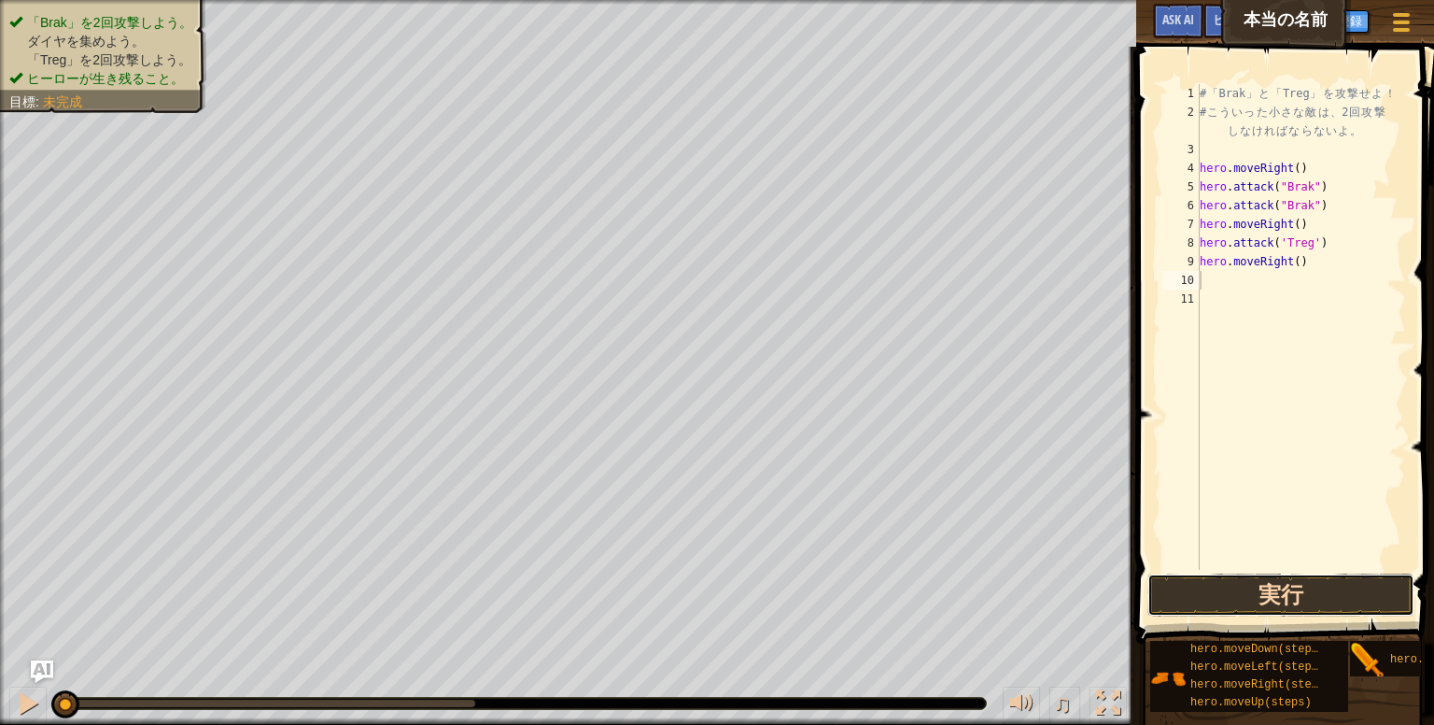
click at [1314, 595] on button "実行" at bounding box center [1281, 594] width 267 height 43
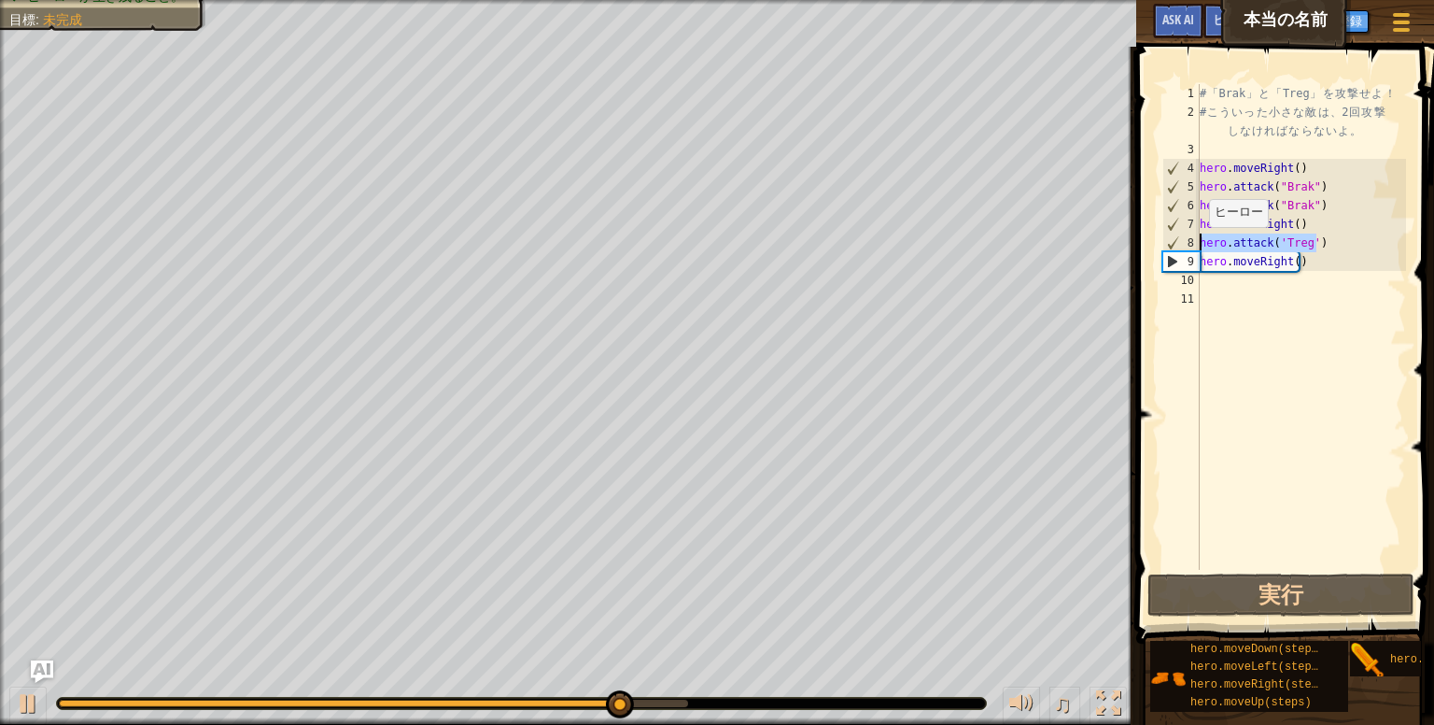
drag, startPoint x: 1345, startPoint y: 243, endPoint x: 1199, endPoint y: 245, distance: 145.7
click at [1199, 245] on div "1 2 3 4 5 6 7 8 9 10 11 # 「 Brak 」 と 「 Treg 」 を 攻 撃 せ よ ！ # こ う い っ た 小 さ な 敵 は…" at bounding box center [1282, 327] width 247 height 486
click at [31, 711] on div at bounding box center [28, 703] width 24 height 24
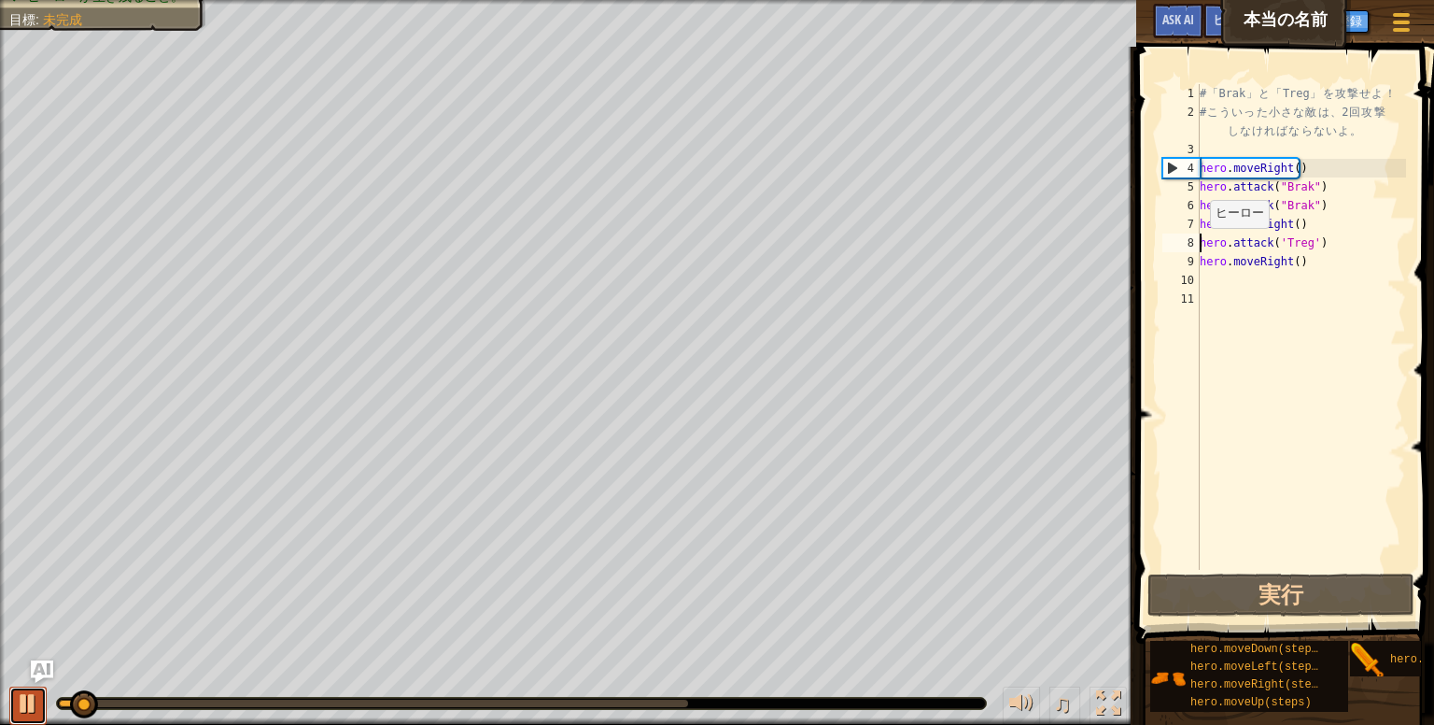
click at [39, 712] on div at bounding box center [28, 703] width 24 height 24
drag, startPoint x: 1331, startPoint y: 251, endPoint x: 1196, endPoint y: 247, distance: 134.5
click at [1196, 247] on div "hero.attack('Treg') 1 2 3 4 5 6 7 8 9 10 11 # 「 Brak 」 と 「 Treg 」 を 攻 撃 せ よ ！ #…" at bounding box center [1282, 327] width 247 height 486
click at [1195, 263] on div "9" at bounding box center [1181, 261] width 37 height 19
type textarea "hero.moveRight()"
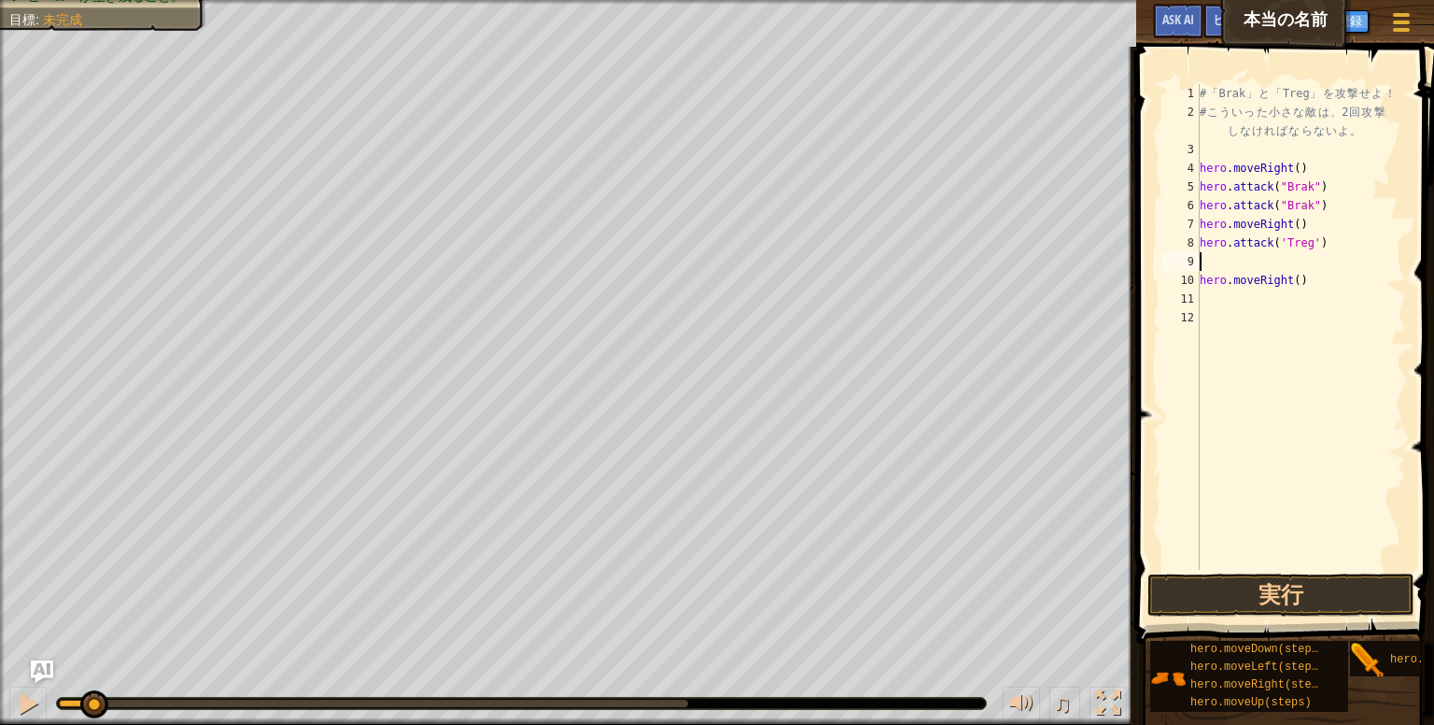
paste textarea "hero.attack('Treg')"
type textarea "hero.attack('Treg')"
click at [1314, 599] on button "実行" at bounding box center [1281, 594] width 267 height 43
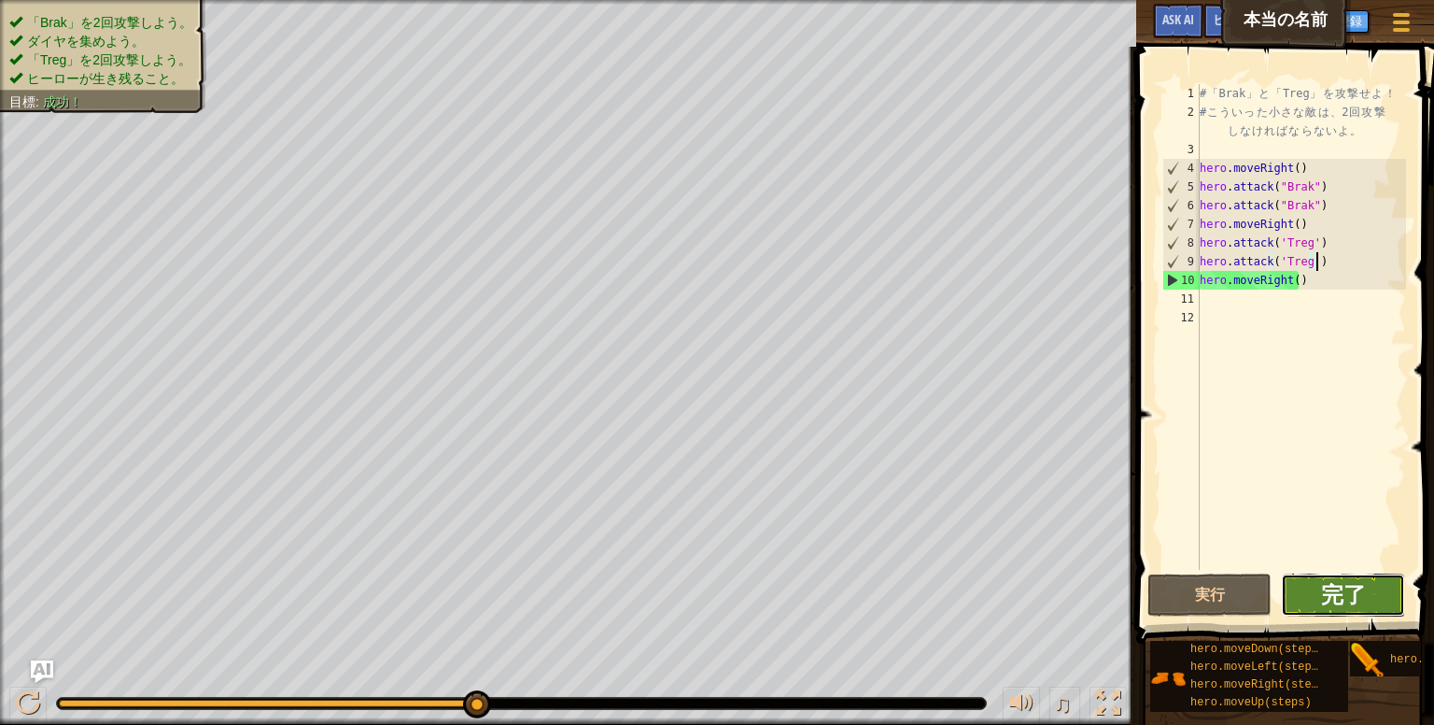
click at [1349, 595] on span "完了" at bounding box center [1343, 594] width 45 height 30
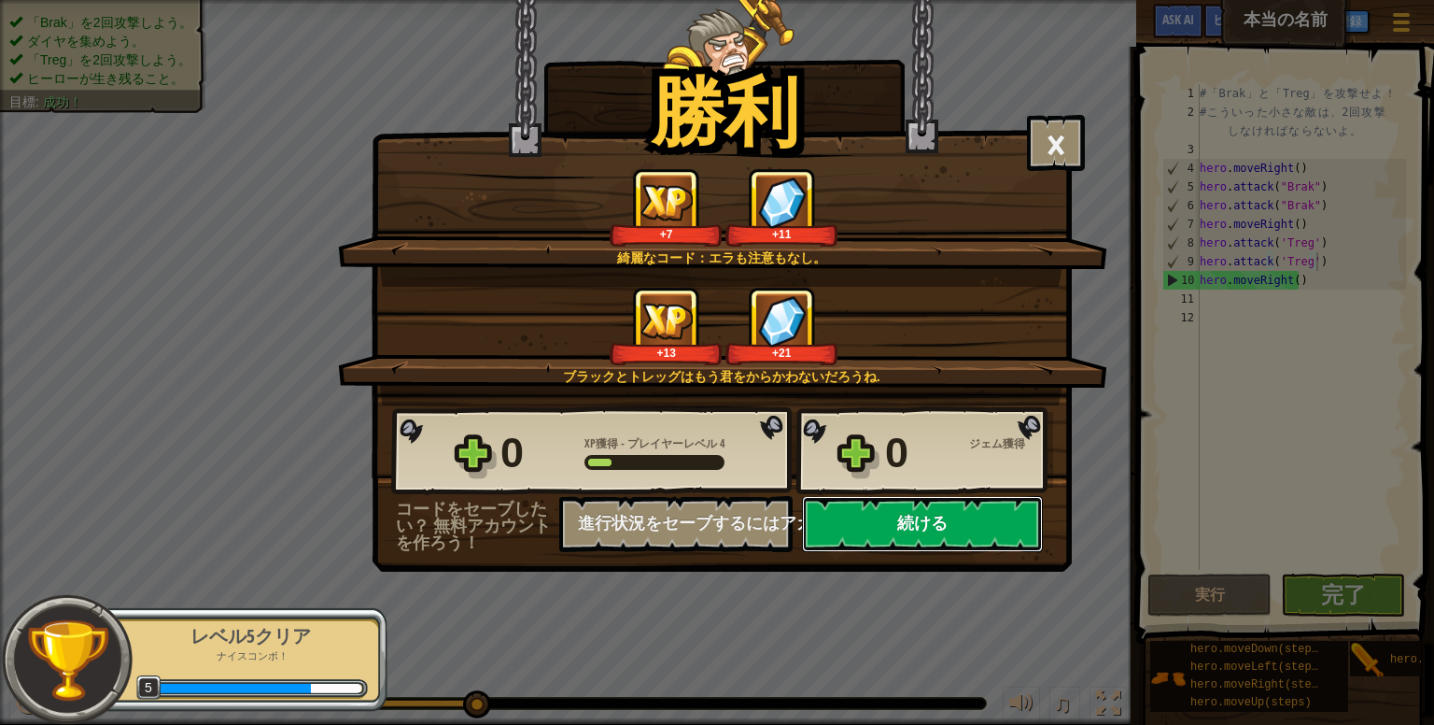
click at [1023, 527] on button "続ける" at bounding box center [922, 524] width 241 height 56
select select "ja"
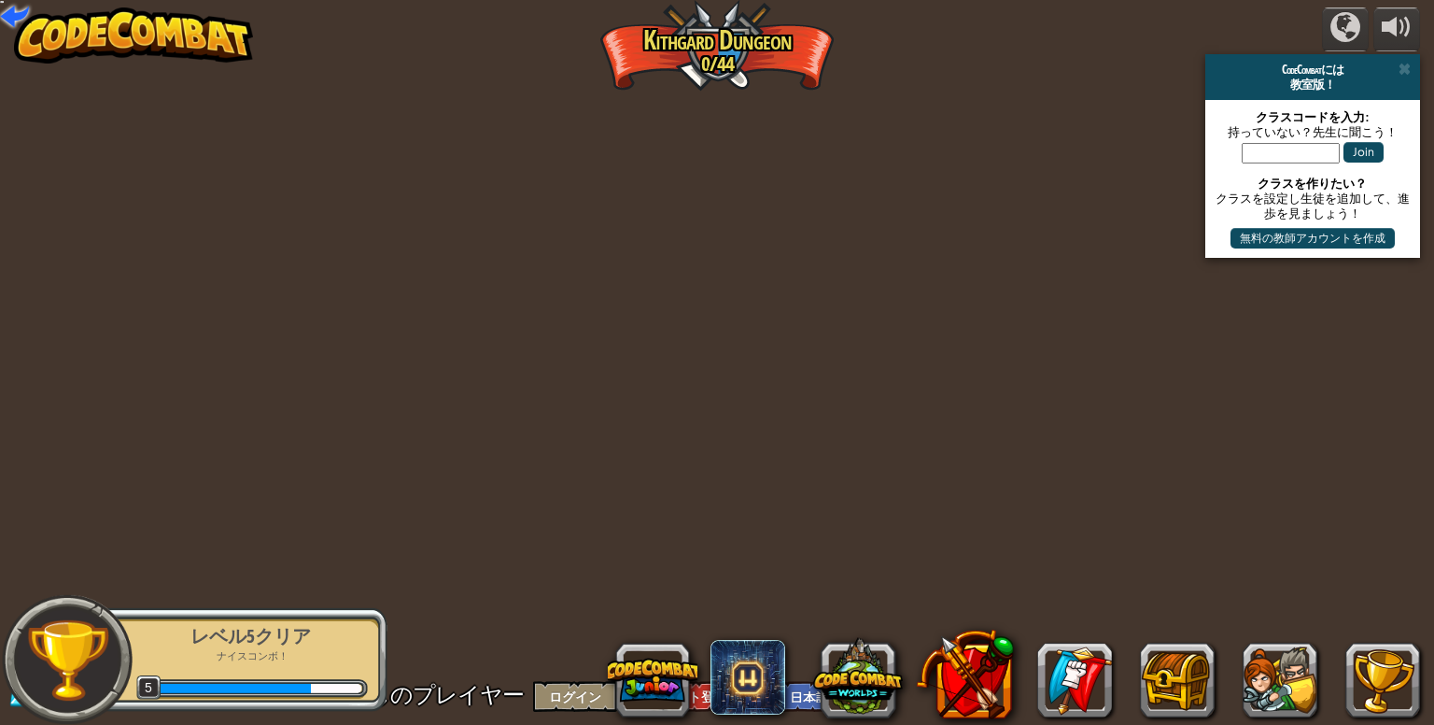
select select "ja"
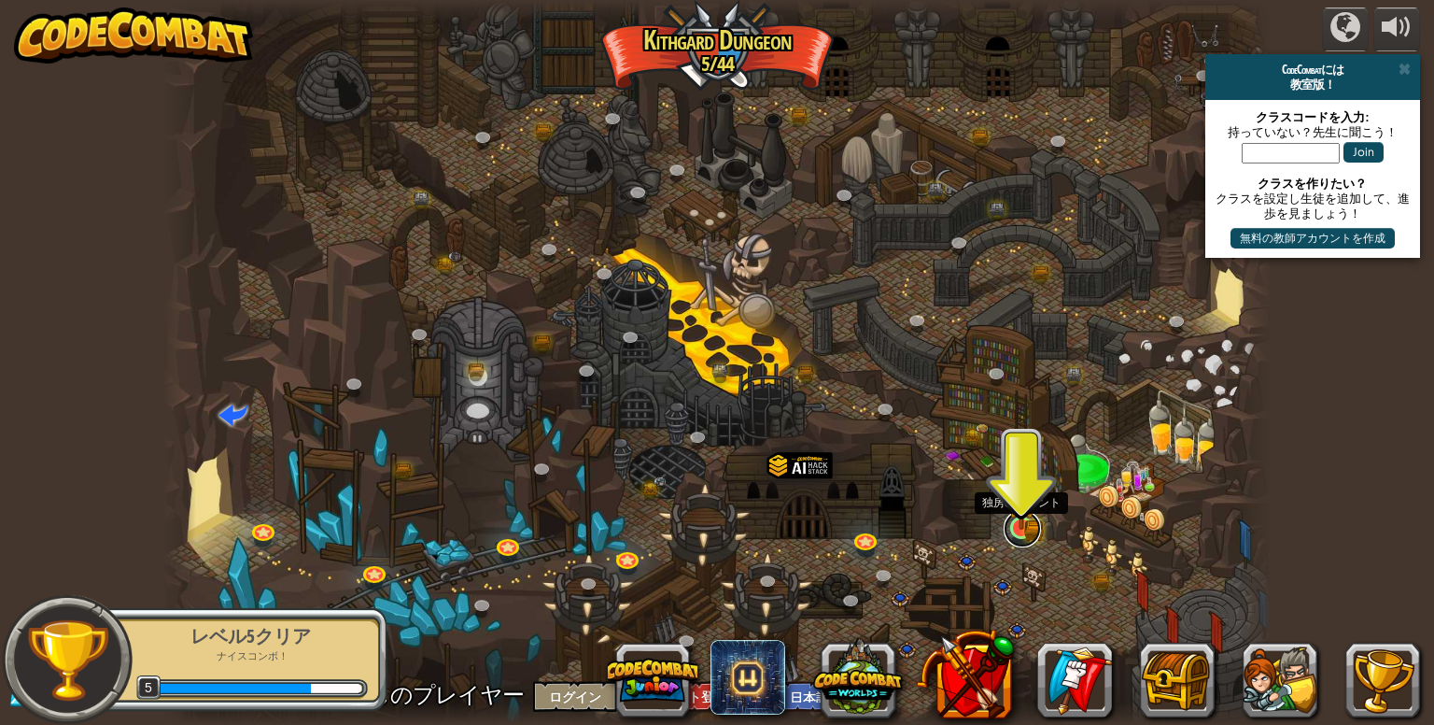
click at [1031, 530] on link at bounding box center [1022, 528] width 37 height 37
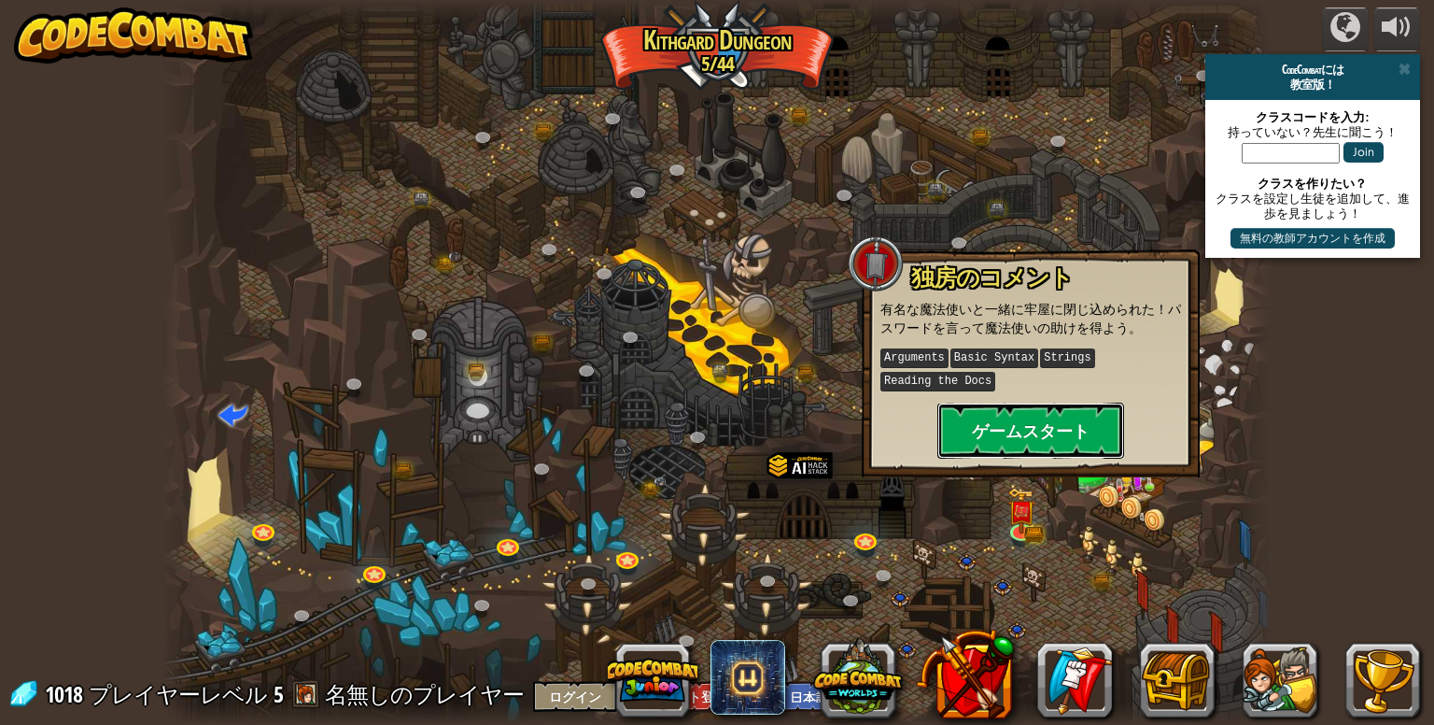
click at [1014, 432] on button "ゲームスタート" at bounding box center [1031, 430] width 187 height 56
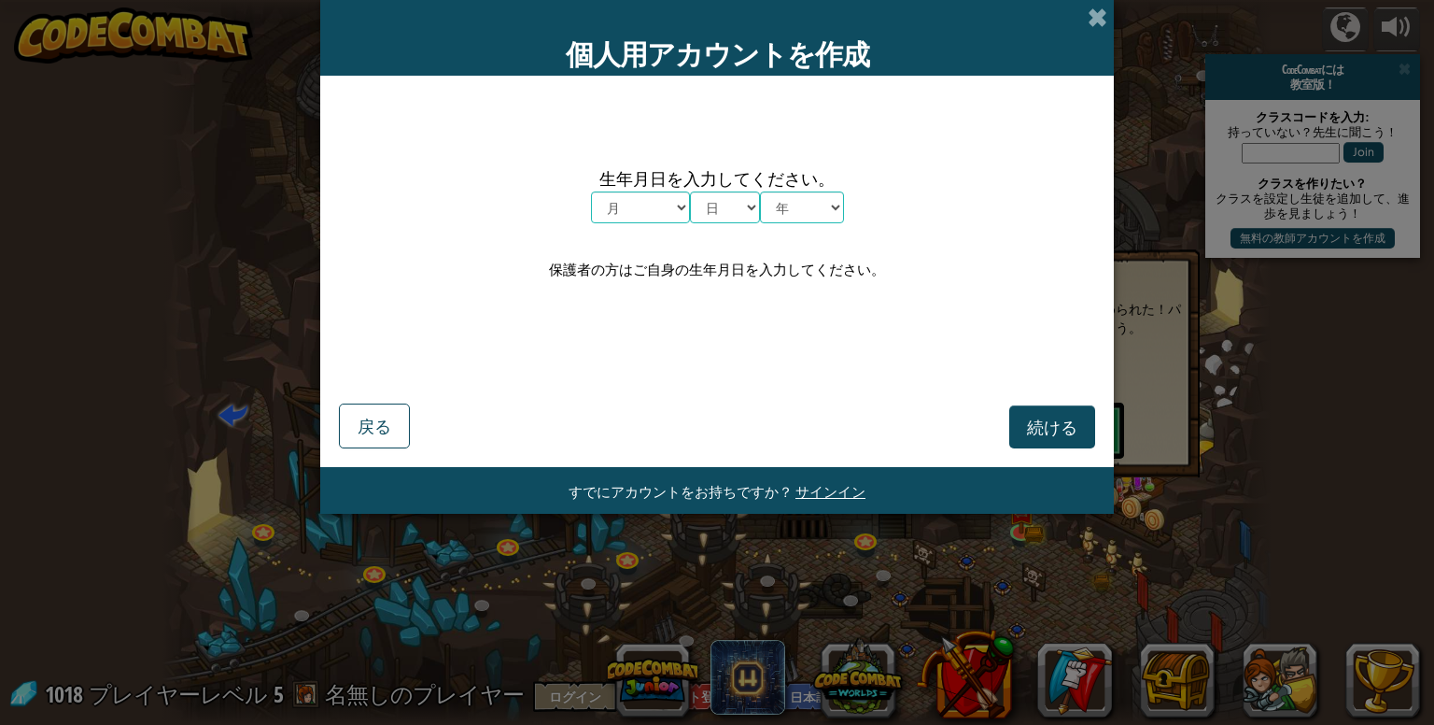
click at [671, 205] on select "月 １月 ２月 ３月 ４月 ５月 ６月 ７月 ８月 ９月 １０月 １１月 １２月" at bounding box center [640, 207] width 99 height 32
select select "12"
click at [591, 191] on select "月 １月 ２月 ３月 ４月 ５月 ６月 ７月 ８月 ９月 １０月 １１月 １２月" at bounding box center [640, 207] width 99 height 32
click at [736, 208] on select "日 1 2 3 4 5 6 7 8 9 10 11 12 13 14 15 16 17 18 19 20 21 22 23 24 25 26 27 28 29…" at bounding box center [725, 207] width 70 height 32
select select "20"
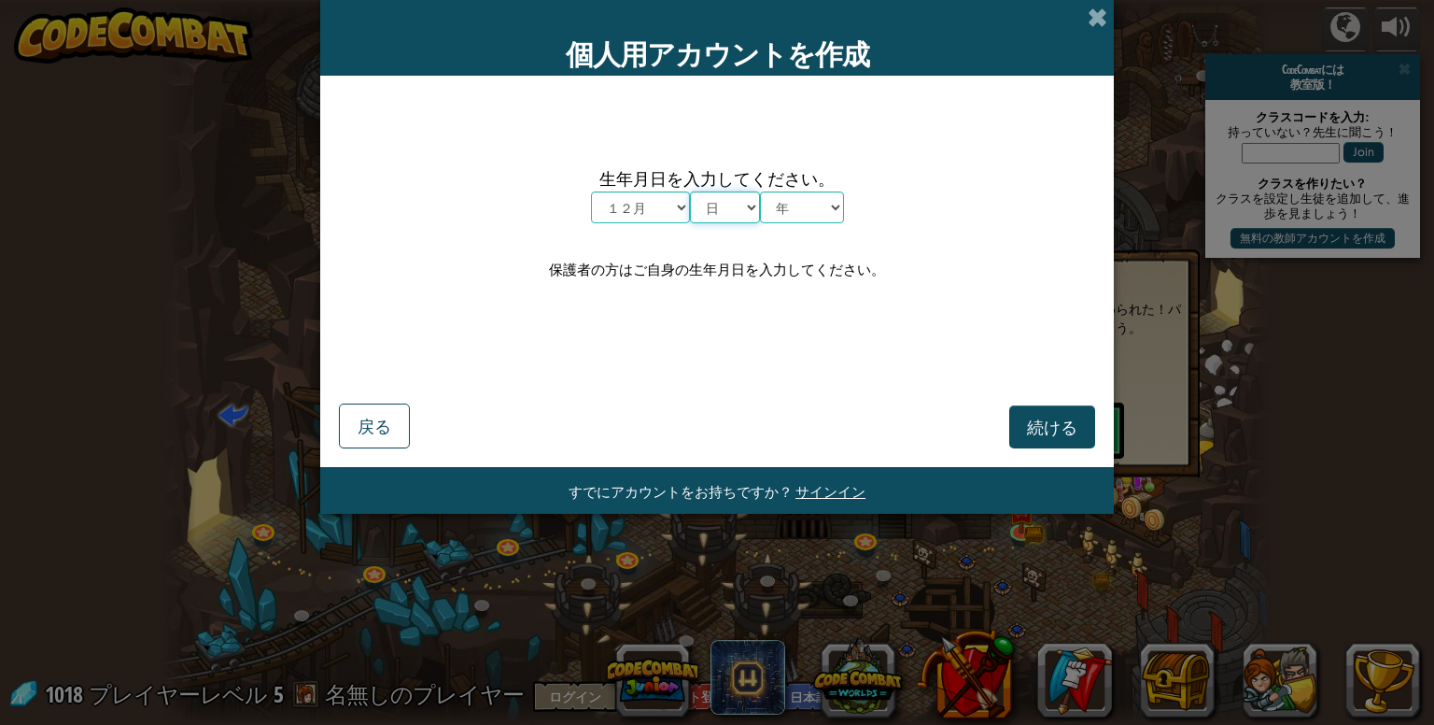
click at [690, 191] on select "日 1 2 3 4 5 6 7 8 9 10 11 12 13 14 15 16 17 18 19 20 21 22 23 24 25 26 27 28 29…" at bounding box center [725, 207] width 70 height 32
click at [801, 216] on select "年 2025 2024 2023 2022 2021 2020 2019 2018 2017 2016 2015 2014 2013 2012 2011 20…" at bounding box center [802, 207] width 84 height 32
select select "2007"
click at [760, 191] on select "年 2025 2024 2023 2022 2021 2020 2019 2018 2017 2016 2015 2014 2013 2012 2011 20…" at bounding box center [802, 207] width 84 height 32
click at [1027, 419] on span "続ける" at bounding box center [1052, 426] width 50 height 21
